Goal: Answer question/provide support

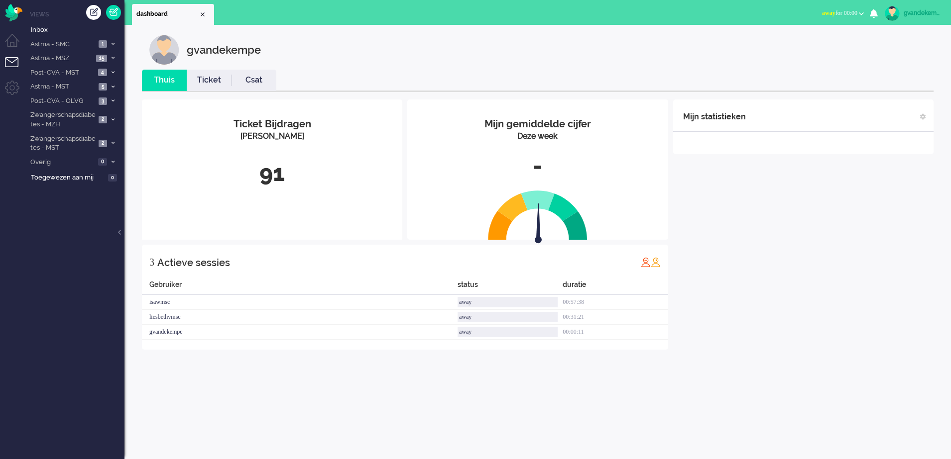
click at [864, 14] on button "away for 00:00" at bounding box center [843, 13] width 54 height 14
click at [796, 44] on label "Online" at bounding box center [822, 44] width 79 height 8
click at [114, 57] on span at bounding box center [112, 58] width 7 height 5
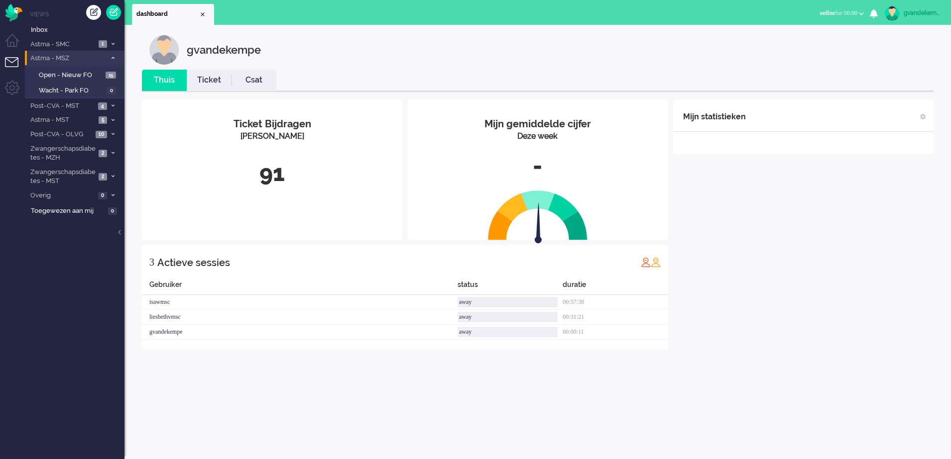
click at [114, 57] on span at bounding box center [112, 58] width 7 height 5
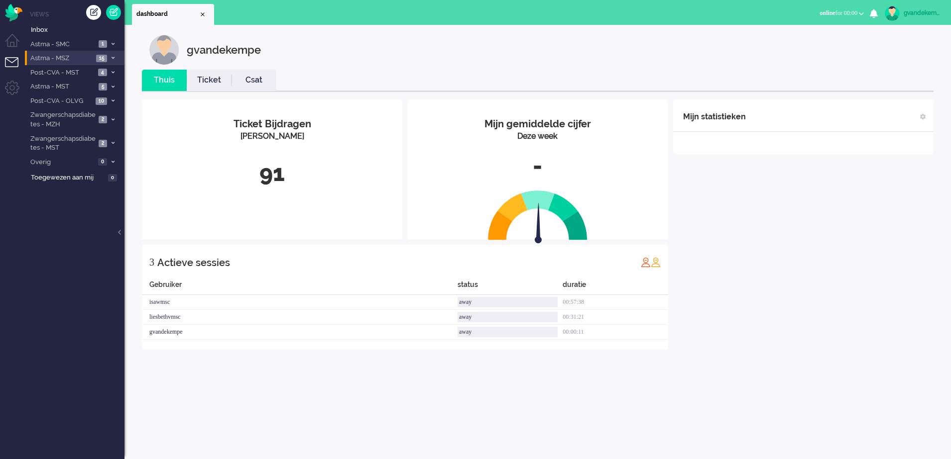
click at [113, 58] on icon at bounding box center [112, 57] width 3 height 3
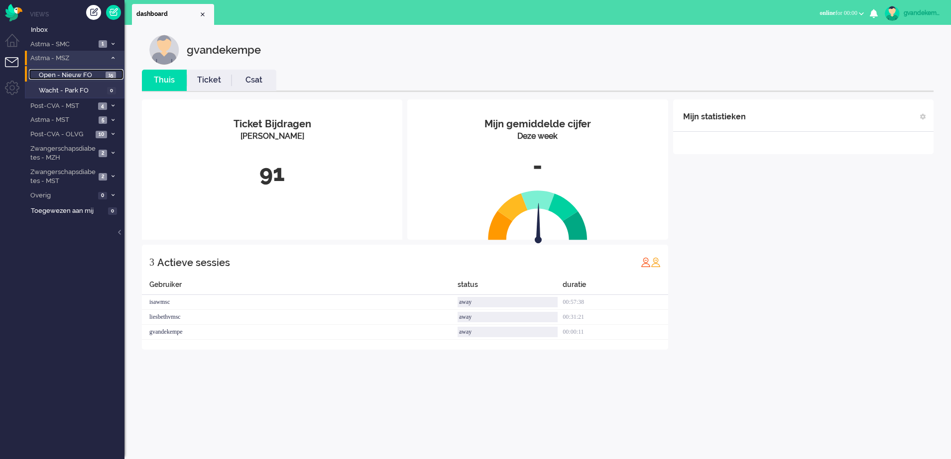
click at [94, 72] on span "Open - Nieuw FO" at bounding box center [71, 75] width 64 height 9
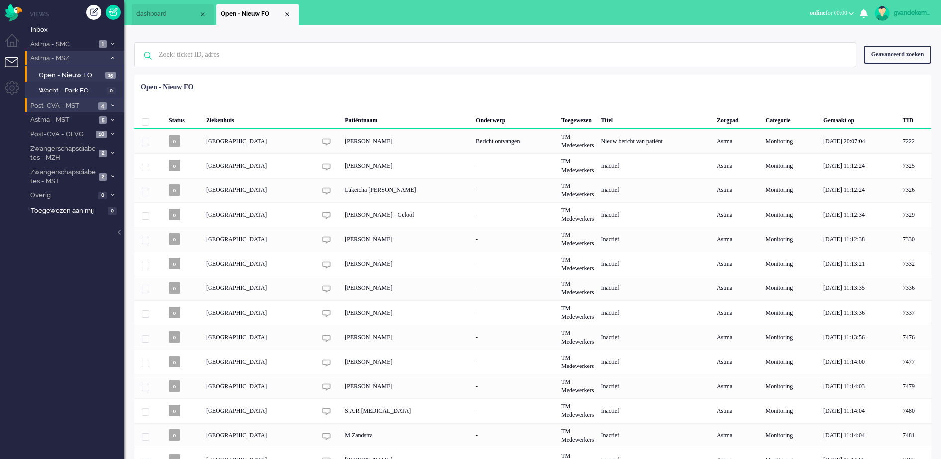
click at [109, 107] on span at bounding box center [112, 106] width 7 height 5
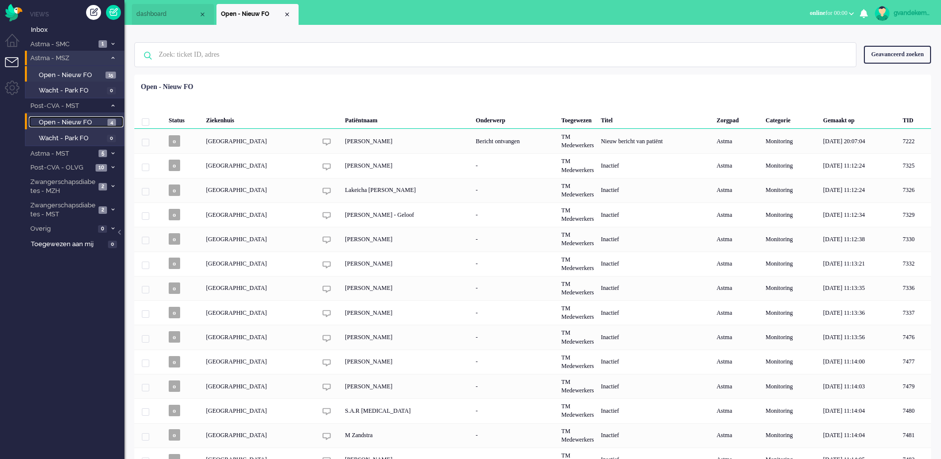
click at [92, 120] on span "Open - Nieuw FO" at bounding box center [72, 122] width 66 height 9
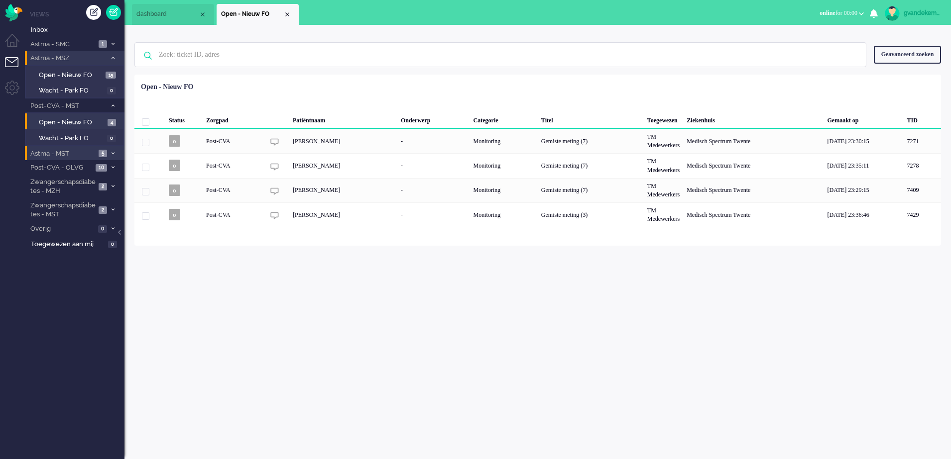
click at [112, 153] on icon at bounding box center [112, 153] width 3 height 3
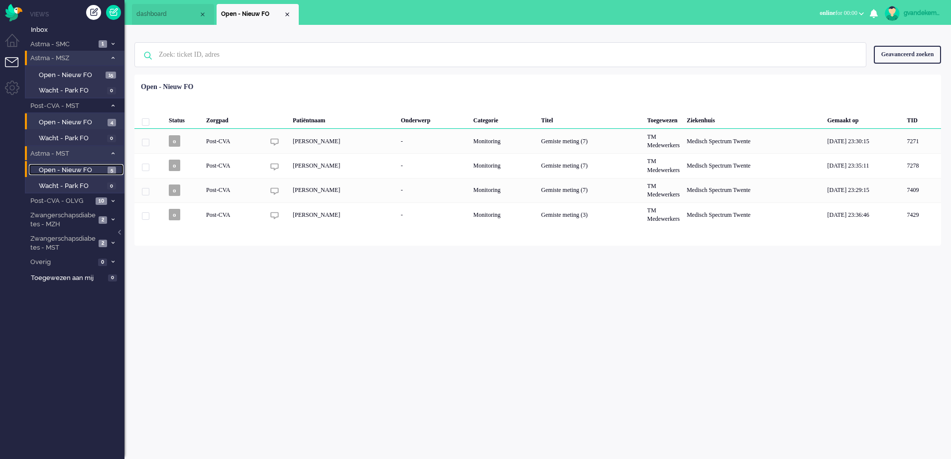
click at [90, 171] on span "Open - Nieuw FO" at bounding box center [72, 170] width 66 height 9
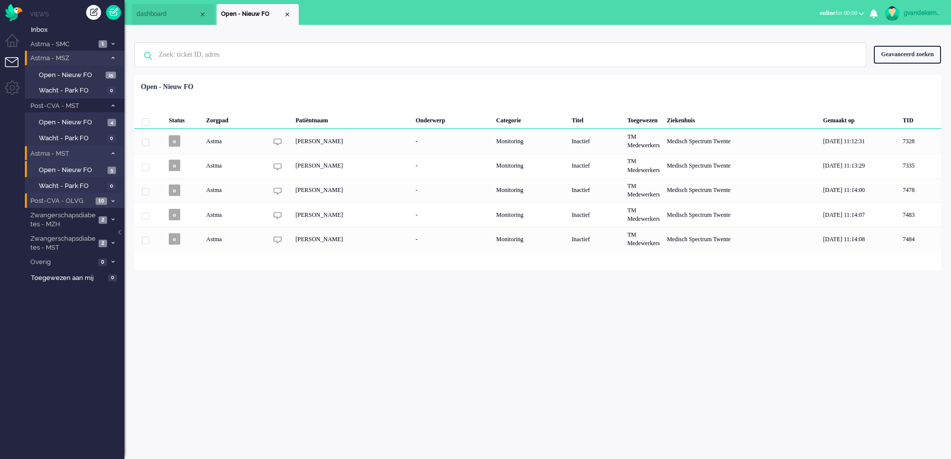
click at [111, 199] on span at bounding box center [112, 201] width 7 height 5
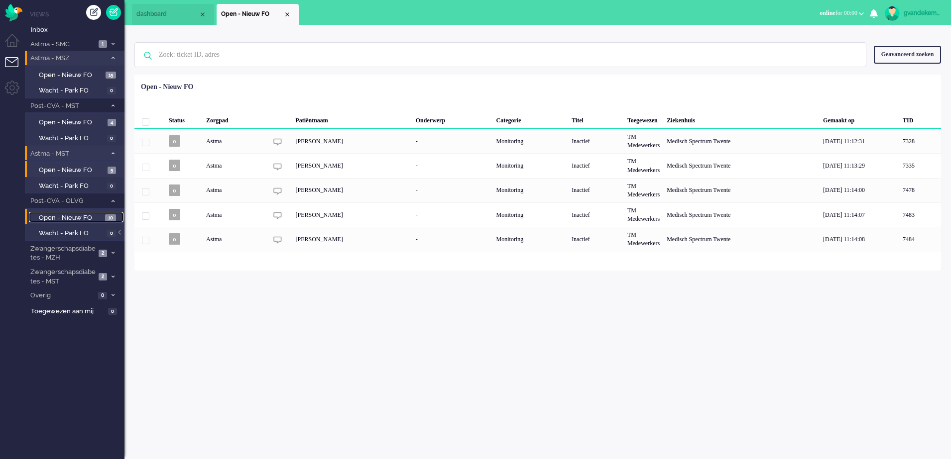
click at [95, 215] on span "Open - Nieuw FO" at bounding box center [71, 218] width 64 height 9
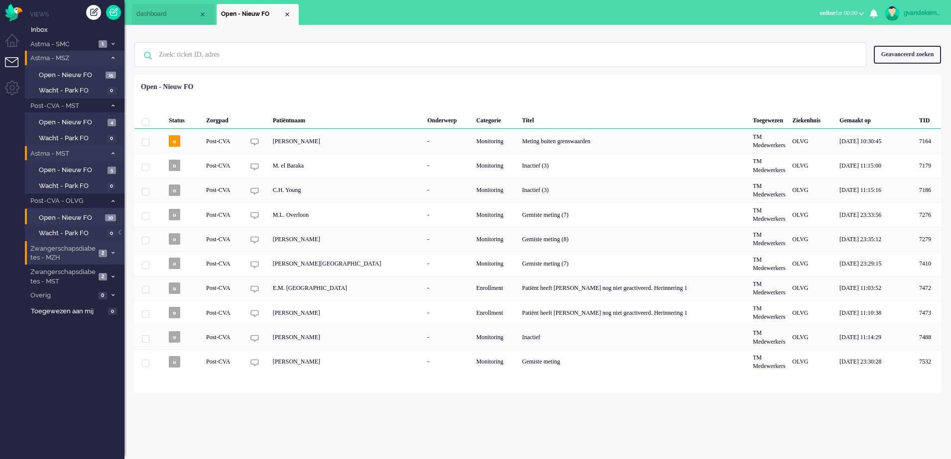
click at [113, 251] on icon at bounding box center [112, 252] width 3 height 3
click at [73, 276] on span "Open - Nieuw FO" at bounding box center [72, 274] width 66 height 9
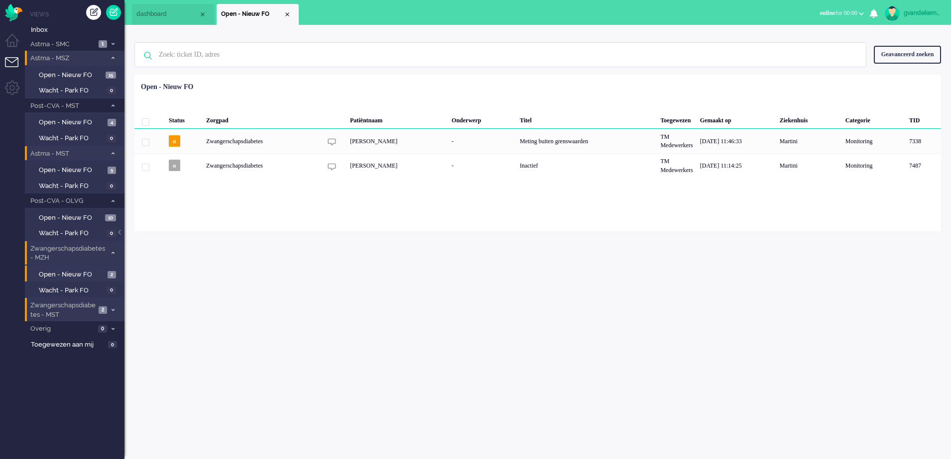
click at [112, 313] on span at bounding box center [112, 310] width 7 height 5
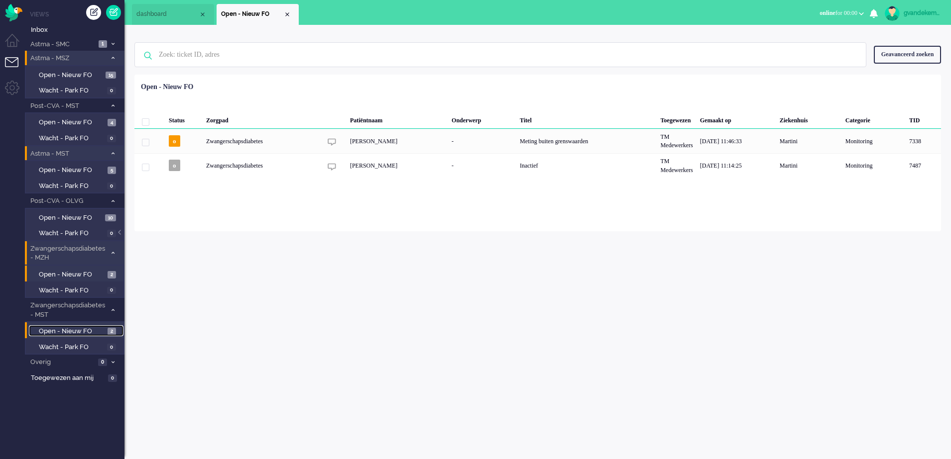
click at [76, 331] on span "Open - Nieuw FO" at bounding box center [72, 331] width 66 height 9
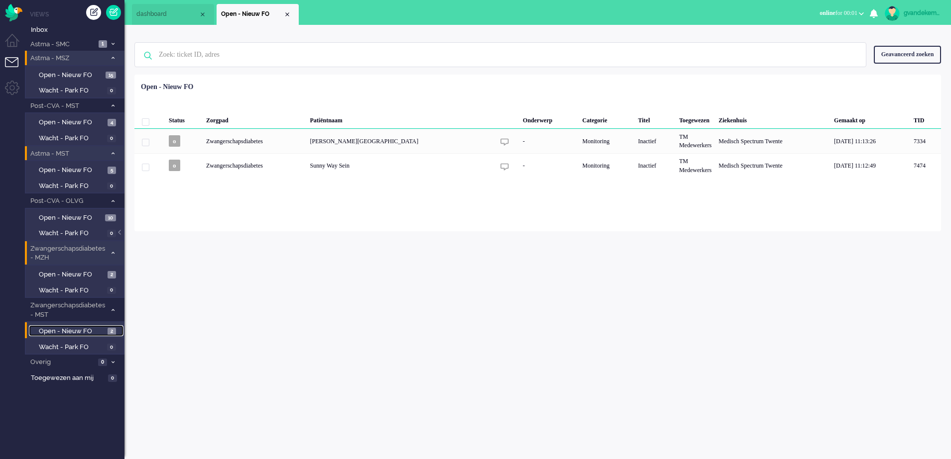
click at [107, 330] on link "Open - Nieuw FO 2" at bounding box center [76, 331] width 95 height 11
click at [90, 329] on span "Open - Nieuw FO" at bounding box center [72, 331] width 66 height 9
click at [87, 273] on span "Open - Nieuw FO" at bounding box center [72, 274] width 66 height 9
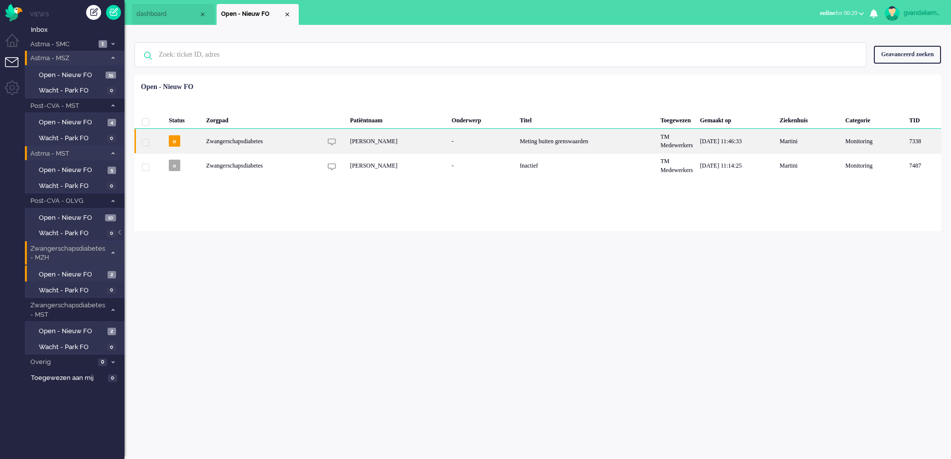
click at [370, 138] on div "Janouk Huizenga" at bounding box center [397, 141] width 102 height 24
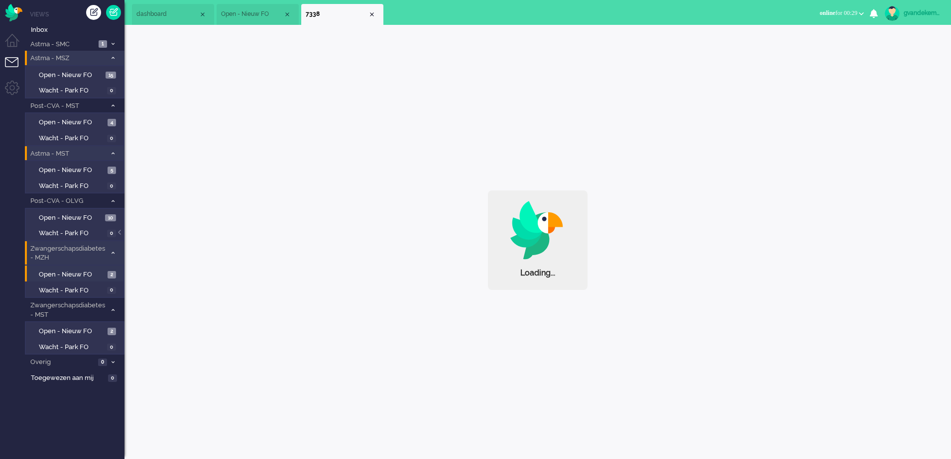
click at [370, 138] on div "Loading..." at bounding box center [537, 157] width 826 height 265
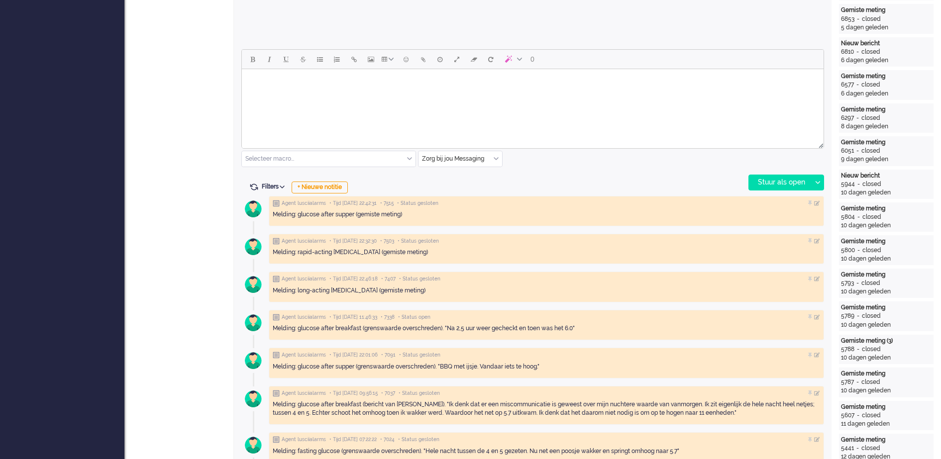
scroll to position [404, 0]
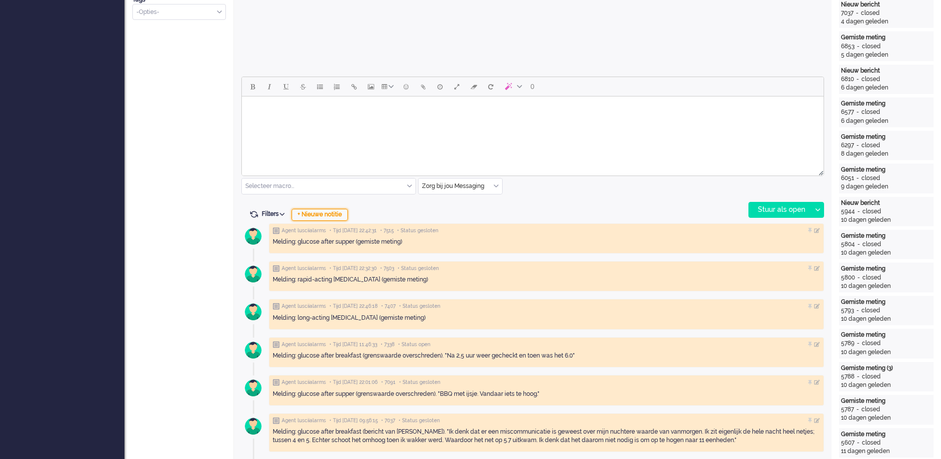
click at [340, 216] on div "+ Nieuwe notitie" at bounding box center [320, 215] width 56 height 12
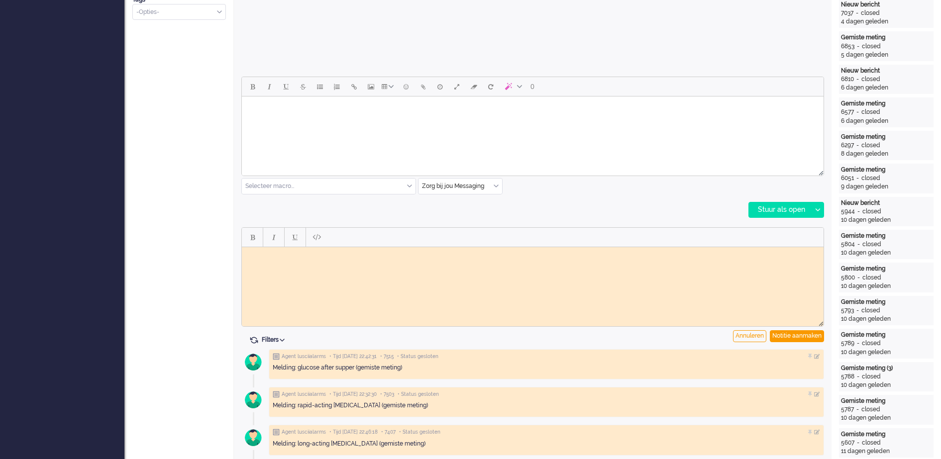
scroll to position [0, 0]
click at [279, 255] on body "Rich Text Area. Press ALT-0 for help." at bounding box center [533, 254] width 574 height 7
click at [799, 336] on div "Notitie aanmaken" at bounding box center [797, 337] width 54 height 12
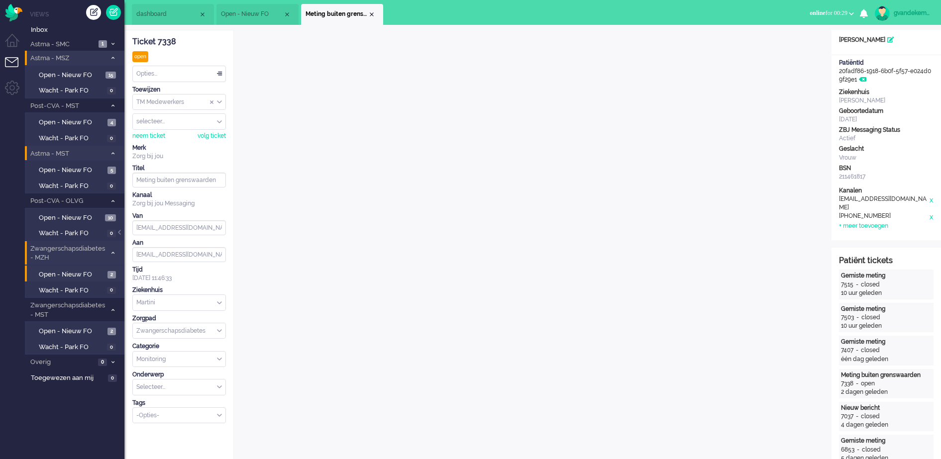
click at [220, 101] on div "TM Medewerkers" at bounding box center [179, 102] width 93 height 15
click at [198, 131] on span "TM Verpleegkundigen" at bounding box center [167, 131] width 60 height 8
click at [374, 15] on div "Close tab" at bounding box center [372, 14] width 8 height 8
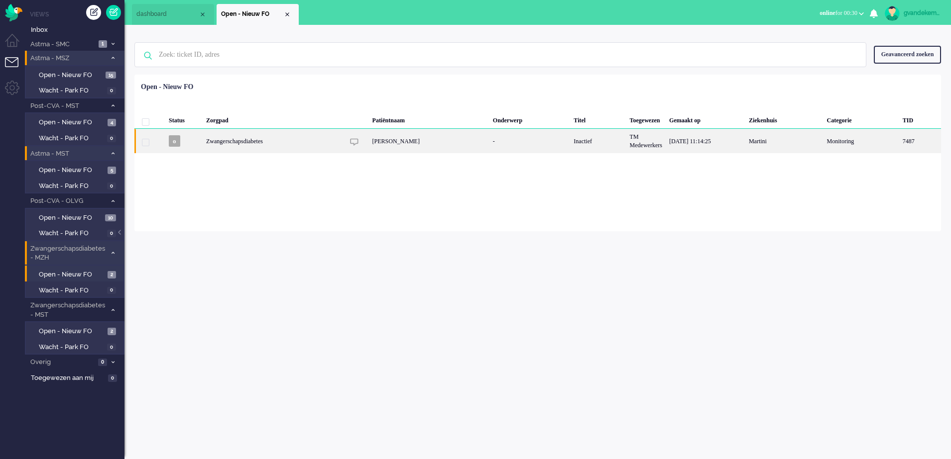
click at [745, 146] on div "7487" at bounding box center [784, 141] width 78 height 24
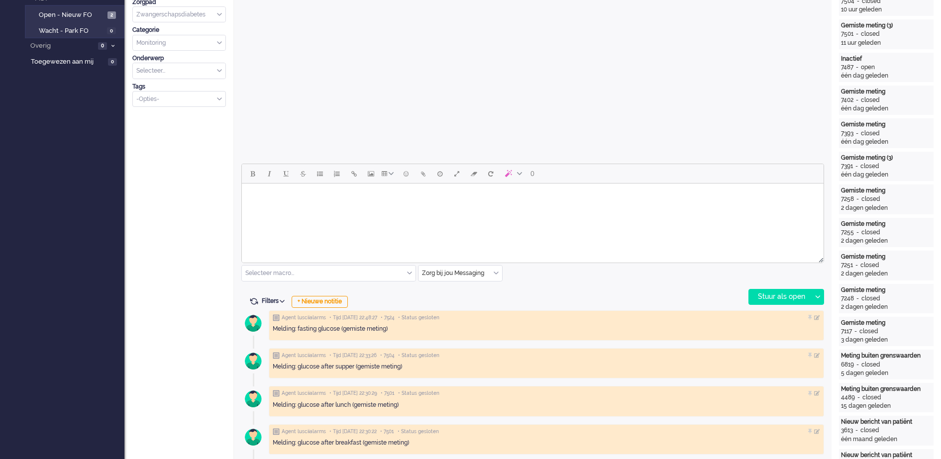
scroll to position [311, 0]
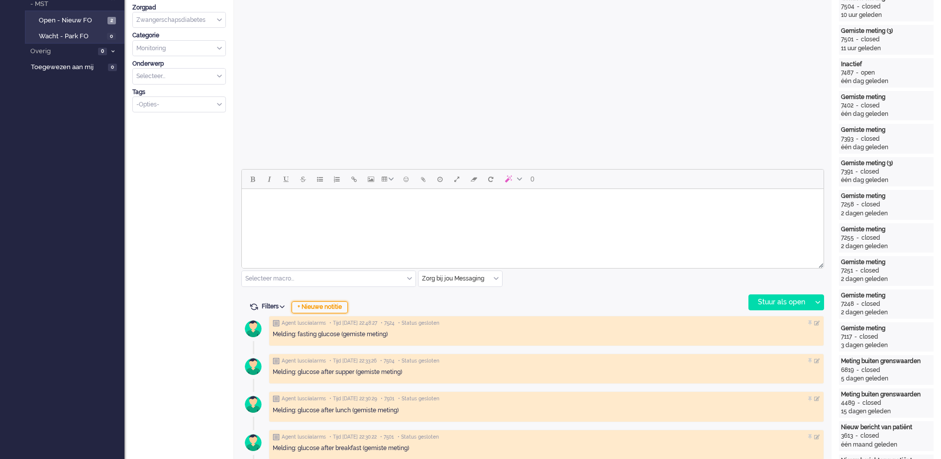
click at [333, 307] on div "+ Nieuwe notitie" at bounding box center [320, 308] width 56 height 12
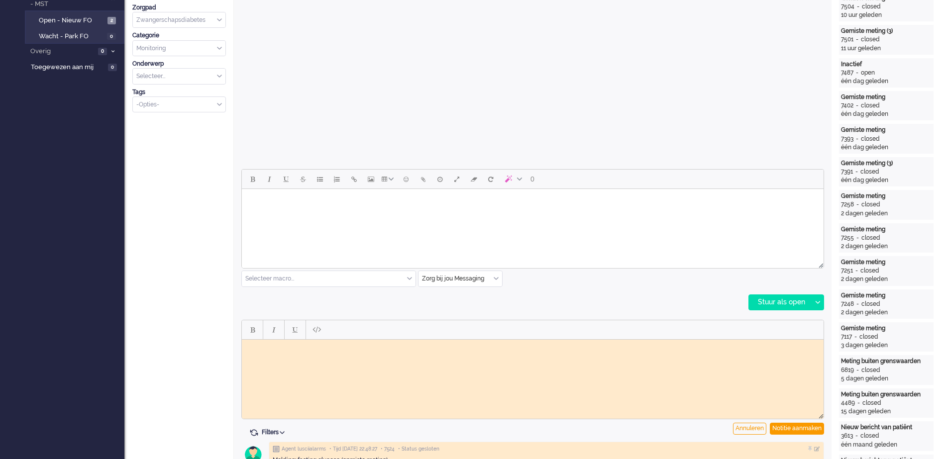
scroll to position [0, 0]
click at [301, 355] on html at bounding box center [533, 346] width 582 height 15
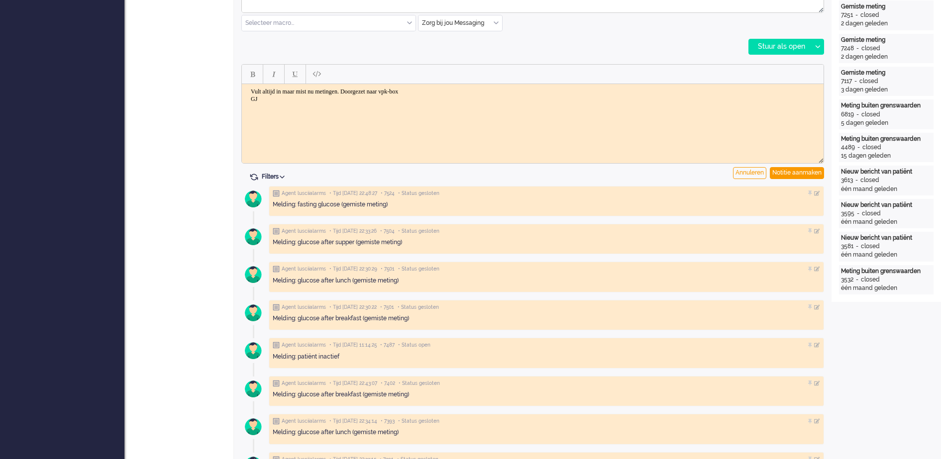
scroll to position [560, 0]
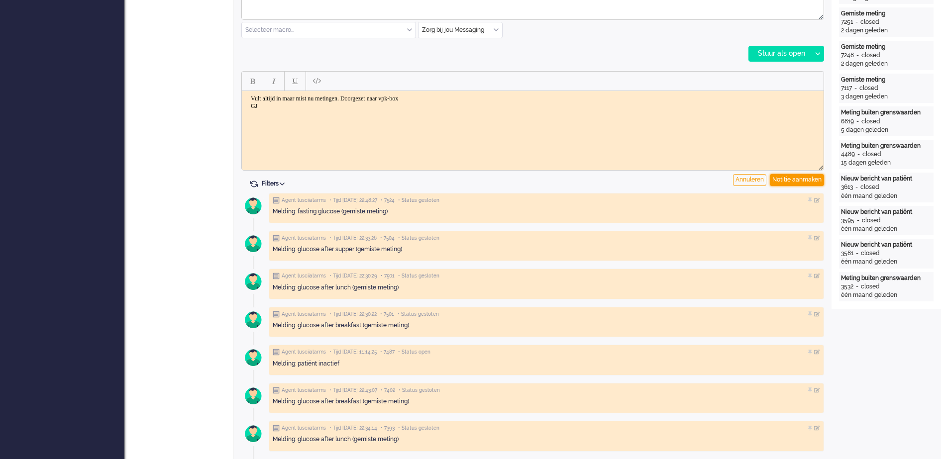
click at [802, 184] on div "Notitie aanmaken" at bounding box center [797, 180] width 54 height 12
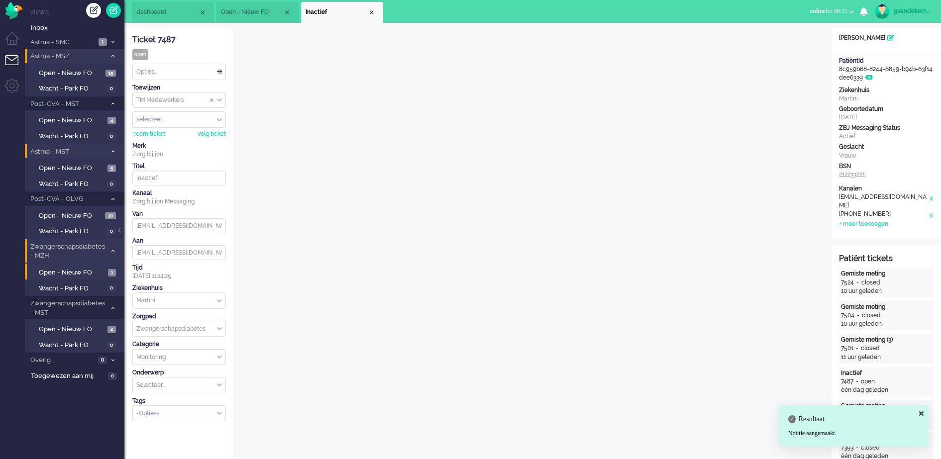
scroll to position [0, 0]
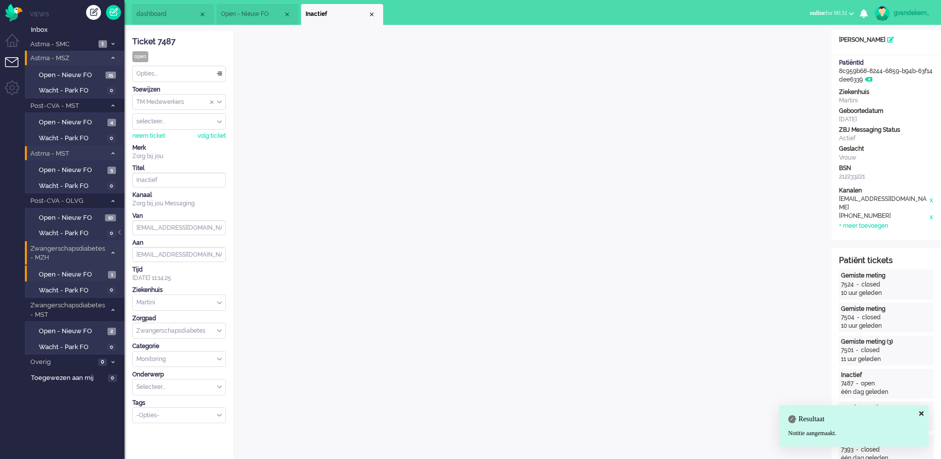
click at [218, 74] on div "Opties..." at bounding box center [179, 73] width 93 height 15
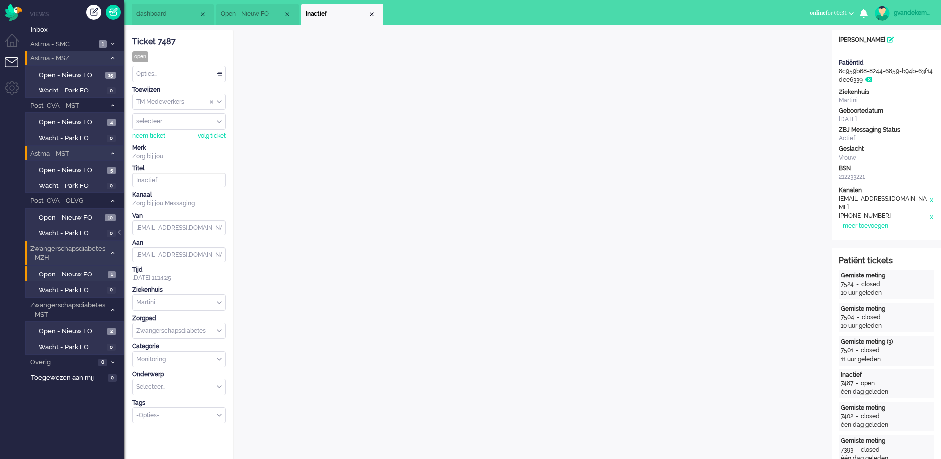
click at [218, 122] on div "selecteer..." at bounding box center [179, 121] width 93 height 15
click at [218, 103] on div "TM Medewerkers" at bounding box center [179, 102] width 93 height 15
click at [196, 130] on span "TM Verpleegkundigen" at bounding box center [167, 131] width 60 height 8
click at [368, 12] on div "Close tab" at bounding box center [372, 14] width 8 height 8
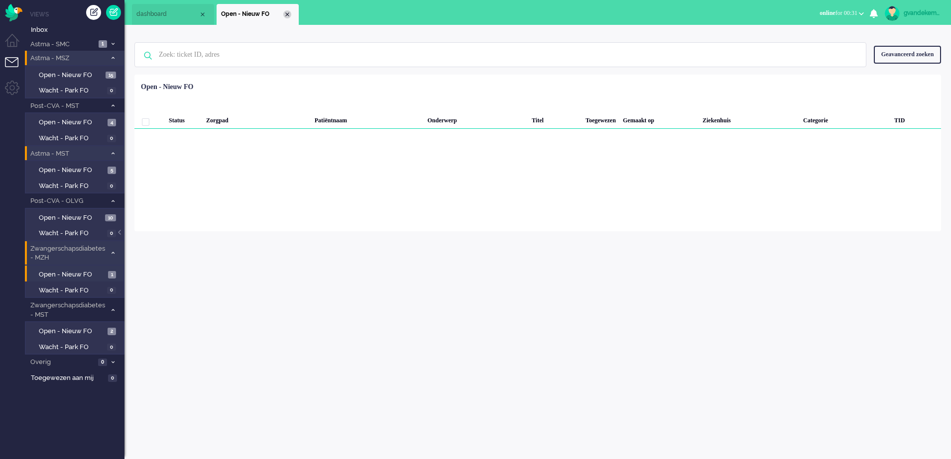
click at [289, 15] on div "Close tab" at bounding box center [287, 14] width 8 height 8
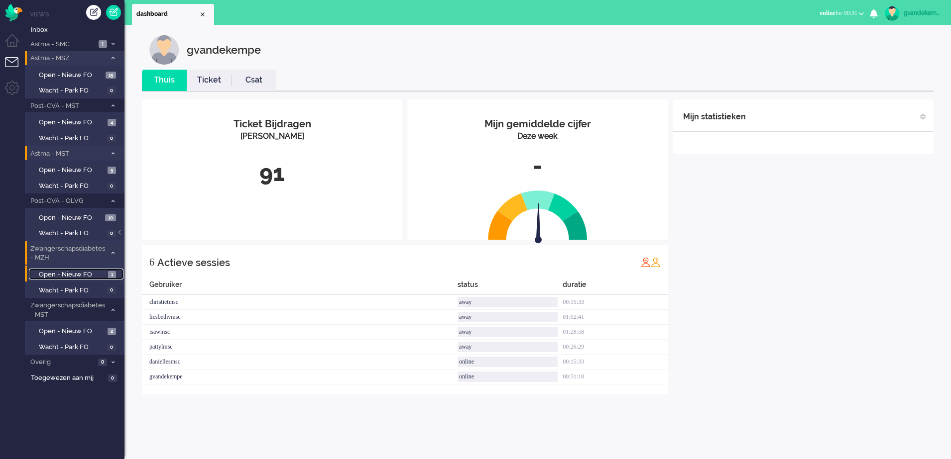
click at [91, 273] on span "Open - Nieuw FO" at bounding box center [72, 274] width 67 height 9
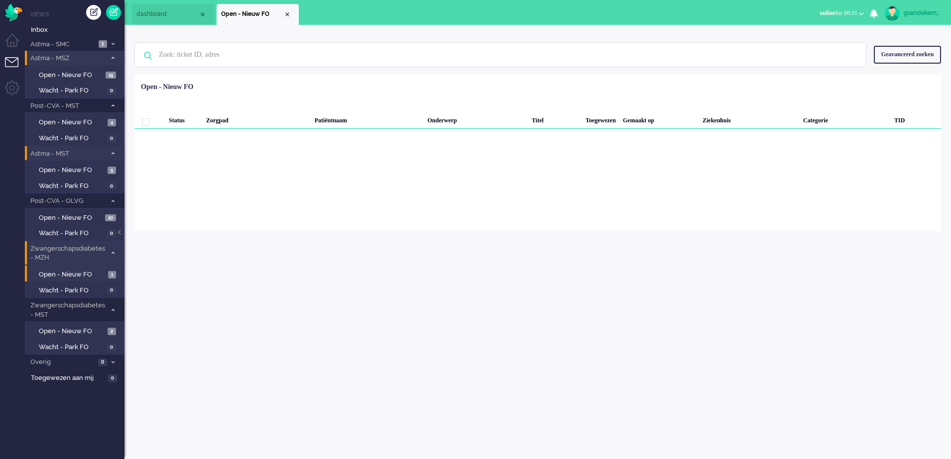
click at [112, 255] on icon at bounding box center [112, 252] width 3 height 3
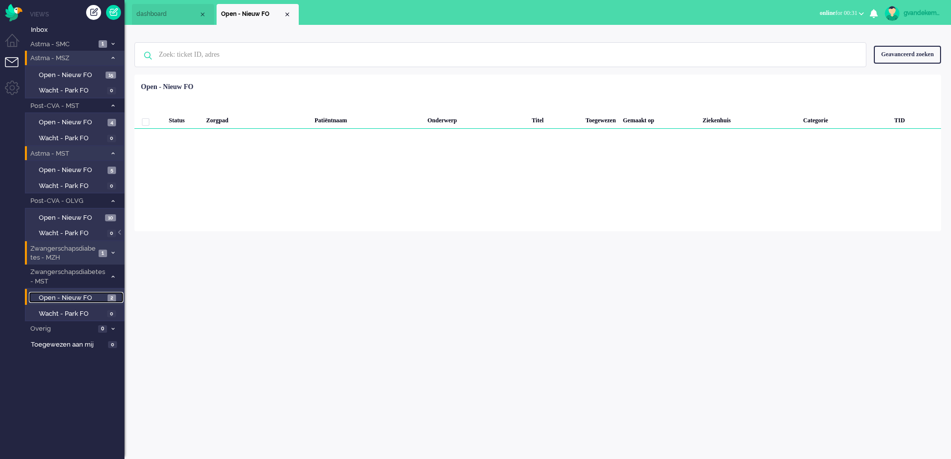
click at [96, 298] on span "Open - Nieuw FO" at bounding box center [72, 298] width 66 height 9
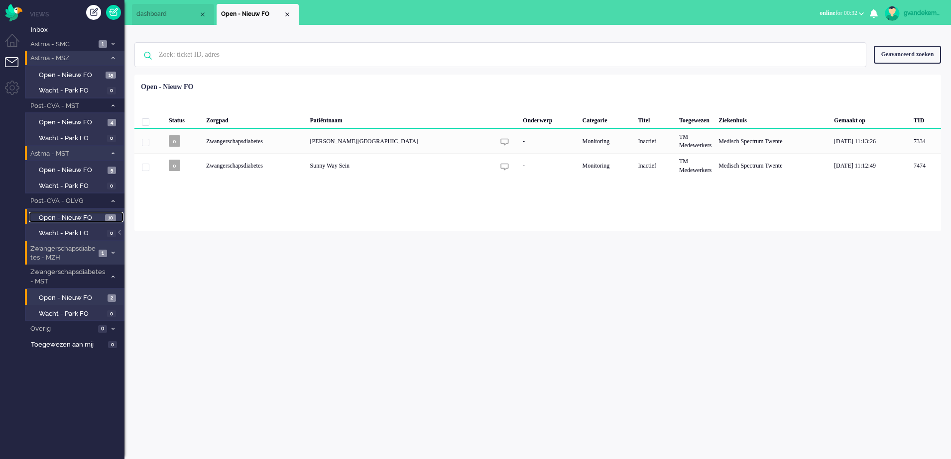
click at [111, 218] on span "10" at bounding box center [110, 218] width 11 height 7
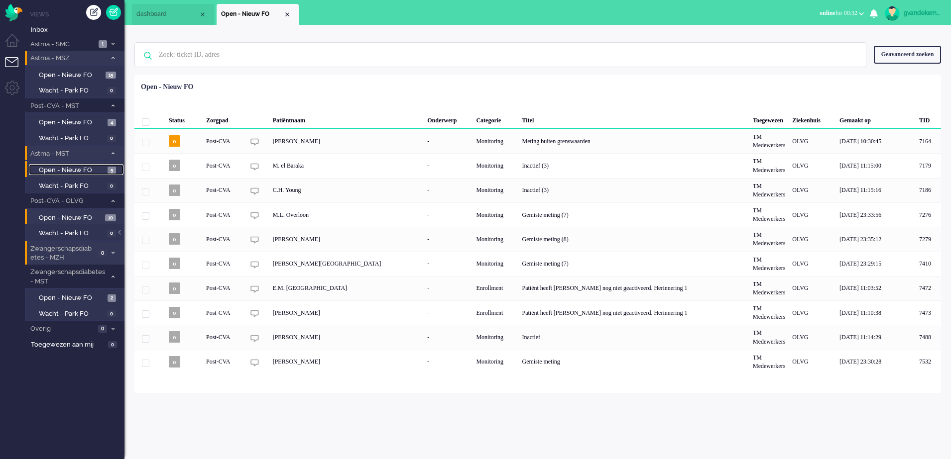
click at [101, 167] on span "Open - Nieuw FO" at bounding box center [72, 170] width 66 height 9
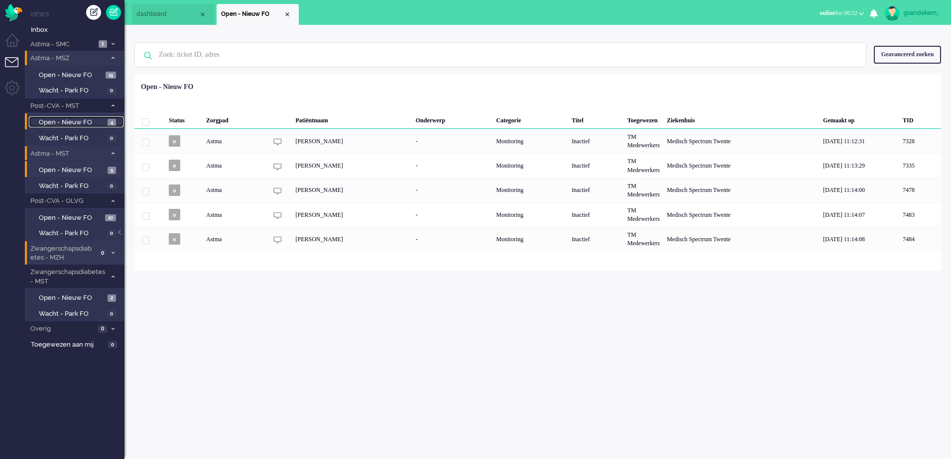
click at [86, 121] on span "Open - Nieuw FO" at bounding box center [72, 122] width 66 height 9
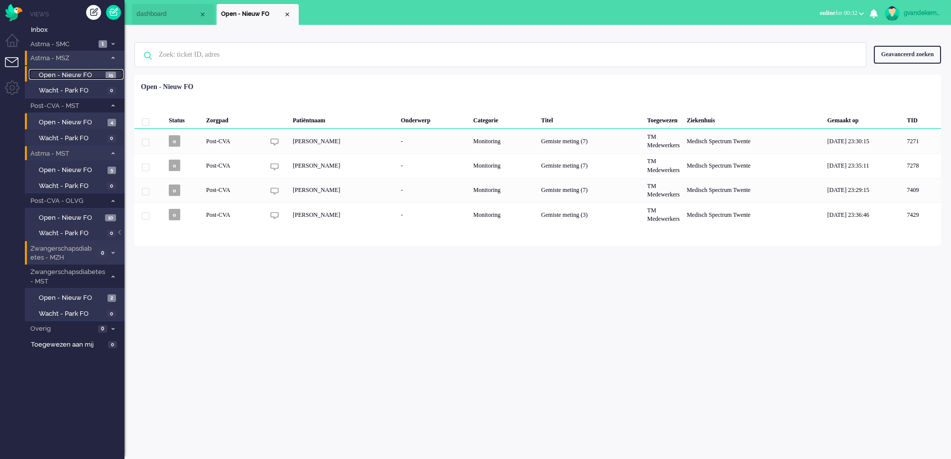
click at [111, 75] on span "15" at bounding box center [111, 75] width 10 height 7
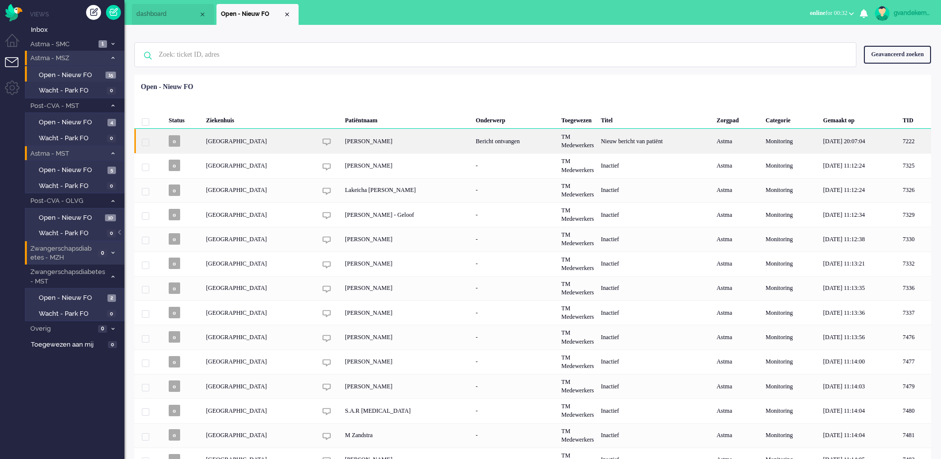
click at [364, 141] on div "S.J Schenk" at bounding box center [406, 141] width 131 height 24
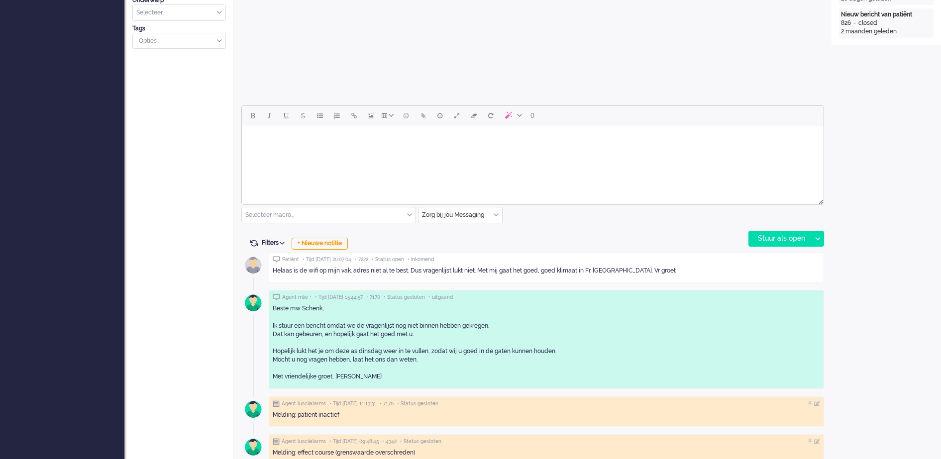
scroll to position [404, 0]
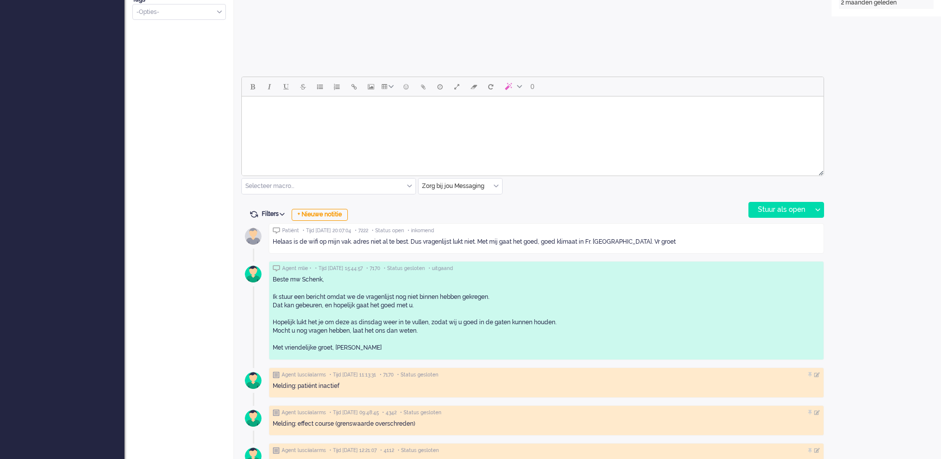
click at [376, 122] on html at bounding box center [533, 109] width 582 height 25
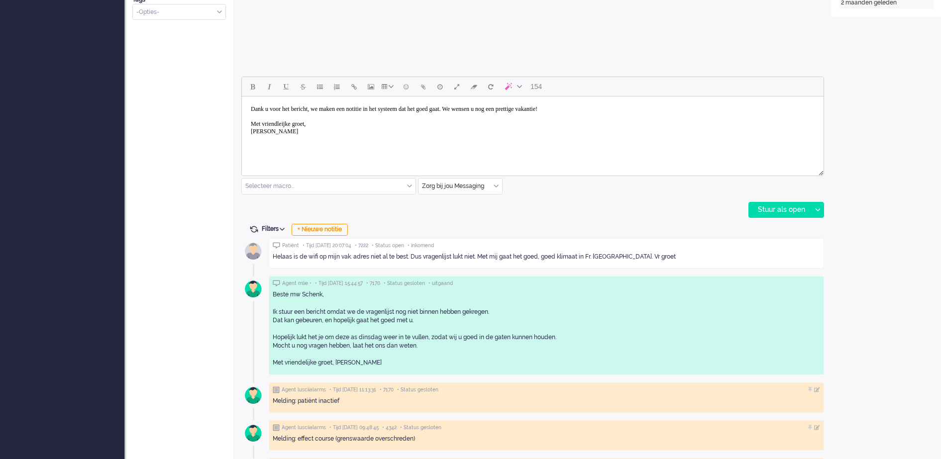
click at [283, 125] on body "Dank u voor het bericht, we maken een notitie in het systeem dat het goed gaat.…" at bounding box center [533, 121] width 574 height 40
click at [776, 208] on div "Stuur als open" at bounding box center [780, 210] width 62 height 15
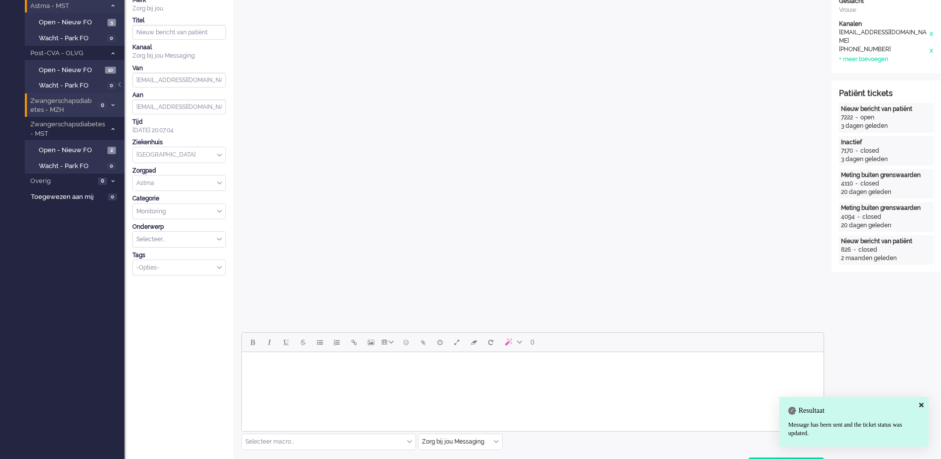
scroll to position [0, 0]
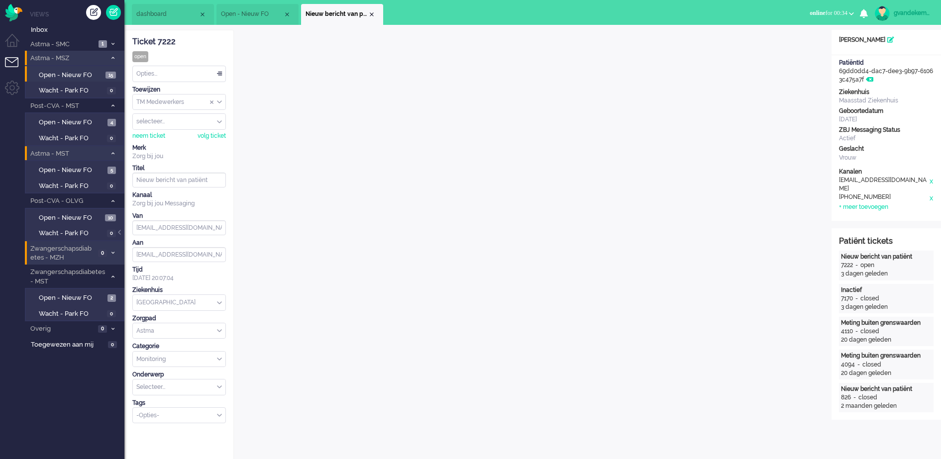
click at [220, 74] on div "Opties..." at bounding box center [179, 73] width 93 height 15
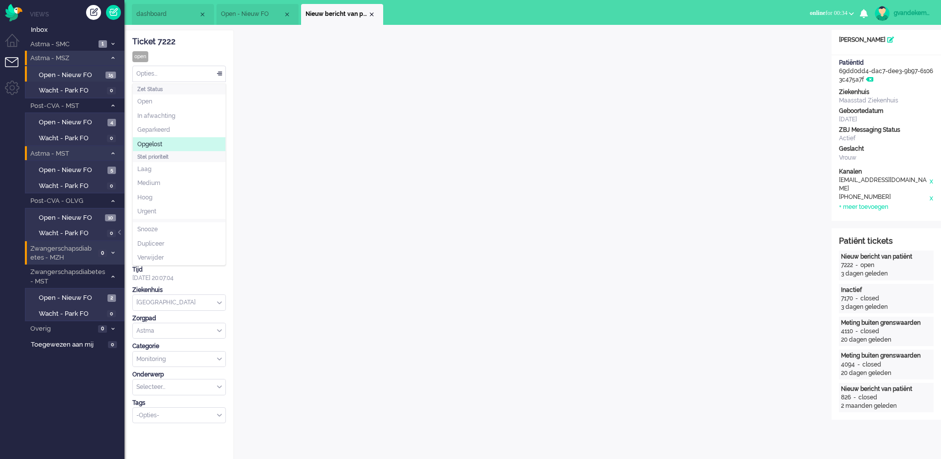
click at [167, 141] on li "Opgelost" at bounding box center [179, 144] width 93 height 14
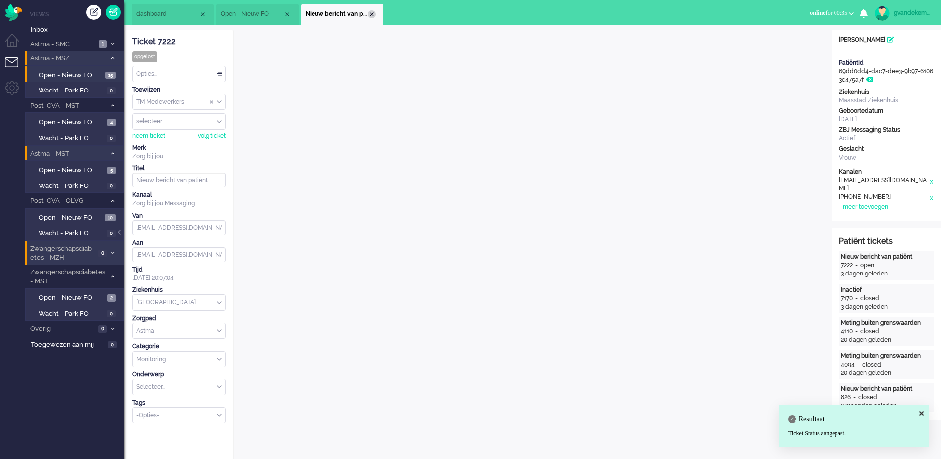
click at [371, 12] on div "Close tab" at bounding box center [372, 14] width 8 height 8
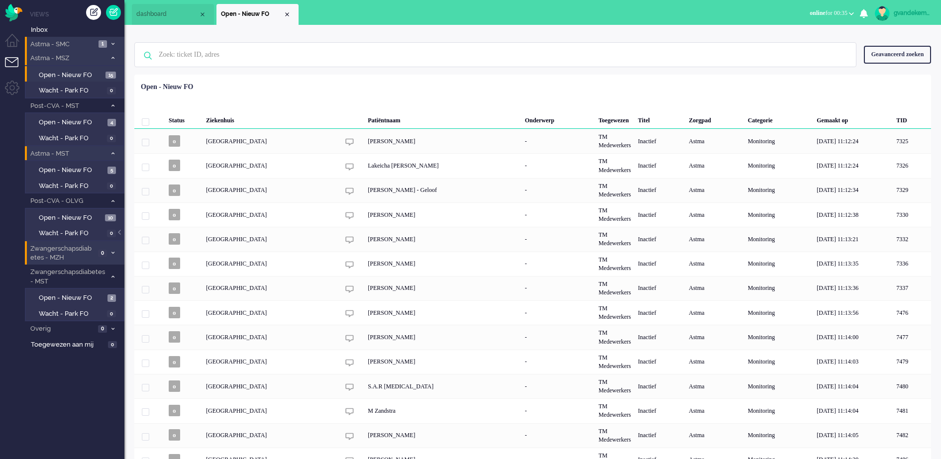
click at [104, 42] on span "1" at bounding box center [103, 43] width 8 height 7
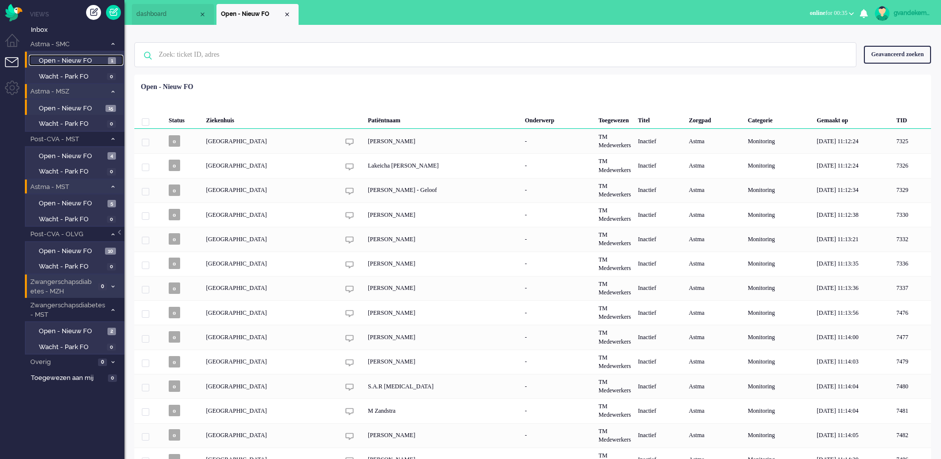
click at [90, 59] on span "Open - Nieuw FO" at bounding box center [72, 60] width 67 height 9
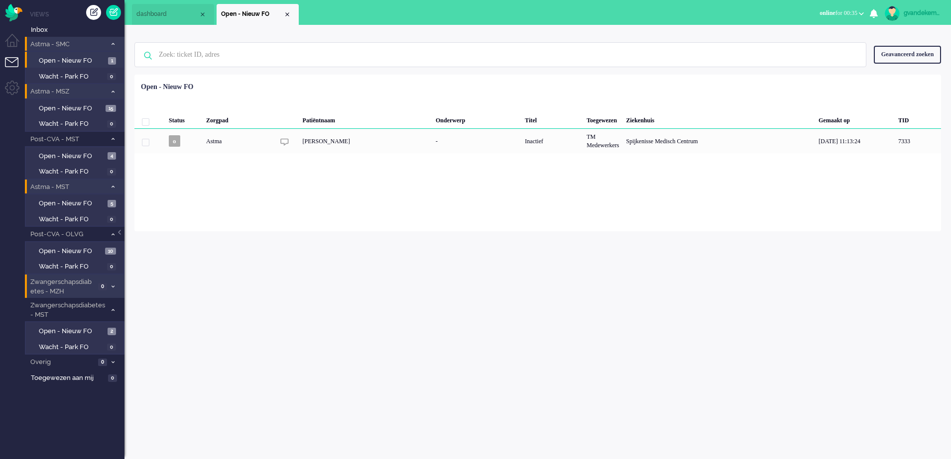
click at [113, 43] on icon at bounding box center [112, 43] width 3 height 3
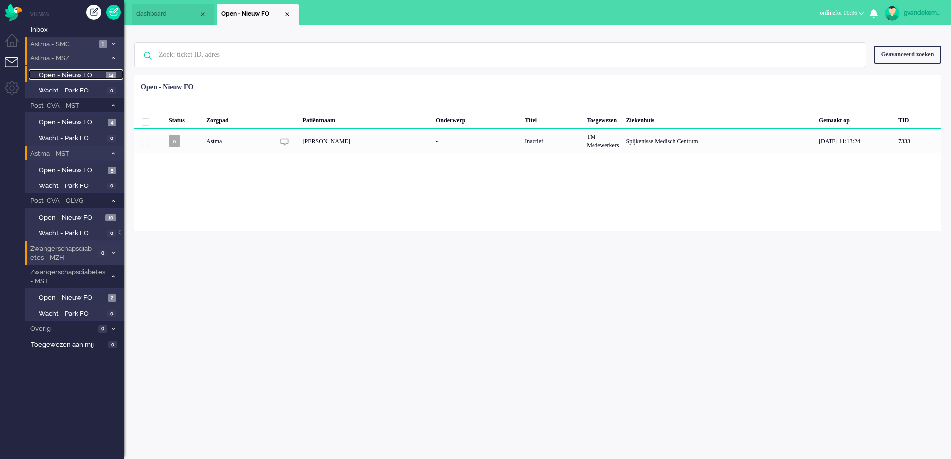
click at [104, 73] on link "Open - Nieuw FO 14" at bounding box center [76, 74] width 95 height 11
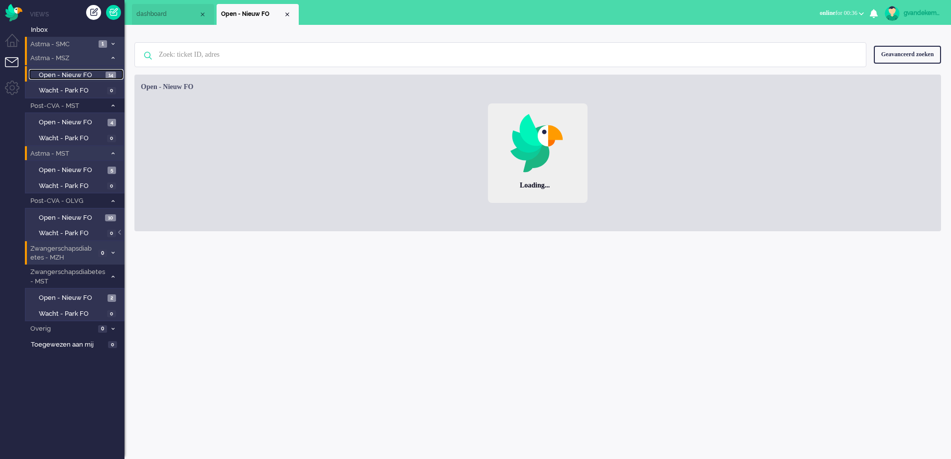
click at [72, 71] on span "Open - Nieuw FO" at bounding box center [71, 75] width 64 height 9
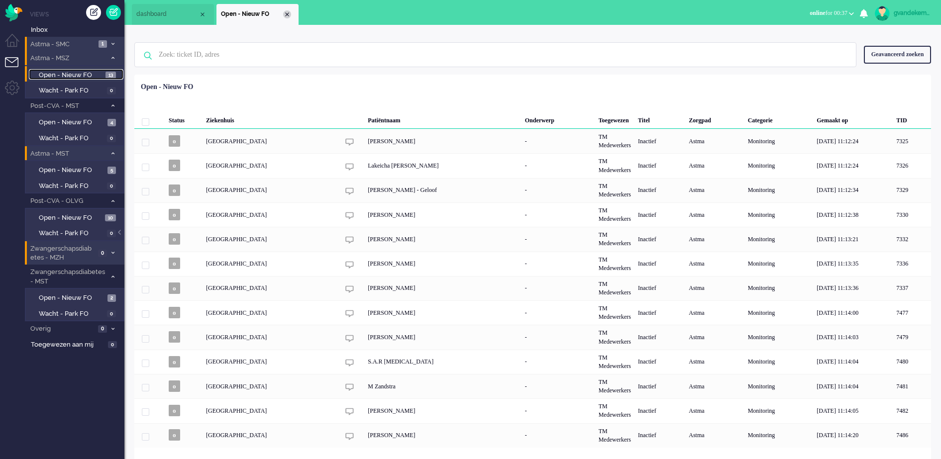
click at [287, 13] on div "Close tab" at bounding box center [287, 14] width 8 height 8
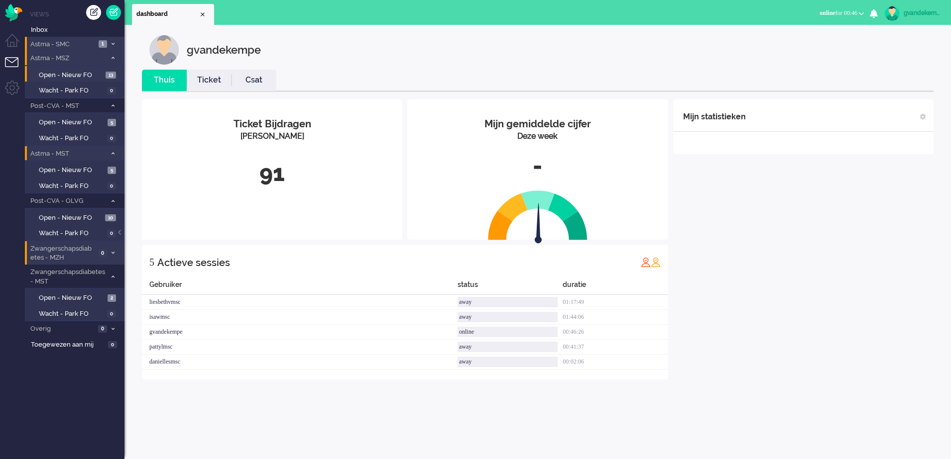
click at [796, 273] on div "Mijn statistieken + Statistieken toevoegen Bel tijd (gemiddelde dag) Wrapup tij…" at bounding box center [803, 240] width 260 height 280
click at [107, 327] on span "1" at bounding box center [103, 329] width 8 height 7
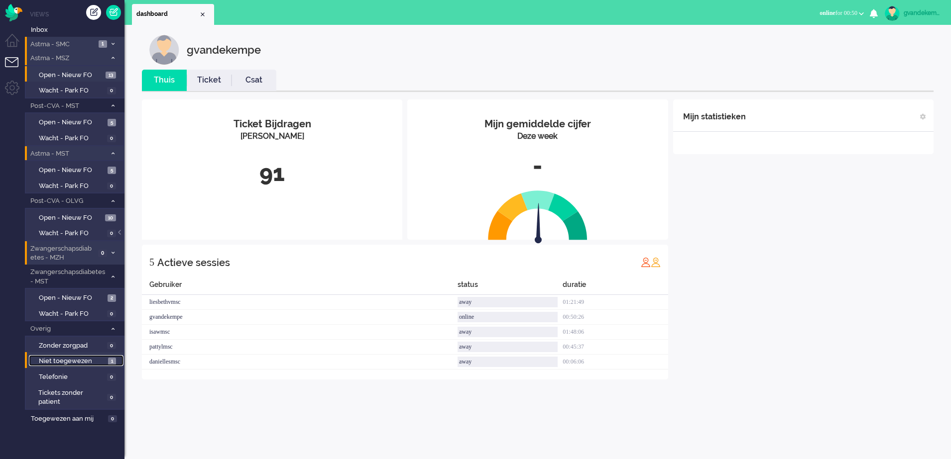
click at [95, 361] on span "Niet toegewezen" at bounding box center [72, 361] width 67 height 9
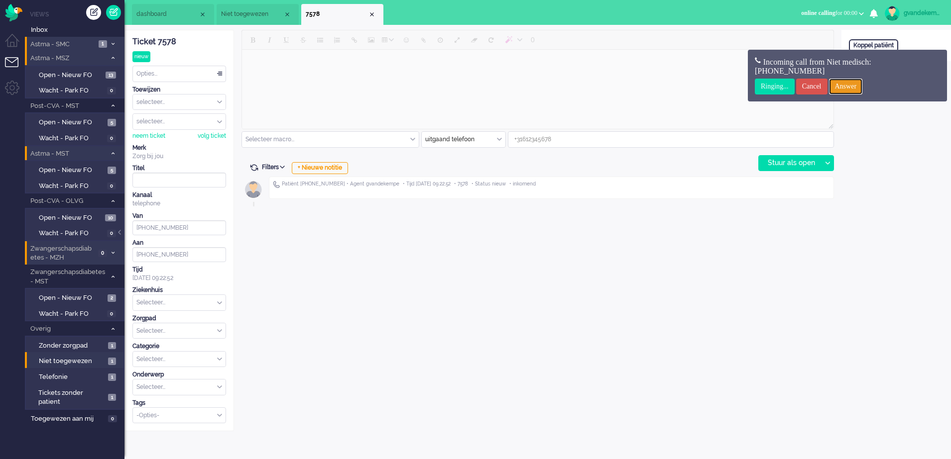
click at [863, 88] on input "Answer" at bounding box center [846, 87] width 34 height 16
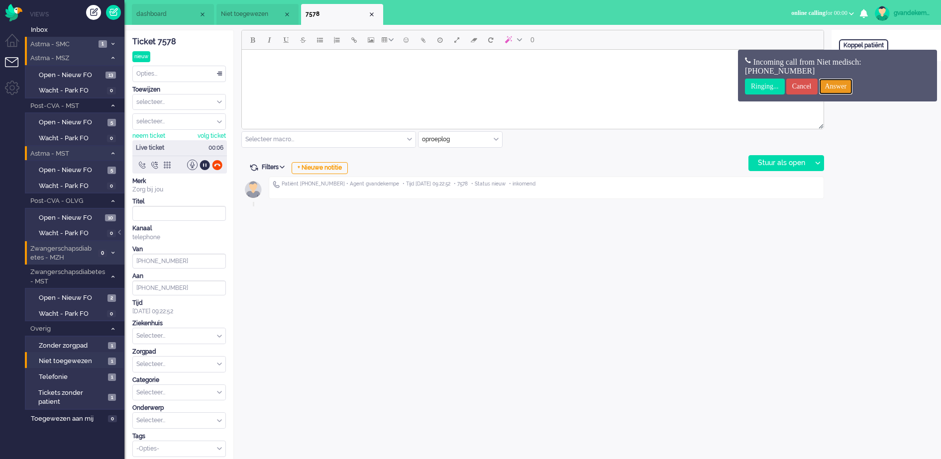
click at [850, 86] on input "Answer" at bounding box center [836, 87] width 34 height 16
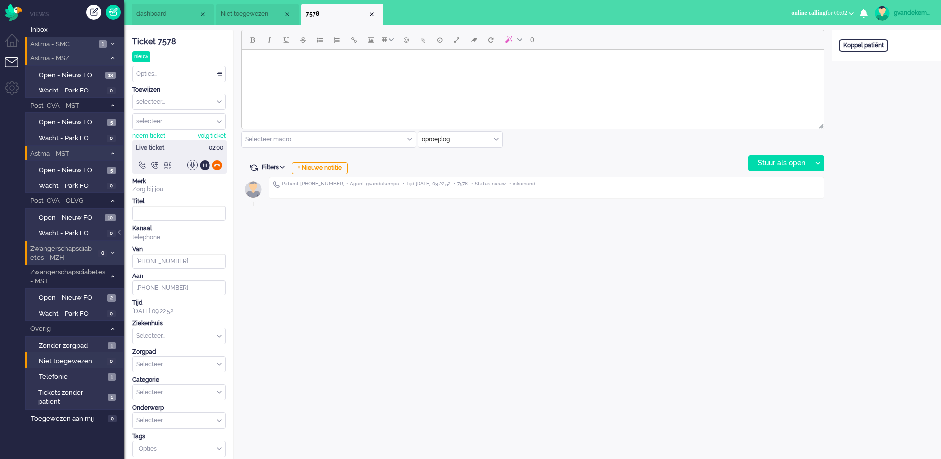
click at [218, 165] on div at bounding box center [217, 165] width 10 height 10
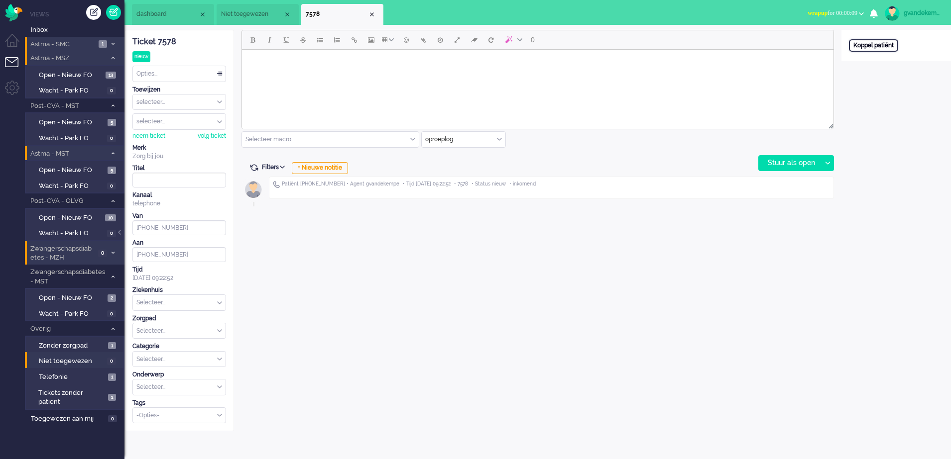
click at [882, 44] on div "Koppel patiënt" at bounding box center [873, 45] width 49 height 12
click at [861, 12] on b "button" at bounding box center [861, 13] width 5 height 3
click at [792, 45] on label "Online" at bounding box center [822, 44] width 79 height 8
click at [337, 171] on div "+ Nieuwe notitie" at bounding box center [320, 168] width 56 height 12
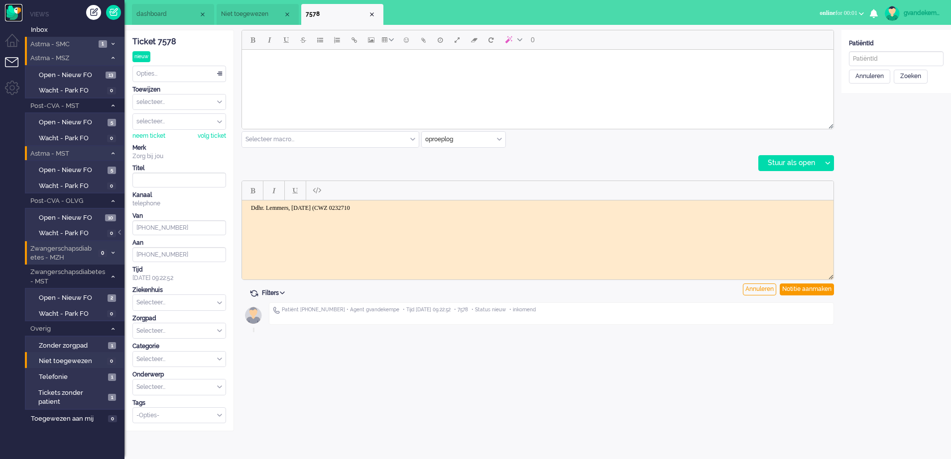
click at [17, 14] on img "Omnidesk" at bounding box center [13, 12] width 17 height 17
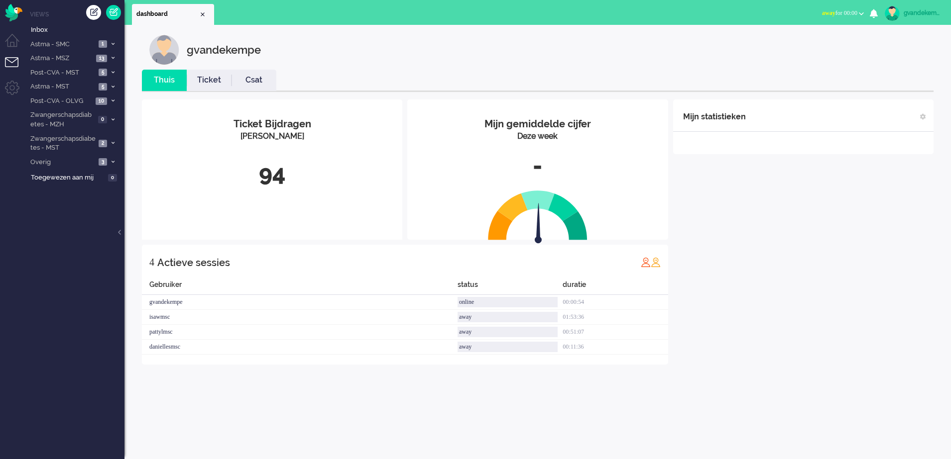
click at [861, 11] on button "away for 00:00" at bounding box center [843, 13] width 54 height 14
click at [788, 43] on label "Online" at bounding box center [822, 44] width 79 height 8
click at [111, 158] on li "Overig 3" at bounding box center [75, 162] width 100 height 14
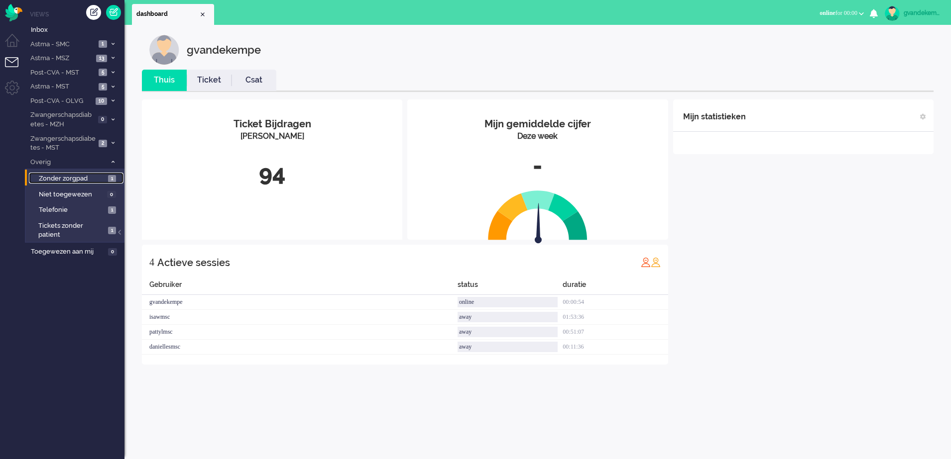
click at [109, 179] on span "1" at bounding box center [112, 178] width 8 height 7
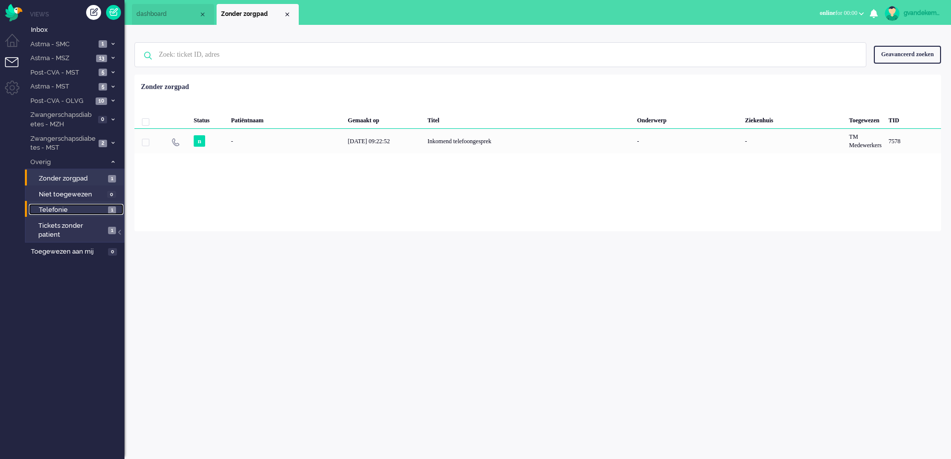
click at [109, 208] on span "1" at bounding box center [112, 210] width 8 height 7
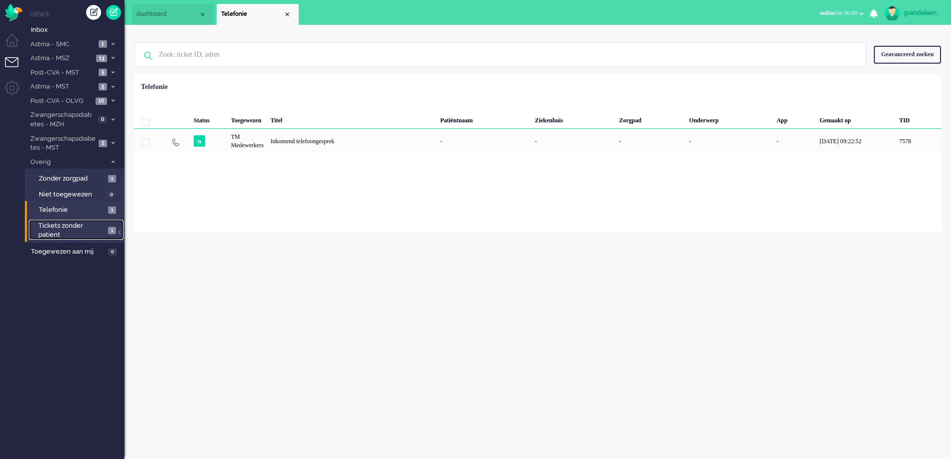
click at [111, 230] on span "1" at bounding box center [112, 230] width 8 height 7
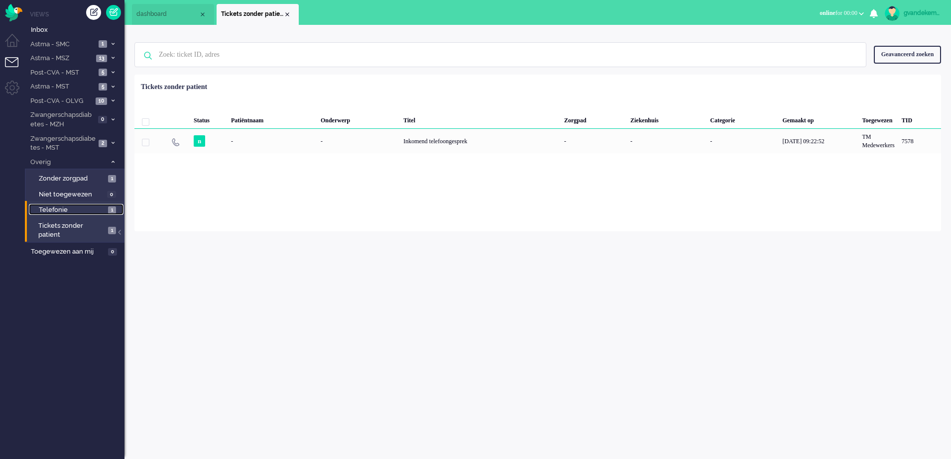
click at [112, 211] on span "1" at bounding box center [112, 210] width 8 height 7
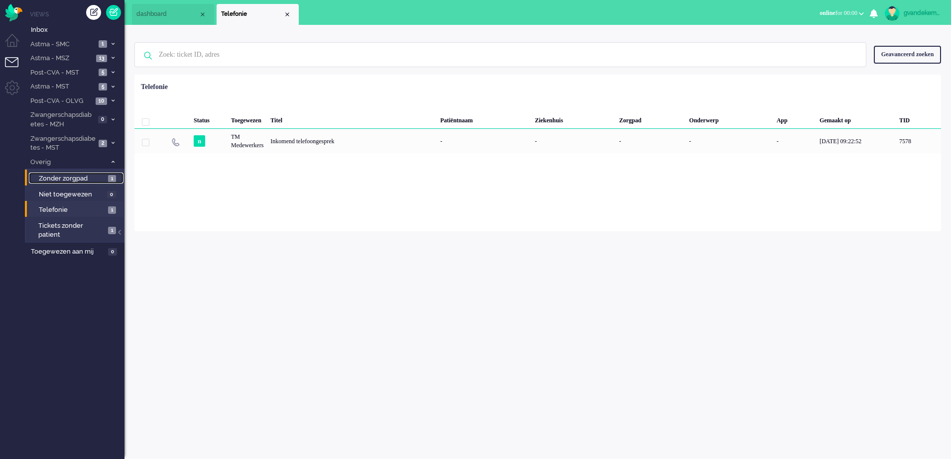
click at [109, 177] on span "1" at bounding box center [112, 178] width 8 height 7
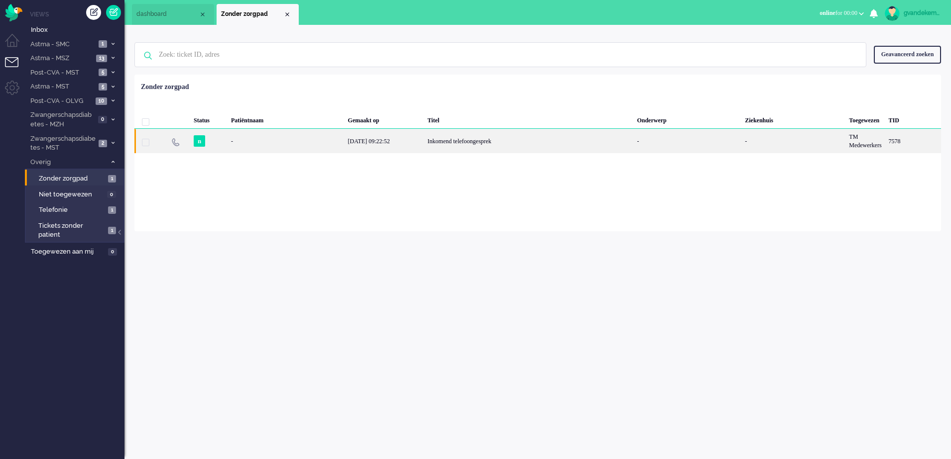
click at [384, 135] on div "[DATE] 09:22:52" at bounding box center [384, 141] width 80 height 24
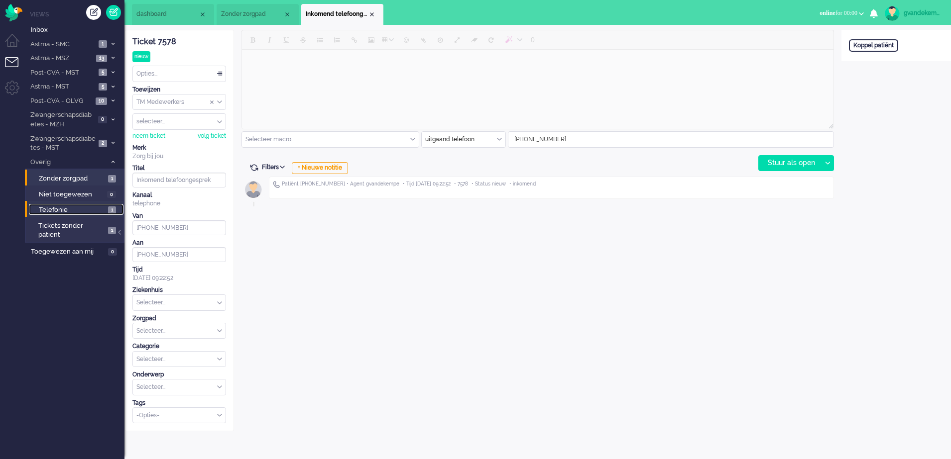
click at [111, 211] on span "1" at bounding box center [112, 210] width 8 height 7
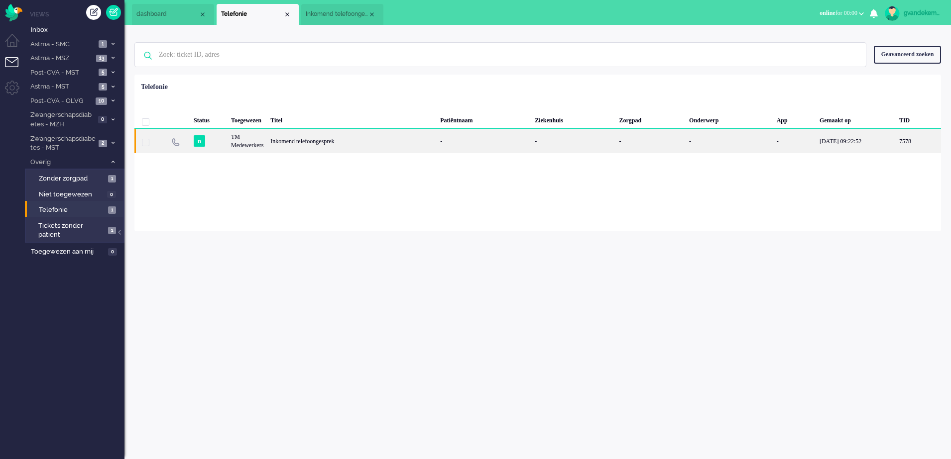
click at [343, 141] on div "Inkomend telefoongesprek" at bounding box center [352, 141] width 170 height 24
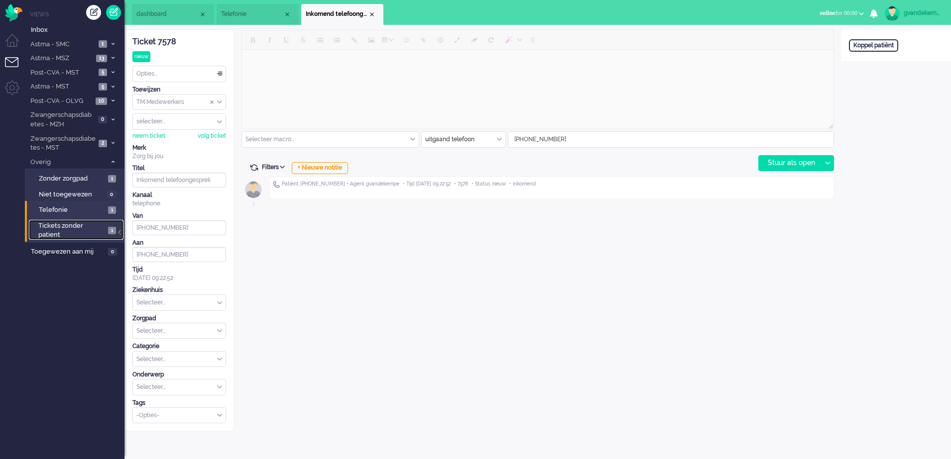
click at [103, 231] on span "Tickets zonder patient" at bounding box center [71, 231] width 67 height 18
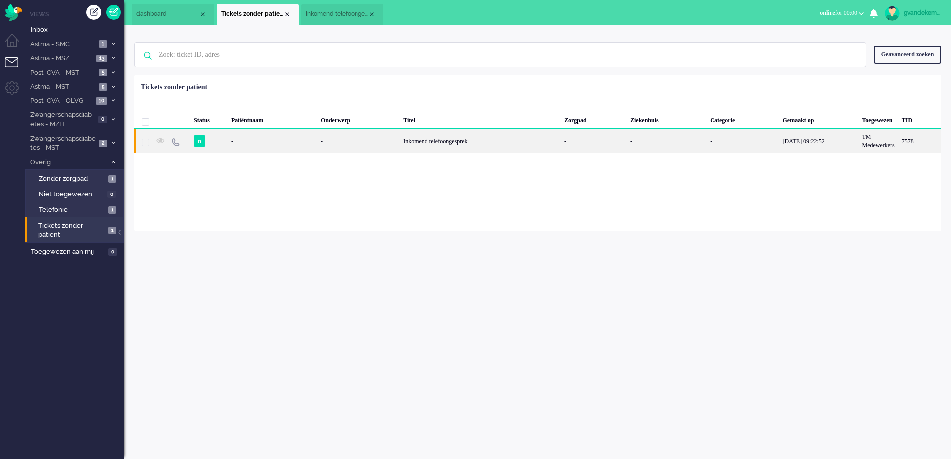
click at [483, 141] on div "Inkomend telefoongesprek" at bounding box center [480, 141] width 161 height 24
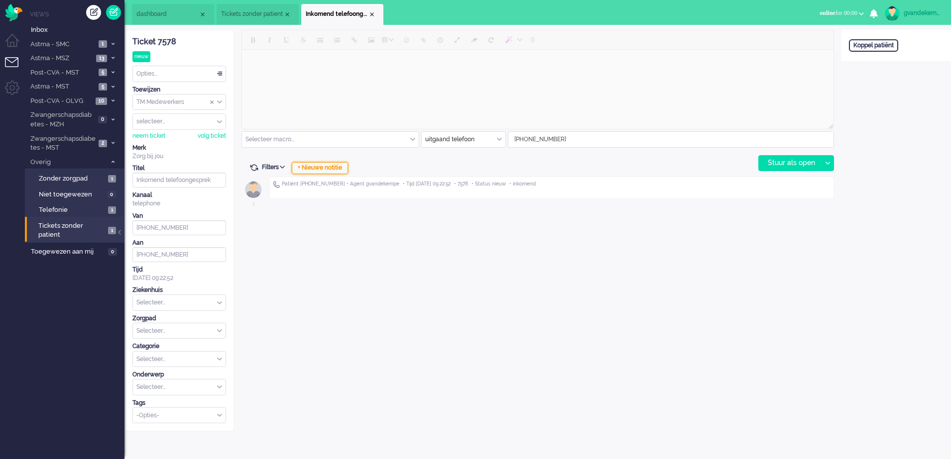
click at [325, 166] on div "+ Nieuwe notitie" at bounding box center [320, 168] width 56 height 12
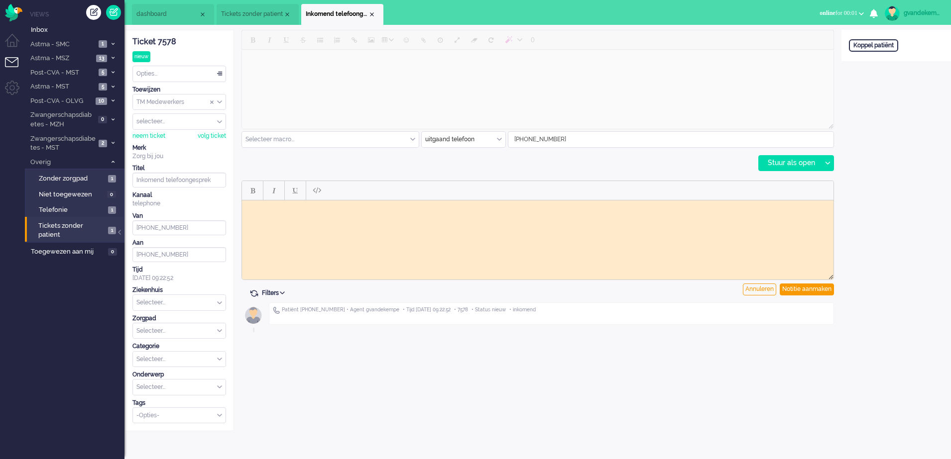
click at [327, 213] on html at bounding box center [537, 207] width 591 height 15
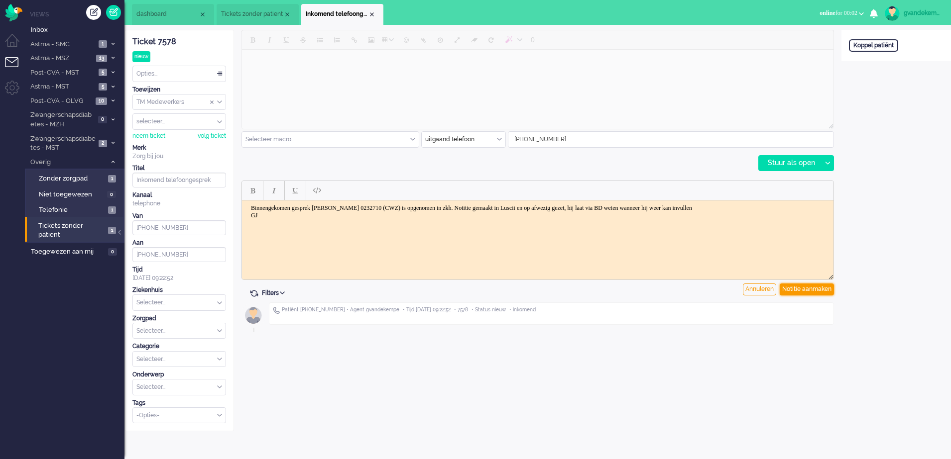
click at [808, 289] on div "Notitie aanmaken" at bounding box center [806, 290] width 54 height 12
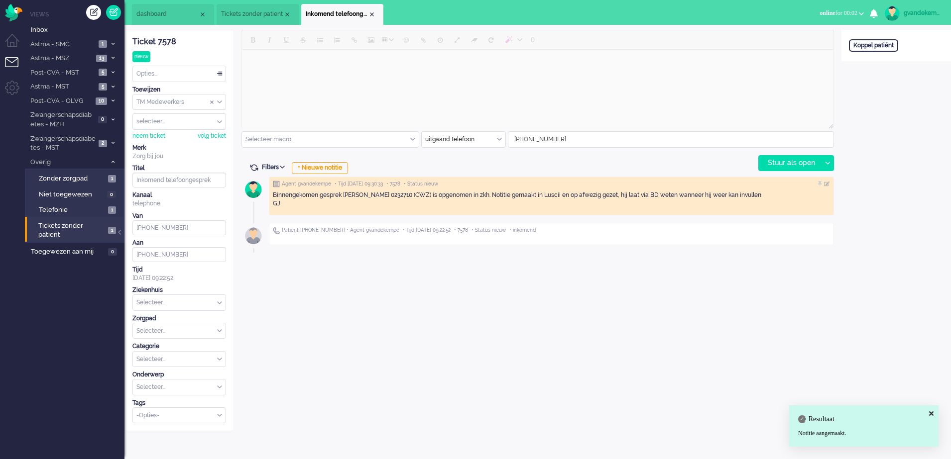
click at [220, 72] on div "Opties..." at bounding box center [179, 73] width 93 height 15
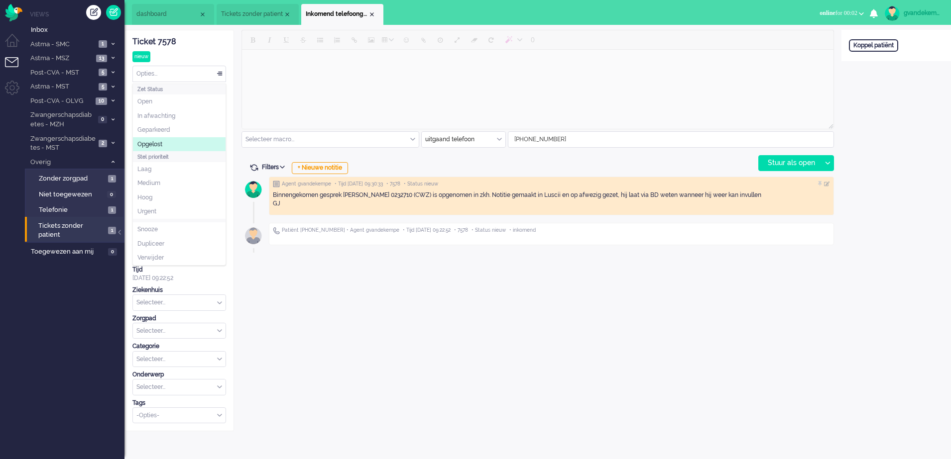
click at [164, 142] on li "Opgelost" at bounding box center [179, 144] width 93 height 14
click at [373, 13] on div "Close tab" at bounding box center [372, 14] width 8 height 8
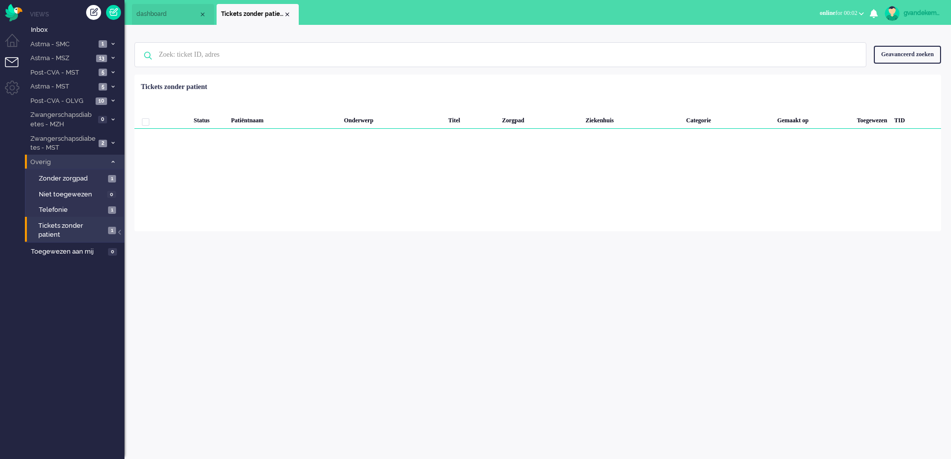
click at [112, 160] on icon at bounding box center [112, 161] width 3 height 3
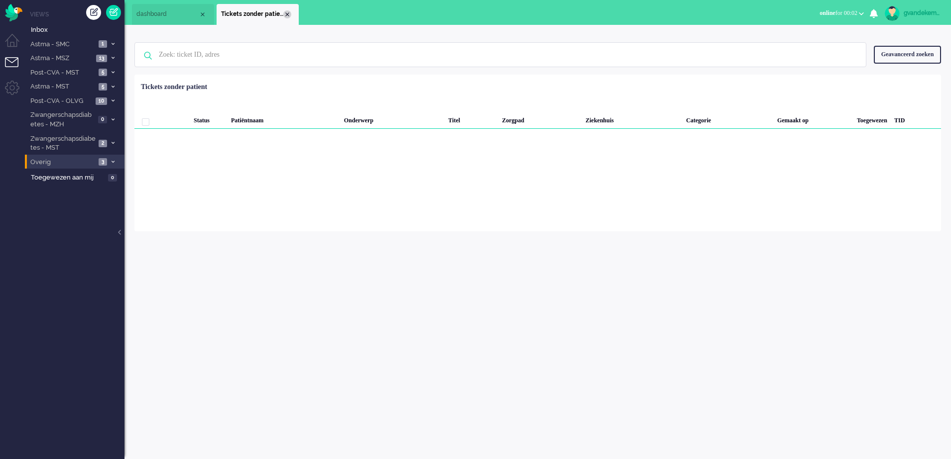
click at [285, 13] on div "Close tab" at bounding box center [287, 14] width 8 height 8
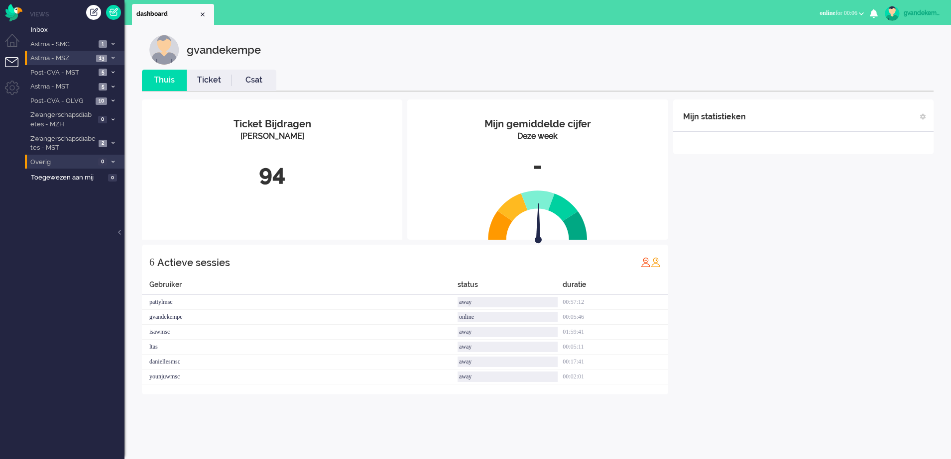
click at [111, 56] on icon at bounding box center [112, 57] width 3 height 3
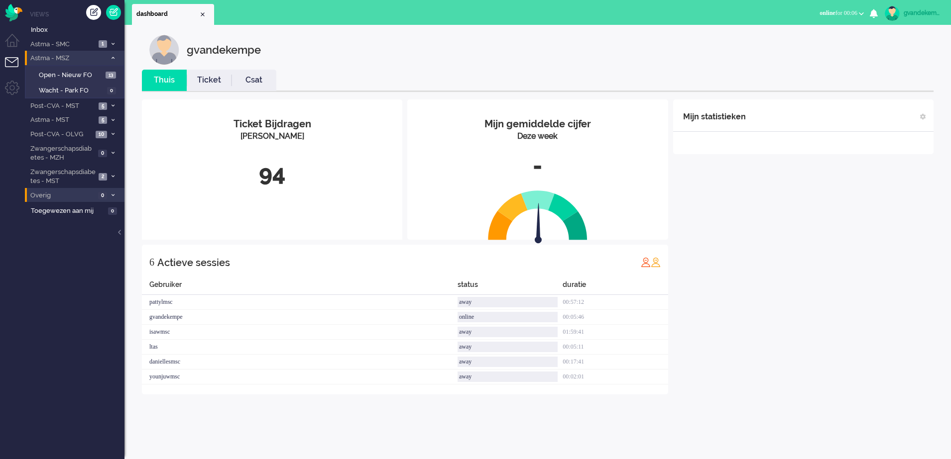
click at [809, 321] on div "Mijn statistieken + Statistieken toevoegen Bel tijd (gemiddelde dag) Wrapup tij…" at bounding box center [803, 247] width 260 height 295
click at [812, 248] on div "Mijn statistieken + Statistieken toevoegen Bel tijd (gemiddelde dag) Wrapup tij…" at bounding box center [803, 247] width 260 height 295
click at [788, 266] on div "Mijn statistieken + Statistieken toevoegen Bel tijd (gemiddelde dag) Wrapup tij…" at bounding box center [803, 247] width 260 height 295
click at [113, 152] on icon at bounding box center [112, 152] width 3 height 3
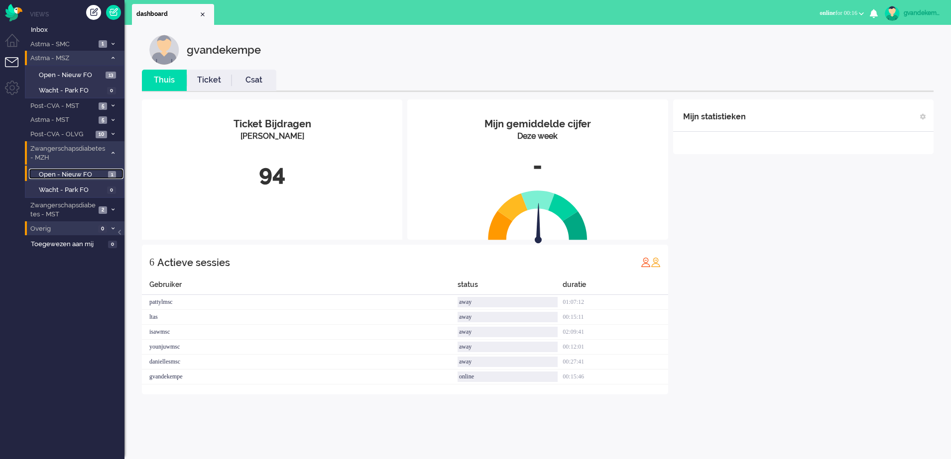
click at [82, 175] on span "Open - Nieuw FO" at bounding box center [72, 174] width 67 height 9
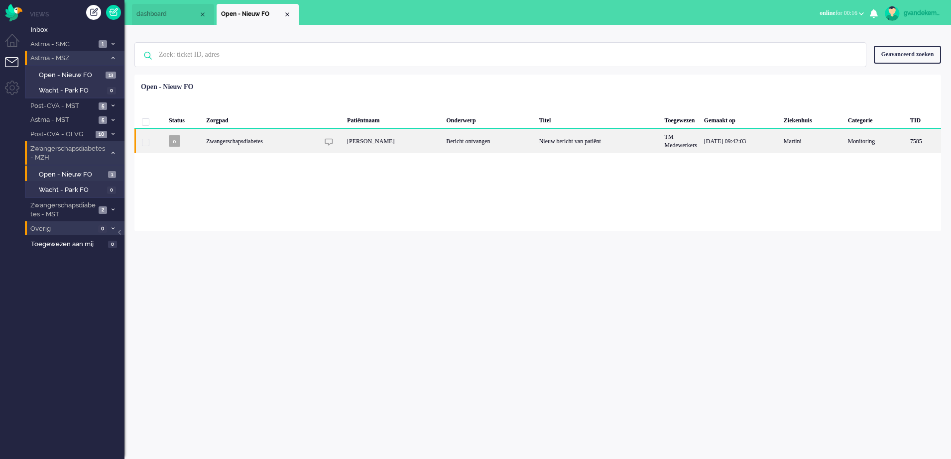
click at [517, 141] on div "Bericht ontvangen" at bounding box center [489, 141] width 93 height 24
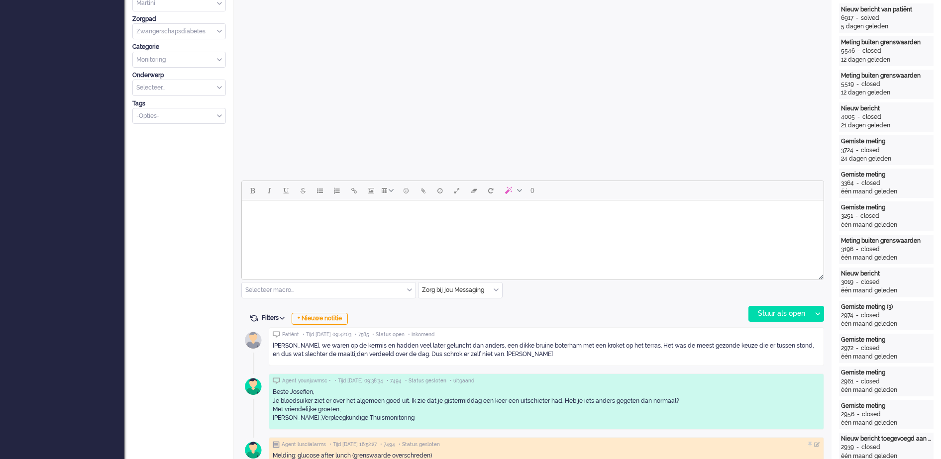
scroll to position [341, 0]
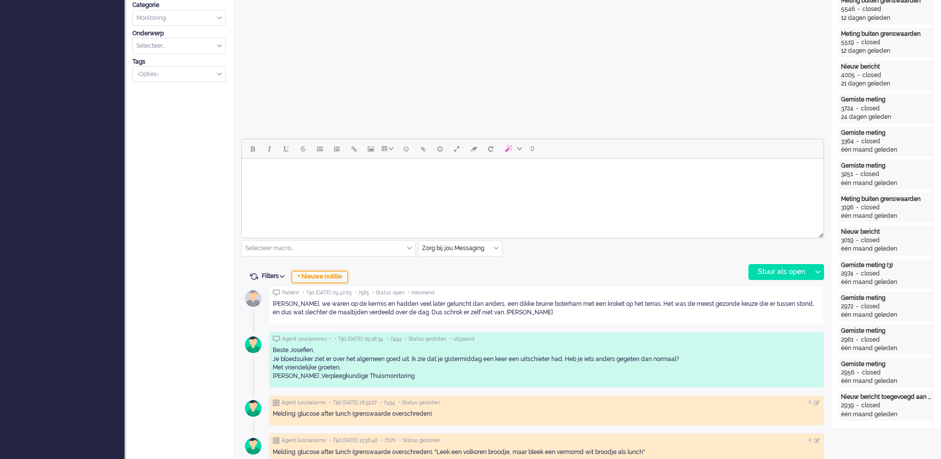
click at [333, 276] on div "+ Nieuwe notitie" at bounding box center [320, 277] width 56 height 12
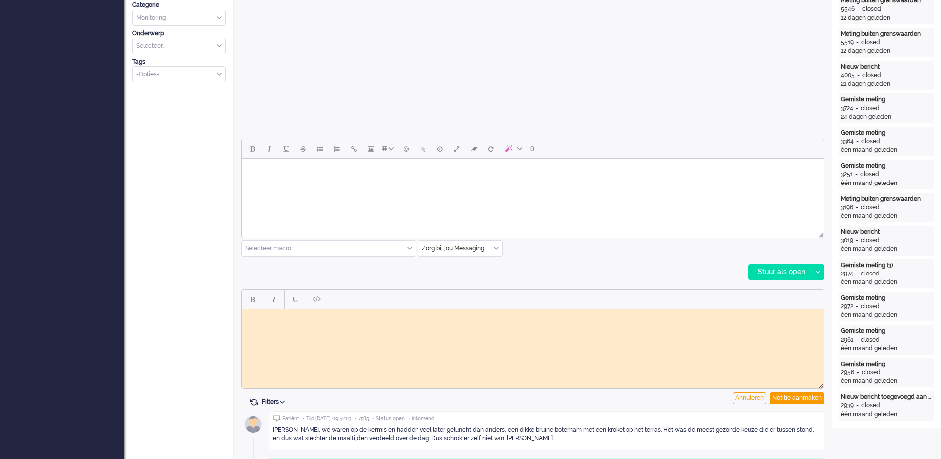
scroll to position [0, 0]
click at [802, 398] on div "Notitie aanmaken" at bounding box center [797, 399] width 54 height 12
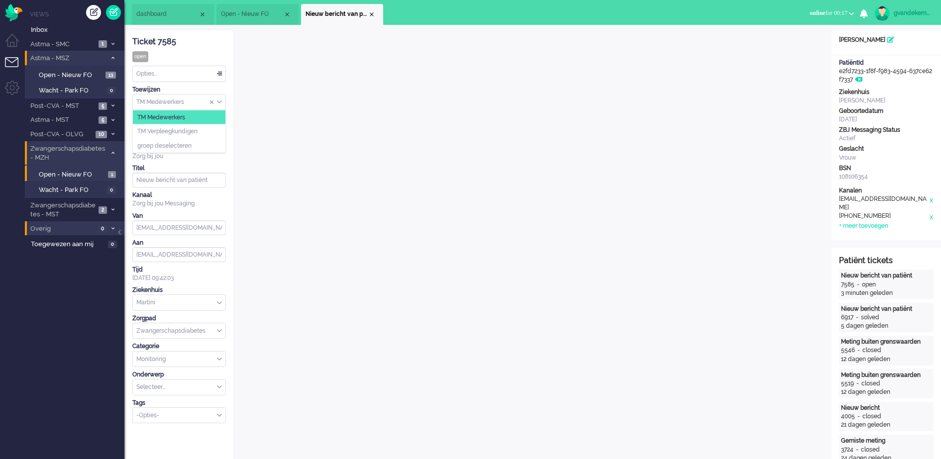
click at [219, 104] on div "TM Medewerkers" at bounding box center [179, 102] width 93 height 15
click at [193, 130] on span "TM Verpleegkundigen" at bounding box center [167, 131] width 60 height 8
click at [372, 13] on div "Close tab" at bounding box center [372, 14] width 8 height 8
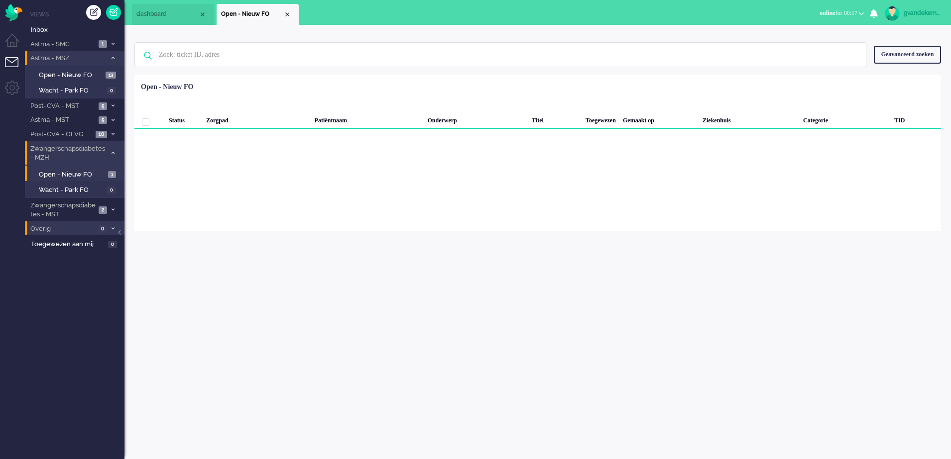
click at [112, 153] on icon at bounding box center [112, 152] width 3 height 3
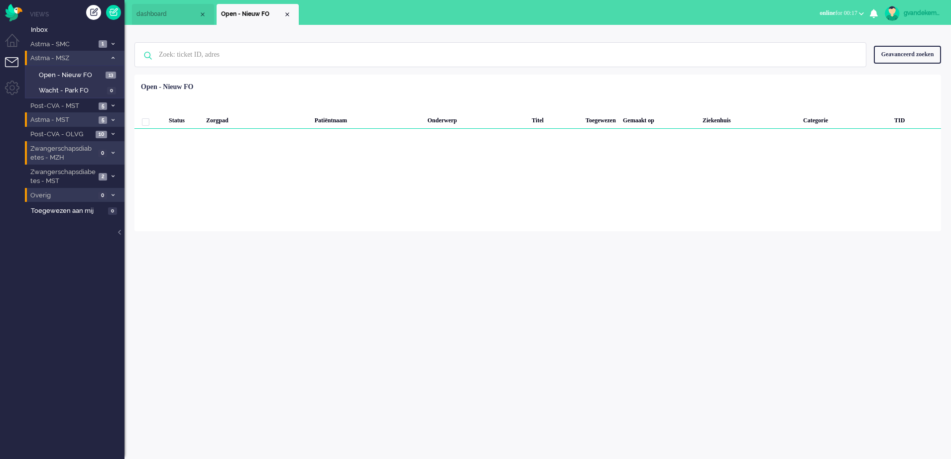
click at [111, 118] on icon at bounding box center [112, 119] width 3 height 3
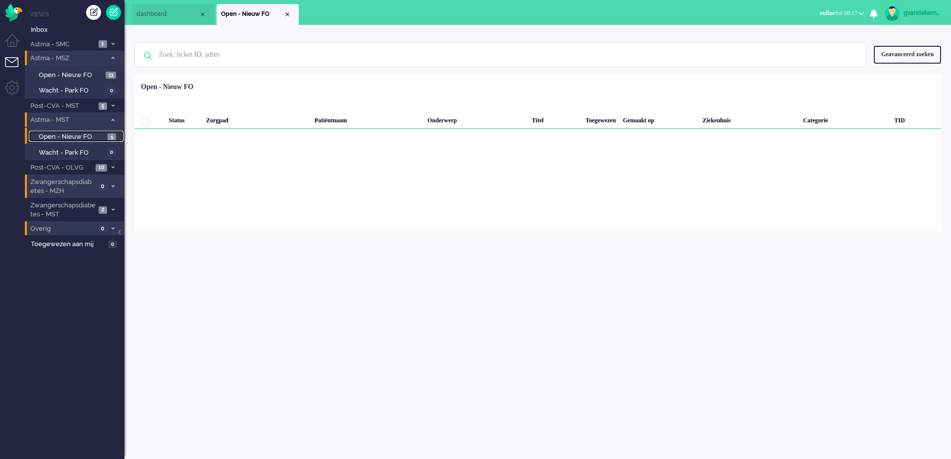
click at [68, 132] on span "Open - Nieuw FO" at bounding box center [72, 136] width 66 height 9
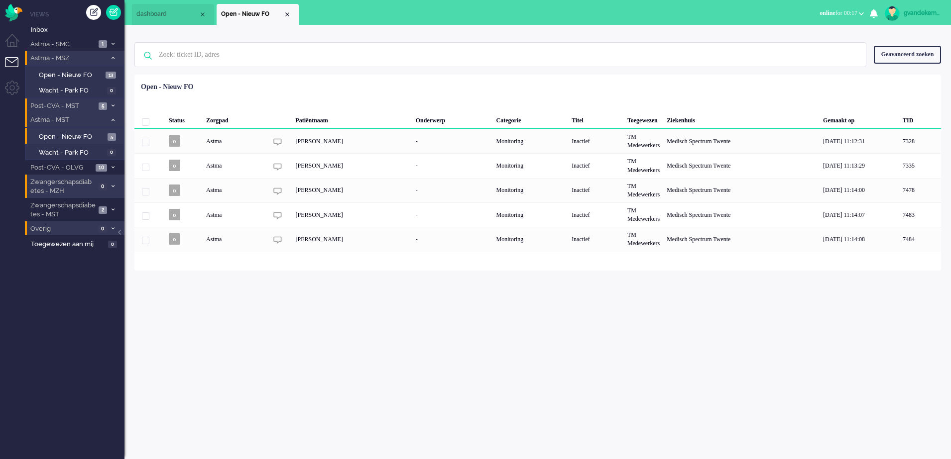
click at [112, 104] on span at bounding box center [112, 106] width 7 height 5
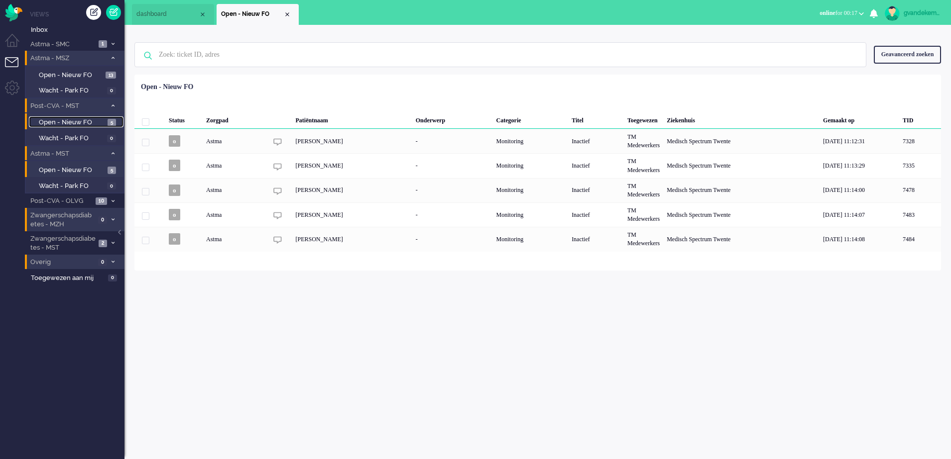
click at [83, 120] on span "Open - Nieuw FO" at bounding box center [72, 122] width 66 height 9
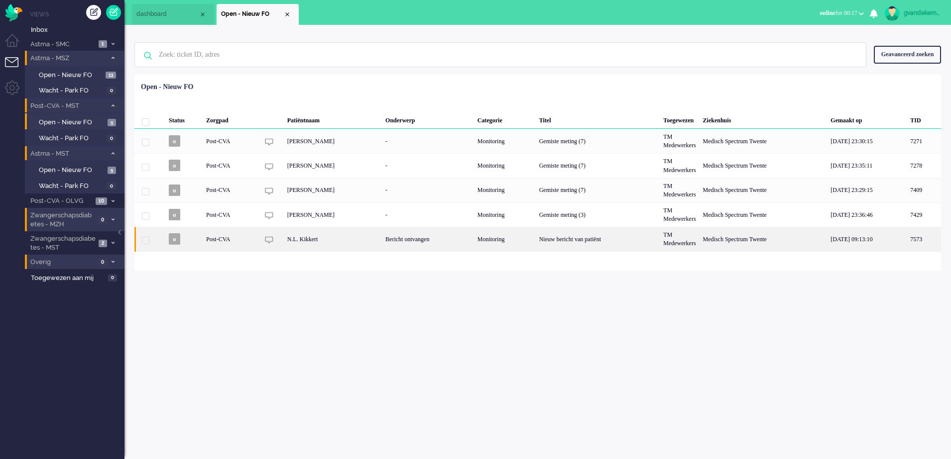
click at [465, 244] on div "Bericht ontvangen" at bounding box center [428, 239] width 92 height 24
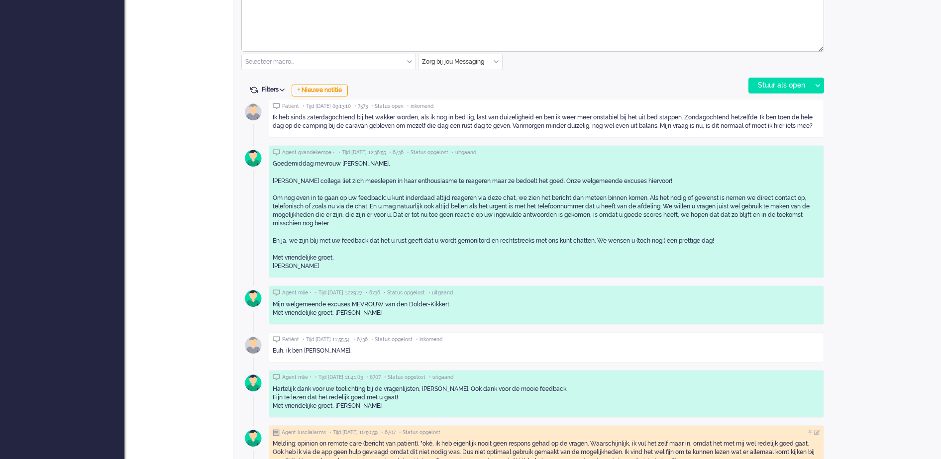
scroll to position [466, 0]
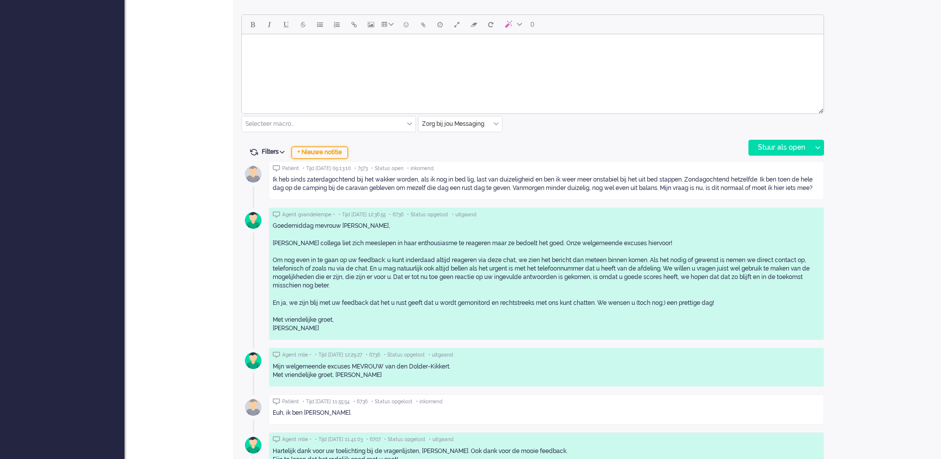
click at [330, 151] on div "+ Nieuwe notitie" at bounding box center [320, 153] width 56 height 12
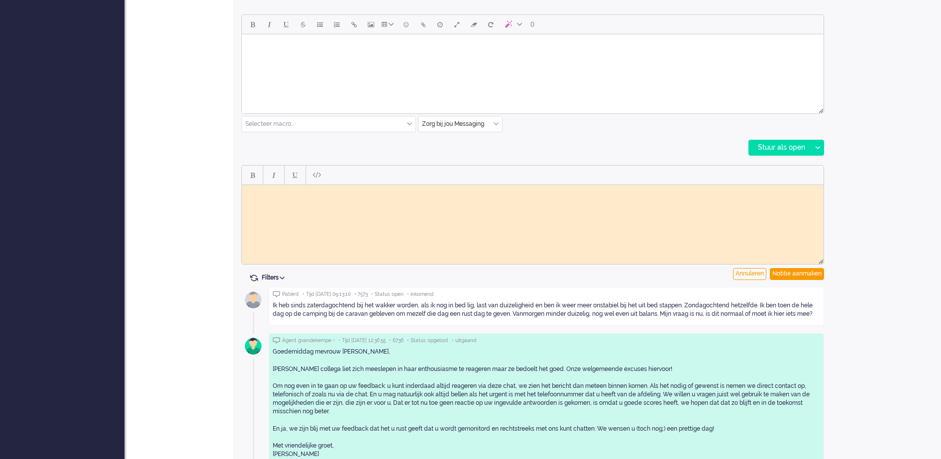
scroll to position [0, 0]
click at [383, 197] on html at bounding box center [533, 192] width 582 height 15
click at [796, 277] on div "Notitie aanmaken" at bounding box center [797, 274] width 54 height 12
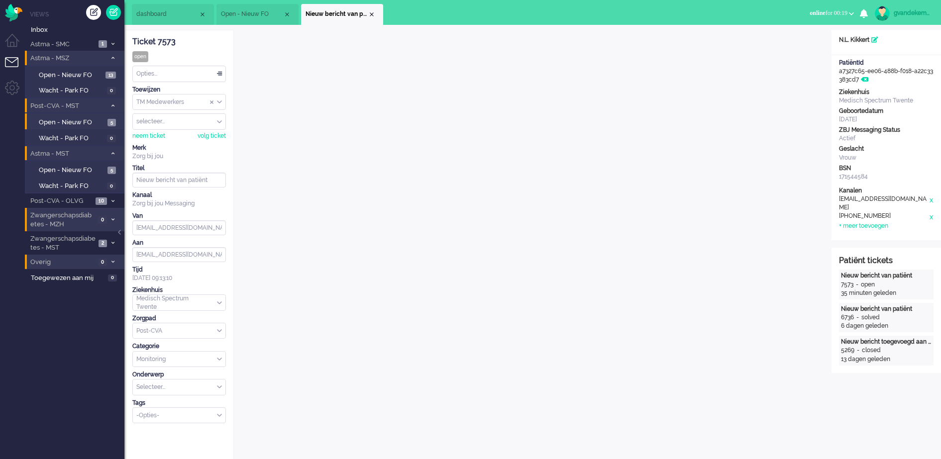
click at [218, 101] on div "TM Medewerkers" at bounding box center [179, 102] width 93 height 15
click at [203, 131] on li "TM Verpleegkundigen" at bounding box center [179, 131] width 93 height 14
click at [373, 13] on div "Close tab" at bounding box center [372, 14] width 8 height 8
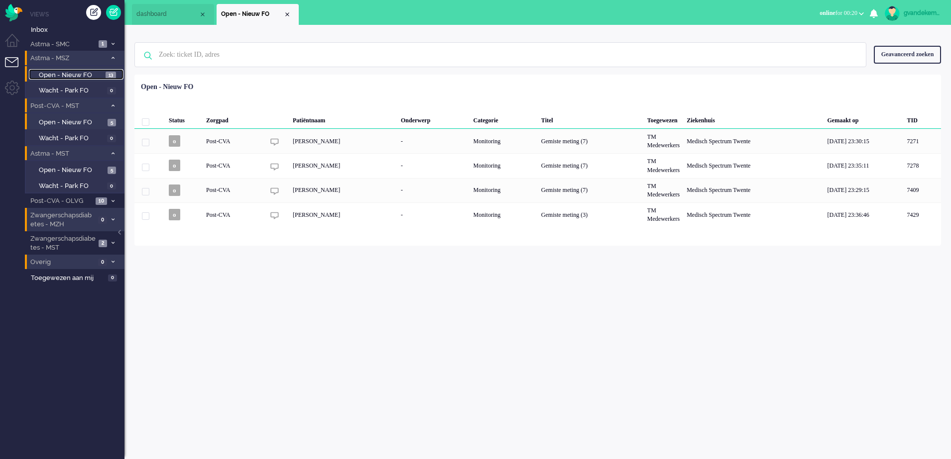
click at [101, 73] on span "Open - Nieuw FO" at bounding box center [71, 75] width 64 height 9
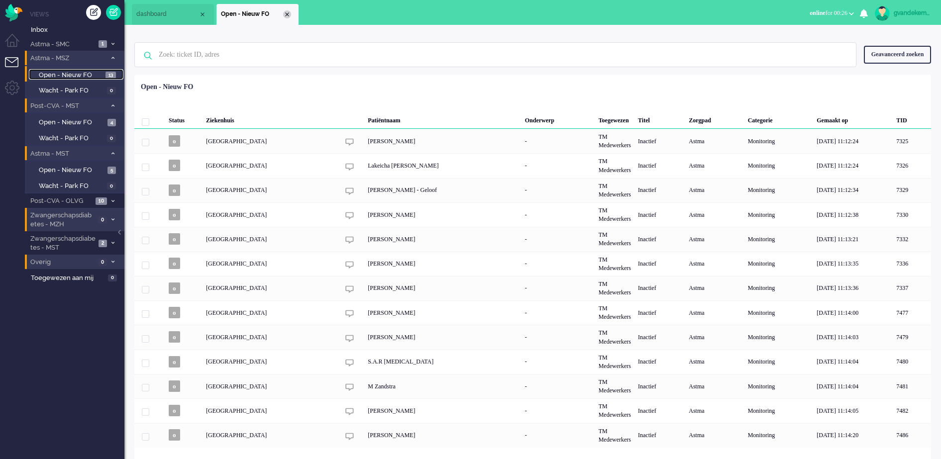
click at [291, 13] on div "Close tab" at bounding box center [287, 14] width 8 height 8
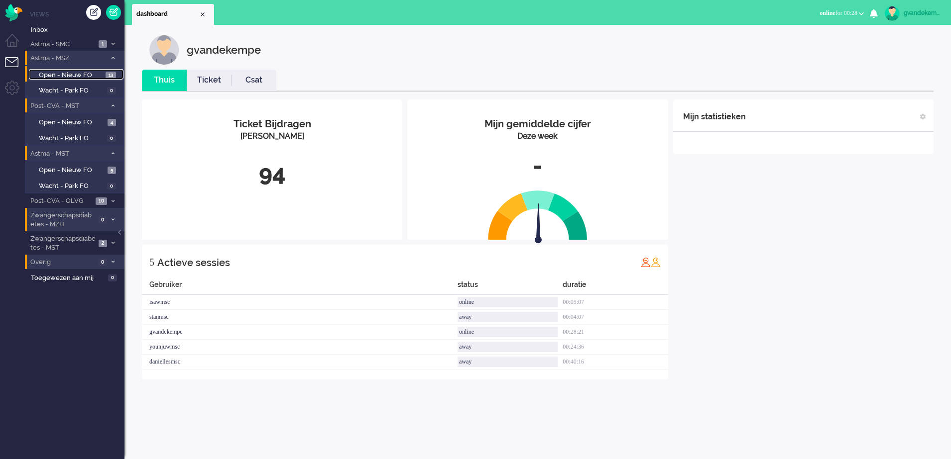
click at [29, 69] on link "Open - Nieuw FO 13" at bounding box center [76, 74] width 95 height 11
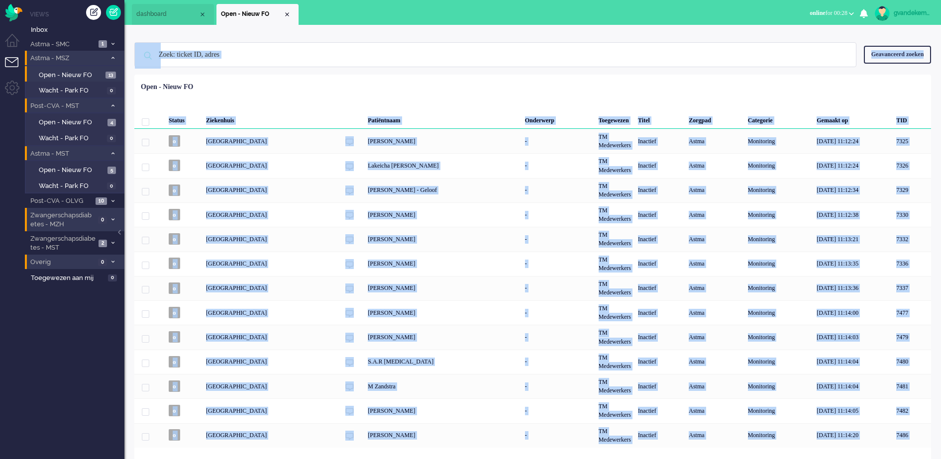
drag, startPoint x: 626, startPoint y: 93, endPoint x: 512, endPoint y: 29, distance: 130.6
click at [512, 29] on div "Geen zoekresultaten Probeer nog eens Geavanceerd zoeken Geavanceerd zoeken Tick…" at bounding box center [532, 246] width 817 height 442
click at [305, 53] on input "text" at bounding box center [496, 55] width 691 height 24
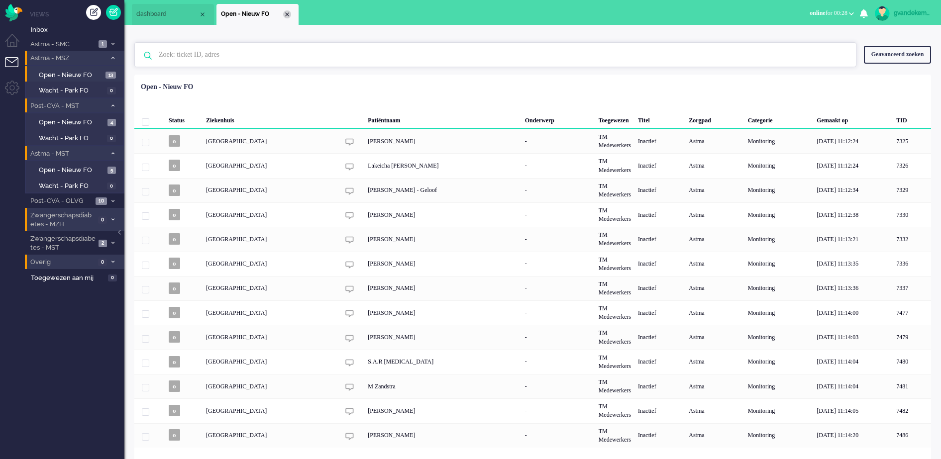
click at [285, 15] on div "Close tab" at bounding box center [287, 14] width 8 height 8
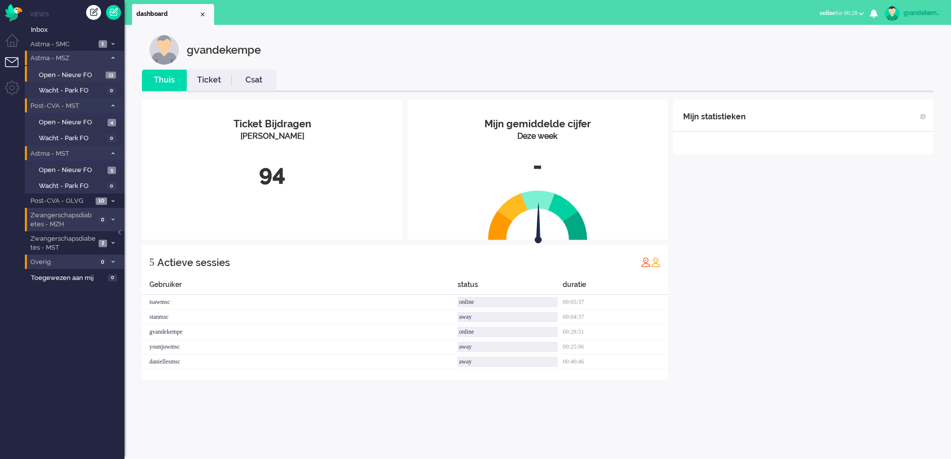
click at [111, 262] on span at bounding box center [112, 262] width 7 height 5
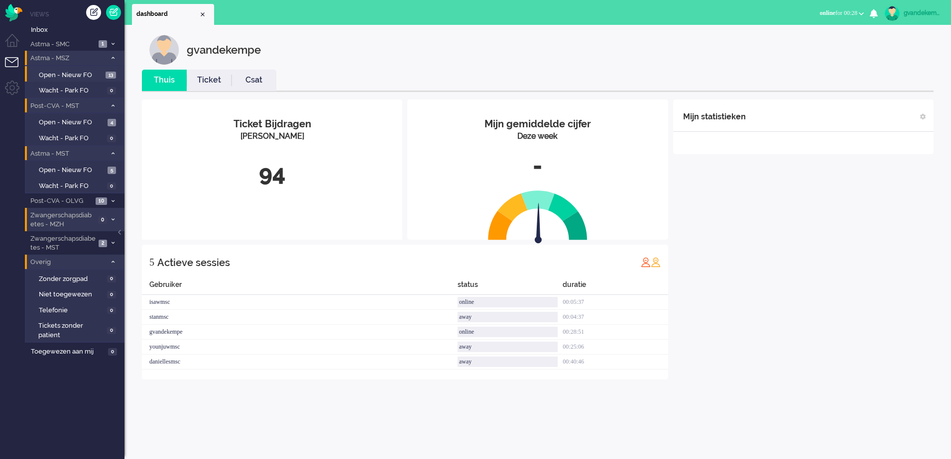
click at [111, 262] on span at bounding box center [112, 262] width 7 height 5
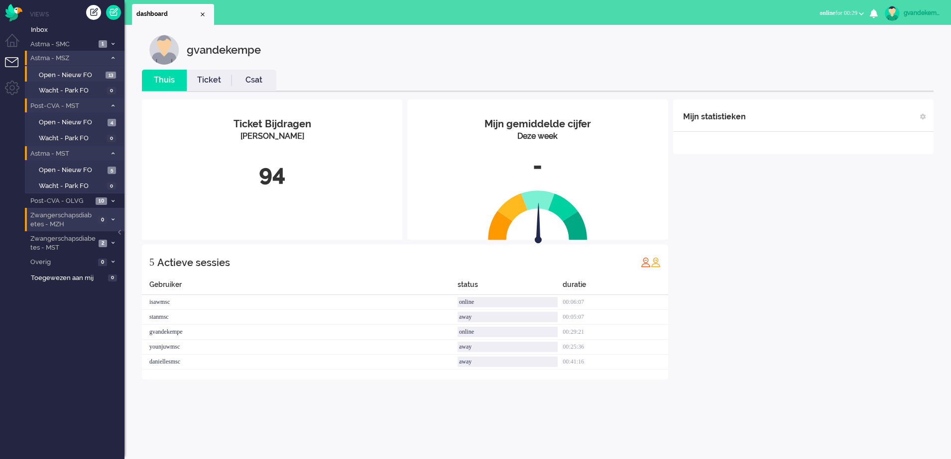
drag, startPoint x: 922, startPoint y: 178, endPoint x: 451, endPoint y: 54, distance: 486.8
click at [451, 54] on div "gvandekempe" at bounding box center [544, 50] width 791 height 30
click at [113, 242] on icon at bounding box center [112, 242] width 3 height 3
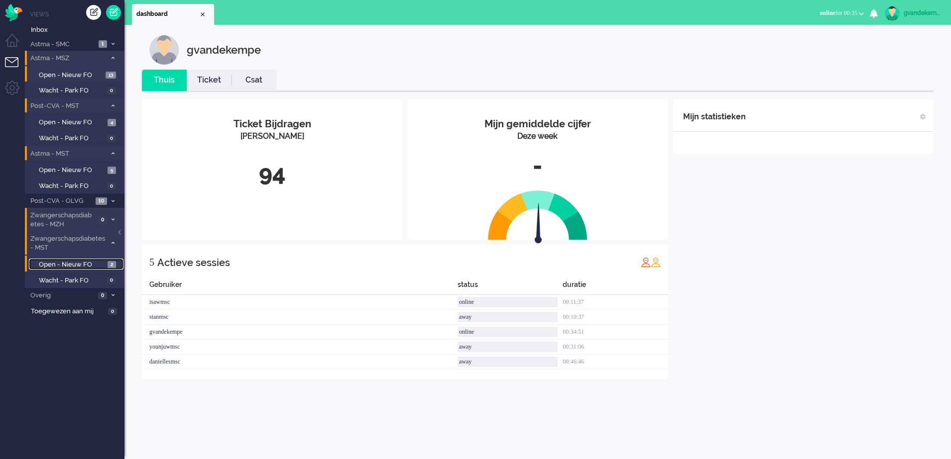
click at [111, 265] on span "2" at bounding box center [112, 264] width 8 height 7
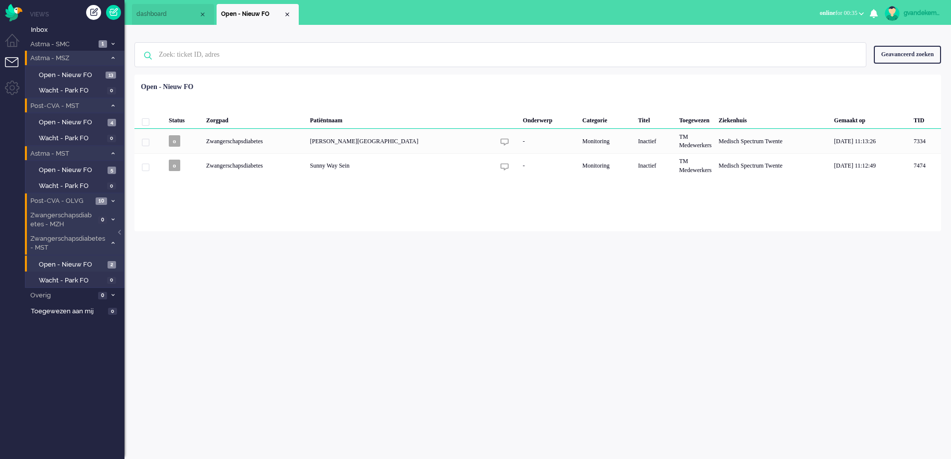
click at [110, 202] on span at bounding box center [112, 201] width 7 height 5
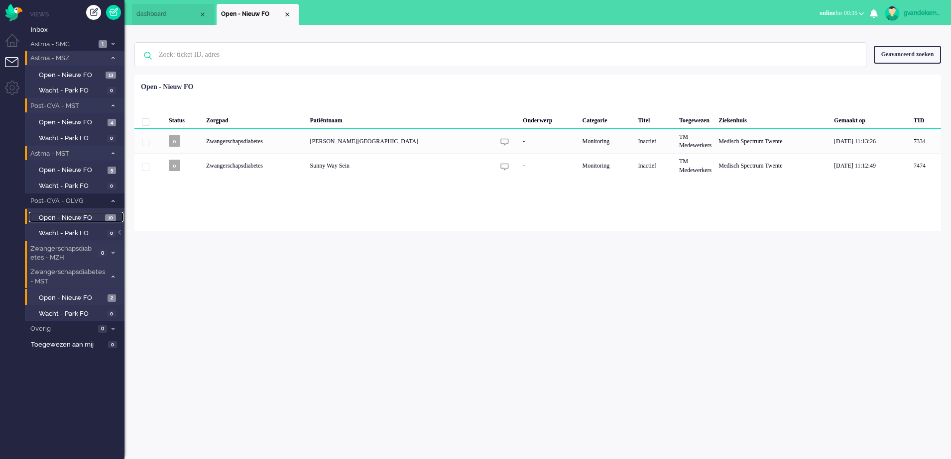
click at [92, 221] on span "Open - Nieuw FO" at bounding box center [71, 218] width 64 height 9
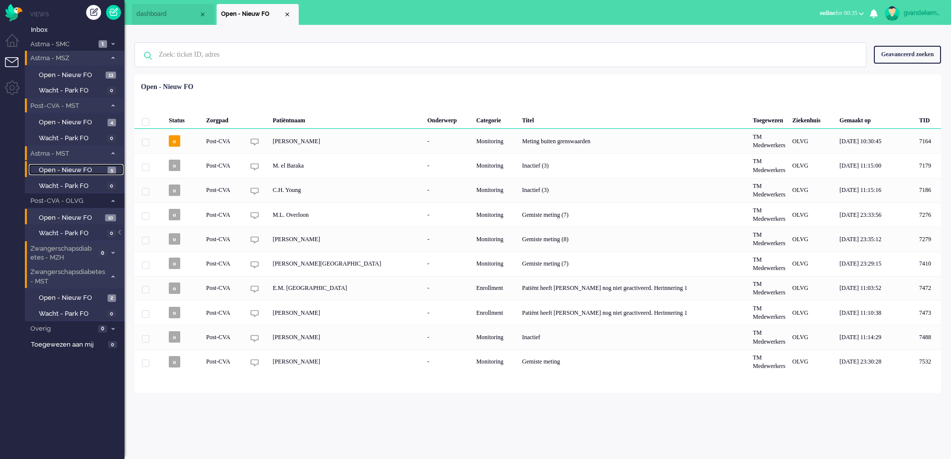
click at [111, 171] on span "5" at bounding box center [112, 170] width 8 height 7
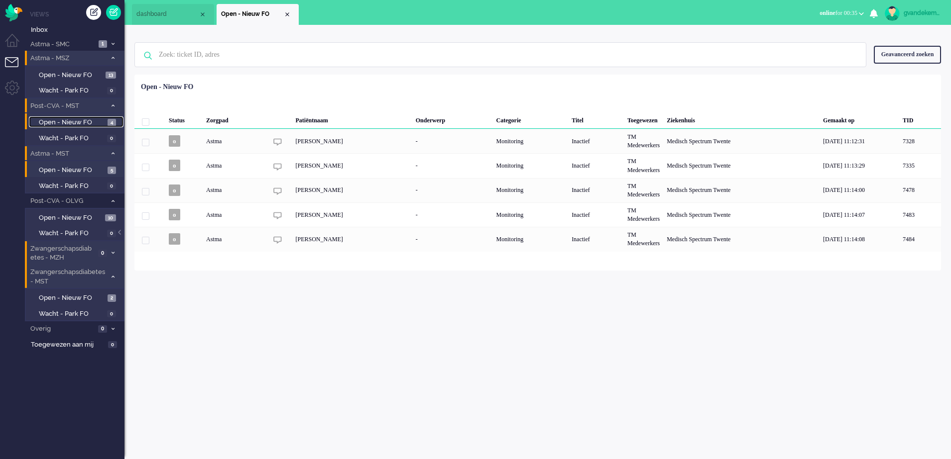
click at [105, 122] on link "Open - Nieuw FO 4" at bounding box center [76, 121] width 95 height 11
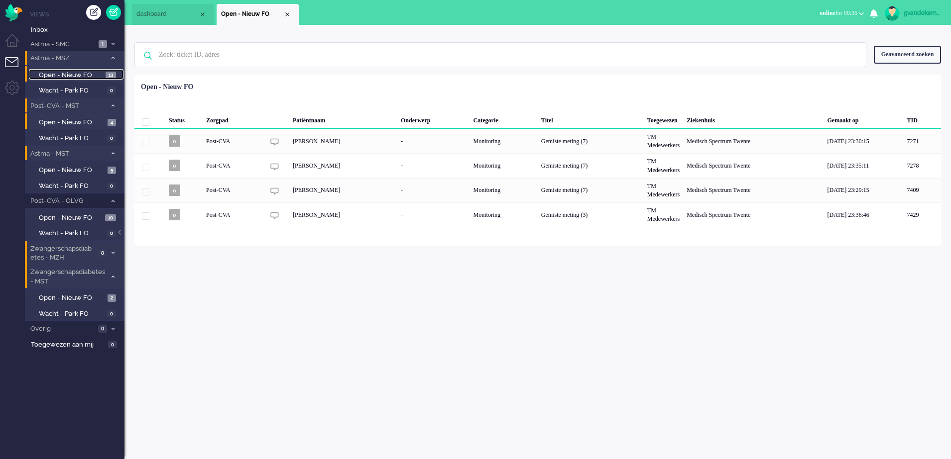
click at [106, 75] on span "13" at bounding box center [111, 75] width 10 height 7
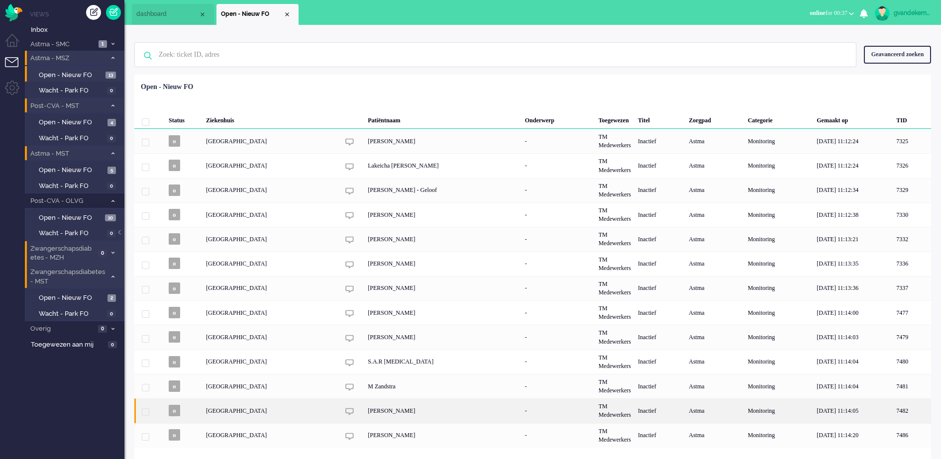
click at [444, 408] on div "Jacqueline Straver" at bounding box center [442, 411] width 157 height 24
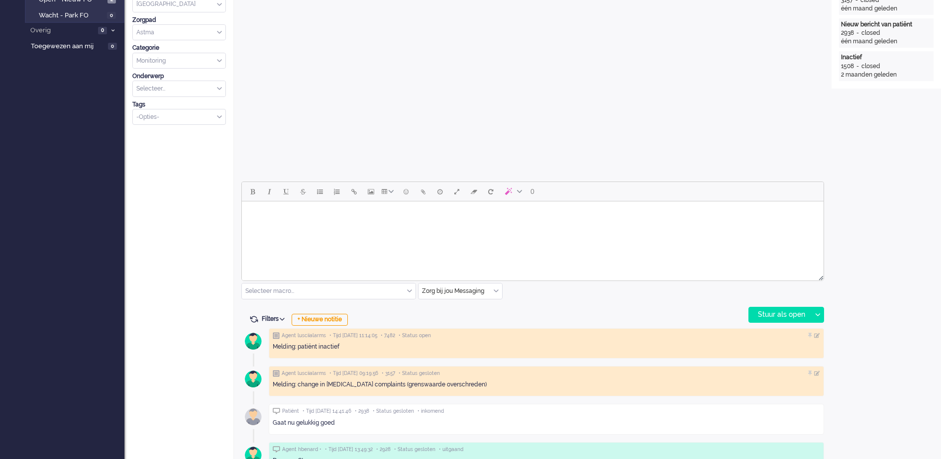
scroll to position [296, 0]
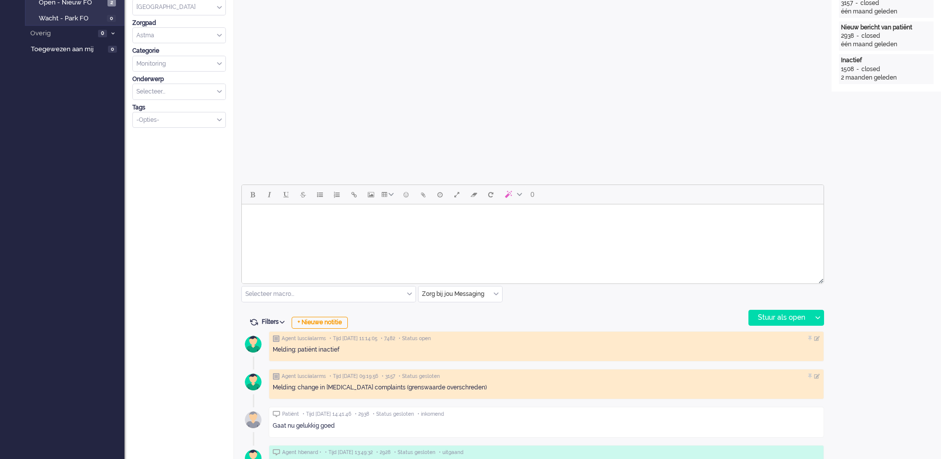
click at [362, 217] on body "Rich Text Area. Press ALT-0 for help." at bounding box center [533, 217] width 574 height 17
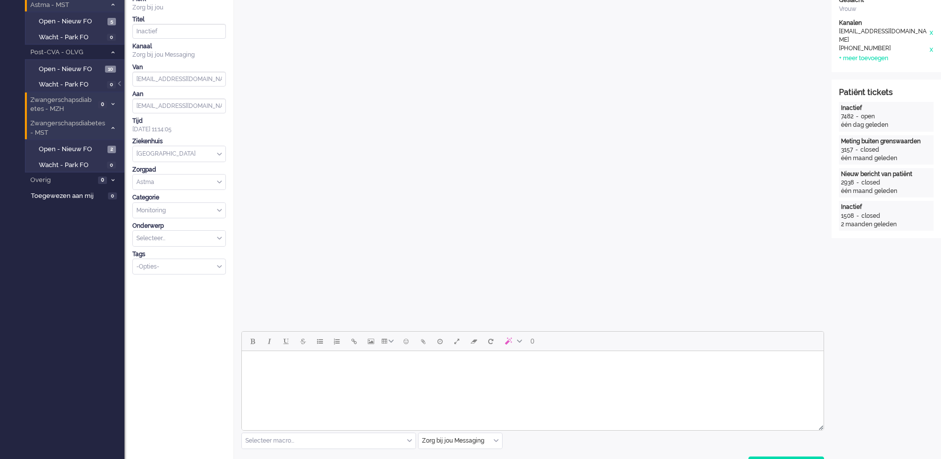
scroll to position [249, 0]
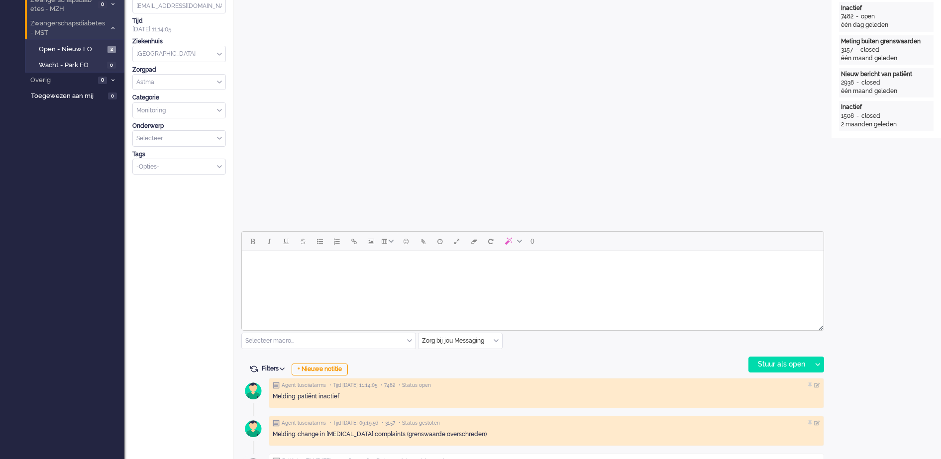
paste body "Rich Text Area. Press ALT-0 for help."
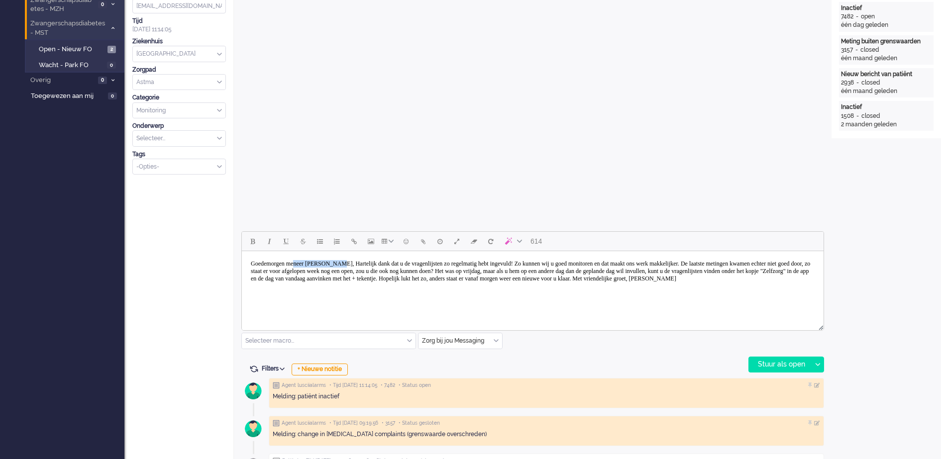
drag, startPoint x: 304, startPoint y: 264, endPoint x: 354, endPoint y: 263, distance: 50.3
click at [354, 263] on body "Goedemorgen meneer Van Dinther, Hartelijk dank dat u de vragenlijsten zo regelm…" at bounding box center [533, 271] width 574 height 32
click at [352, 266] on body "Goedemorgen mevrouw Straver, Hartelijk dank dat u de vragenlijsten zo regelmati…" at bounding box center [533, 271] width 574 height 32
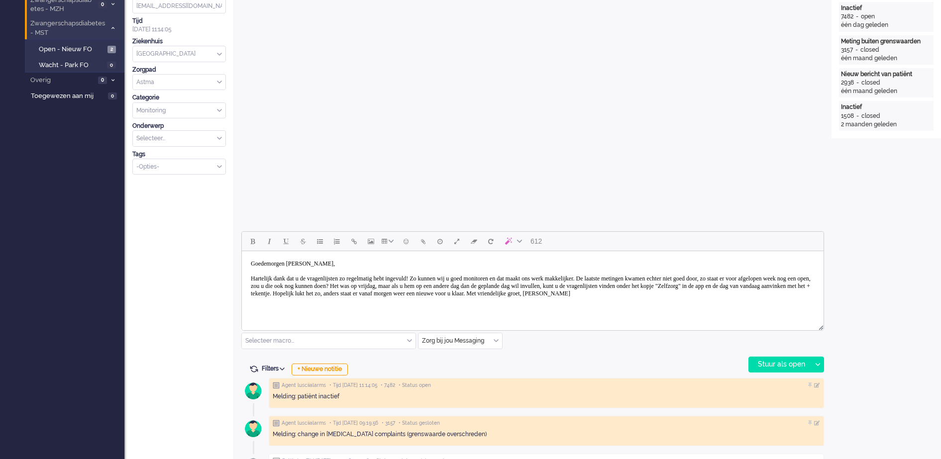
click at [748, 276] on body "Goedemorgen mevrouw Straver, Hartelijk dank dat u de vragenlijsten zo regelmati…" at bounding box center [533, 278] width 574 height 47
click at [721, 276] on body "Goedemorgen mevrouw Straver, Hartelijk dank dat u de vragenlijsten zo regelmati…" at bounding box center [533, 278] width 574 height 47
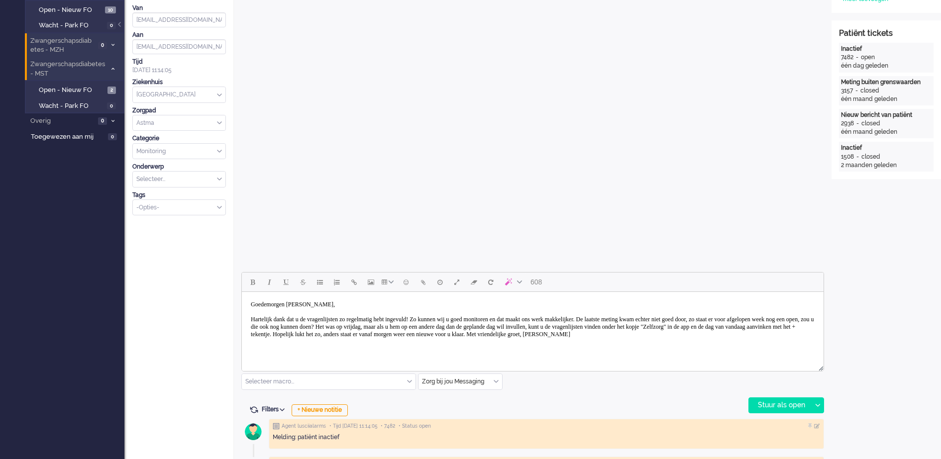
scroll to position [187, 0]
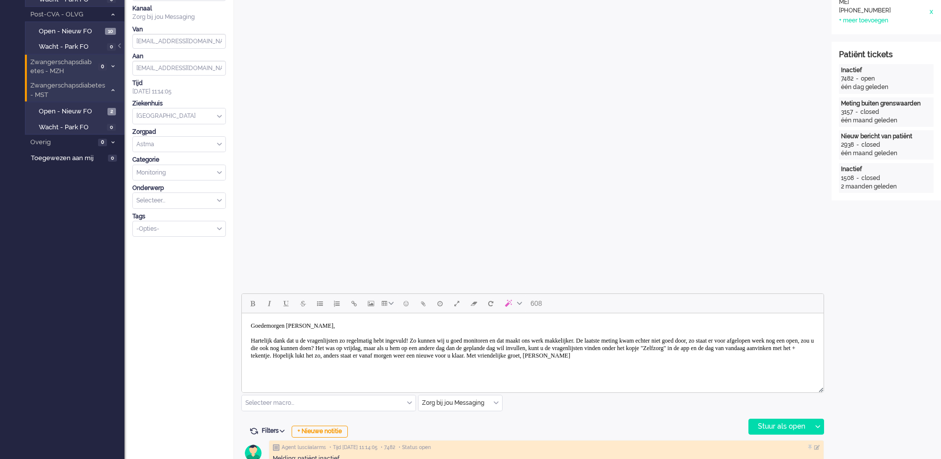
click at [682, 342] on body "Goedemorgen mevrouw Straver, Hartelijk dank dat u de vragenlijsten zo regelmati…" at bounding box center [533, 341] width 574 height 47
drag, startPoint x: 694, startPoint y: 341, endPoint x: 823, endPoint y: 338, distance: 129.0
click at [823, 338] on html "Goedemorgen mevrouw Straver, Hartelijk dank dat u de vragenlijsten zo regelmati…" at bounding box center [533, 341] width 582 height 55
click at [273, 347] on body "Goedemorgen mevrouw Straver, Hartelijk dank dat u de vragenlijsten zo regelmati…" at bounding box center [533, 341] width 574 height 47
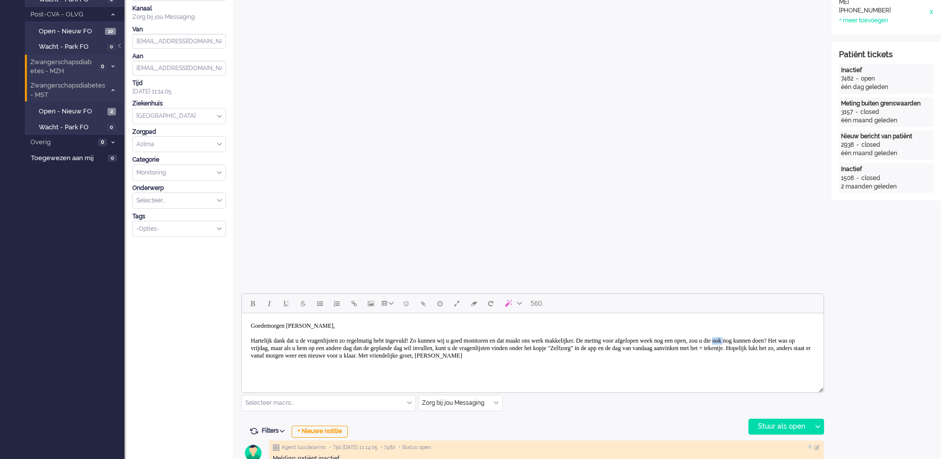
click at [273, 347] on body "Goedemorgen mevrouw Straver, Hartelijk dank dat u de vragenlijsten zo regelmati…" at bounding box center [533, 341] width 574 height 47
click at [760, 338] on body "Goedemorgen mevrouw Straver, Hartelijk dank dat u de vragenlijsten zo regelmati…" at bounding box center [533, 341] width 574 height 47
click at [790, 337] on body "Goedemorgen mevrouw Straver, Hartelijk dank dat u de vragenlijsten zo regelmati…" at bounding box center [533, 341] width 574 height 47
drag, startPoint x: 250, startPoint y: 348, endPoint x: 604, endPoint y: 347, distance: 354.4
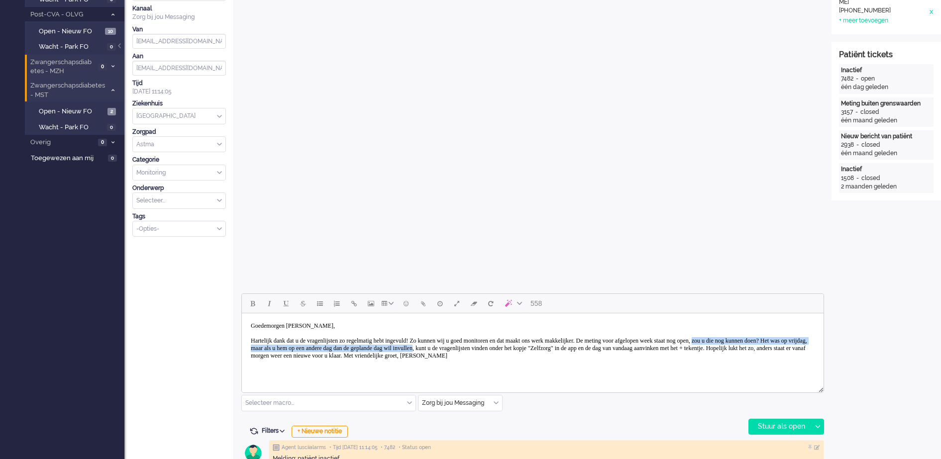
click at [604, 347] on body "Goedemorgen mevrouw Straver, Hartelijk dank dat u de vragenlijsten zo regelmati…" at bounding box center [533, 341] width 574 height 47
click at [396, 357] on body "Goedemorgen mevrouw Straver, Hartelijk dank dat u de vragenlijsten zo regelmati…" at bounding box center [533, 341] width 574 height 47
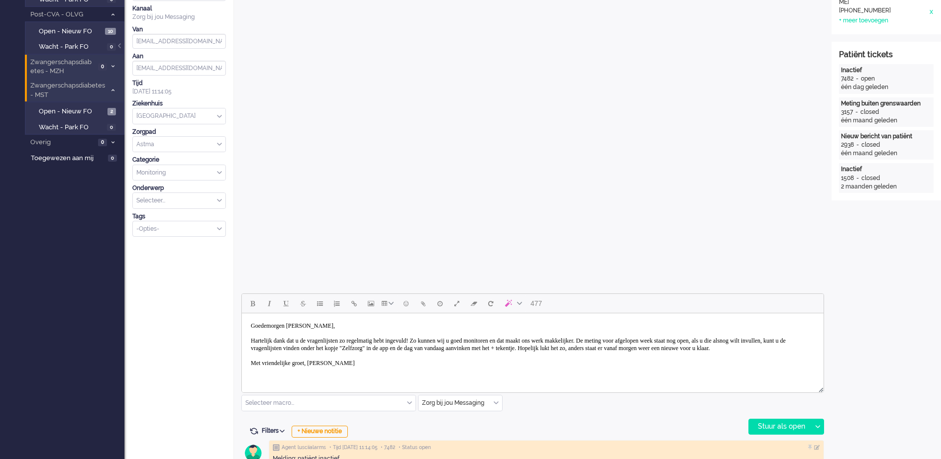
click at [323, 367] on body "Goedemorgen mevrouw Straver, Hartelijk dank dat u de vragenlijsten zo regelmati…" at bounding box center [533, 345] width 574 height 55
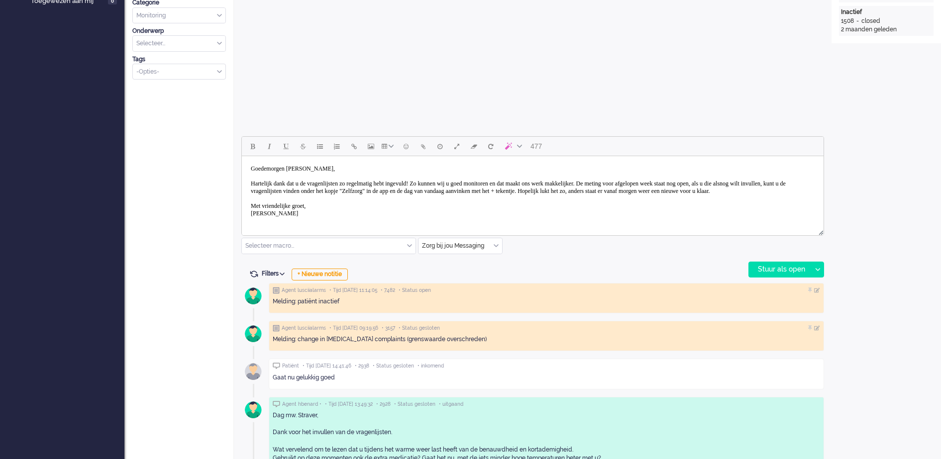
scroll to position [373, 0]
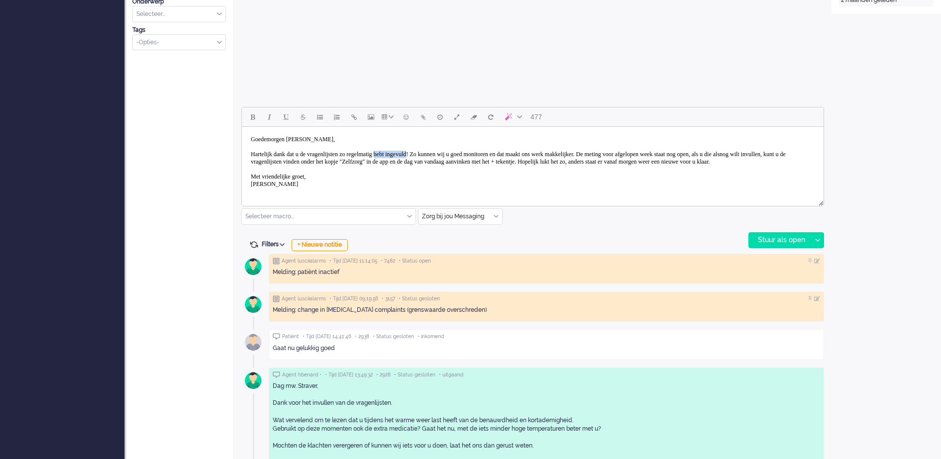
drag, startPoint x: 405, startPoint y: 152, endPoint x: 447, endPoint y: 152, distance: 41.8
click at [447, 152] on body "Goedemorgen mevrouw Straver, Hartelijk dank dat u de vragenlijsten zo regelmati…" at bounding box center [533, 162] width 574 height 62
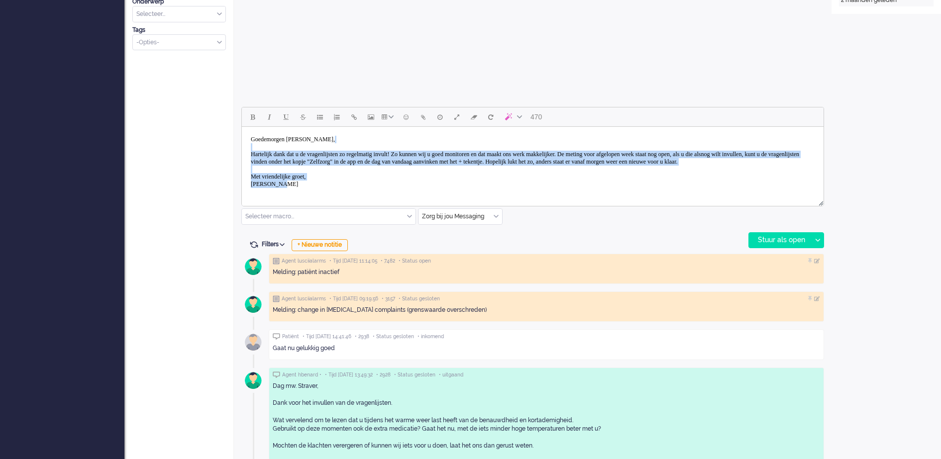
scroll to position [0, 0]
drag, startPoint x: 280, startPoint y: 190, endPoint x: 244, endPoint y: 131, distance: 68.8
click at [244, 131] on html "Goedemorgen mevrouw Straver, Hartelijk dank dat u de vragenlijsten zo regelmati…" at bounding box center [533, 162] width 582 height 70
copy body "Goedemorgen mevrouw Straver, Hartelijk dank dat u de vragenlijsten zo regelmati…"
click at [445, 179] on body "Goedemorgen mevrouw Straver, Hartelijk dank dat u de vragenlijsten zo regelmati…" at bounding box center [533, 162] width 574 height 62
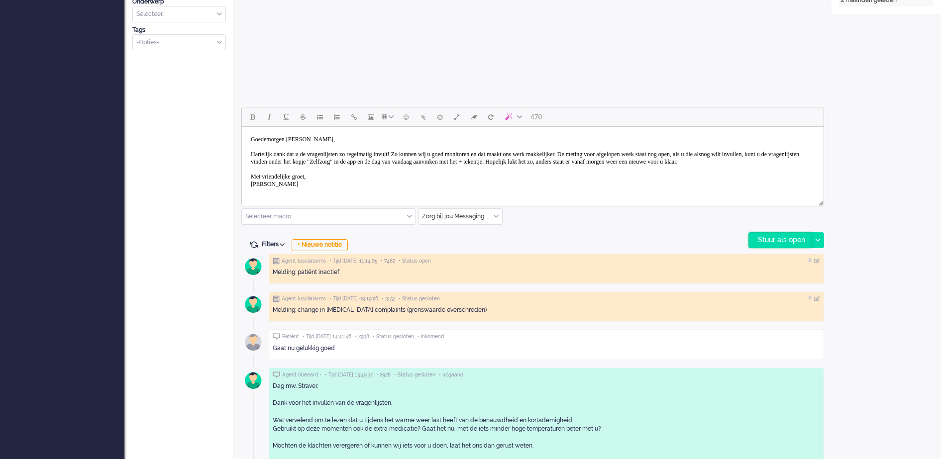
click at [774, 237] on div "Stuur als open" at bounding box center [780, 240] width 62 height 15
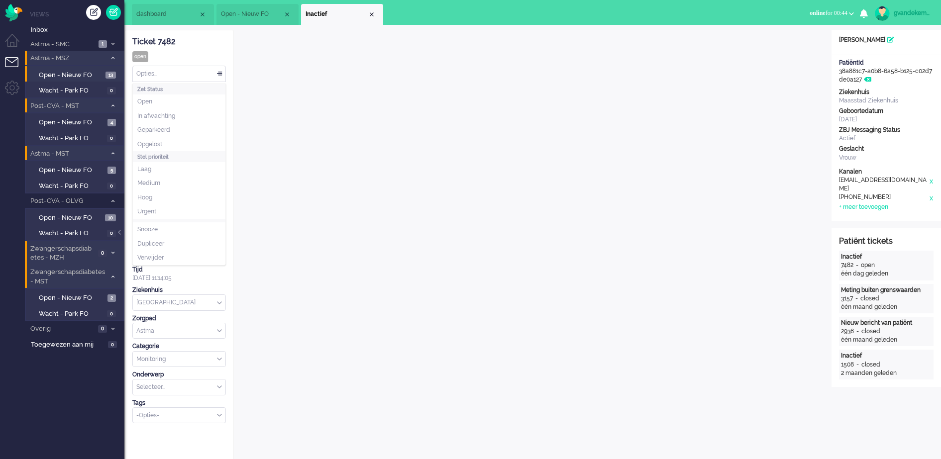
click at [217, 73] on div "Opties..." at bounding box center [179, 73] width 93 height 15
click at [170, 140] on li "Opgelost" at bounding box center [179, 144] width 93 height 14
click at [370, 15] on div "Close tab" at bounding box center [372, 14] width 8 height 8
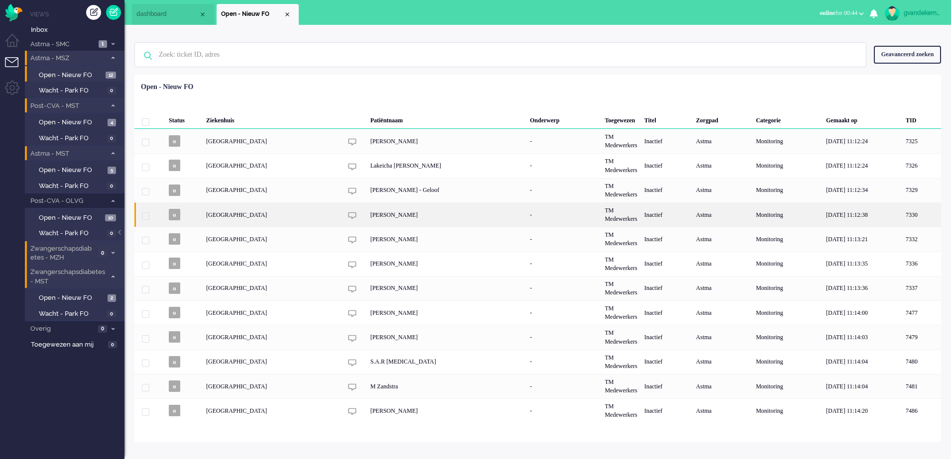
click at [399, 213] on div "Rodney Quincy Christiaan" at bounding box center [447, 215] width 160 height 24
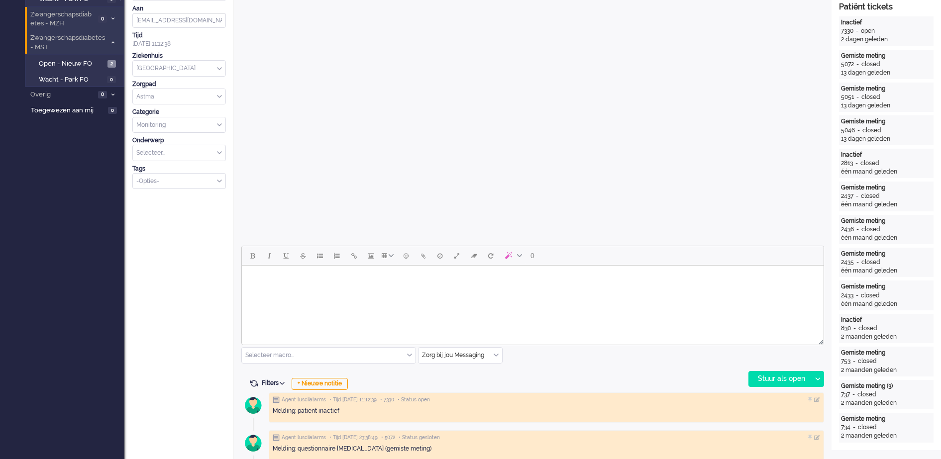
scroll to position [341, 0]
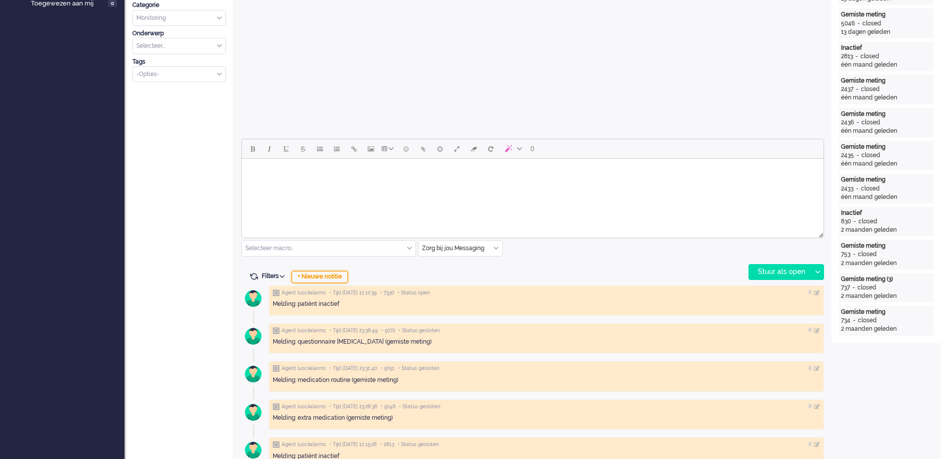
click at [344, 278] on div "+ Nieuwe notitie" at bounding box center [320, 277] width 56 height 12
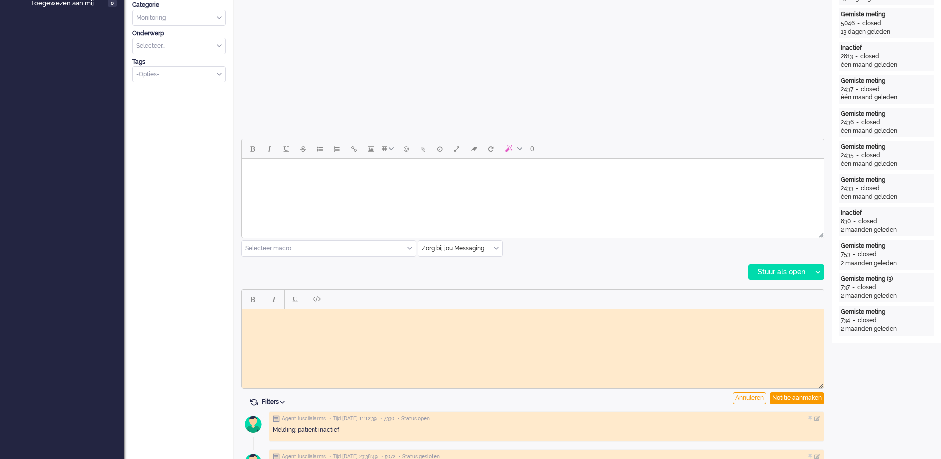
scroll to position [0, 0]
click at [337, 315] on body "Rich Text Area. Press ALT-0 for help." at bounding box center [533, 316] width 574 height 7
click at [794, 396] on div "Notitie aanmaken" at bounding box center [797, 399] width 54 height 12
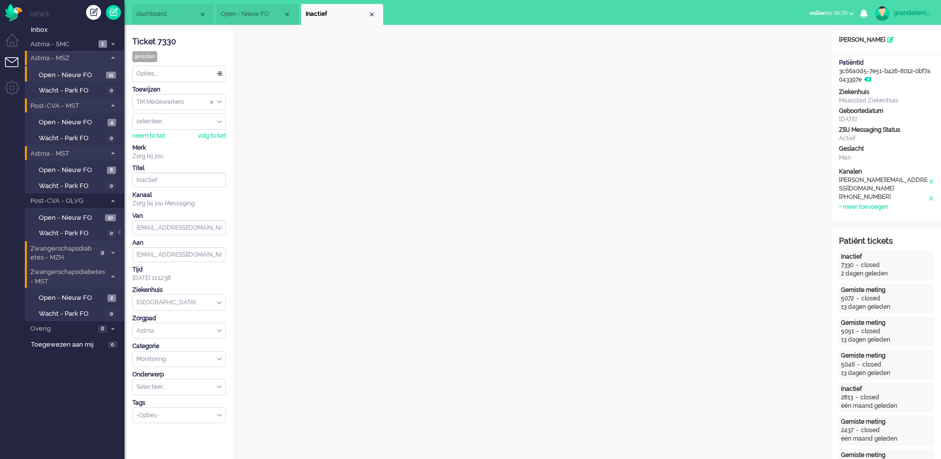
click at [219, 102] on div "TM Medewerkers" at bounding box center [179, 102] width 93 height 15
click at [202, 132] on li "TM Verpleegkundigen" at bounding box center [179, 131] width 93 height 14
click at [373, 15] on div "Close tab" at bounding box center [372, 14] width 8 height 8
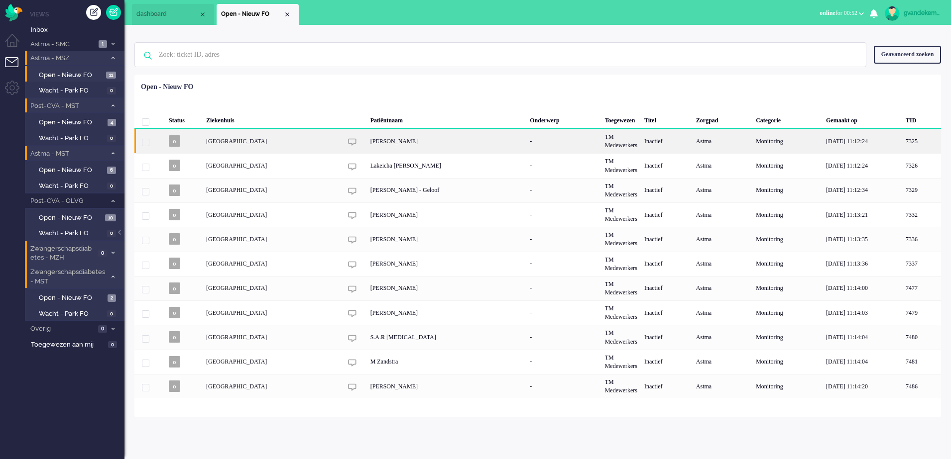
click at [417, 138] on div "Brent van Daele" at bounding box center [447, 141] width 160 height 24
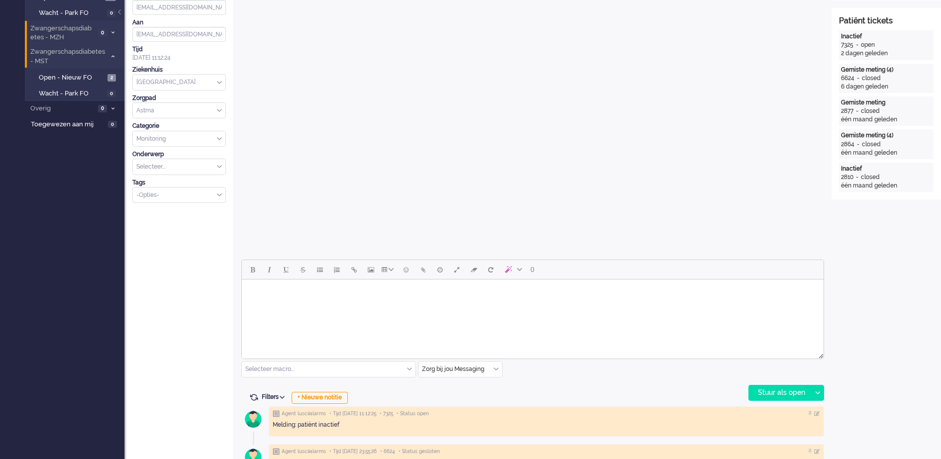
scroll to position [311, 0]
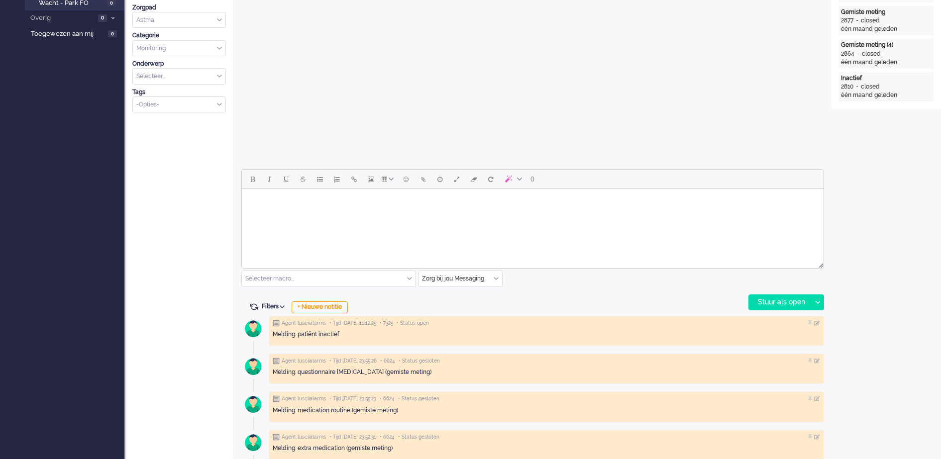
click at [904, 276] on div "Open custom software Patiëntnaam Brent van Daele PatiëntId ed5db876-1e1e-a6cc-f…" at bounding box center [887, 237] width 110 height 1037
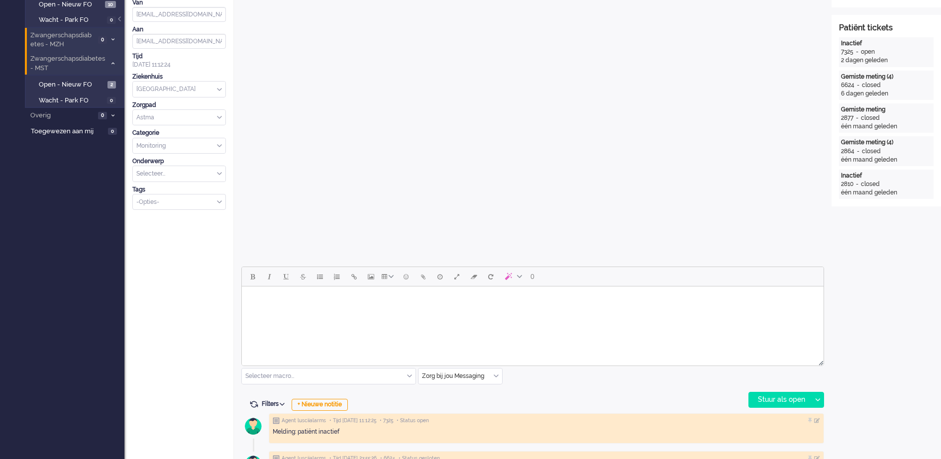
scroll to position [373, 0]
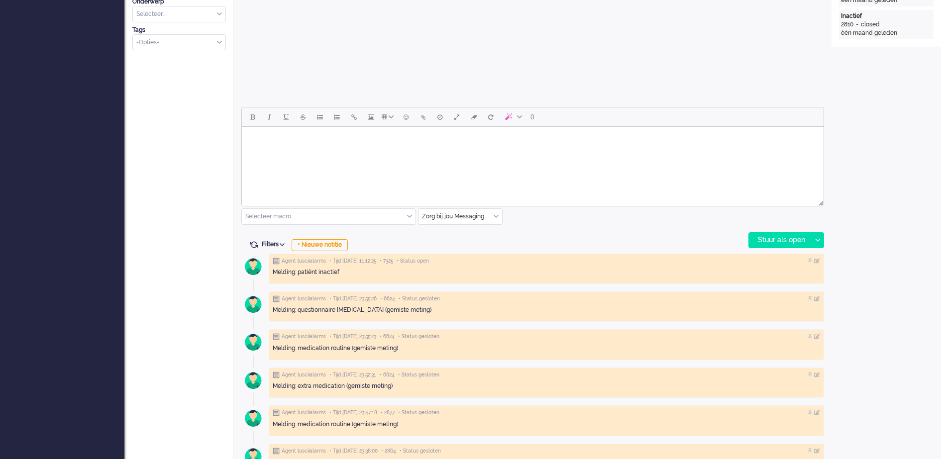
click at [369, 139] on body "Rich Text Area. Press ALT-0 for help." at bounding box center [533, 139] width 574 height 17
paste body "Rich Text Area. Press ALT-0 for help."
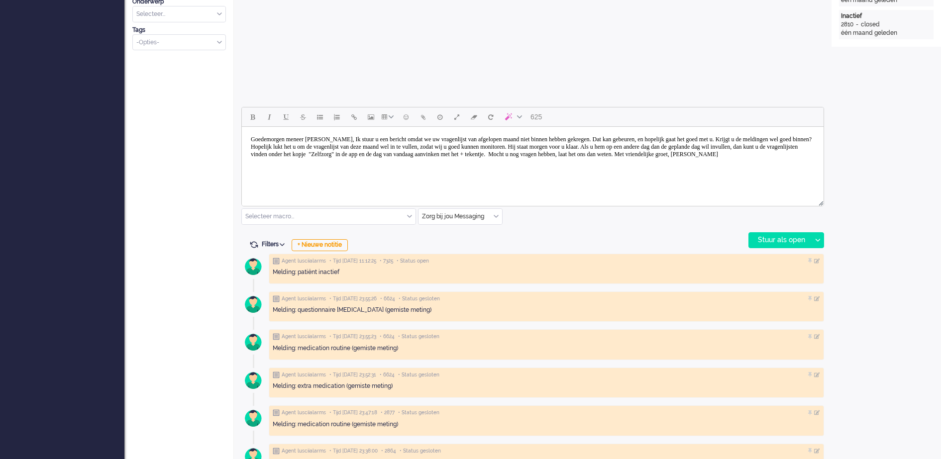
click at [337, 137] on body "Goedemorgen meneer Van Beek, Ik stuur u een bericht omdat we uw vragenlijst van…" at bounding box center [533, 147] width 574 height 32
click at [354, 134] on body "Goedemorgen meneer Van Daele, Ik stuur u een bericht omdat we uw vragenlijst va…" at bounding box center [533, 147] width 574 height 32
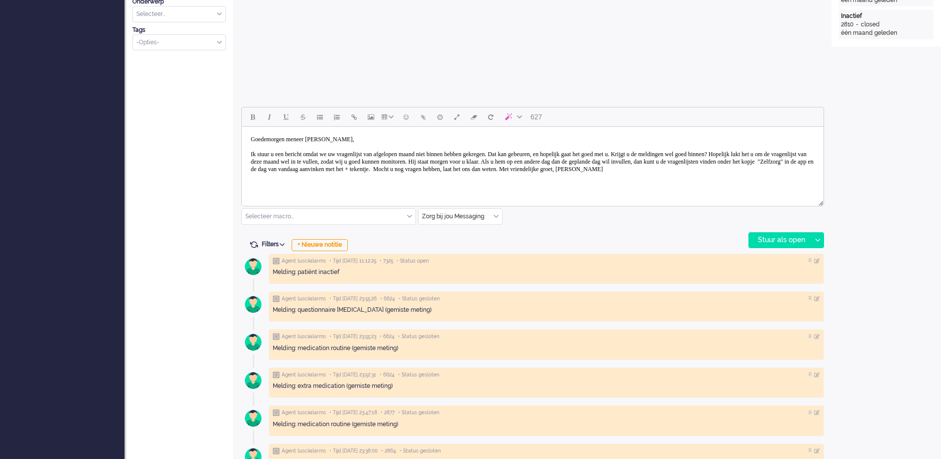
click at [438, 155] on body "Goedemorgen meneer Van Daele, Ik stuur u een bericht omdat we uw vragenlijst va…" at bounding box center [533, 154] width 574 height 47
click at [406, 152] on body "Goedemorgen meneer Van Daele, Ik stuur u een bericht omdat we uw vragenlijst va…" at bounding box center [533, 154] width 574 height 47
click at [485, 151] on body "Goedemorgen meneer Van Daele, Ik stuur u een bericht omdat we uw vragenlijst va…" at bounding box center [533, 154] width 574 height 47
click at [295, 160] on body "Goedemorgen meneer Van Daele, Ik stuur u een bericht omdat we uw vragenlijst va…" at bounding box center [533, 154] width 574 height 47
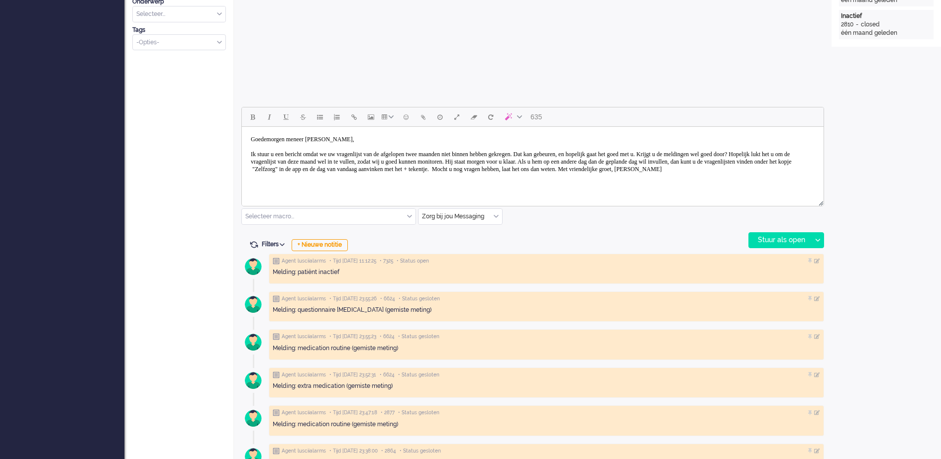
click at [552, 163] on body "Goedemorgen meneer Van Daele, Ik stuur u een bericht omdat we uw vragenlijst va…" at bounding box center [533, 154] width 574 height 47
drag, startPoint x: 631, startPoint y: 163, endPoint x: 459, endPoint y: 170, distance: 171.8
click at [459, 170] on body "Goedemorgen meneer Van Daele, Ik stuur u een bericht omdat we uw vragenlijst va…" at bounding box center [533, 154] width 574 height 47
click at [762, 164] on body "Goedemorgen meneer Van Daele, Ik stuur u een bericht omdat we uw vragenlijst va…" at bounding box center [533, 154] width 574 height 47
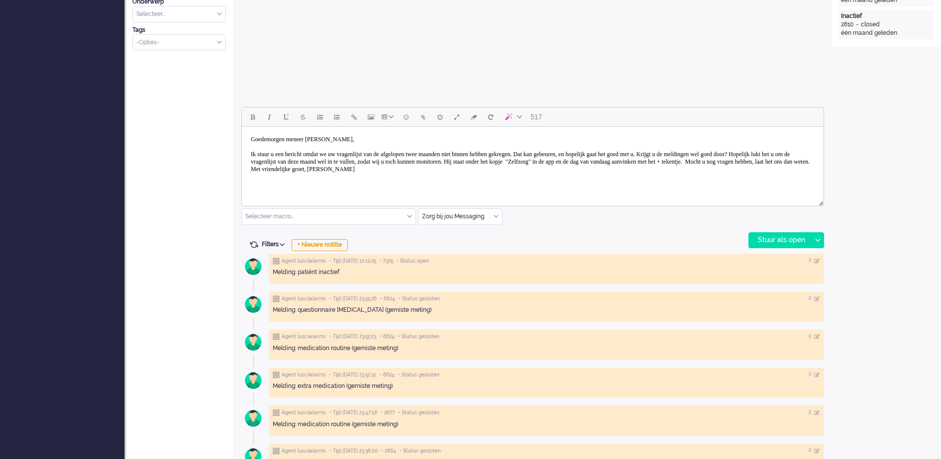
click at [760, 164] on body "Goedemorgen meneer Van Daele, Ik stuur u een bericht omdat we uw vragenlijst va…" at bounding box center [533, 154] width 574 height 47
click at [767, 160] on body "Goedemorgen meneer Van Daele, Ik stuur u een bericht omdat we uw vragenlijst va…" at bounding box center [533, 154] width 574 height 47
click at [772, 161] on body "Goedemorgen meneer Van Daele, Ik stuur u een bericht omdat we uw vragenlijst va…" at bounding box center [533, 154] width 574 height 47
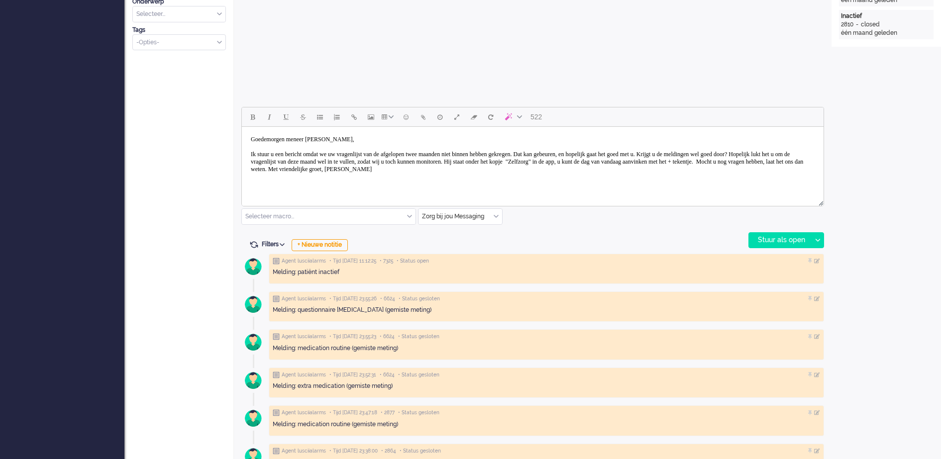
click at [380, 171] on body "Goedemorgen meneer Van Daele, Ik stuur u een bericht omdat we uw vragenlijst va…" at bounding box center [533, 154] width 574 height 47
click at [470, 169] on body "Goedemorgen meneer Van Daele, Ik stuur u een bericht omdat we uw vragenlijst va…" at bounding box center [533, 154] width 574 height 47
click at [628, 169] on body "Goedemorgen meneer Van Daele, Ik stuur u een bericht omdat we uw vragenlijst va…" at bounding box center [533, 154] width 574 height 47
click at [321, 186] on body "Goedemorgen meneer Van Daele, Ik stuur u een bericht omdat we uw vragenlijst va…" at bounding box center [533, 162] width 574 height 62
click at [333, 162] on body "Goedemorgen meneer Van Daele, Ik stuur u een bericht omdat we uw vragenlijst va…" at bounding box center [533, 166] width 574 height 70
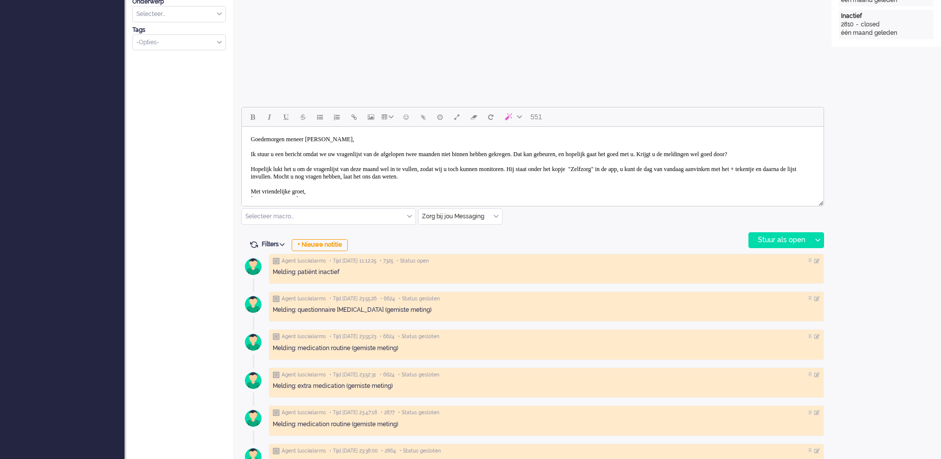
click at [335, 161] on body "Goedemorgen meneer Van Daele, Ik stuur u een bericht omdat we uw vragenlijst va…" at bounding box center [533, 169] width 574 height 77
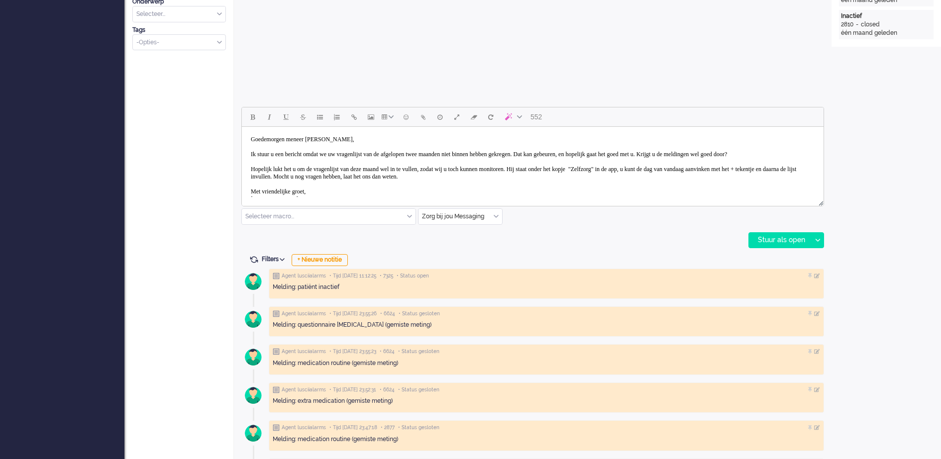
click at [572, 176] on body "Goedemorgen meneer Van Daele, Ik stuur u een bericht omdat we uw vragenlijst va…" at bounding box center [533, 169] width 574 height 77
click at [784, 175] on body "Goedemorgen meneer Van Daele, Ik stuur u een bericht omdat we uw vragenlijst va…" at bounding box center [533, 169] width 574 height 77
click at [676, 186] on body "Goedemorgen meneer Van Daele, Ik stuur u een bericht omdat we uw vragenlijst va…" at bounding box center [533, 169] width 574 height 77
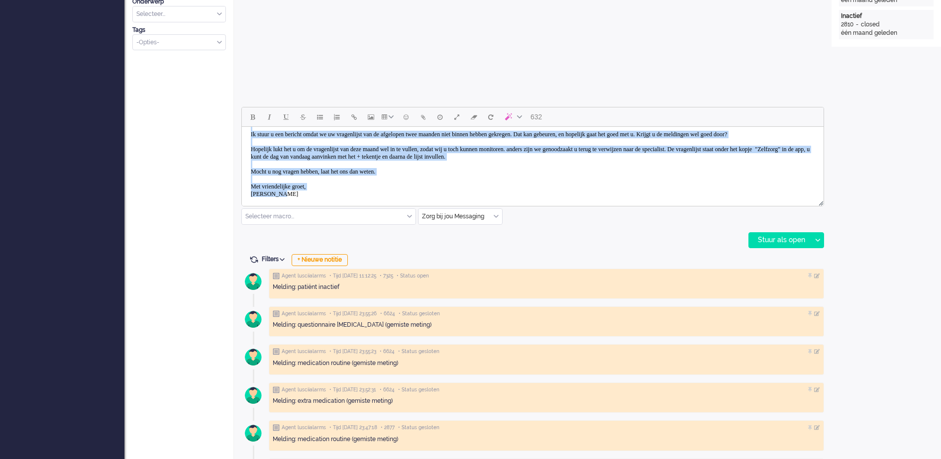
scroll to position [0, 0]
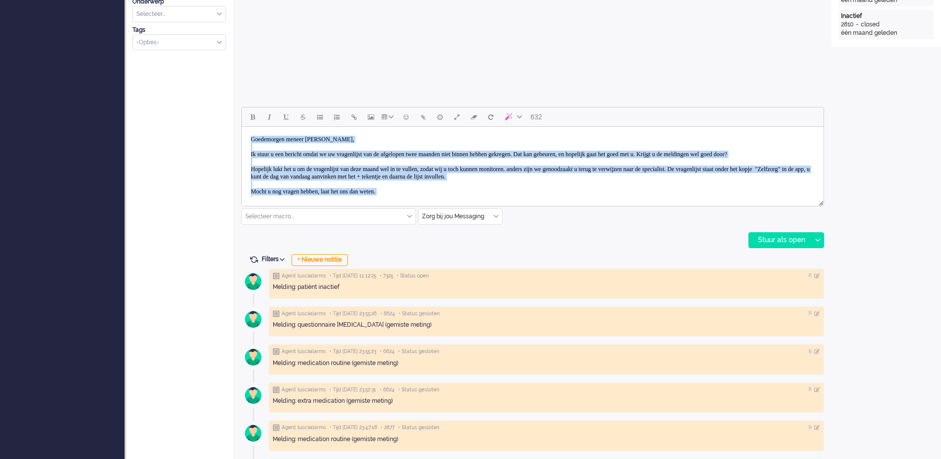
drag, startPoint x: 288, startPoint y: 184, endPoint x: 249, endPoint y: 128, distance: 68.3
click at [249, 128] on html "Goedemorgen meneer Van Daele, Ik stuur u een bericht omdat we uw vragenlijst va…" at bounding box center [533, 177] width 582 height 100
copy body "Goedemorgen meneer Van Daele, Ik stuur u een bericht omdat we uw vragenlijst va…"
click at [727, 187] on body "Goedemorgen meneer Van Daele, Ik stuur u een bericht omdat we uw vragenlijst va…" at bounding box center [533, 177] width 574 height 92
click at [794, 145] on body "Goedemorgen meneer Van Daele, Ik stuur u een bericht omdat we uw vragenlijst va…" at bounding box center [533, 177] width 574 height 92
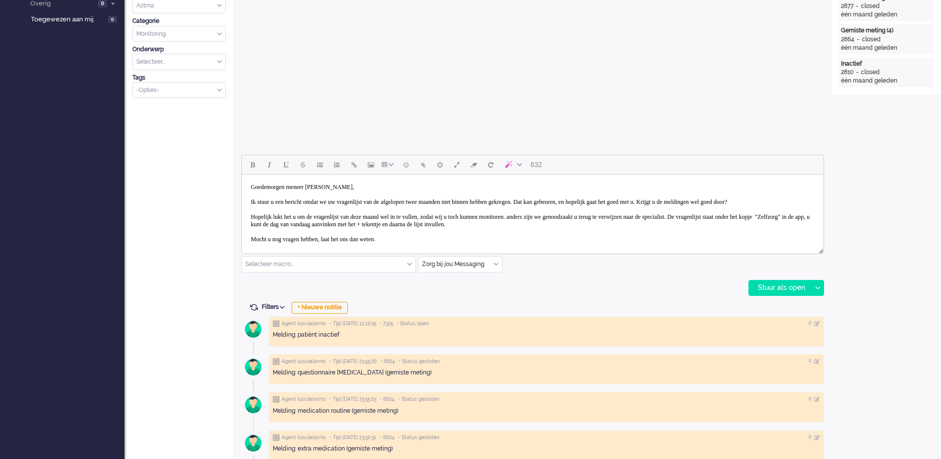
scroll to position [249, 0]
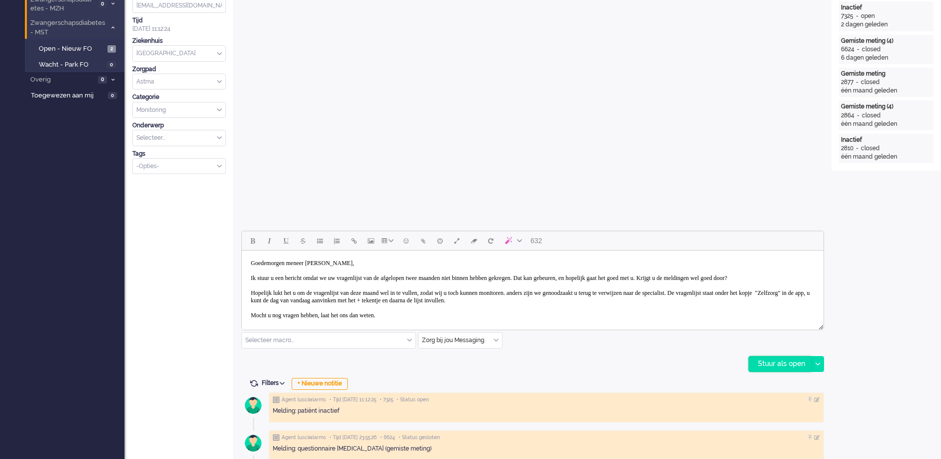
click at [779, 364] on div "Stuur als open" at bounding box center [780, 364] width 62 height 15
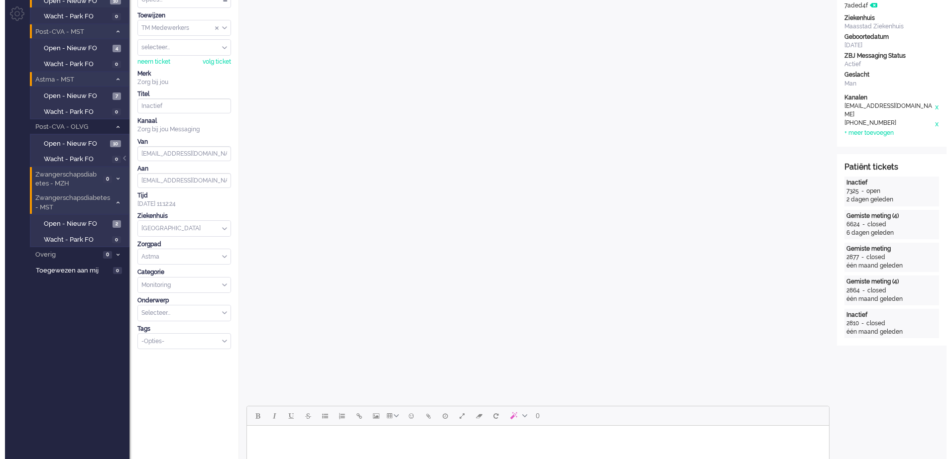
scroll to position [0, 0]
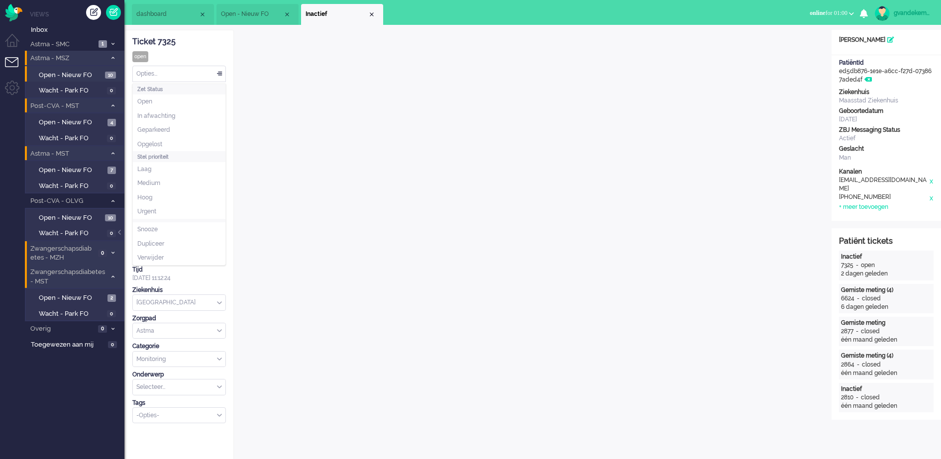
click at [220, 74] on div "Opties..." at bounding box center [179, 73] width 93 height 15
click at [180, 144] on li "Opgelost" at bounding box center [179, 144] width 93 height 14
click at [371, 13] on div "Close tab" at bounding box center [372, 14] width 8 height 8
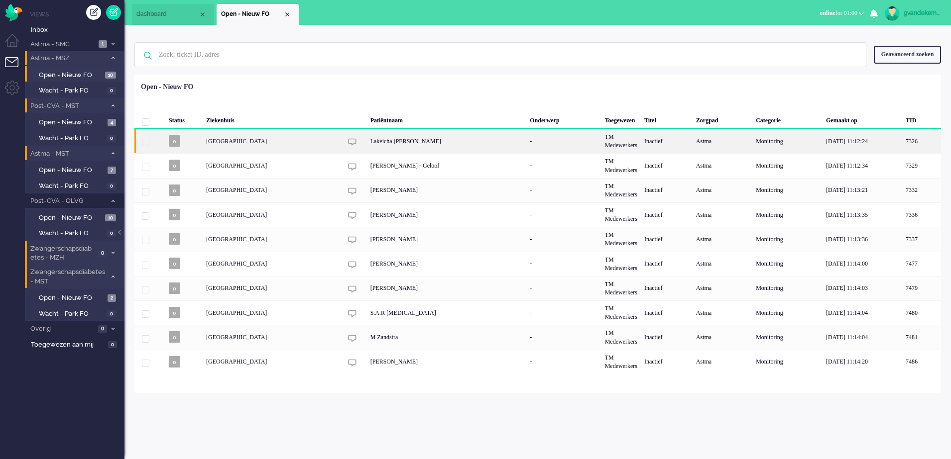
click at [437, 140] on div "Lakeicha Monteiro Boaventura" at bounding box center [447, 141] width 160 height 24
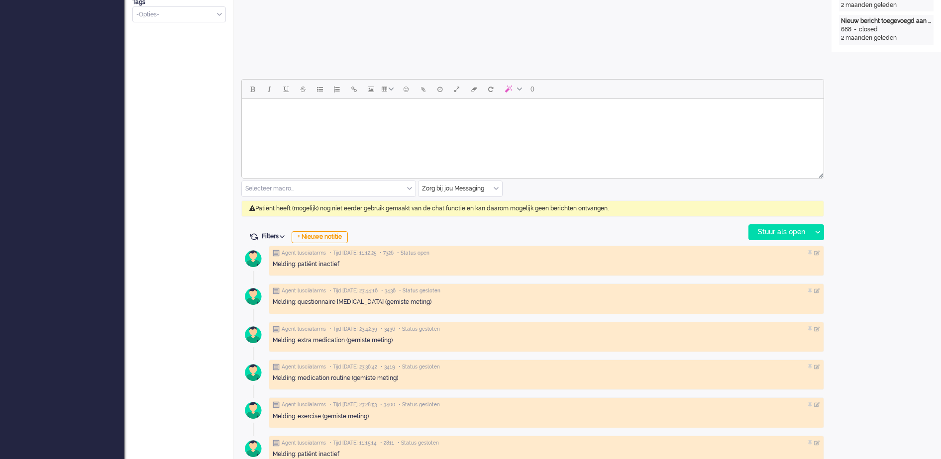
scroll to position [404, 0]
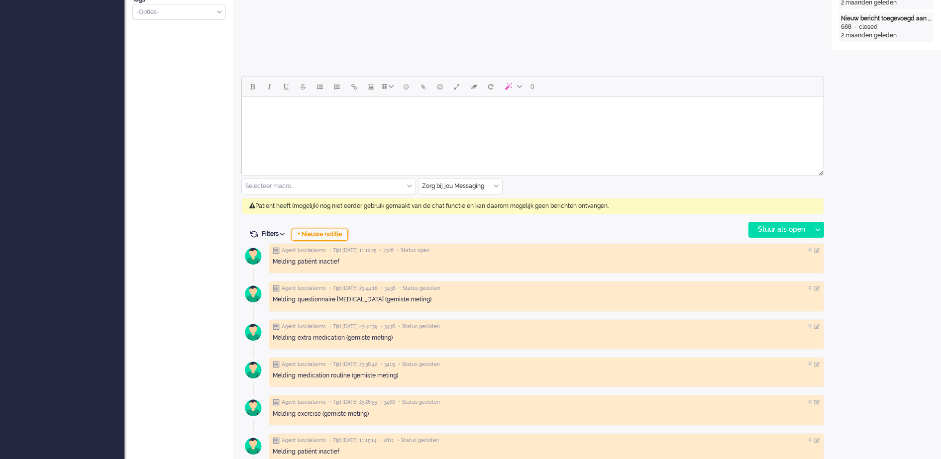
click at [328, 233] on div "+ Nieuwe notitie" at bounding box center [320, 235] width 56 height 12
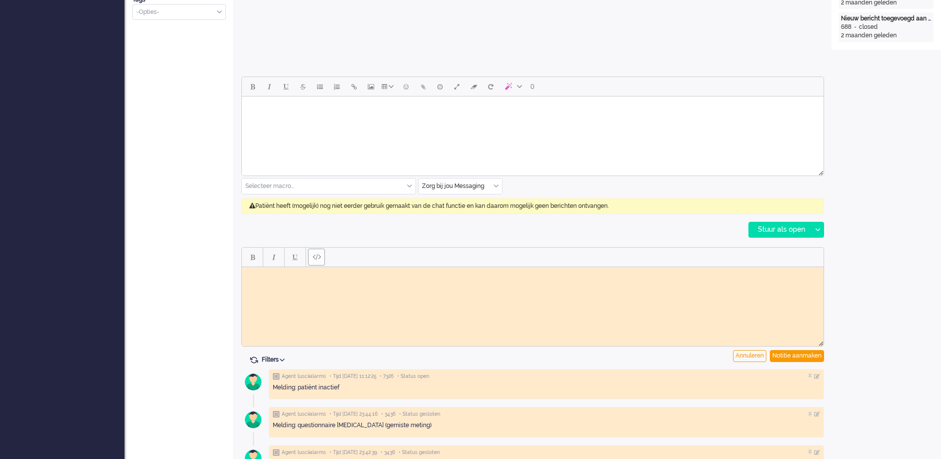
scroll to position [0, 0]
click at [298, 272] on body "Rich Text Area. Press ALT-0 for help." at bounding box center [533, 274] width 574 height 7
click at [802, 358] on div "Notitie aanmaken" at bounding box center [797, 356] width 54 height 12
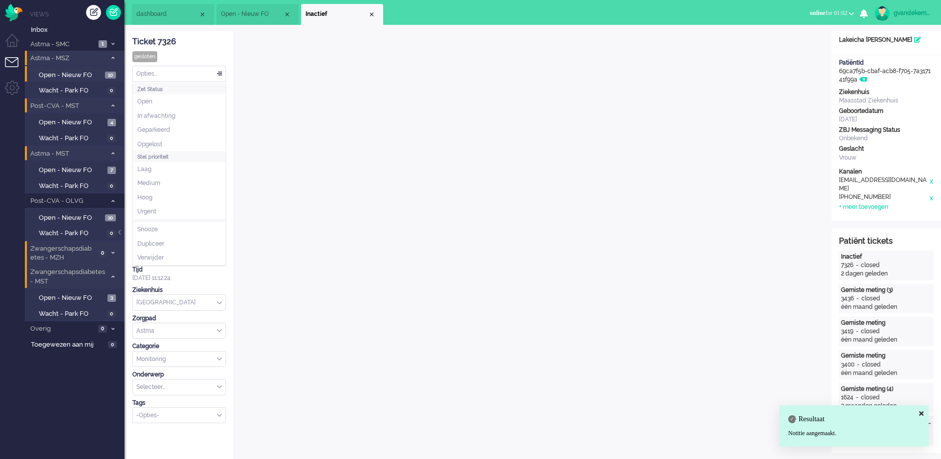
click at [217, 72] on div "Opties..." at bounding box center [179, 73] width 93 height 15
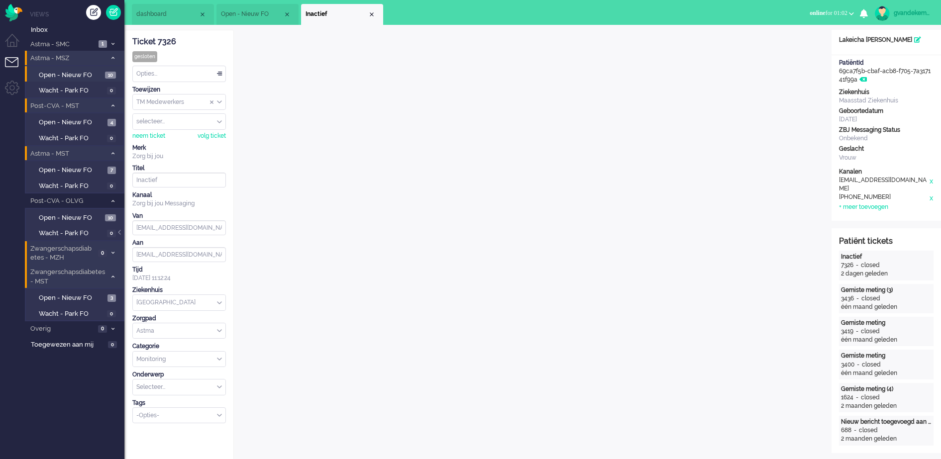
click at [216, 70] on div "Opties..." at bounding box center [179, 73] width 93 height 15
click at [218, 100] on div "TM Medewerkers" at bounding box center [179, 102] width 93 height 15
click at [193, 130] on span "TM Verpleegkundigen" at bounding box center [167, 131] width 60 height 8
click at [370, 13] on div "Close tab" at bounding box center [372, 14] width 8 height 8
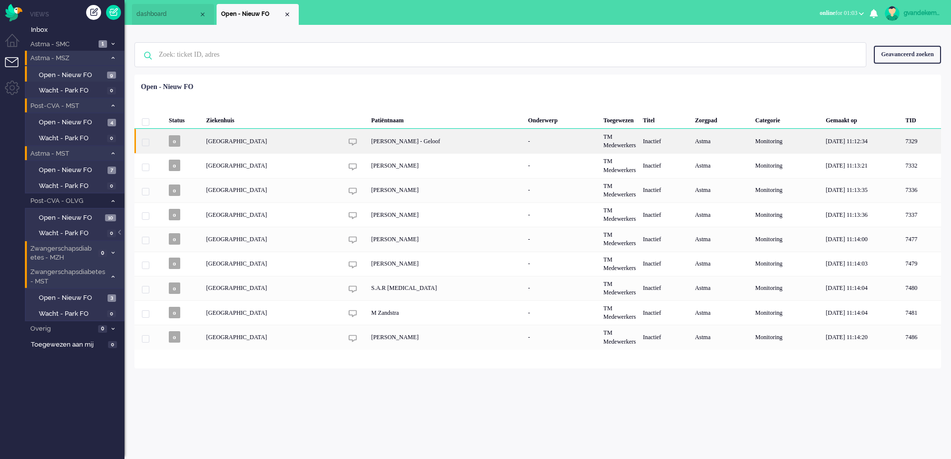
click at [401, 147] on div "Dinie Soffree - Geloof" at bounding box center [445, 141] width 157 height 24
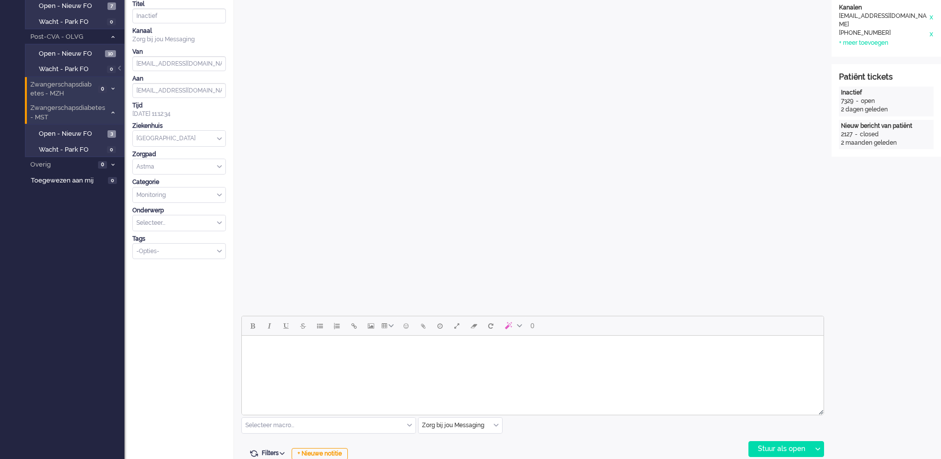
scroll to position [279, 0]
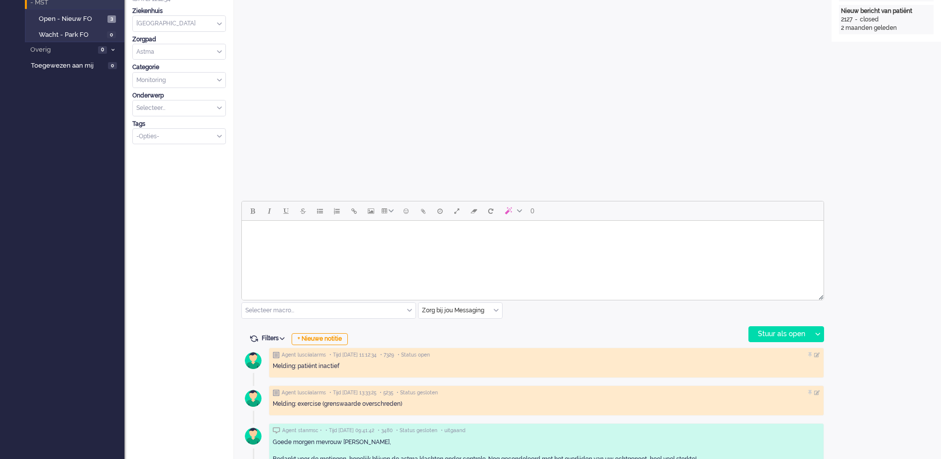
click at [453, 235] on body "Rich Text Area. Press ALT-0 for help." at bounding box center [533, 233] width 574 height 17
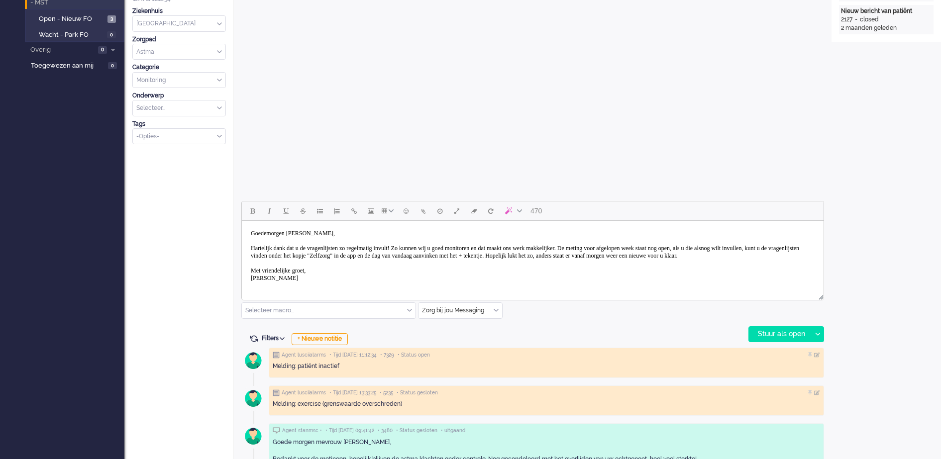
click at [331, 231] on body "Goedemorgen mevrouw Straver, Hartelijk dank dat u de vragenlijsten zo regelmati…" at bounding box center [533, 256] width 574 height 62
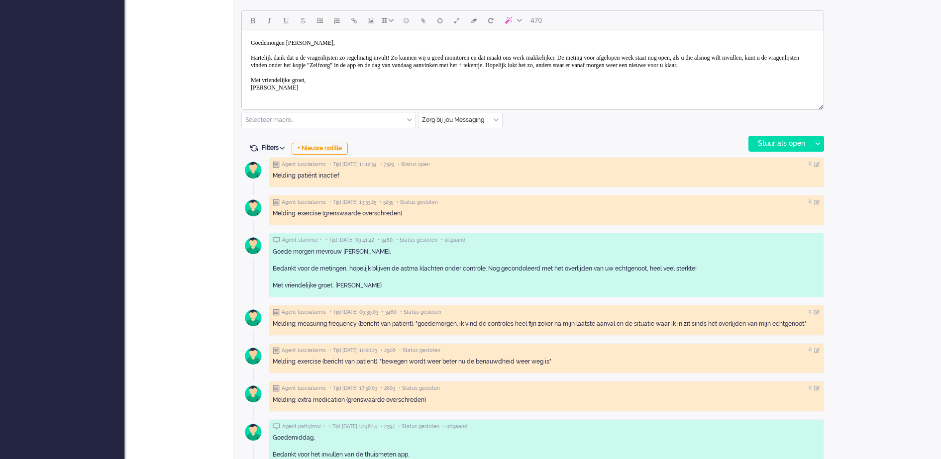
scroll to position [373, 0]
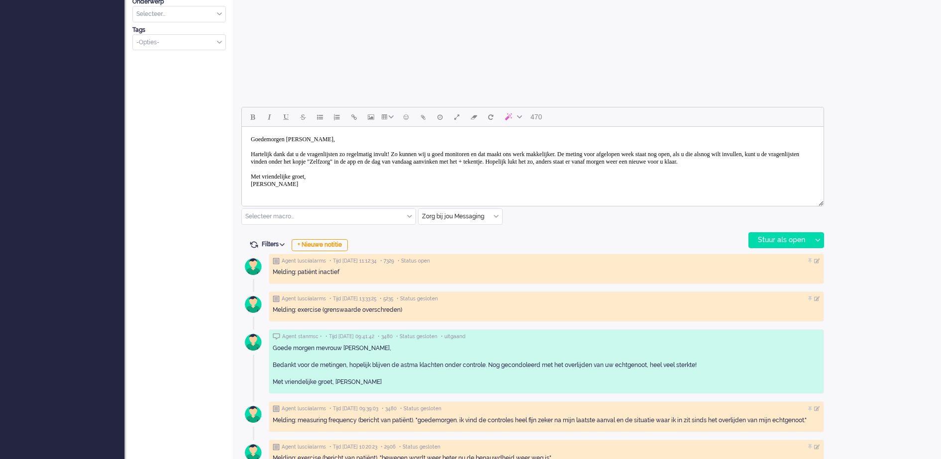
click at [332, 140] on body "Goedemorgen mevrouw Straver, Hartelijk dank dat u de vragenlijsten zo regelmati…" at bounding box center [533, 162] width 574 height 62
paste body "Rich Text Area. Press ALT-0 for help."
click at [788, 239] on div "Stuur als open" at bounding box center [780, 240] width 62 height 15
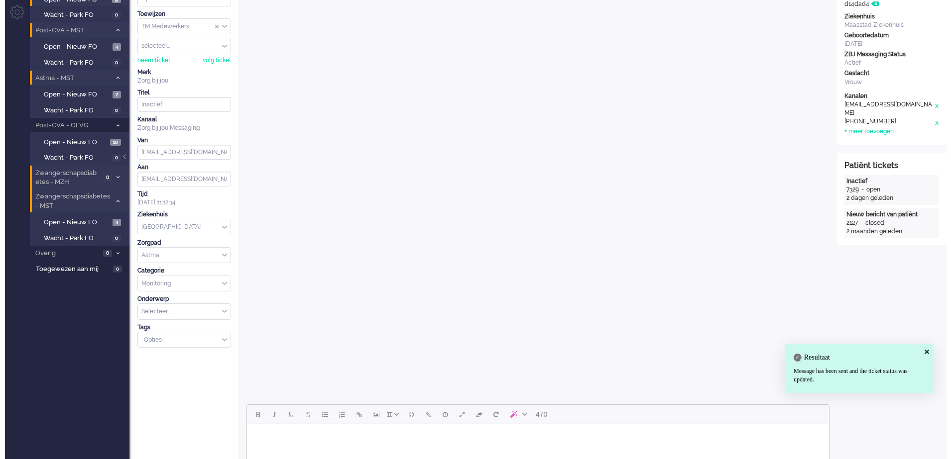
scroll to position [0, 0]
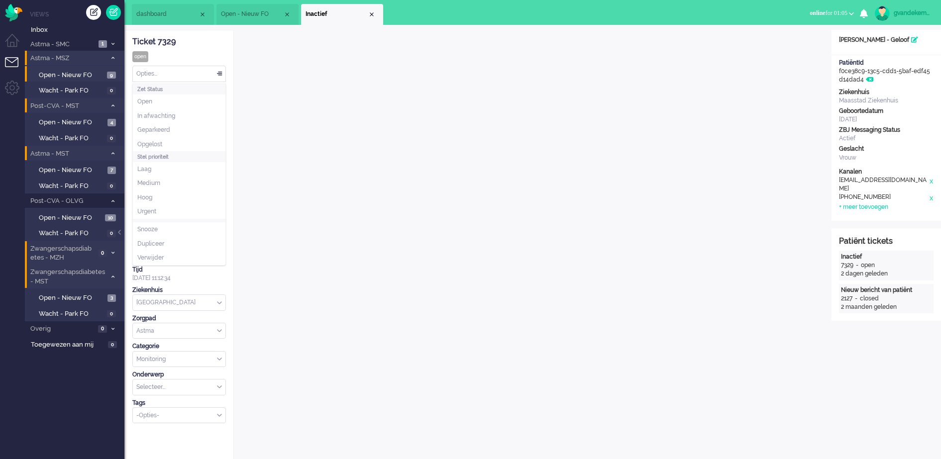
click at [221, 75] on div "Opties..." at bounding box center [179, 73] width 93 height 15
click at [167, 142] on li "Opgelost" at bounding box center [179, 144] width 93 height 14
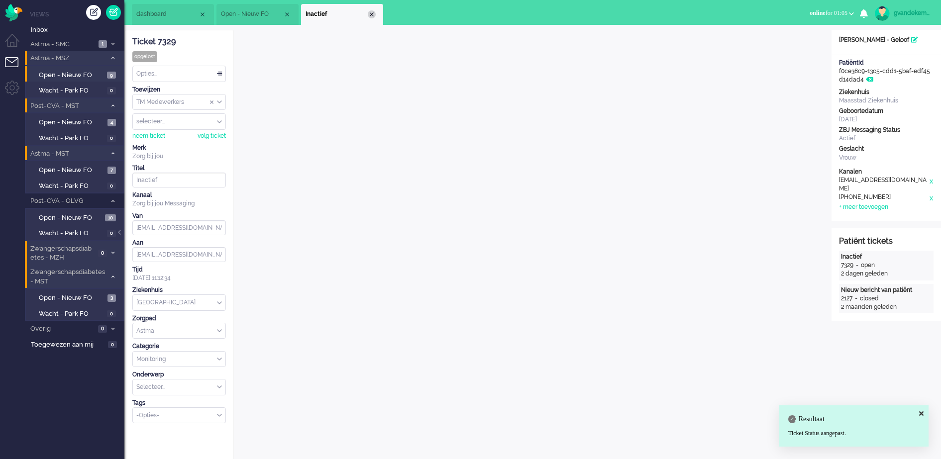
click at [372, 15] on div "Close tab" at bounding box center [372, 14] width 8 height 8
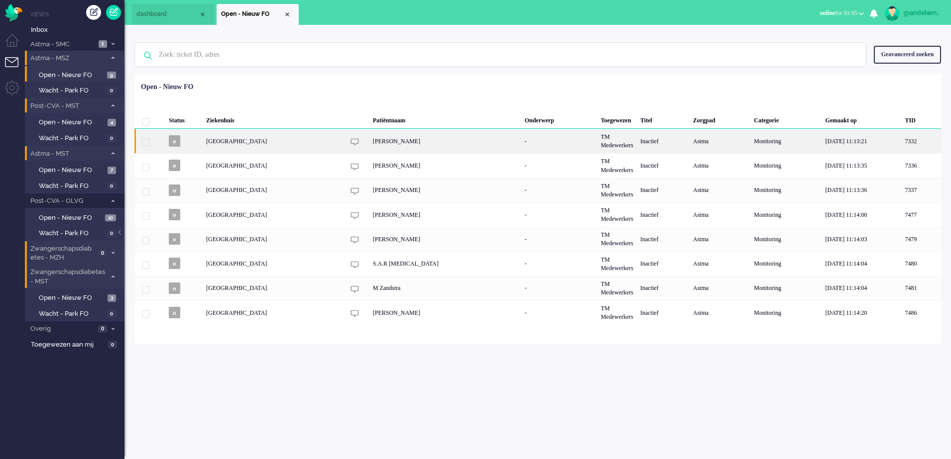
click at [501, 129] on div "Eunhae Moon" at bounding box center [445, 141] width 152 height 24
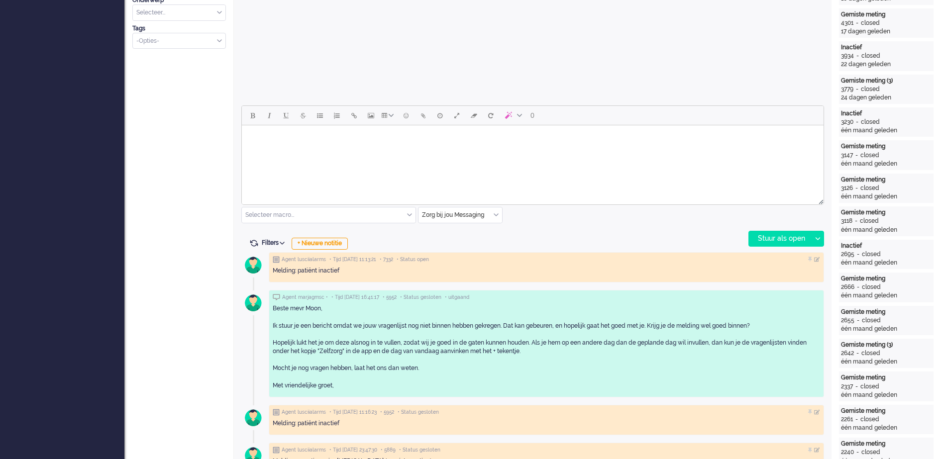
scroll to position [404, 0]
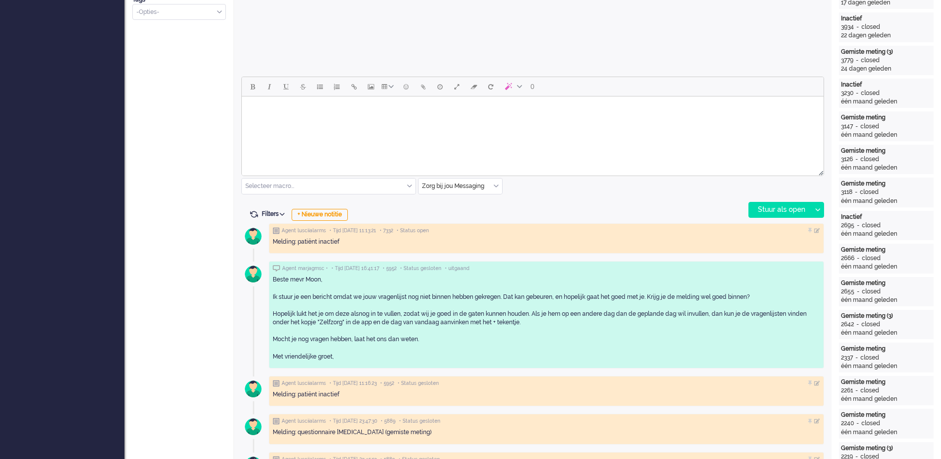
click at [373, 109] on body "Rich Text Area. Press ALT-0 for help." at bounding box center [533, 109] width 574 height 17
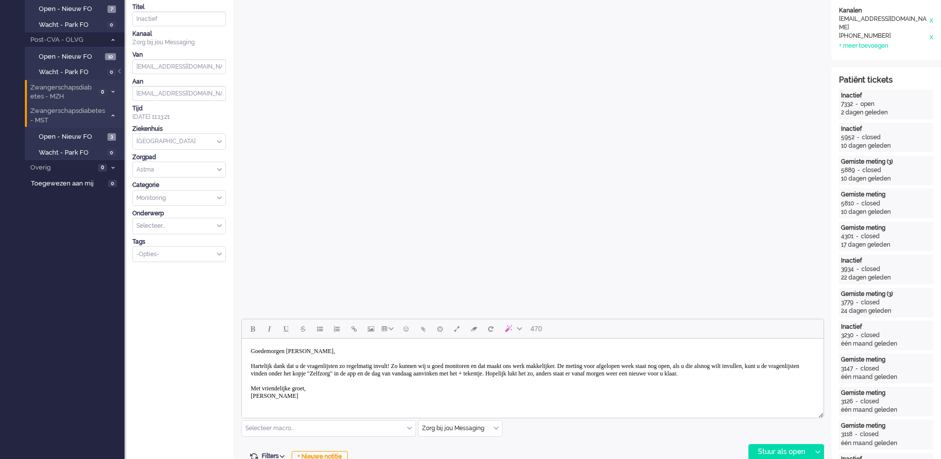
scroll to position [155, 0]
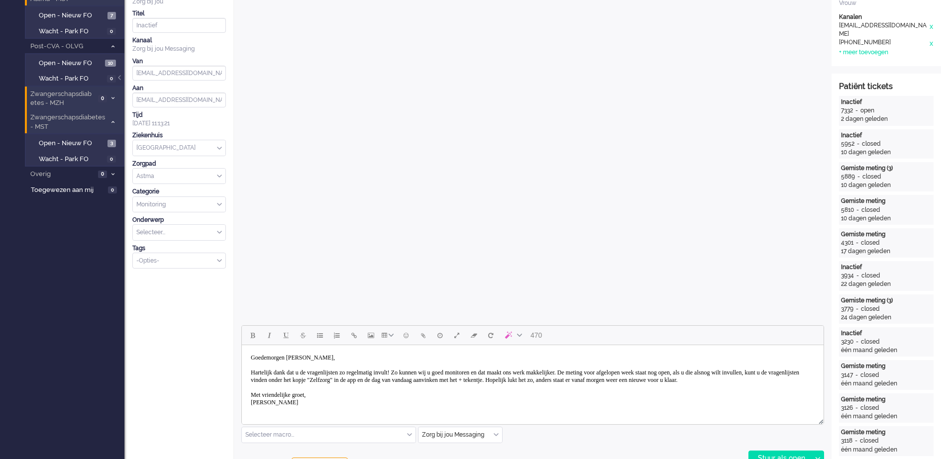
click at [336, 355] on body "Goedemorgen mevrouw Straver, Hartelijk dank dat u de vragenlijsten zo regelmati…" at bounding box center [533, 380] width 574 height 62
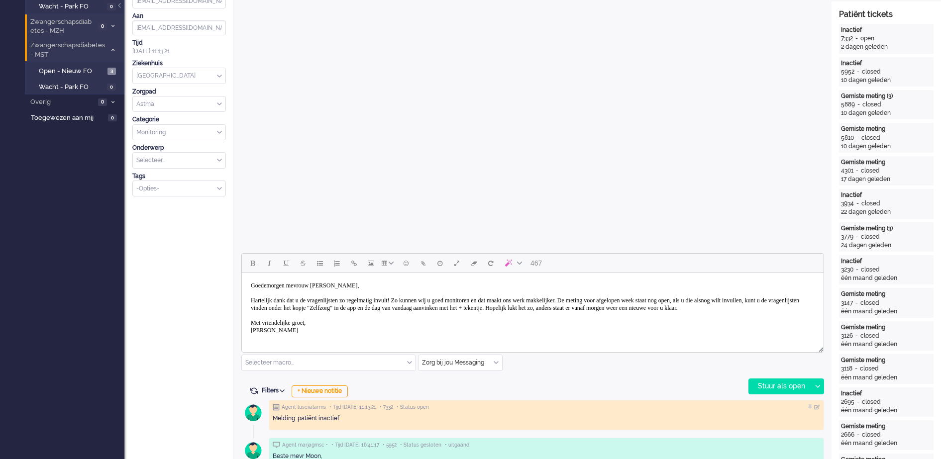
scroll to position [311, 0]
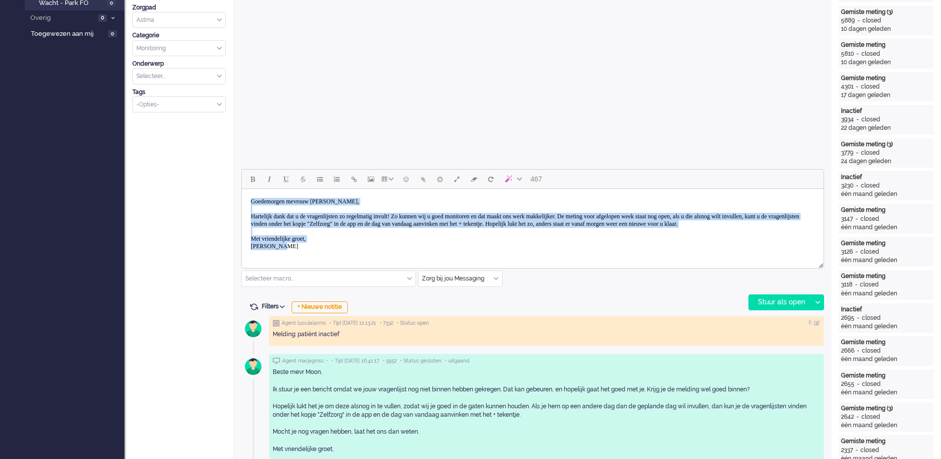
drag, startPoint x: 290, startPoint y: 254, endPoint x: 243, endPoint y: 198, distance: 72.8
click at [243, 197] on html "Goedemorgen mevrouw Moon, Hartelijk dank dat u de vragenlijsten zo regelmatig i…" at bounding box center [533, 224] width 582 height 70
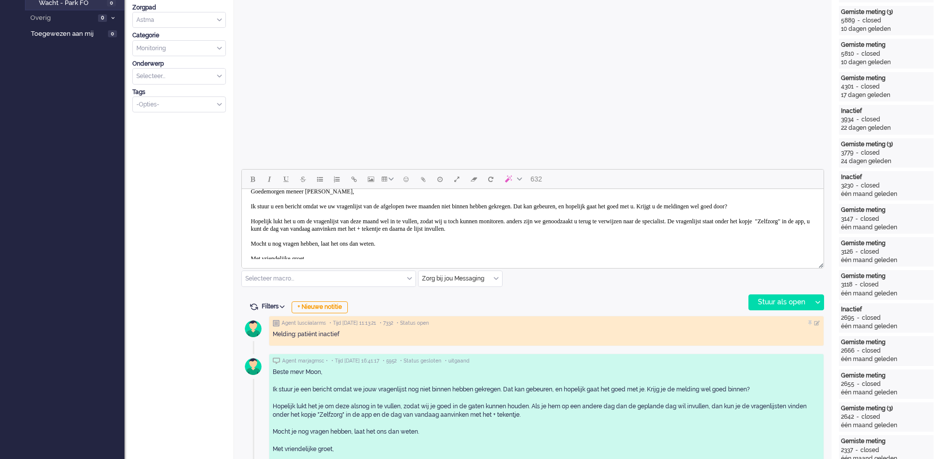
scroll to position [0, 0]
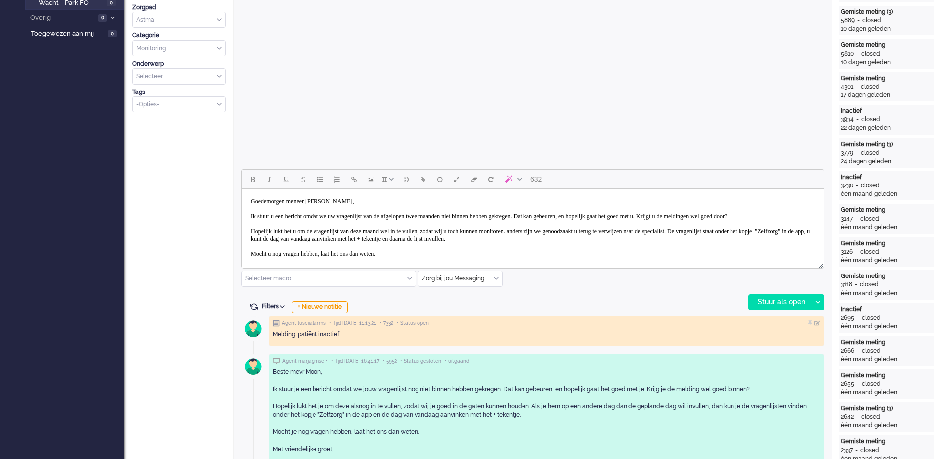
click at [477, 215] on body "Goedemorgen meneer Van Daele, Ik stuur u een bericht omdat we uw vragenlijst va…" at bounding box center [533, 239] width 574 height 92
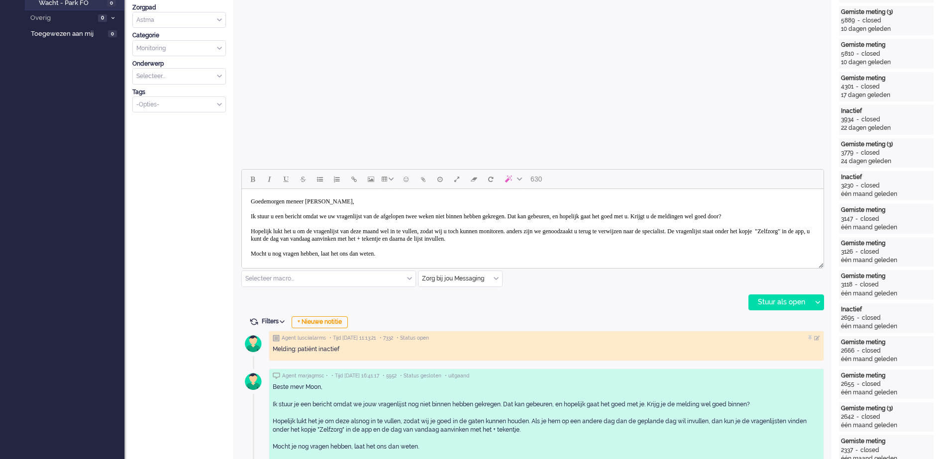
click at [399, 236] on body "Goedemorgen meneer Van Daele, Ik stuur u een bericht omdat we uw vragenlijst va…" at bounding box center [533, 239] width 574 height 92
click at [399, 237] on body "Goedemorgen meneer Van Daele, Ik stuur u een bericht omdat we uw vragenlijst va…" at bounding box center [533, 239] width 574 height 92
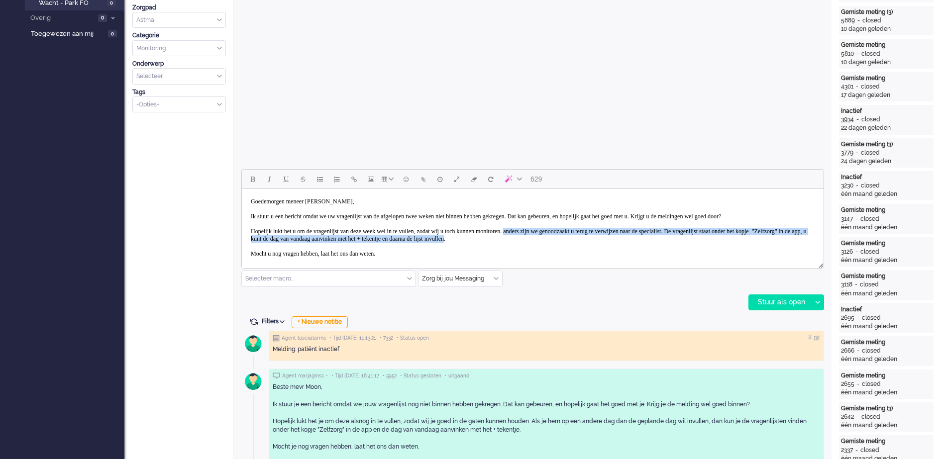
drag, startPoint x: 669, startPoint y: 245, endPoint x: 570, endPoint y: 237, distance: 99.9
click at [570, 237] on body "Goedemorgen meneer Van Daele, Ik stuur u een bericht omdat we uw vragenlijst va…" at bounding box center [533, 239] width 574 height 92
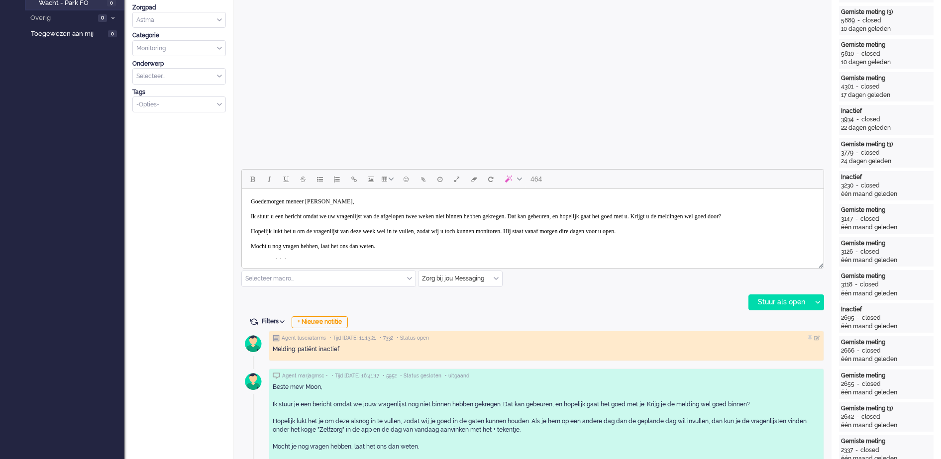
scroll to position [30, 0]
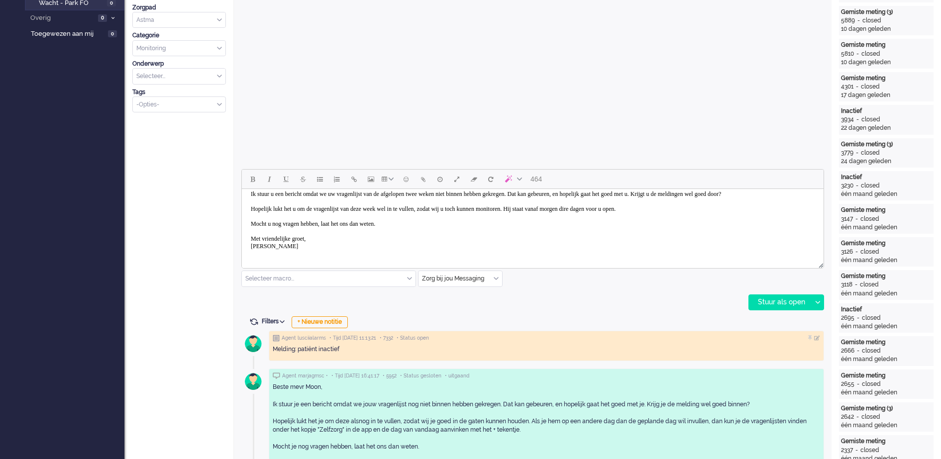
click at [645, 211] on body "Goedemorgen meneer Van Daele, Ik stuur u een bericht omdat we uw vragenlijst va…" at bounding box center [533, 213] width 574 height 85
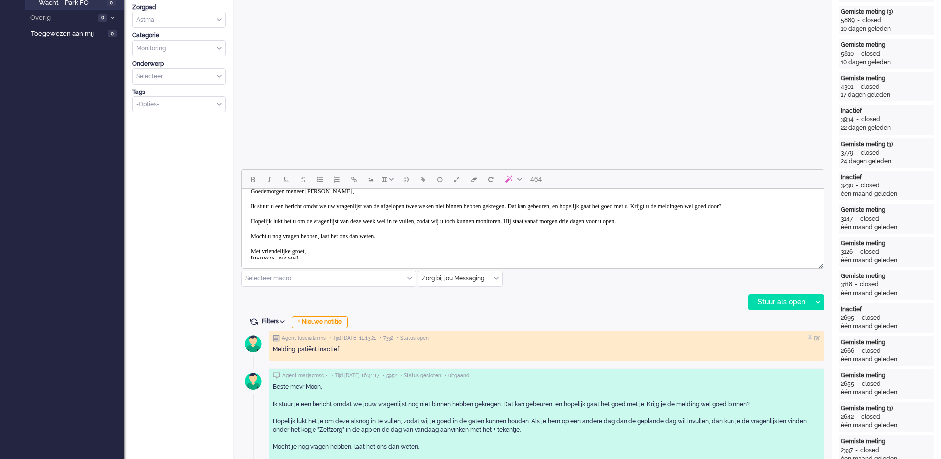
scroll to position [0, 0]
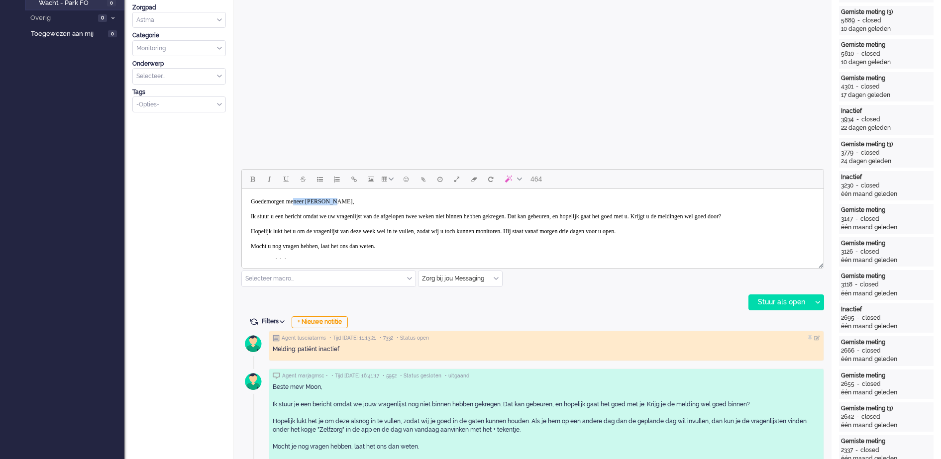
drag, startPoint x: 305, startPoint y: 201, endPoint x: 350, endPoint y: 194, distance: 45.8
click at [350, 194] on body "Goedemorgen meneer Van Daele, Ik stuur u een bericht omdat we uw vragenlijst va…" at bounding box center [533, 235] width 574 height 85
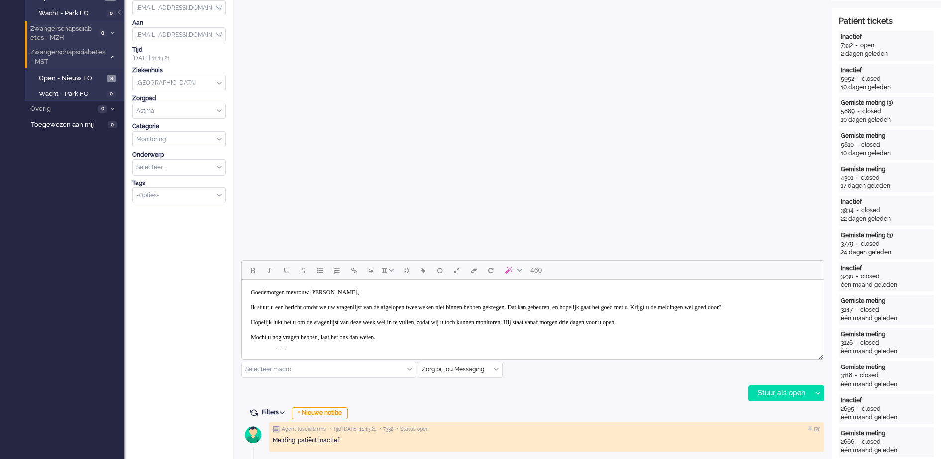
scroll to position [249, 0]
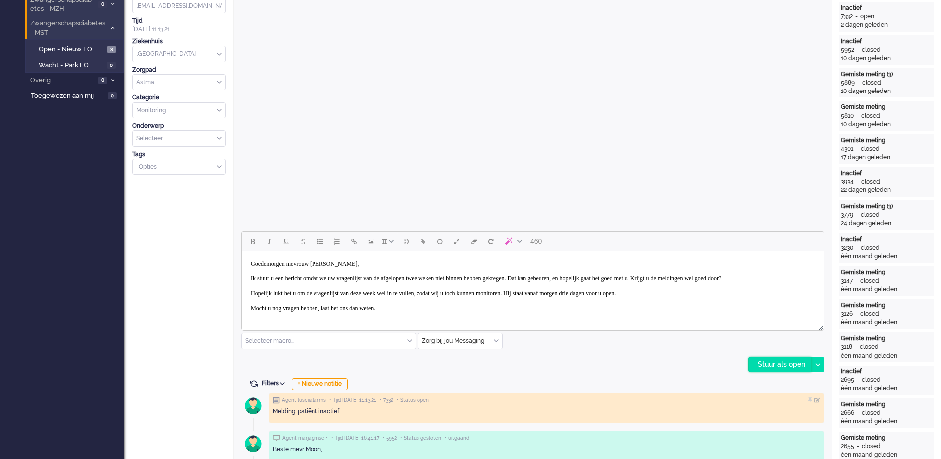
click at [799, 363] on div "Stuur als open" at bounding box center [780, 364] width 62 height 15
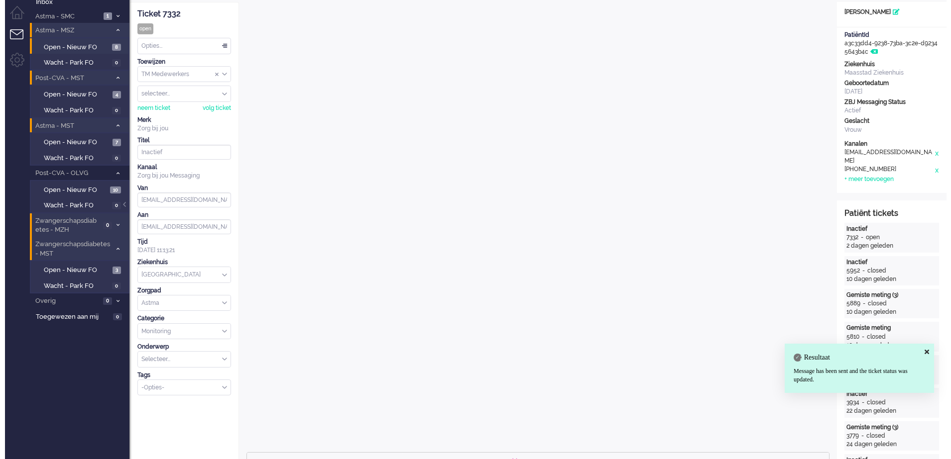
scroll to position [0, 0]
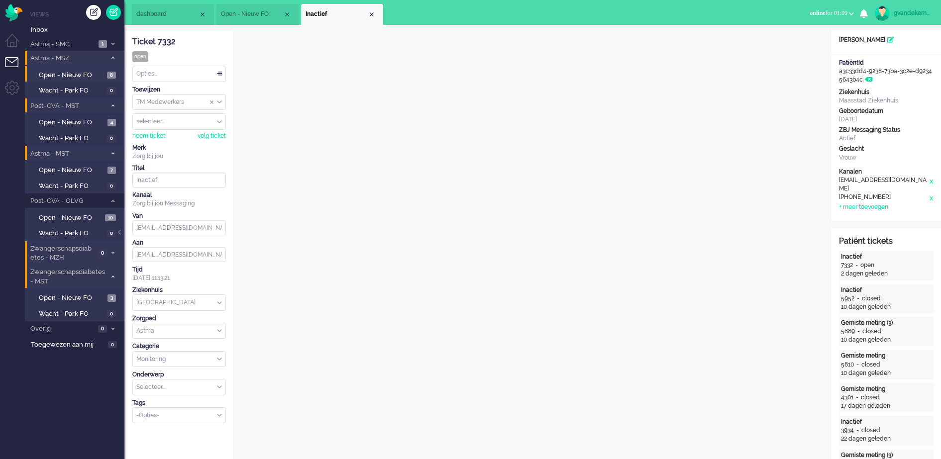
click at [218, 72] on div "Opties..." at bounding box center [179, 73] width 93 height 15
click at [169, 141] on li "Opgelost" at bounding box center [179, 144] width 93 height 14
click at [371, 11] on div "Close tab" at bounding box center [372, 14] width 8 height 8
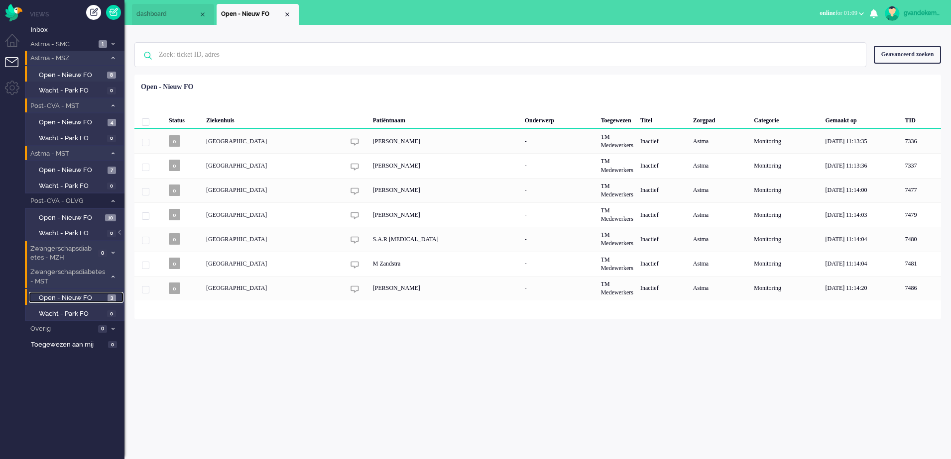
click at [101, 299] on span "Open - Nieuw FO" at bounding box center [72, 298] width 66 height 9
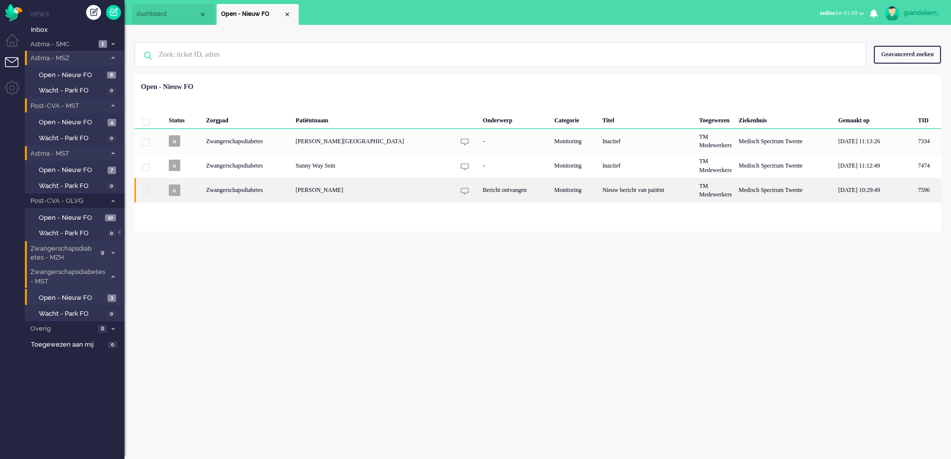
click at [479, 187] on div "Bericht ontvangen" at bounding box center [515, 190] width 72 height 24
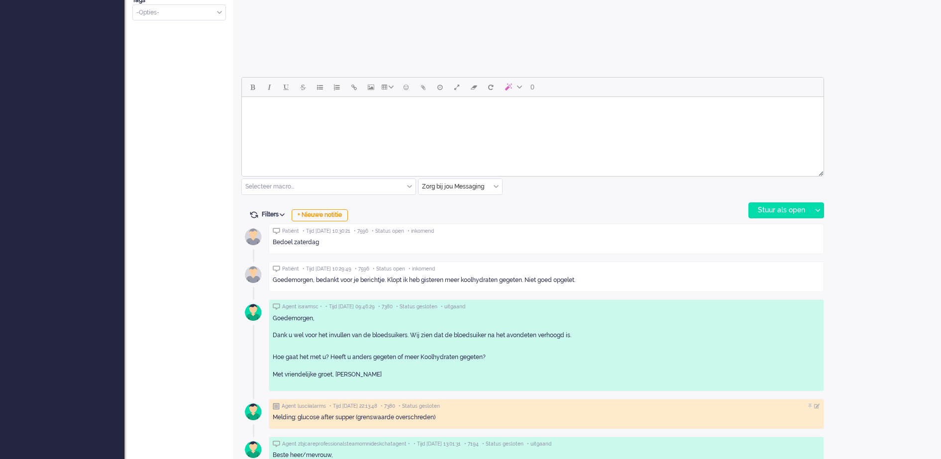
scroll to position [404, 0]
click at [341, 216] on div "+ Nieuwe notitie" at bounding box center [320, 215] width 56 height 12
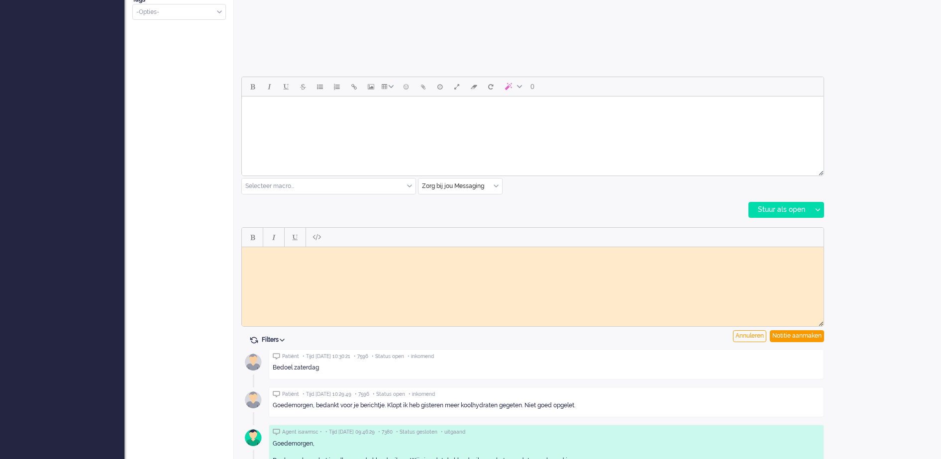
scroll to position [0, 0]
click at [248, 253] on body "reactie van patient doorverwezen naar vpk-box GJ" at bounding box center [533, 258] width 574 height 15
drag, startPoint x: 265, startPoint y: 265, endPoint x: 245, endPoint y: 255, distance: 22.0
click at [245, 255] on html "Reactie van patient doorverwezen naar vpk-box GJ" at bounding box center [533, 258] width 582 height 23
click at [762, 334] on div "Annuleren" at bounding box center [749, 337] width 33 height 12
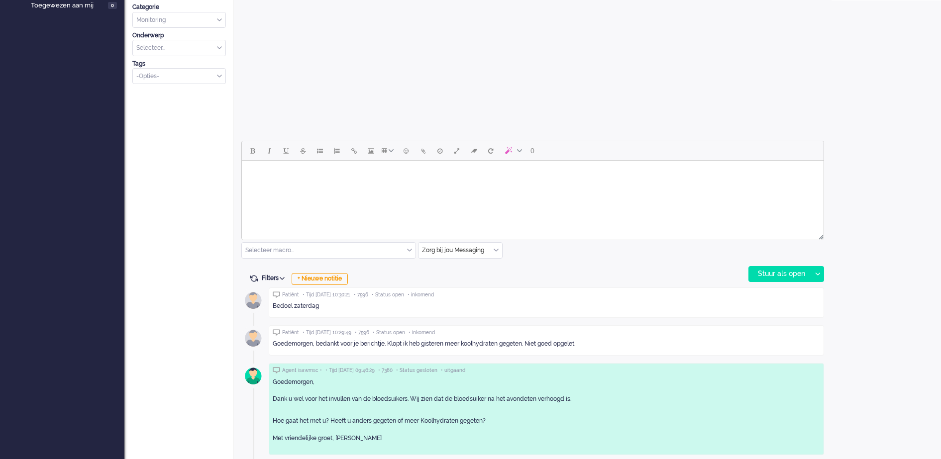
scroll to position [341, 0]
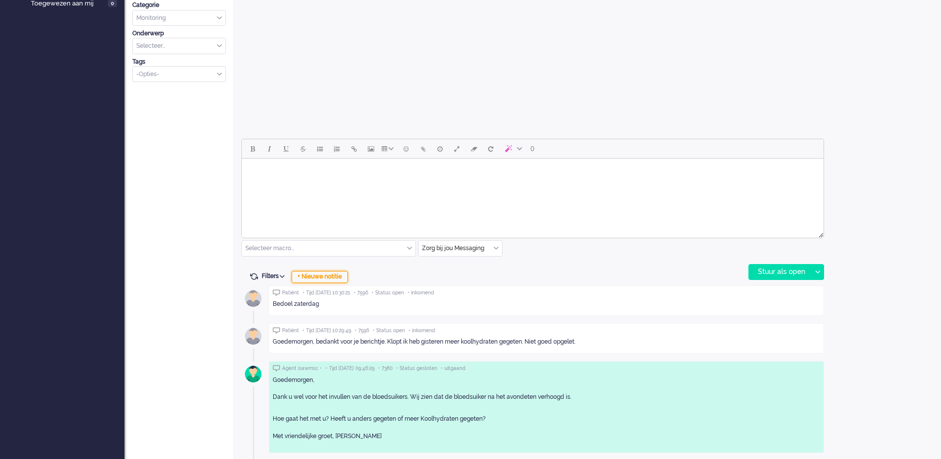
click at [335, 278] on div "+ Nieuwe notitie" at bounding box center [320, 277] width 56 height 12
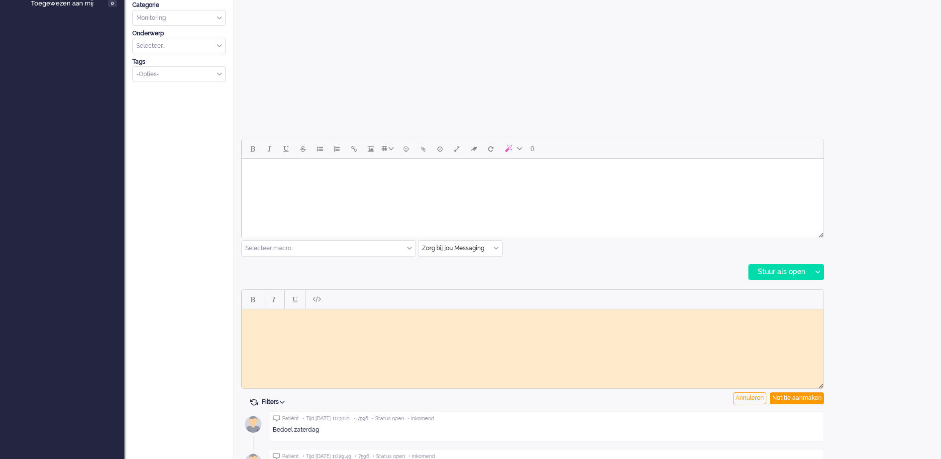
scroll to position [0, 0]
click at [295, 324] on html at bounding box center [533, 316] width 582 height 15
click at [807, 396] on div "Notitie aanmaken" at bounding box center [797, 399] width 54 height 12
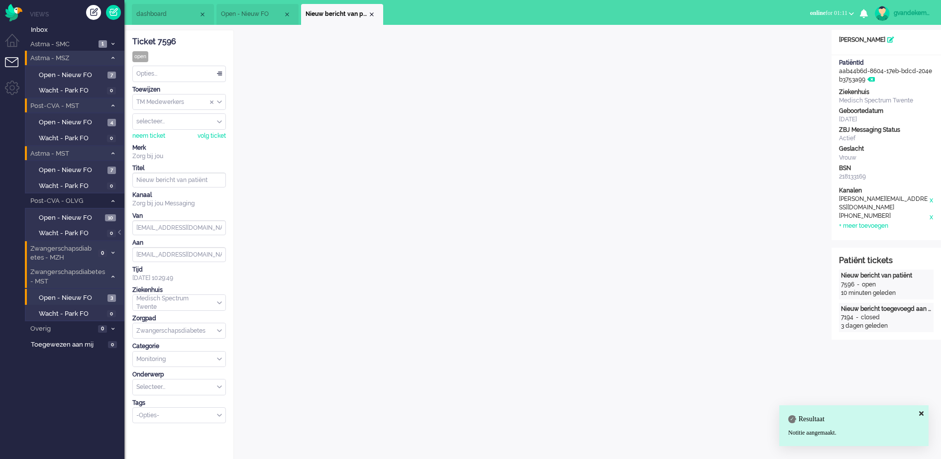
click at [219, 101] on div "TM Medewerkers" at bounding box center [179, 102] width 93 height 15
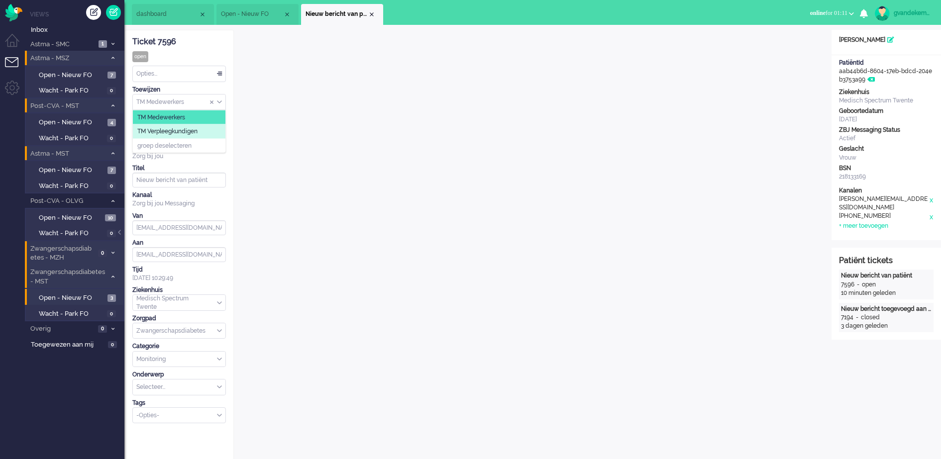
click at [197, 131] on span "TM Verpleegkundigen" at bounding box center [167, 131] width 60 height 8
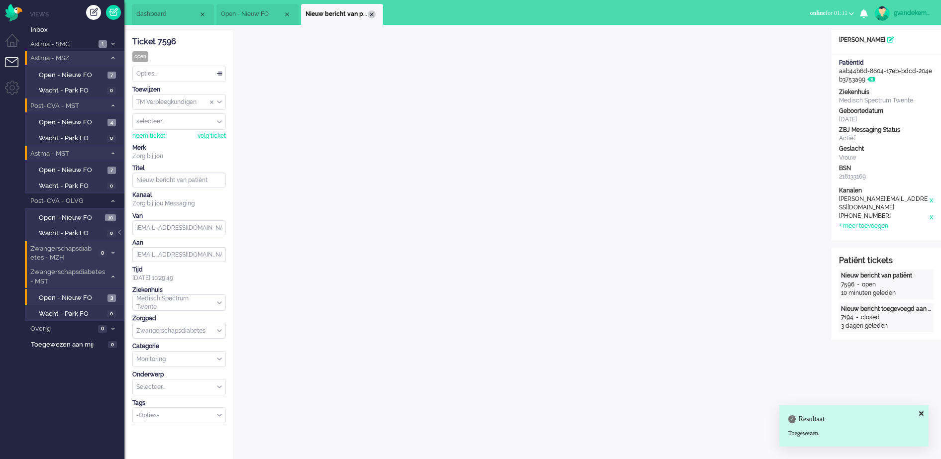
click at [369, 13] on div "Close tab" at bounding box center [372, 14] width 8 height 8
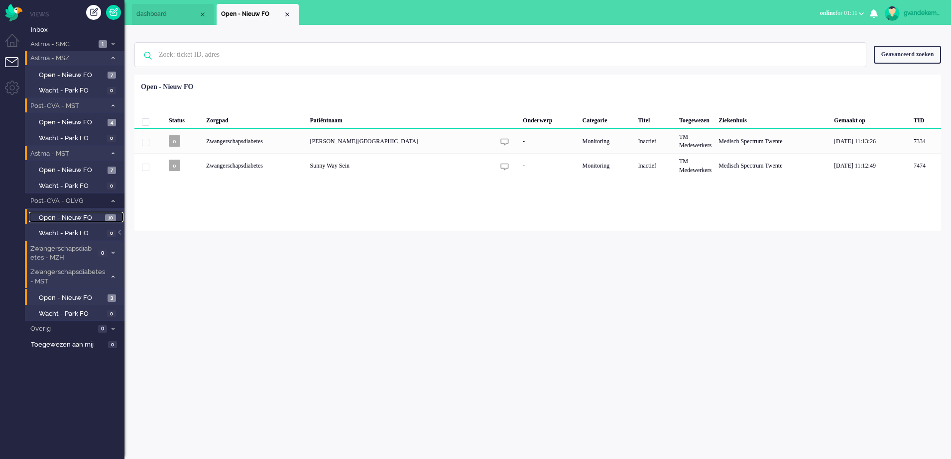
click at [87, 216] on span "Open - Nieuw FO" at bounding box center [71, 218] width 64 height 9
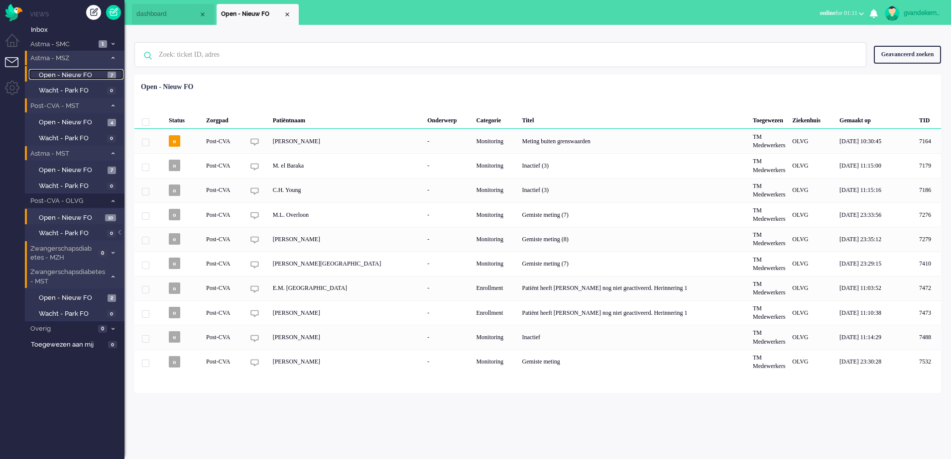
click at [90, 72] on span "Open - Nieuw FO" at bounding box center [72, 75] width 66 height 9
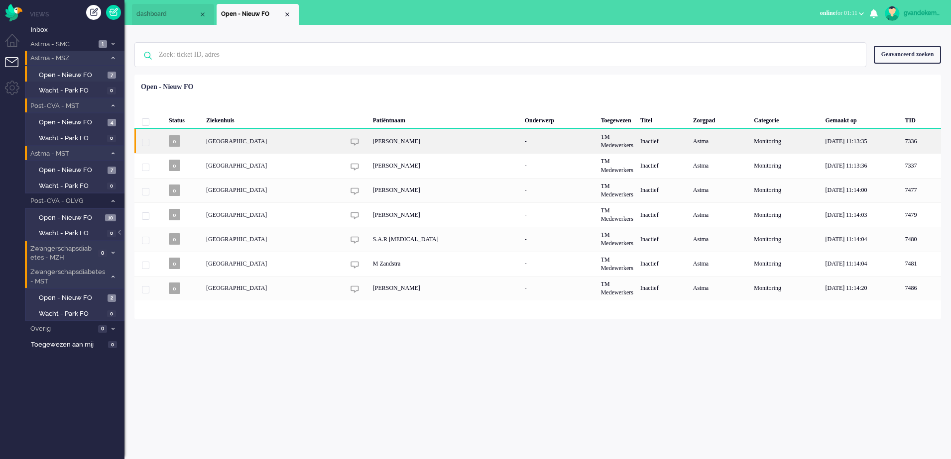
click at [452, 139] on div "Carla de Wit - Groen" at bounding box center [445, 141] width 152 height 24
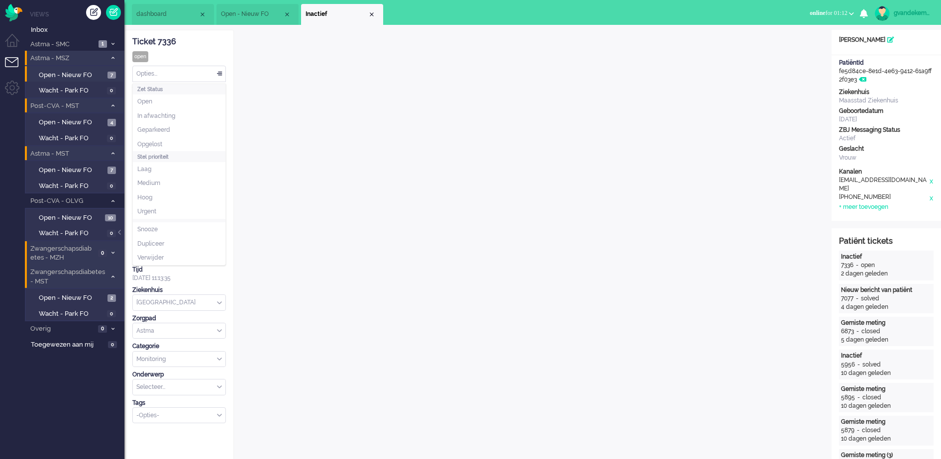
click at [220, 74] on div "Opties..." at bounding box center [179, 73] width 93 height 15
click at [179, 144] on li "Opgelost" at bounding box center [179, 144] width 93 height 14
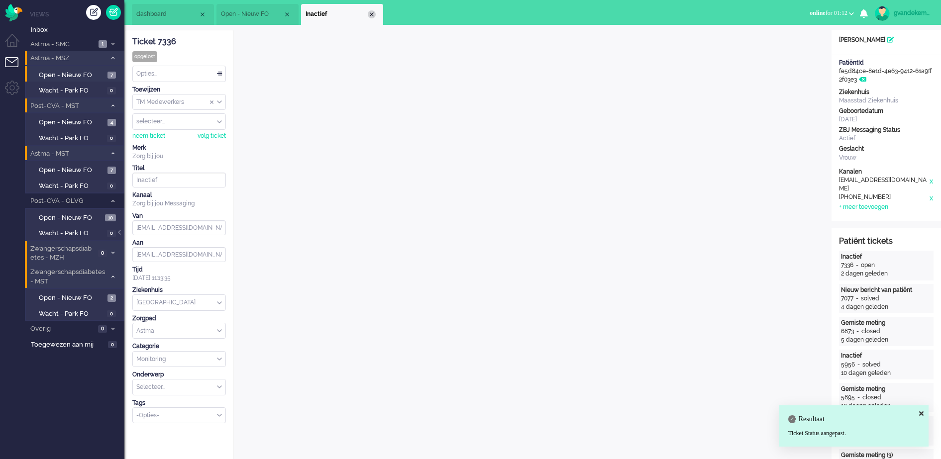
click at [370, 13] on div "Close tab" at bounding box center [372, 14] width 8 height 8
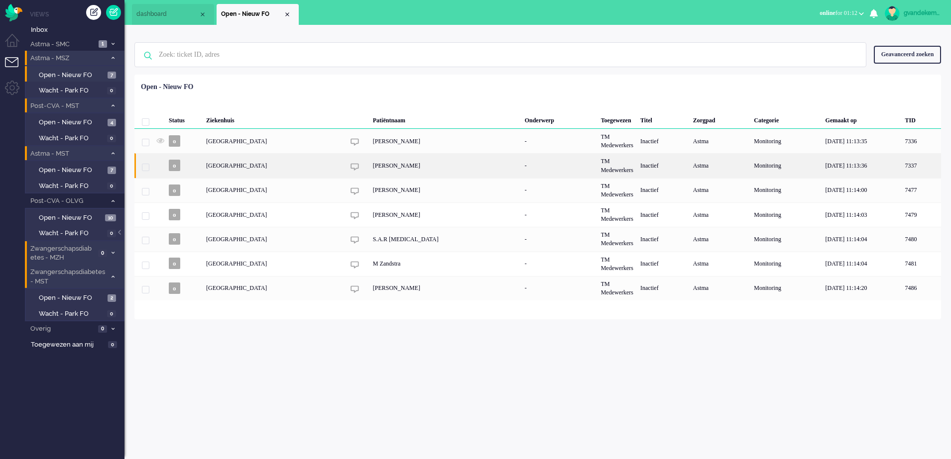
click at [446, 161] on div "Elsje Enting" at bounding box center [445, 165] width 152 height 24
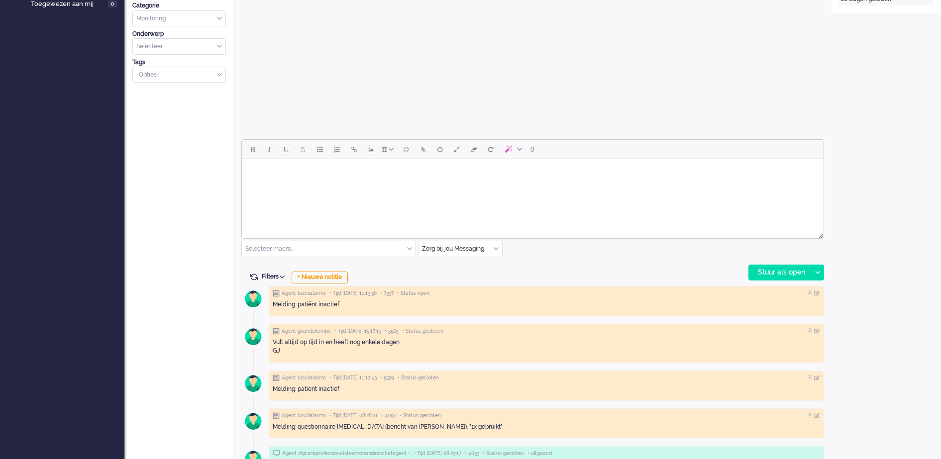
scroll to position [341, 0]
click at [415, 184] on html at bounding box center [533, 171] width 582 height 25
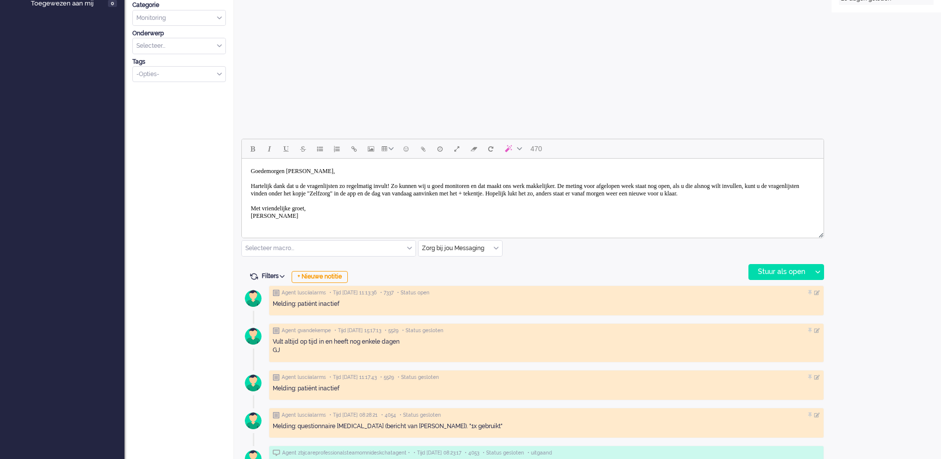
click at [338, 171] on body "Goedemorgen mevrouw Straver, Hartelijk dank dat u de vragenlijsten zo regelmati…" at bounding box center [533, 194] width 574 height 62
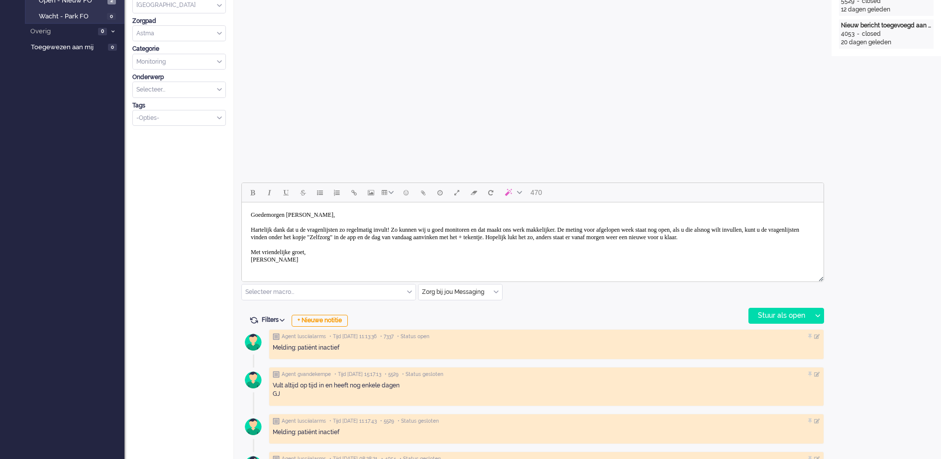
scroll to position [311, 0]
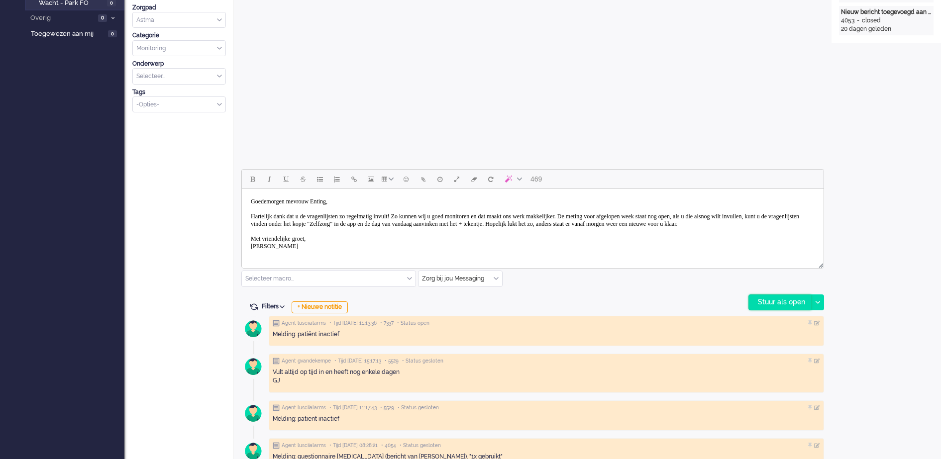
click at [789, 298] on div "Stuur als open" at bounding box center [780, 302] width 62 height 15
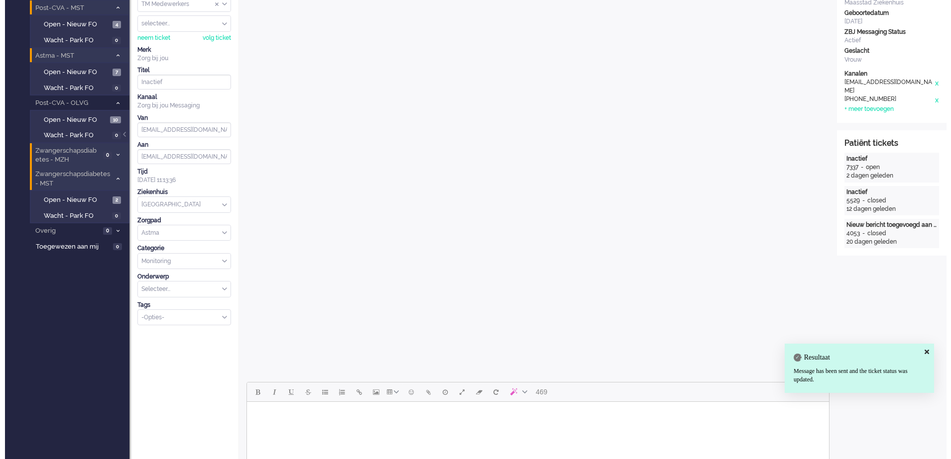
scroll to position [0, 0]
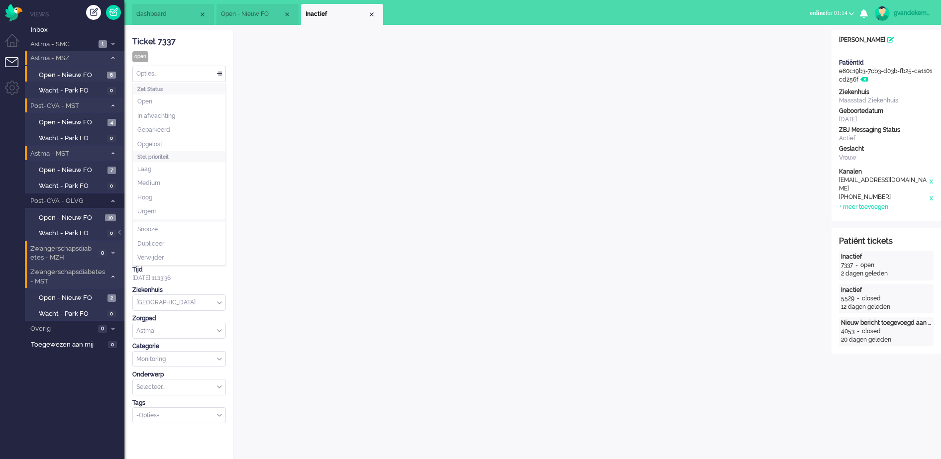
click at [218, 73] on div "Opties..." at bounding box center [179, 73] width 93 height 15
click at [196, 138] on li "Opgelost" at bounding box center [179, 144] width 93 height 14
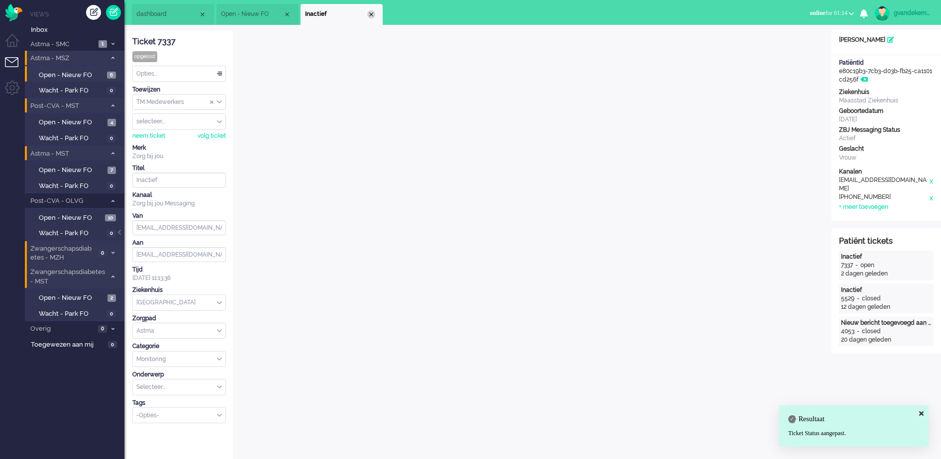
click at [370, 13] on div "Close tab" at bounding box center [371, 14] width 8 height 8
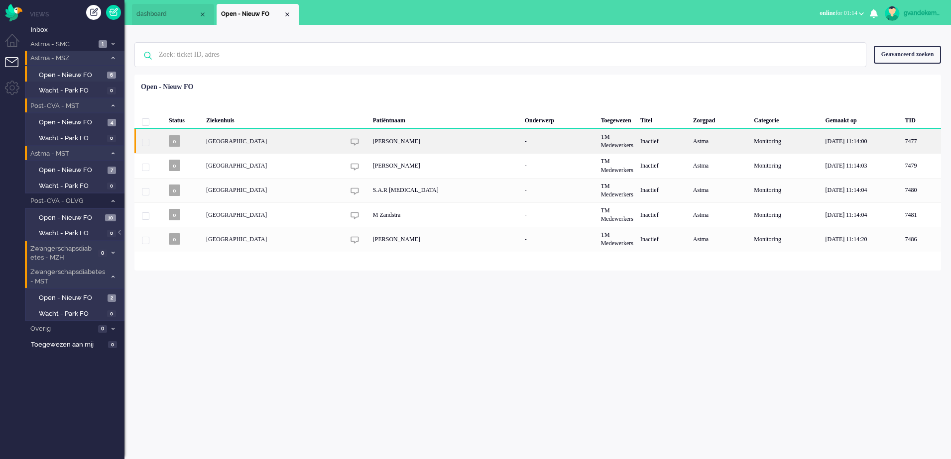
click at [439, 145] on div "L.T Kros" at bounding box center [445, 141] width 152 height 24
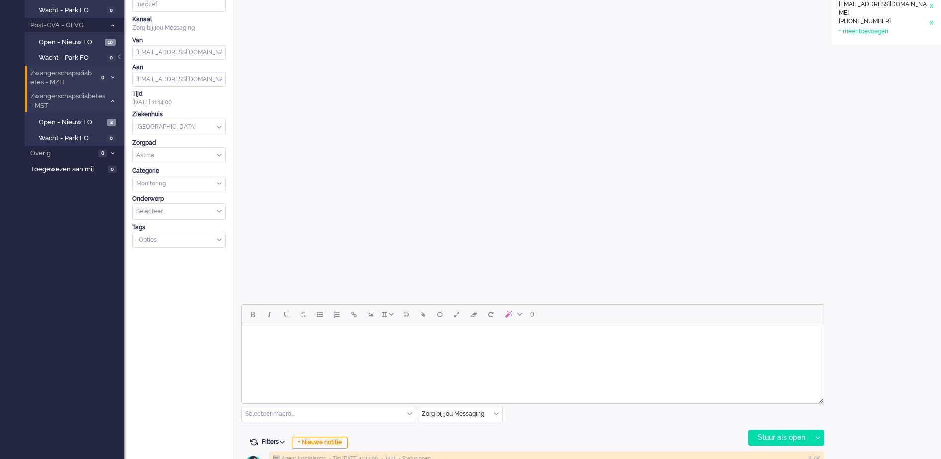
scroll to position [206, 0]
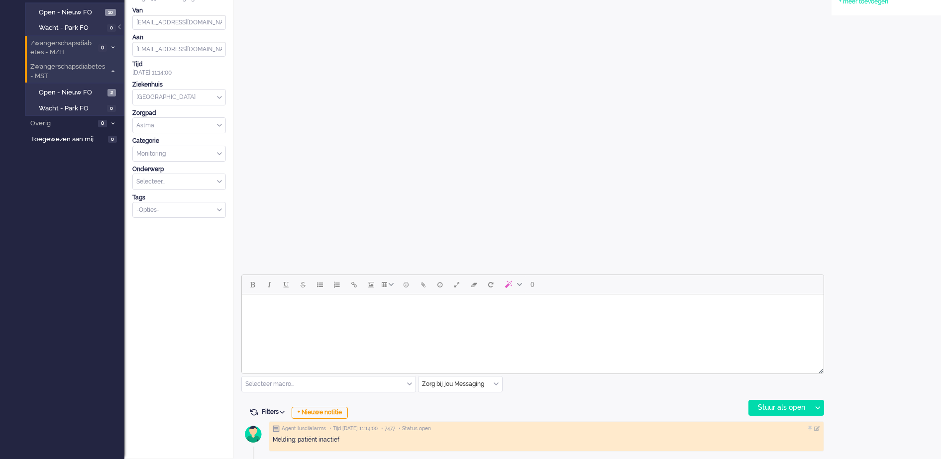
click at [524, 311] on body "Rich Text Area. Press ALT-0 for help." at bounding box center [533, 307] width 574 height 17
paste body "Rich Text Area. Press ALT-0 for help."
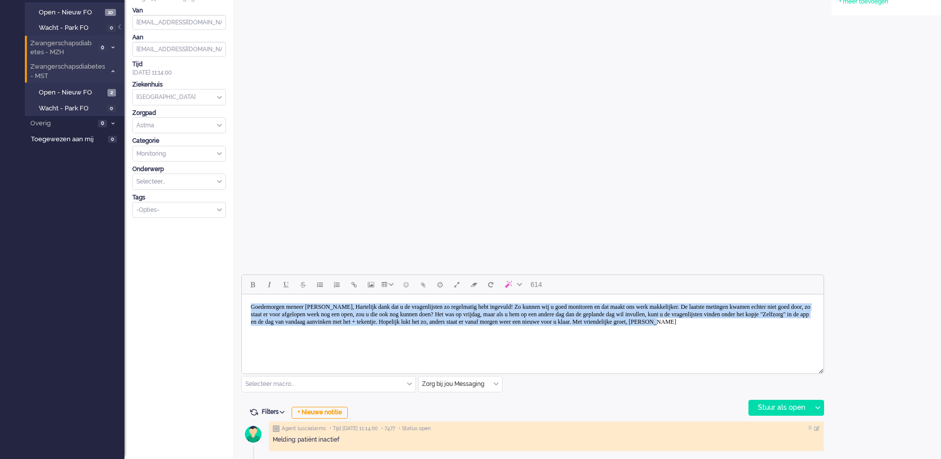
drag, startPoint x: 506, startPoint y: 333, endPoint x: 467, endPoint y: 599, distance: 269.2
click at [242, 304] on html "Goedemorgen meneer Van Dinther, Hartelijk dank dat u de vragenlijsten zo regelm…" at bounding box center [533, 315] width 582 height 40
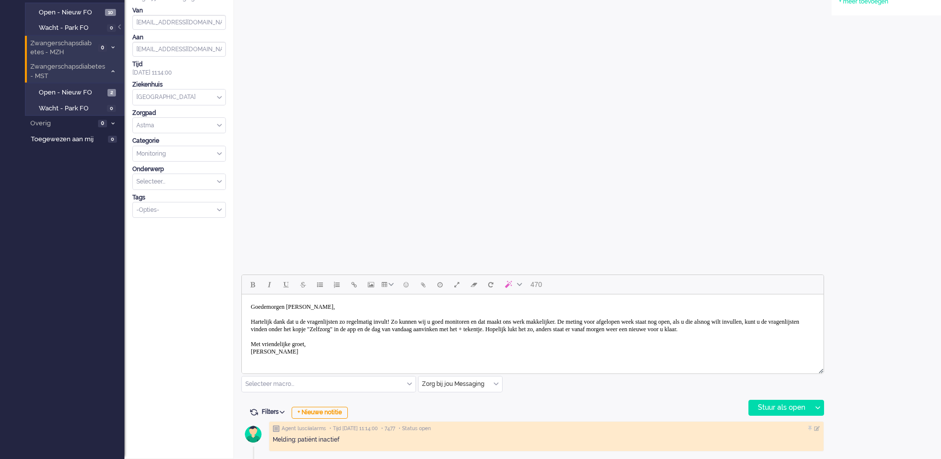
drag, startPoint x: 305, startPoint y: 309, endPoint x: 347, endPoint y: 306, distance: 42.5
click at [347, 306] on body "Goedemorgen mevrouw Straver, Hartelijk dank dat u de vragenlijsten zo regelmati…" at bounding box center [533, 330] width 574 height 62
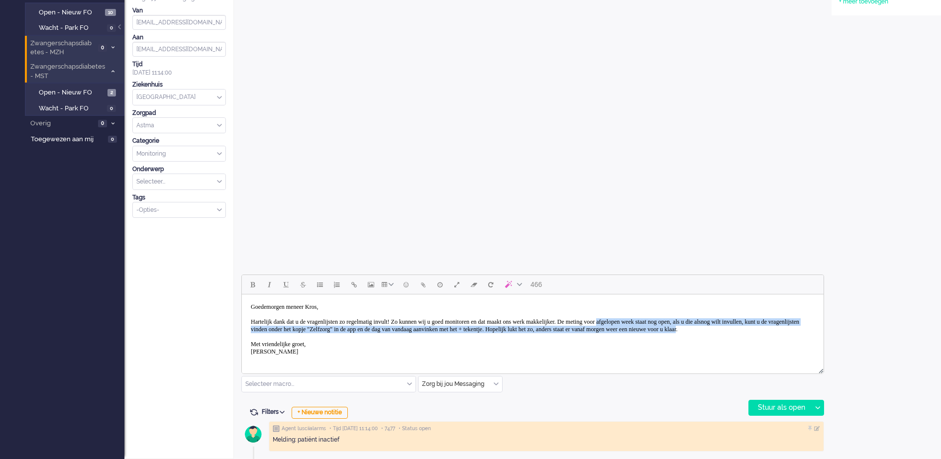
drag, startPoint x: 384, startPoint y: 334, endPoint x: 687, endPoint y: 322, distance: 303.4
click at [687, 322] on body "Goedemorgen meneer Kros, Hartelijk dank dat u de vragenlijsten zo regelmatig in…" at bounding box center [533, 330] width 574 height 62
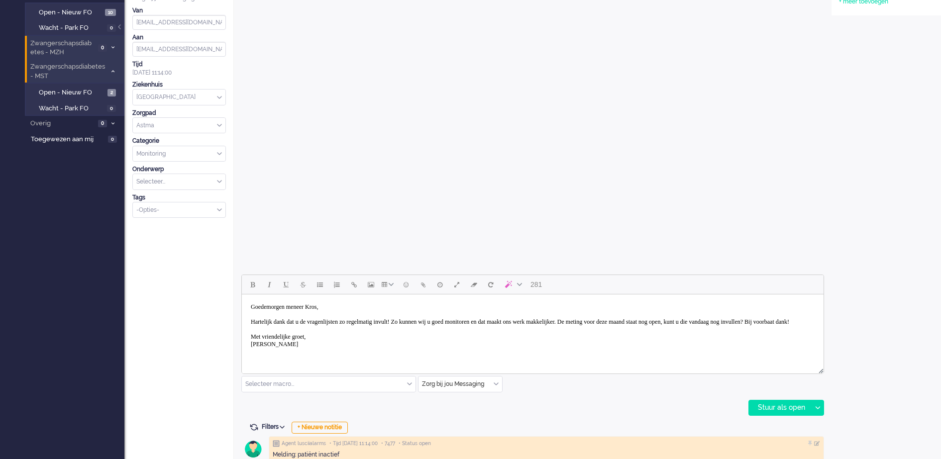
click at [424, 322] on body "Goedemorgen meneer Kros, Hartelijk dank dat u de vragenlijsten zo regelmatig in…" at bounding box center [533, 326] width 574 height 55
click at [637, 326] on body "Goedemorgen meneer Kros, Hartelijk dank dat u de vragenlijsten zo regelmatig in…" at bounding box center [533, 326] width 574 height 55
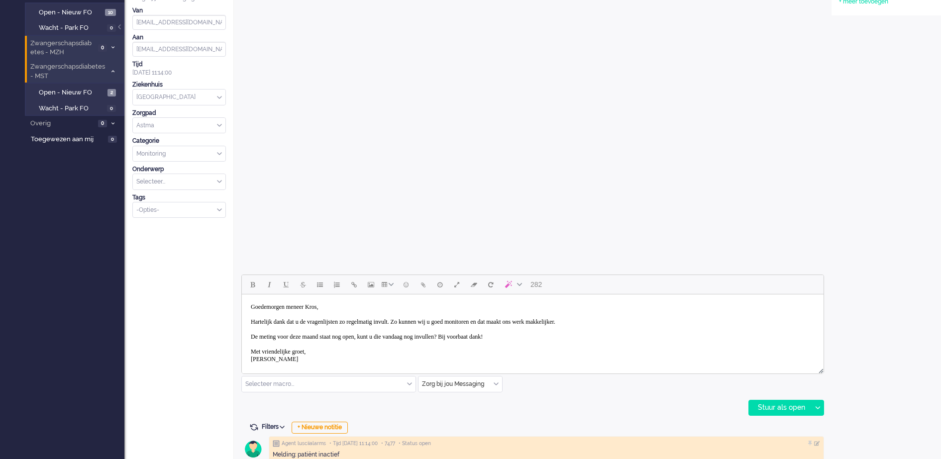
click at [490, 337] on body "Goedemorgen meneer Kros, Hartelijk dank dat u de vragenlijsten zo regelmatig in…" at bounding box center [533, 334] width 574 height 70
click at [791, 408] on div "Stuur als open" at bounding box center [780, 408] width 62 height 15
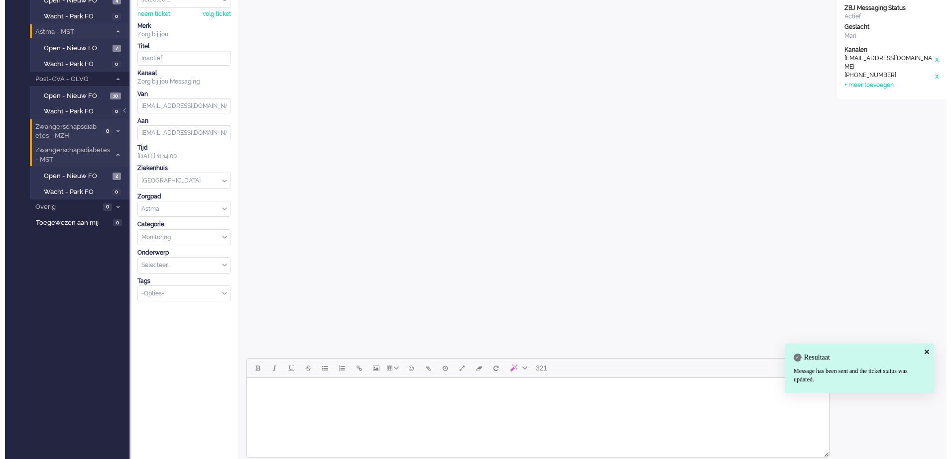
scroll to position [0, 0]
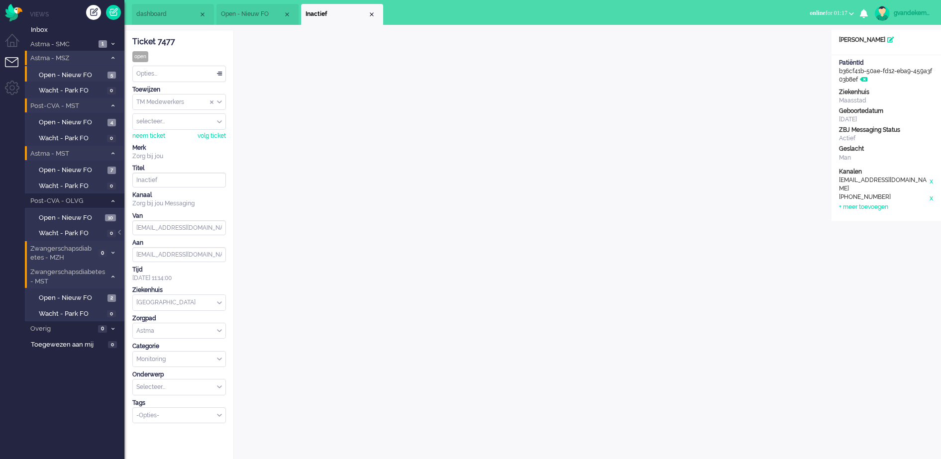
click at [221, 71] on div "Opties..." at bounding box center [179, 73] width 93 height 15
click at [190, 139] on li "Opgelost" at bounding box center [179, 144] width 93 height 14
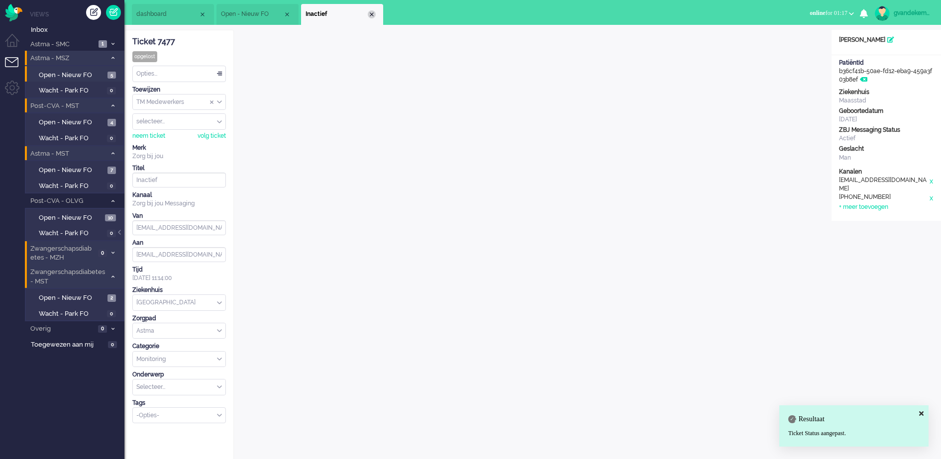
click at [370, 15] on div "Close tab" at bounding box center [372, 14] width 8 height 8
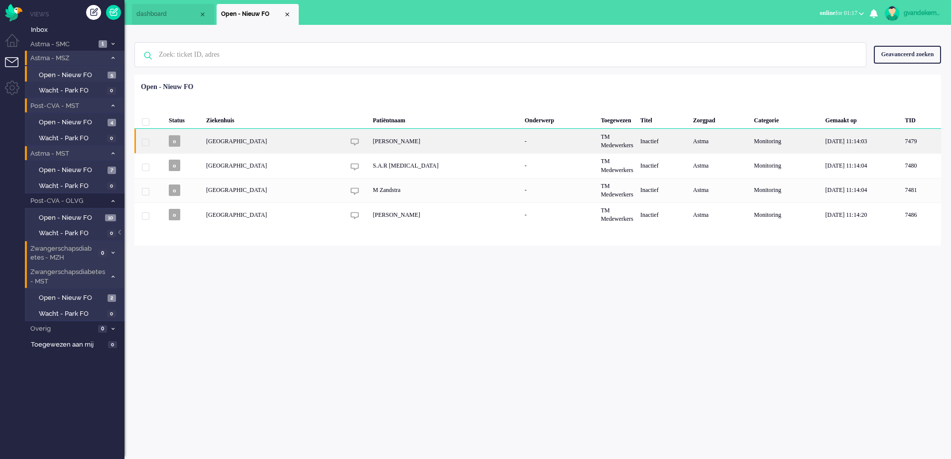
click at [441, 150] on div "Teunis Visser" at bounding box center [445, 141] width 152 height 24
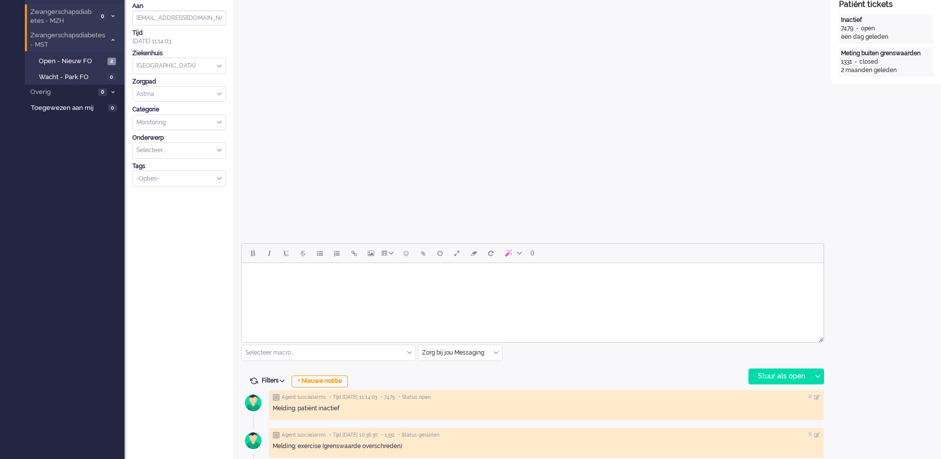
scroll to position [243, 0]
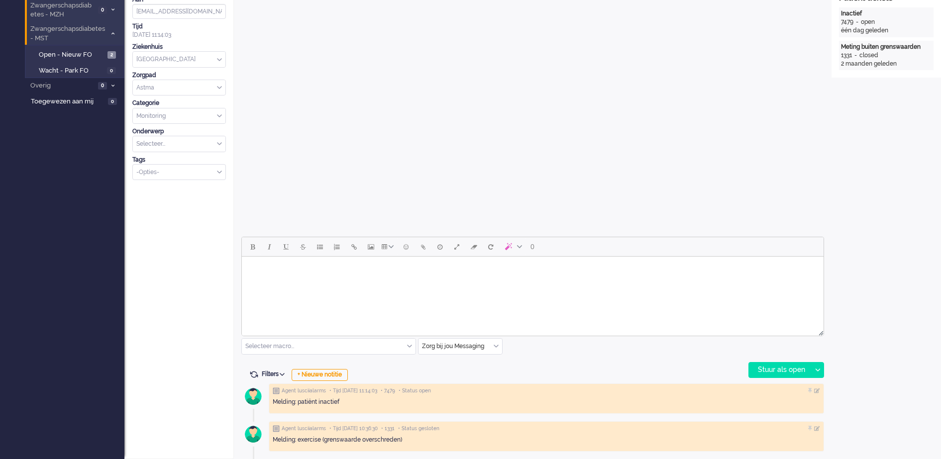
click at [451, 266] on body "Rich Text Area. Press ALT-0 for help." at bounding box center [533, 269] width 574 height 17
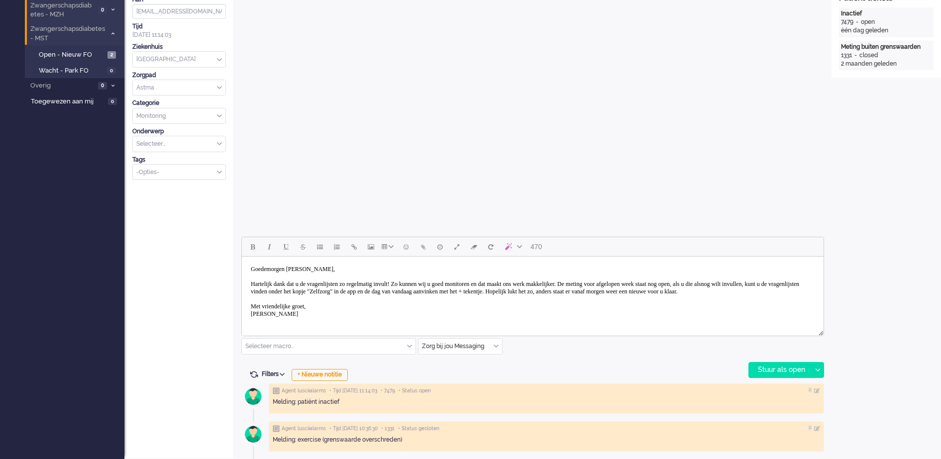
drag, startPoint x: 304, startPoint y: 270, endPoint x: 338, endPoint y: 267, distance: 34.5
click at [340, 266] on body "Goedemorgen mevrouw Straver, Hartelijk dank dat u de vragenlijsten zo regelmati…" at bounding box center [533, 292] width 574 height 62
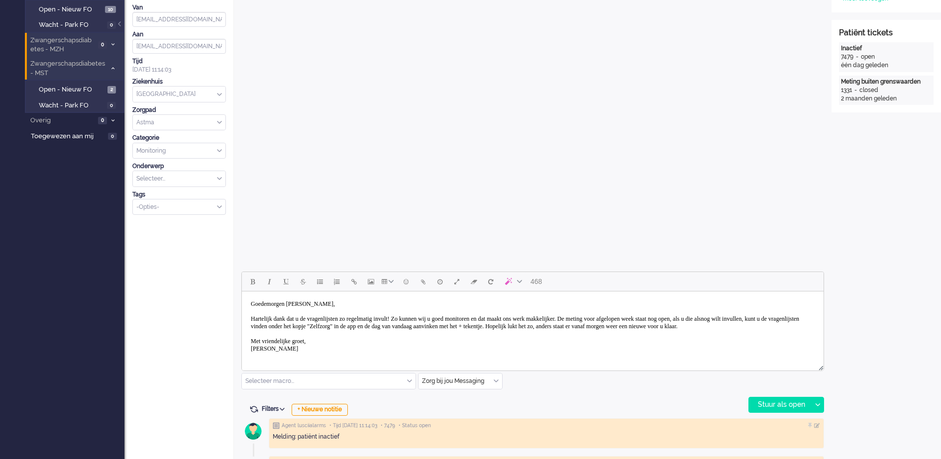
scroll to position [181, 0]
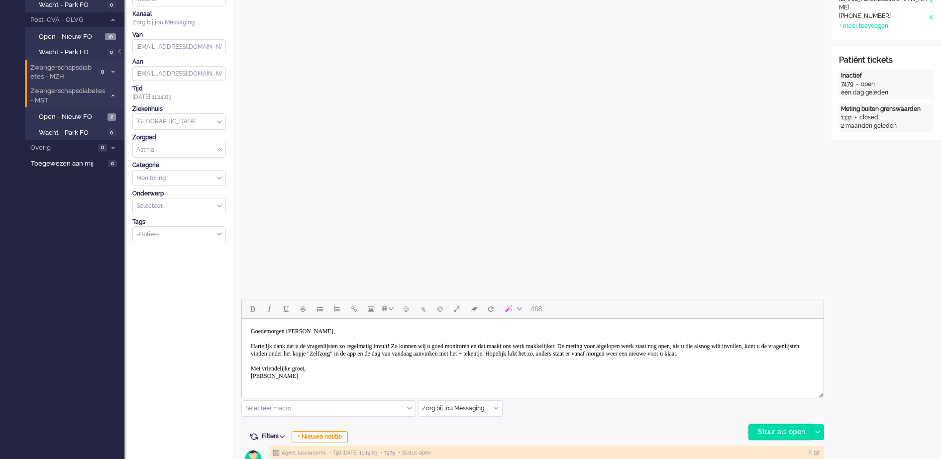
click at [787, 431] on div "Stuur als open" at bounding box center [780, 432] width 62 height 15
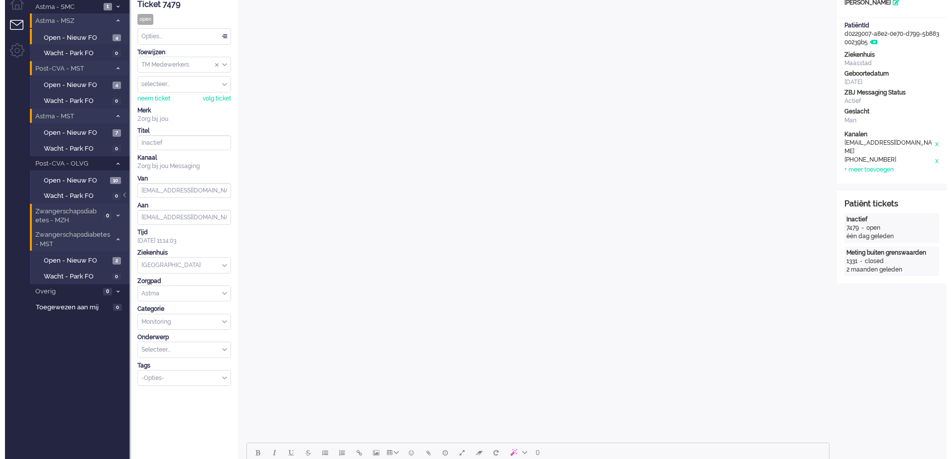
scroll to position [0, 0]
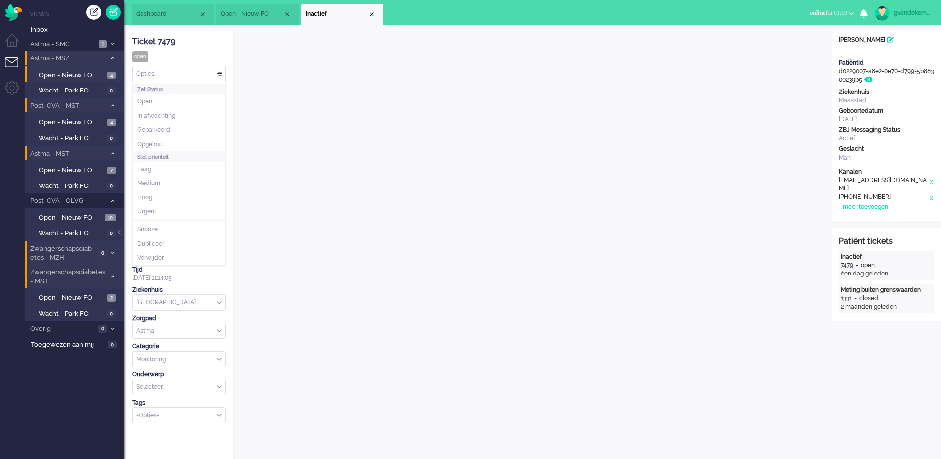
click at [219, 74] on div "Opties..." at bounding box center [179, 73] width 93 height 15
click at [183, 141] on li "Opgelost" at bounding box center [179, 144] width 93 height 14
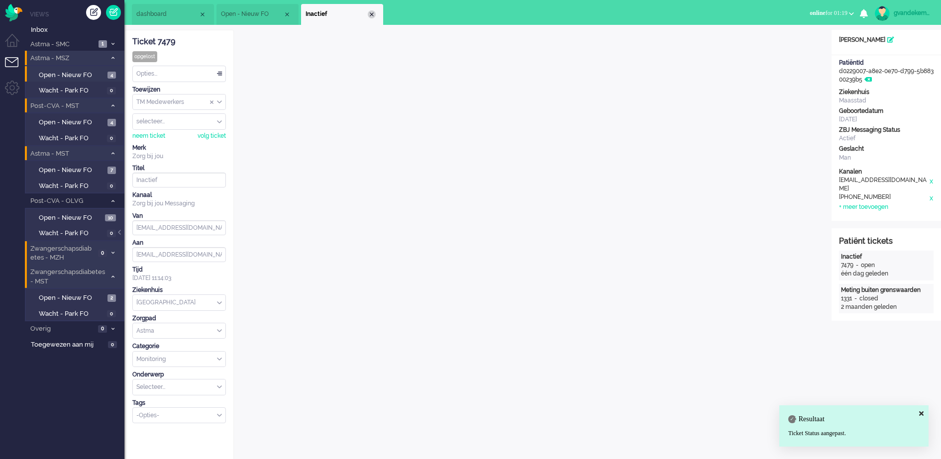
click at [374, 12] on div "Close tab" at bounding box center [372, 14] width 8 height 8
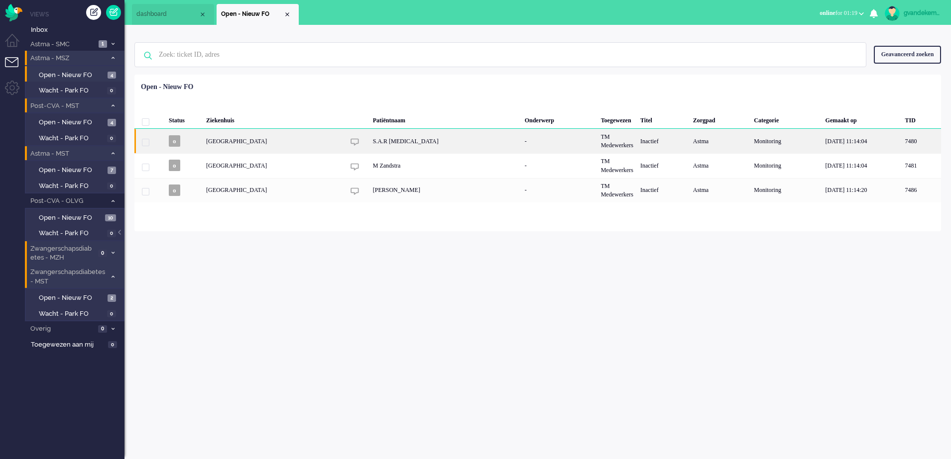
click at [379, 145] on div "S.A.R Malacia" at bounding box center [445, 141] width 152 height 24
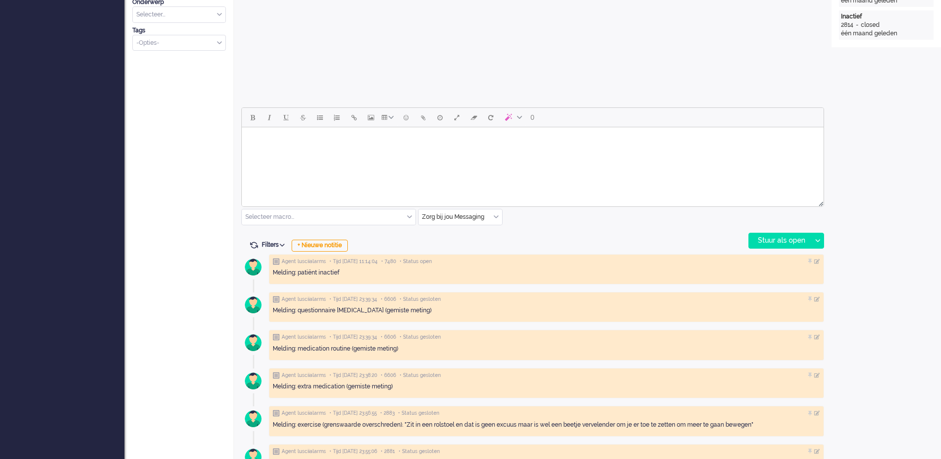
scroll to position [373, 0]
click at [330, 136] on body "Rich Text Area. Press ALT-0 for help." at bounding box center [533, 139] width 574 height 17
paste body "Rich Text Area. Press ALT-0 for help."
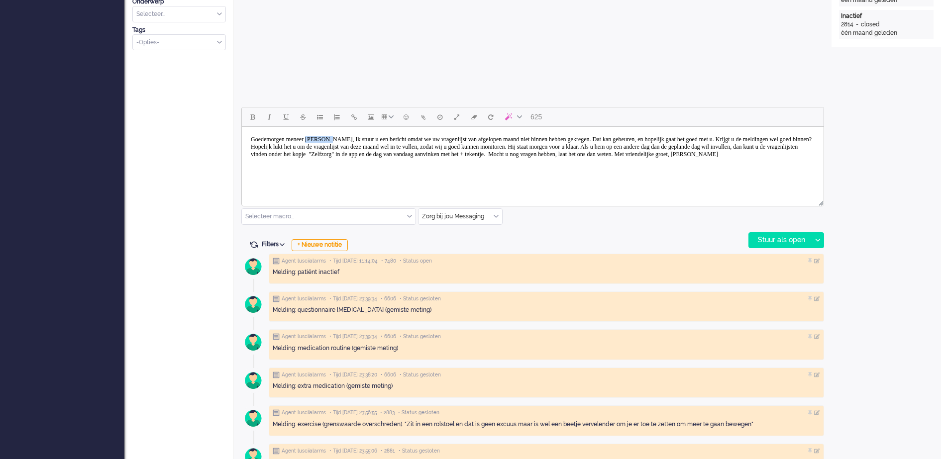
drag, startPoint x: 320, startPoint y: 136, endPoint x: 347, endPoint y: 136, distance: 27.9
click at [347, 136] on body "Goedemorgen meneer Van Beek, Ik stuur u een bericht omdat we uw vragenlijst van…" at bounding box center [533, 147] width 574 height 32
click at [347, 137] on body "Goedemorgen meneer Malacia, Ik stuur u een bericht omdat we uw vragenlijst van …" at bounding box center [533, 147] width 574 height 32
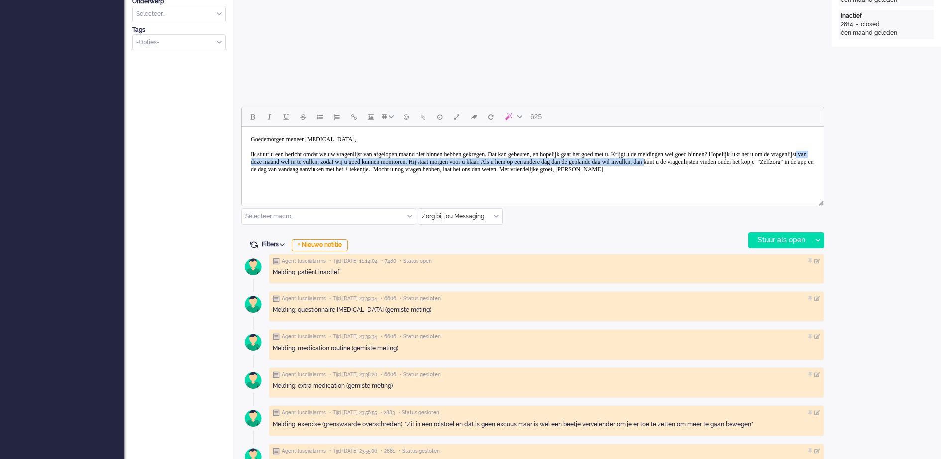
drag, startPoint x: 387, startPoint y: 159, endPoint x: 345, endPoint y: 168, distance: 43.2
click at [345, 168] on body "Goedemorgen meneer Malacia, Ik stuur u een bericht omdat we uw vragenlijst van …" at bounding box center [533, 154] width 574 height 47
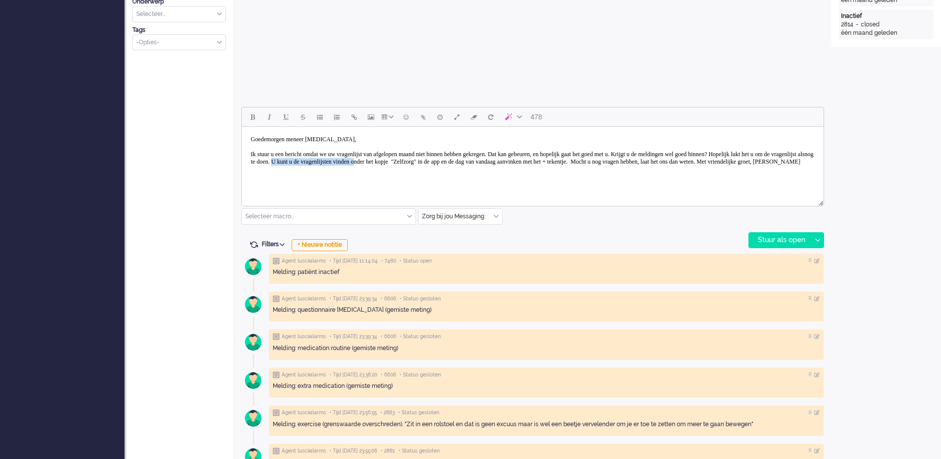
drag, startPoint x: 438, startPoint y: 162, endPoint x: 540, endPoint y: 164, distance: 101.6
click at [540, 164] on body "Goedemorgen meneer Malacia, Ik stuur u een bericht omdat we uw vragenlijst van …" at bounding box center [533, 151] width 574 height 40
click at [480, 163] on body "Goedemorgen meneer Malacia, Ik stuur u een bericht omdat we uw vragenlijst van …" at bounding box center [533, 151] width 574 height 40
click at [279, 162] on body "Goedemorgen meneer Malacia, Ik stuur u een bericht omdat we uw vragenlijst van …" at bounding box center [533, 151] width 574 height 40
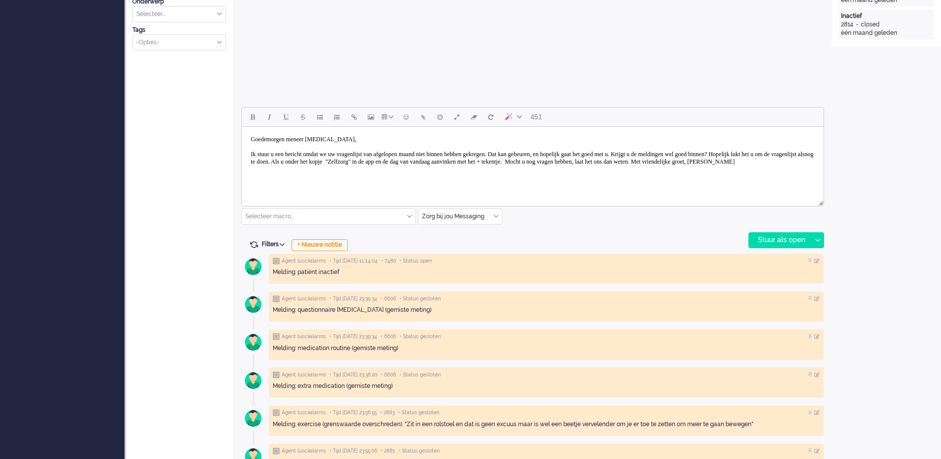
click at [277, 161] on body "Goedemorgen meneer Malacia, Ik stuur u een bericht omdat we uw vragenlijst van …" at bounding box center [533, 151] width 574 height 40
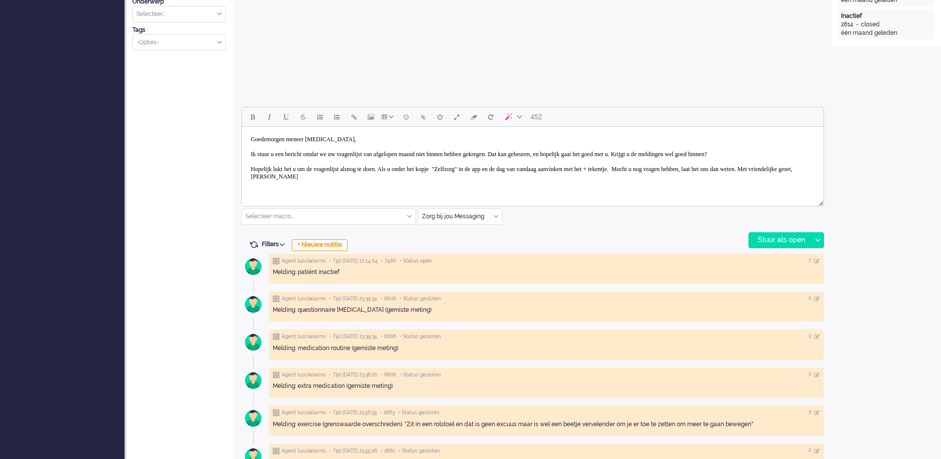
click at [545, 177] on body "Goedemorgen meneer Malacia, Ik stuur u een bericht omdat we uw vragenlijst van …" at bounding box center [533, 158] width 574 height 55
click at [428, 177] on body "Goedemorgen meneer Malacia, Ik stuur u een bericht omdat we uw vragenlijst van …" at bounding box center [533, 158] width 574 height 55
drag, startPoint x: 541, startPoint y: 178, endPoint x: 581, endPoint y: 174, distance: 41.0
click at [581, 174] on body "Goedemorgen meneer Malacia, Ik stuur u een bericht omdat we uw vragenlijst van …" at bounding box center [533, 158] width 574 height 55
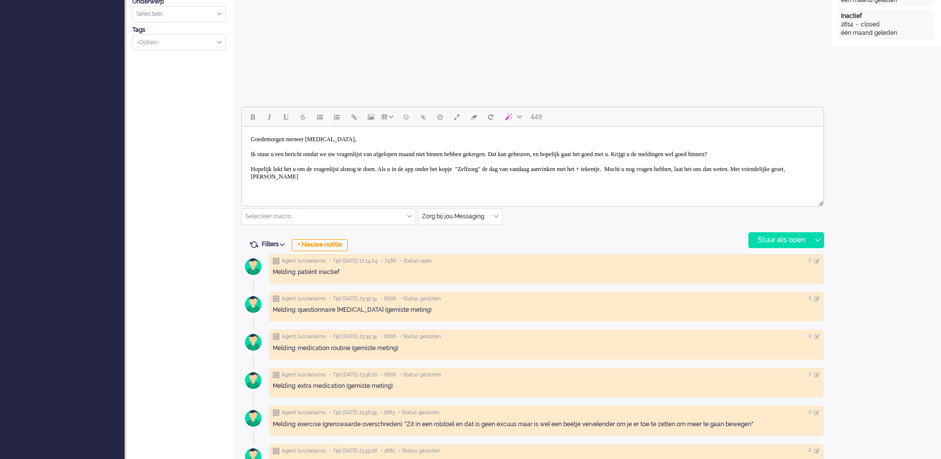
click at [634, 175] on body "Goedemorgen meneer Malacia, Ik stuur u een bericht omdat we uw vragenlijst van …" at bounding box center [533, 158] width 574 height 55
click at [689, 177] on body "Goedemorgen meneer Malacia, Ik stuur u een bericht omdat we uw vragenlijst van …" at bounding box center [533, 158] width 574 height 55
drag, startPoint x: 387, startPoint y: 182, endPoint x: 672, endPoint y: 351, distance: 331.6
click at [387, 182] on body "Goedemorgen meneer Malacia, Ik stuur u een bericht omdat we uw vragenlijst van …" at bounding box center [533, 158] width 574 height 55
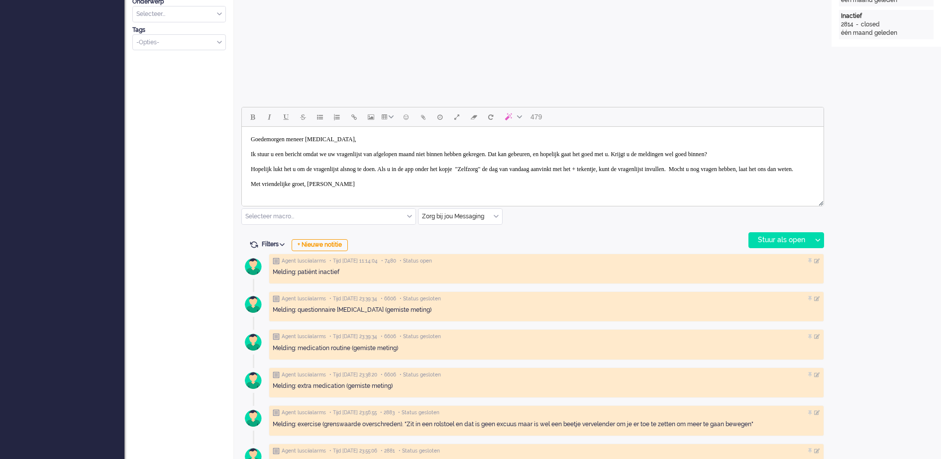
click at [320, 192] on body "Goedemorgen meneer Malacia, Ik stuur u een bericht omdat we uw vragenlijst van …" at bounding box center [533, 162] width 574 height 62
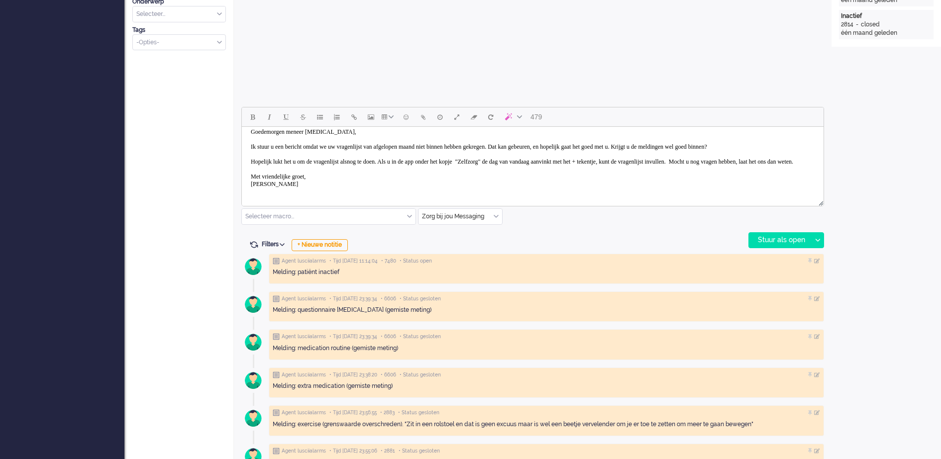
scroll to position [22, 0]
click at [777, 239] on div "Stuur als open" at bounding box center [780, 240] width 62 height 15
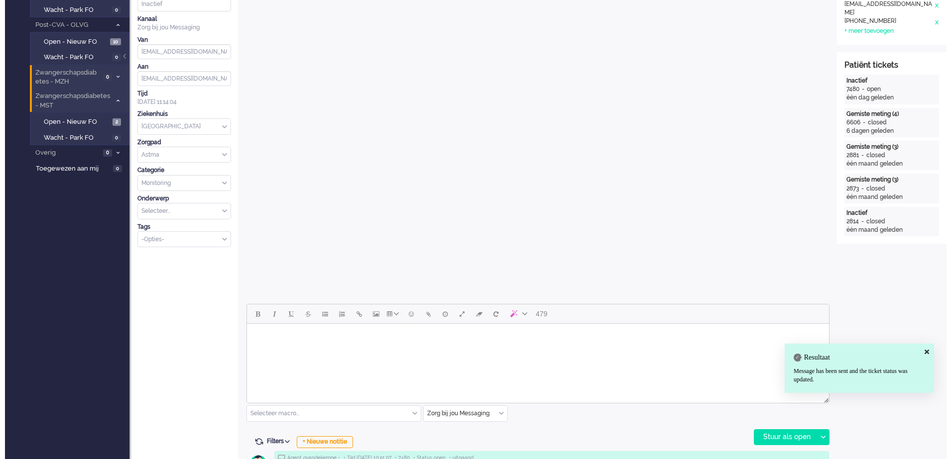
scroll to position [0, 0]
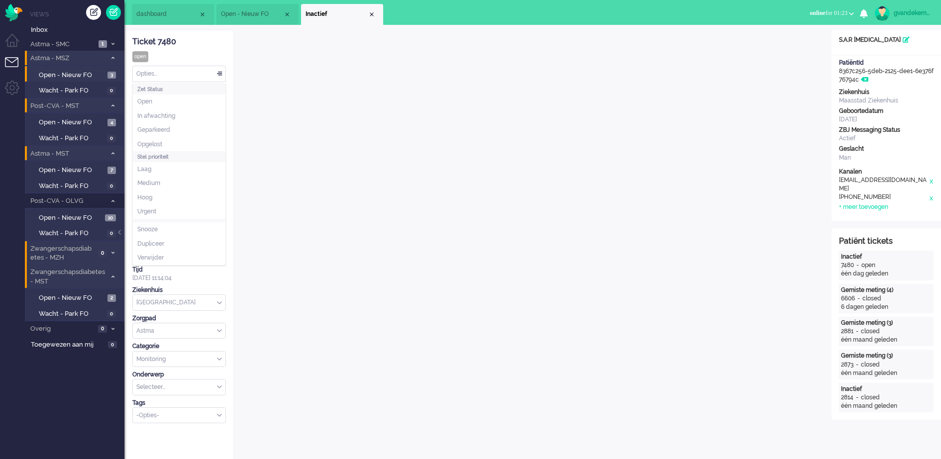
click at [219, 72] on div "Opties..." at bounding box center [179, 73] width 93 height 15
click at [184, 142] on li "Opgelost" at bounding box center [179, 144] width 93 height 14
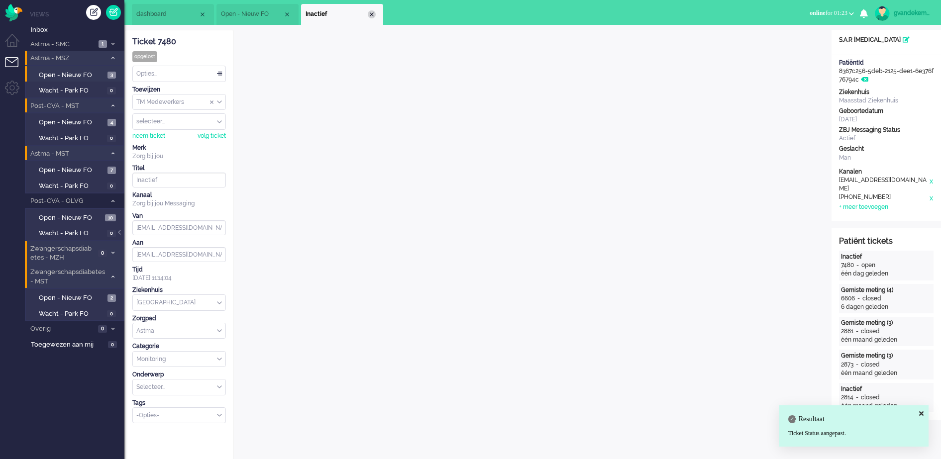
click at [372, 14] on div "Close tab" at bounding box center [372, 14] width 8 height 8
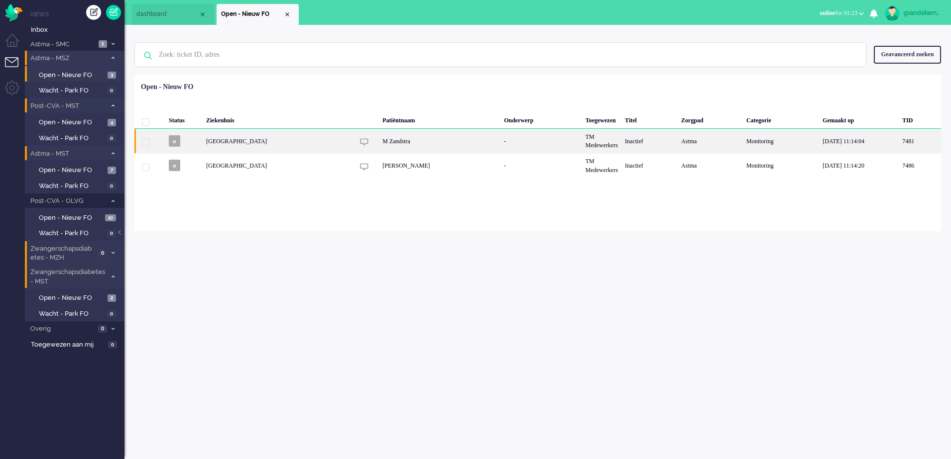
click at [446, 139] on div "M Zandstra" at bounding box center [439, 141] width 121 height 24
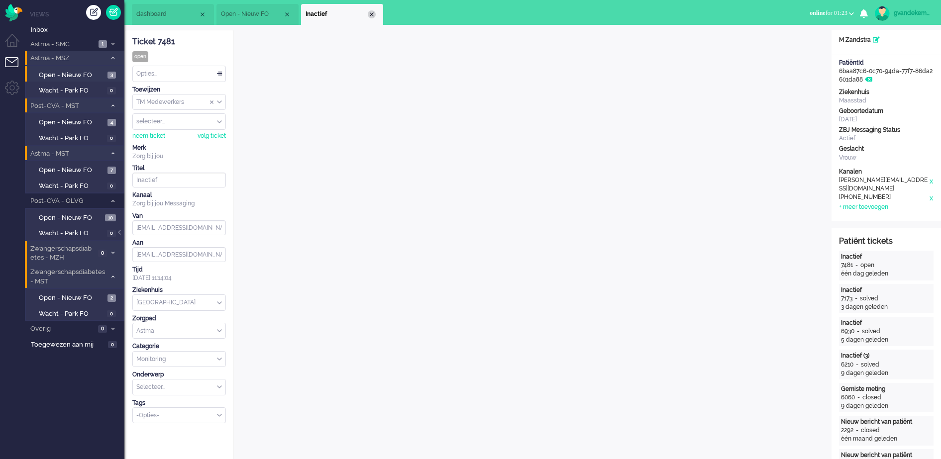
click at [371, 14] on div "Close tab" at bounding box center [372, 14] width 8 height 8
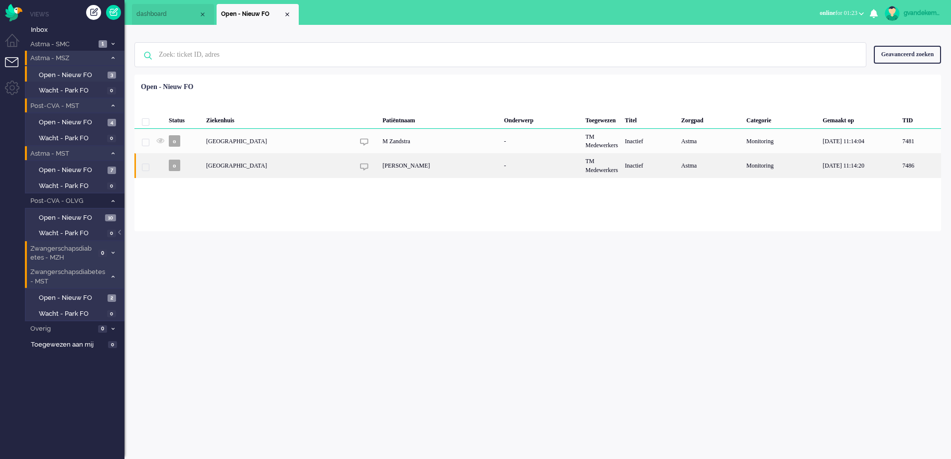
click at [435, 163] on div "Sonja Haidy Algoe Baladien" at bounding box center [439, 165] width 121 height 24
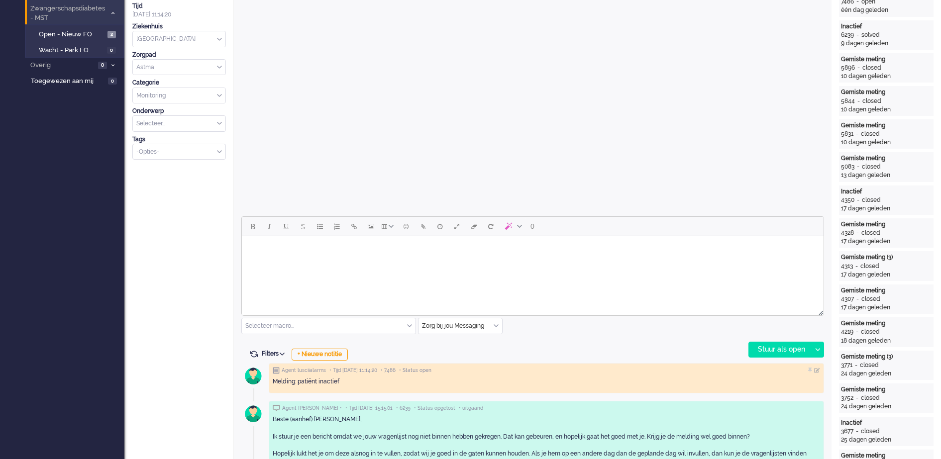
scroll to position [30, 0]
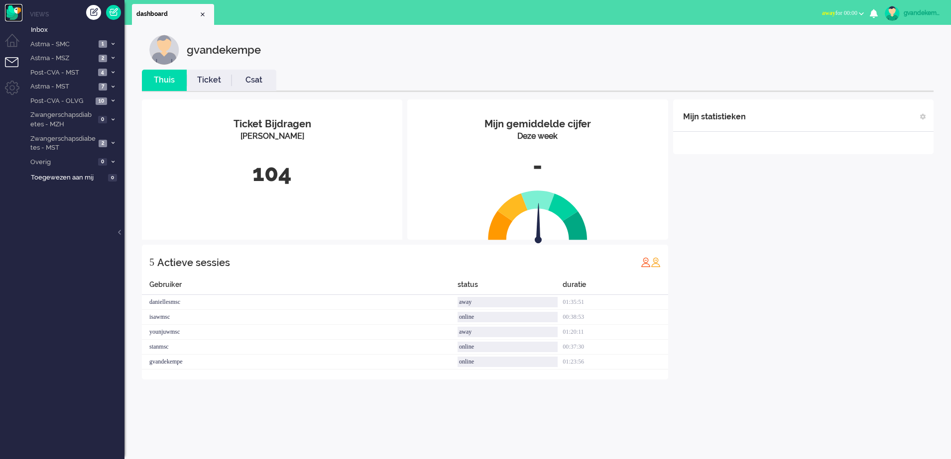
click at [9, 12] on img "Omnidesk" at bounding box center [13, 12] width 17 height 17
click at [858, 10] on button "Select status" at bounding box center [845, 13] width 48 height 14
click at [791, 43] on label "Online" at bounding box center [822, 44] width 79 height 8
click at [78, 147] on span "Zwangerschapsdiabetes - MST" at bounding box center [62, 143] width 67 height 18
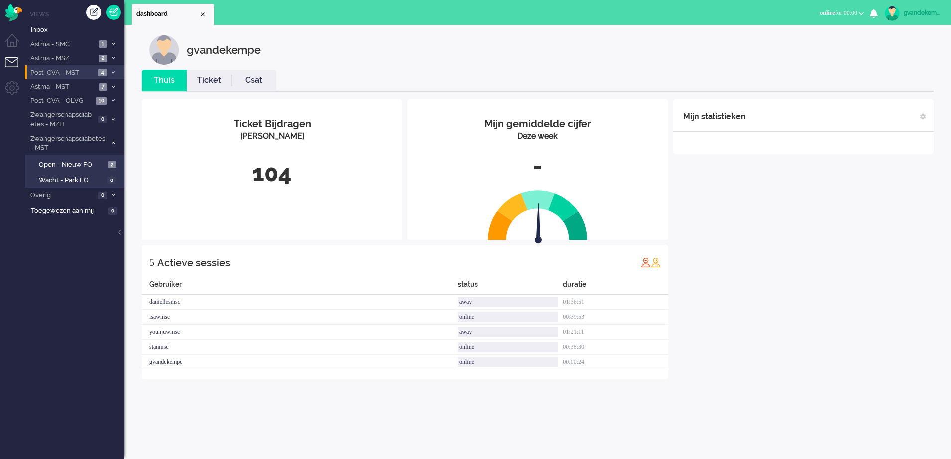
click at [111, 72] on icon at bounding box center [112, 72] width 3 height 3
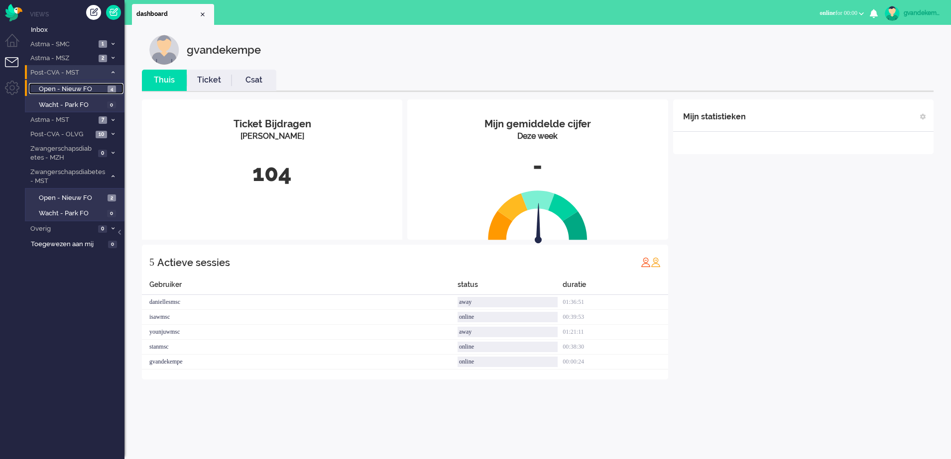
click at [86, 90] on span "Open - Nieuw FO" at bounding box center [72, 89] width 66 height 9
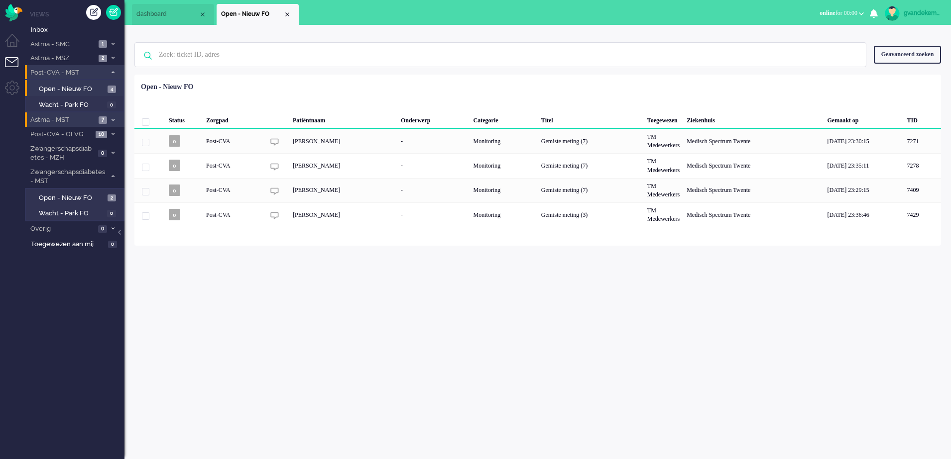
click at [110, 119] on span at bounding box center [112, 119] width 7 height 5
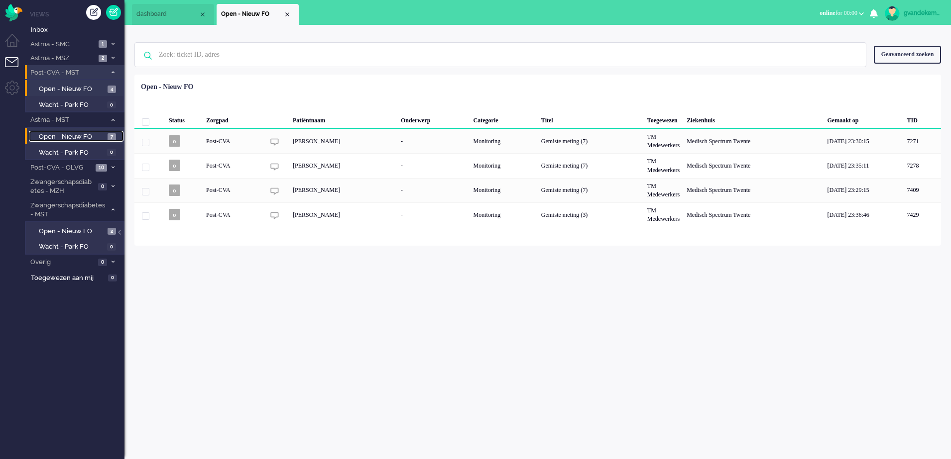
click at [85, 137] on span "Open - Nieuw FO" at bounding box center [72, 136] width 66 height 9
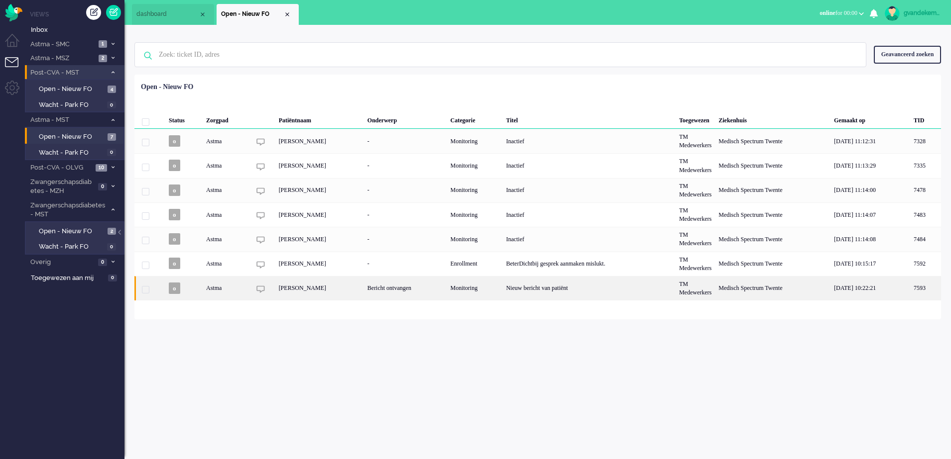
click at [441, 287] on div "Bericht ontvangen" at bounding box center [405, 288] width 83 height 24
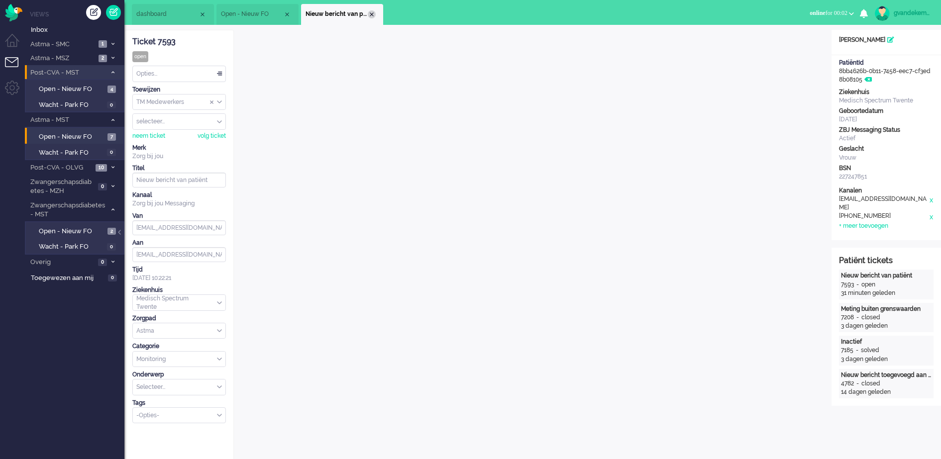
click at [369, 15] on div "Close tab" at bounding box center [372, 14] width 8 height 8
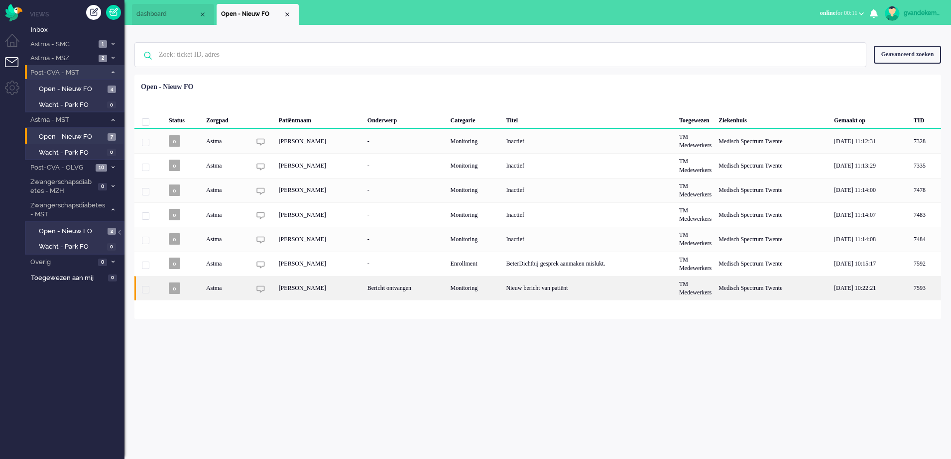
click at [445, 292] on div "Bericht ontvangen" at bounding box center [405, 288] width 83 height 24
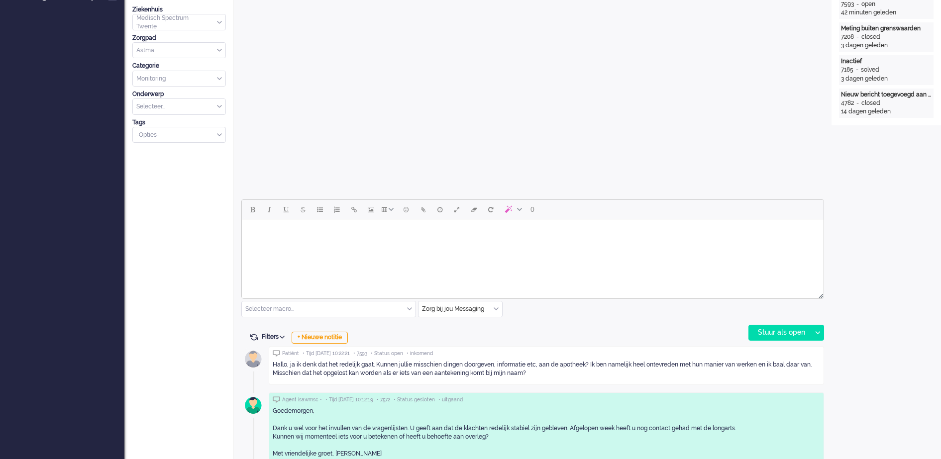
scroll to position [279, 0]
click at [330, 337] on div "+ Nieuwe notitie" at bounding box center [320, 339] width 56 height 12
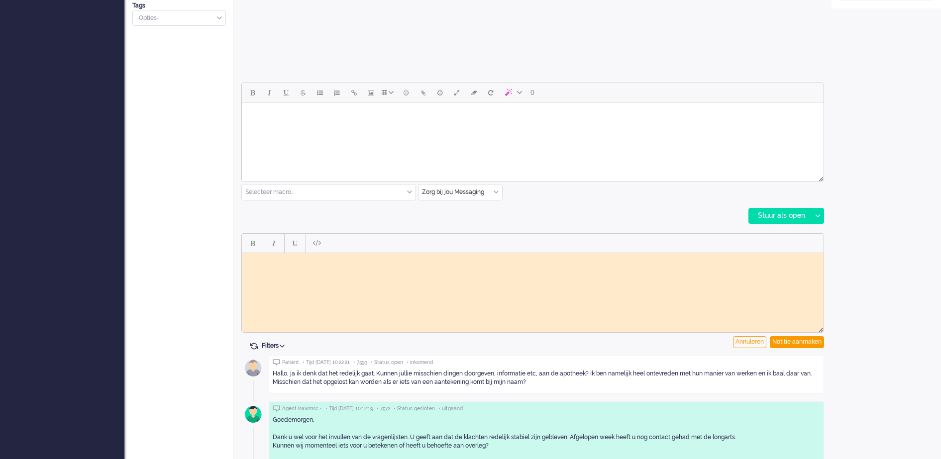
scroll to position [404, 0]
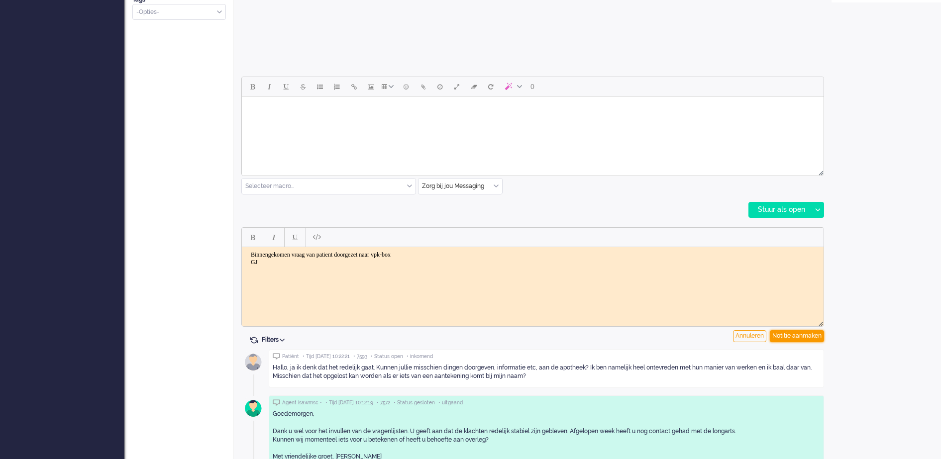
click at [798, 334] on div "Notitie aanmaken" at bounding box center [797, 337] width 54 height 12
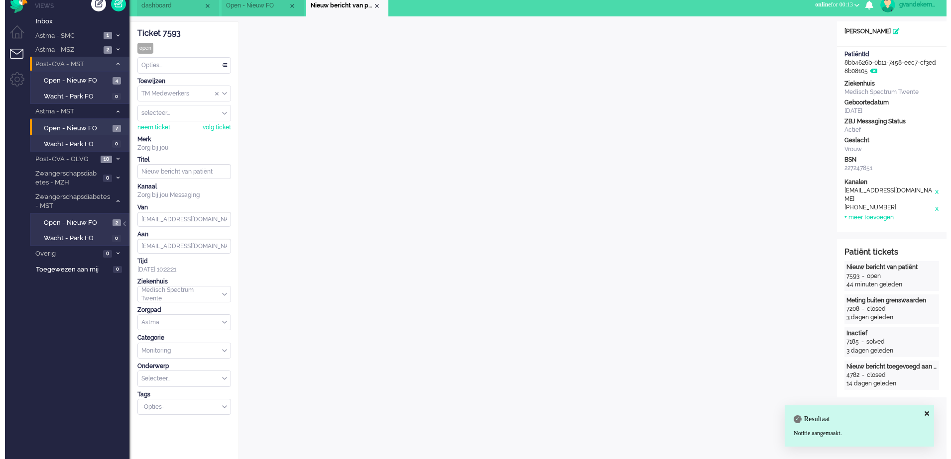
scroll to position [0, 0]
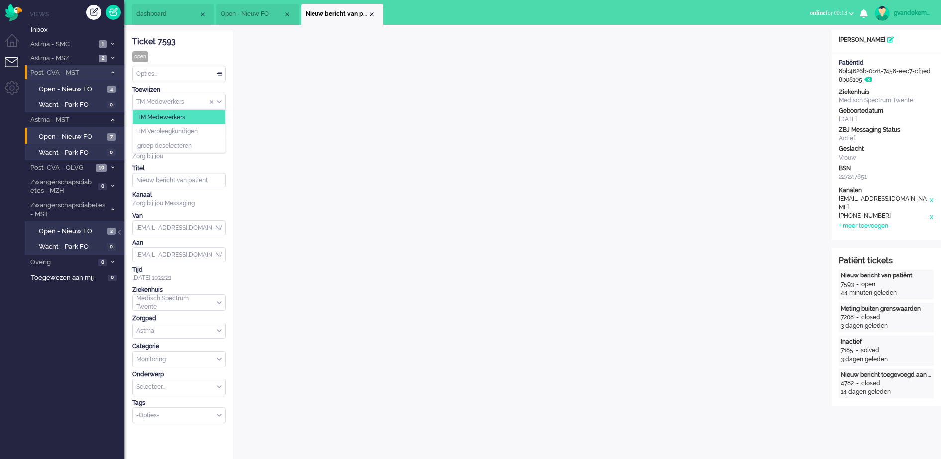
click at [218, 102] on div "TM Medewerkers" at bounding box center [179, 102] width 93 height 15
click at [197, 131] on span "TM Verpleegkundigen" at bounding box center [167, 131] width 60 height 8
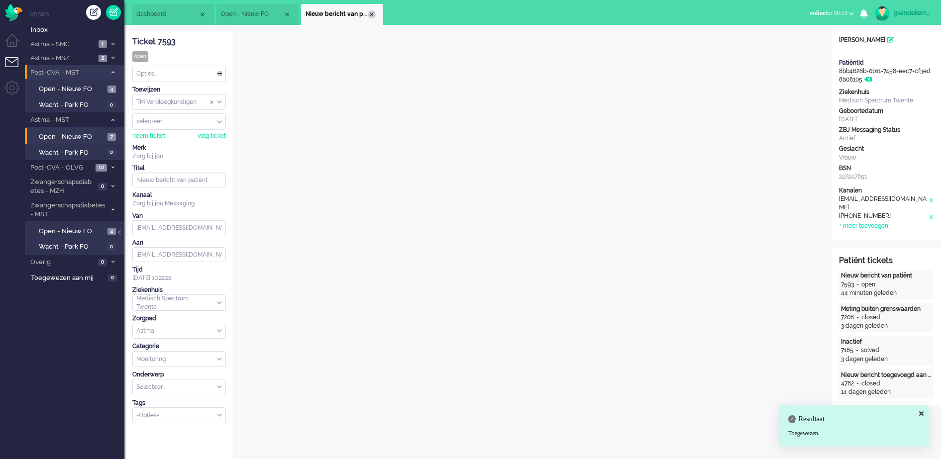
click at [370, 13] on div "Close tab" at bounding box center [372, 14] width 8 height 8
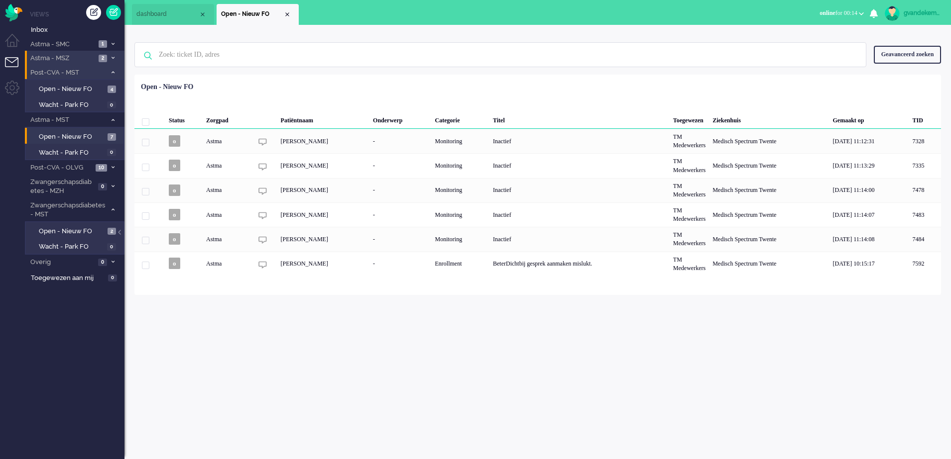
click at [111, 56] on icon at bounding box center [112, 57] width 3 height 3
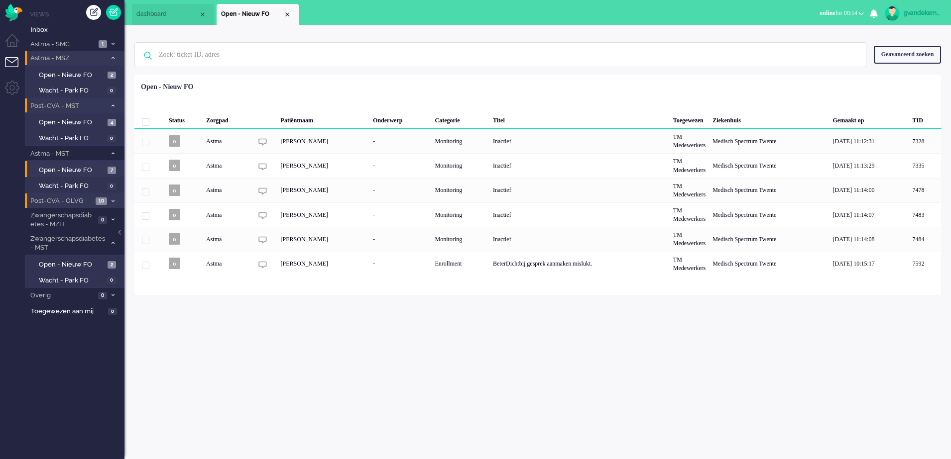
click at [115, 203] on span at bounding box center [112, 201] width 7 height 5
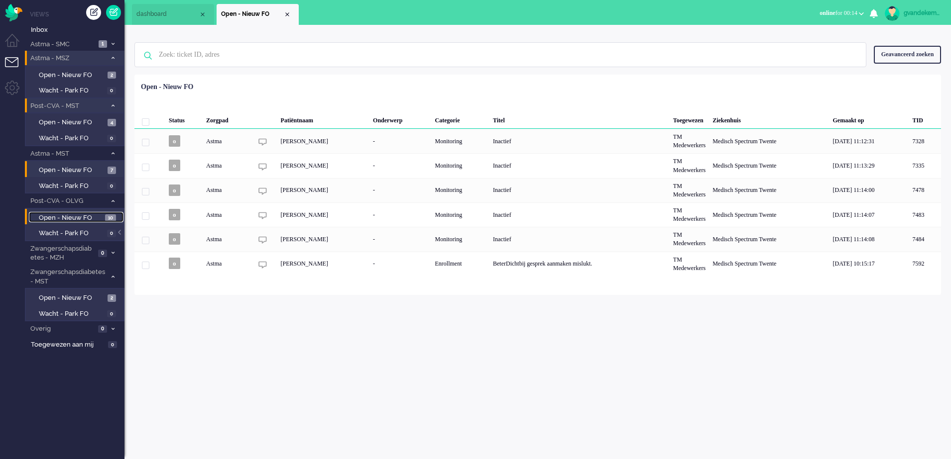
click at [105, 218] on span "10" at bounding box center [110, 218] width 11 height 7
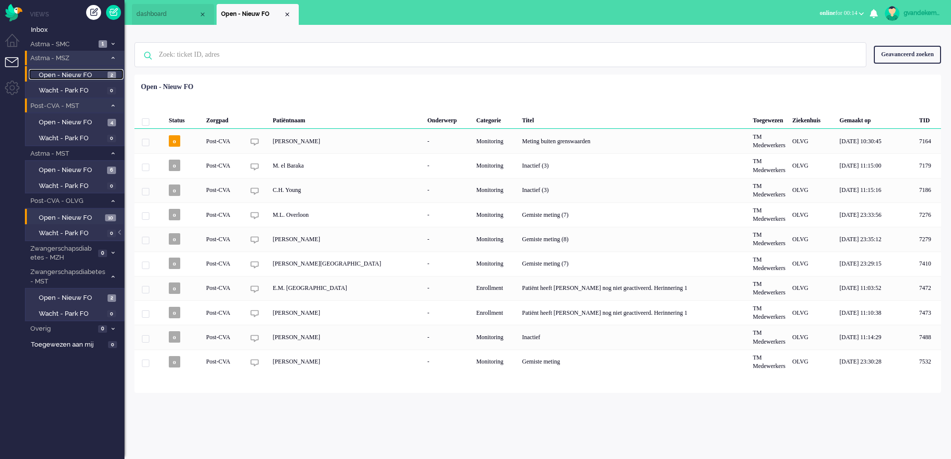
click at [111, 72] on span "2" at bounding box center [112, 75] width 8 height 7
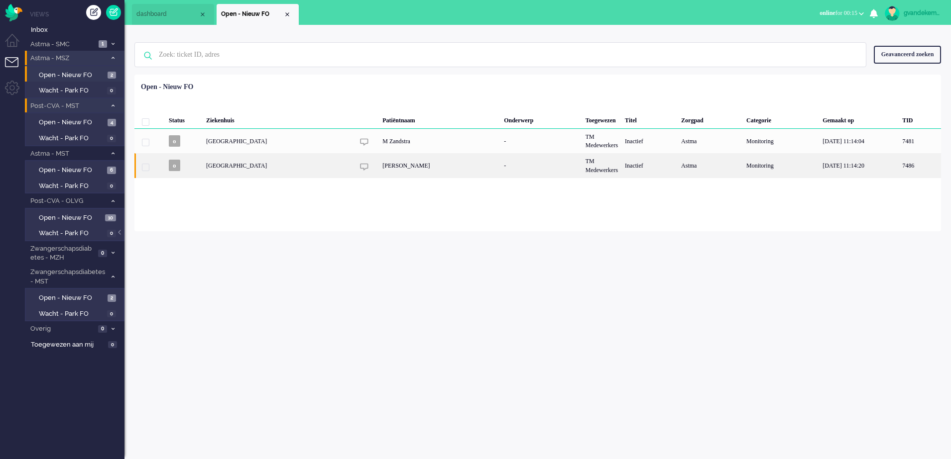
click at [720, 172] on div "Astma" at bounding box center [709, 165] width 65 height 24
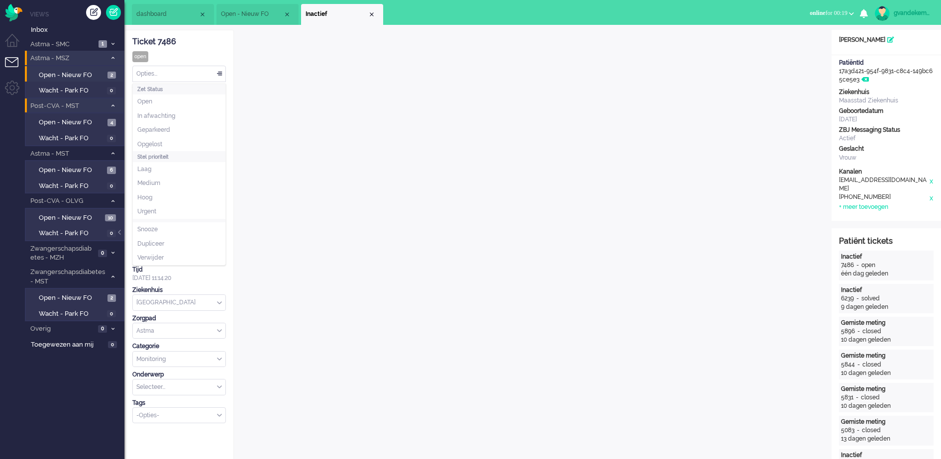
click at [219, 73] on div "Opties..." at bounding box center [179, 73] width 93 height 15
click at [164, 140] on li "Opgelost" at bounding box center [179, 144] width 93 height 14
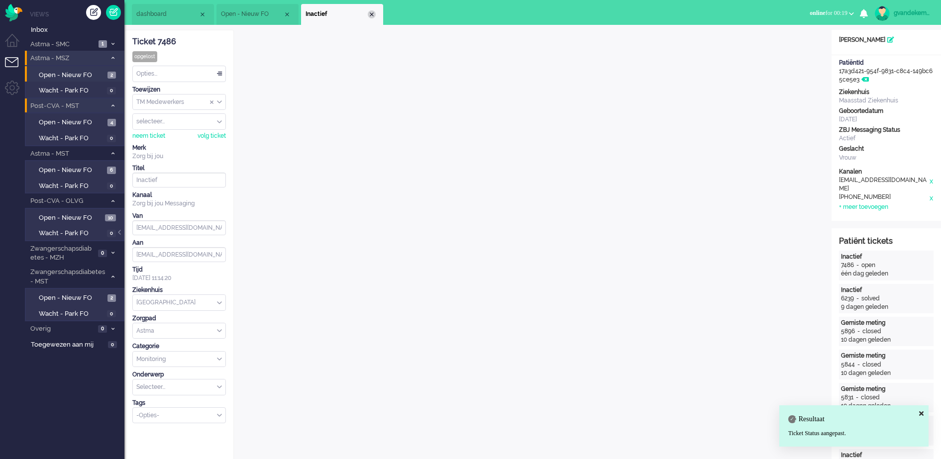
click at [373, 15] on div "Close tab" at bounding box center [372, 14] width 8 height 8
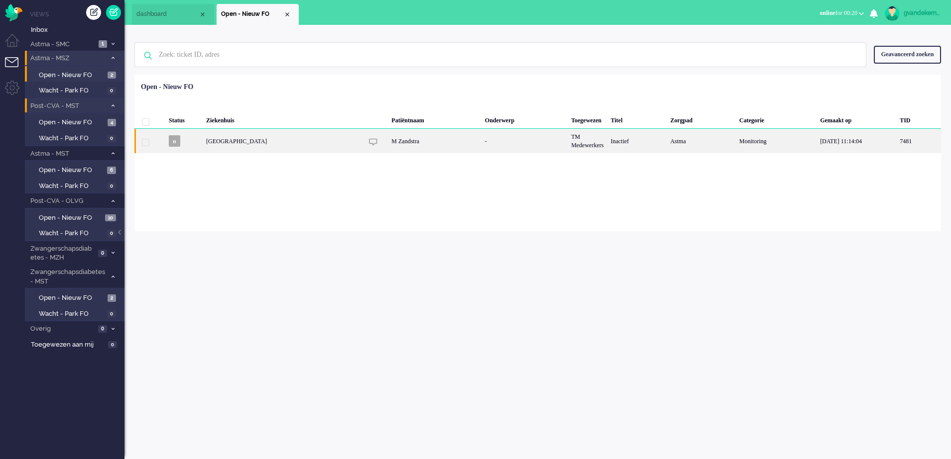
click at [388, 140] on div "M Zandstra" at bounding box center [434, 141] width 93 height 24
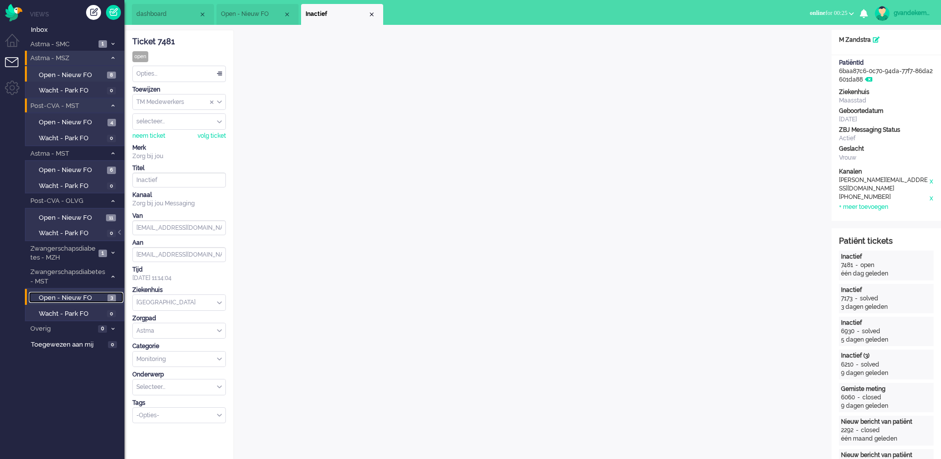
click at [104, 300] on span "Open - Nieuw FO" at bounding box center [72, 298] width 66 height 9
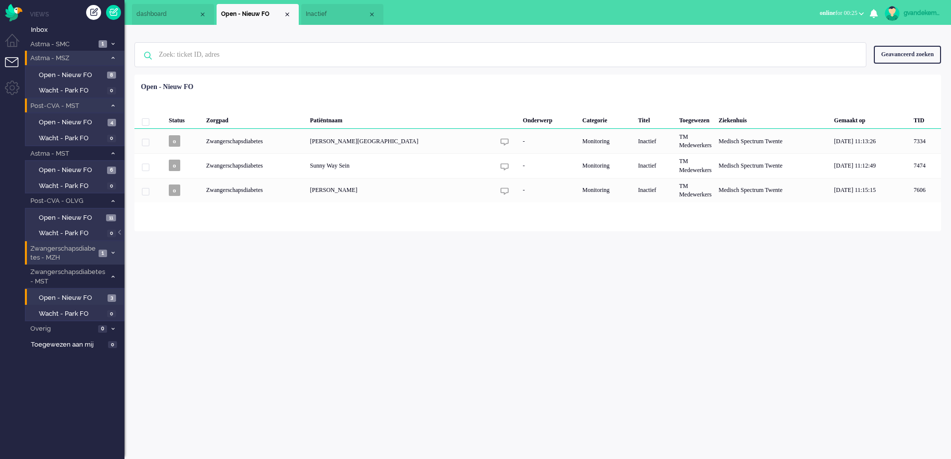
click at [110, 252] on span at bounding box center [112, 253] width 7 height 5
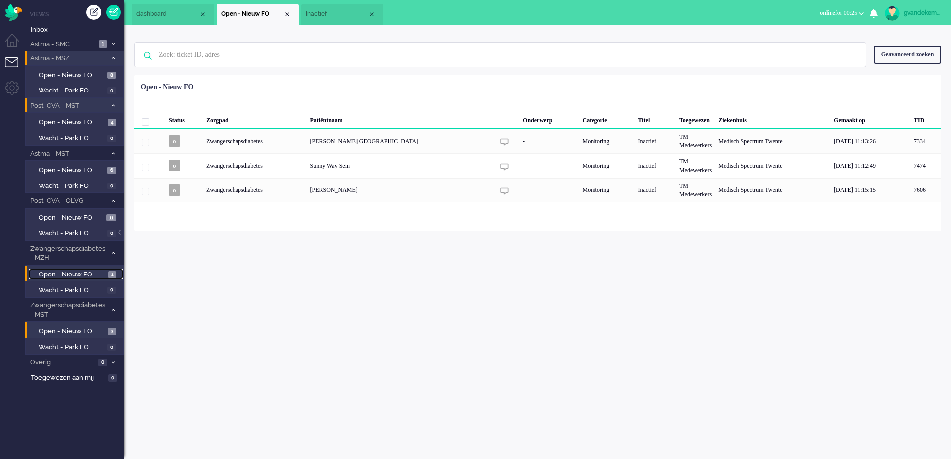
click at [94, 274] on span "Open - Nieuw FO" at bounding box center [72, 274] width 67 height 9
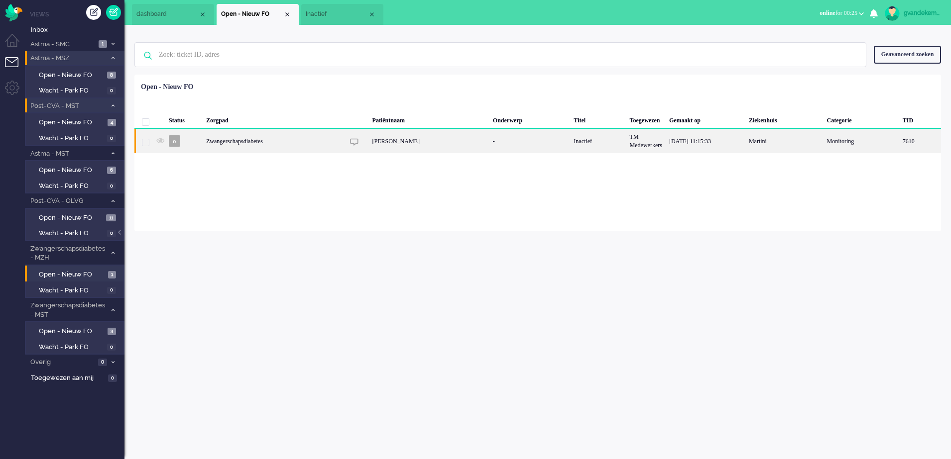
click at [421, 144] on div "[PERSON_NAME]" at bounding box center [429, 141] width 120 height 24
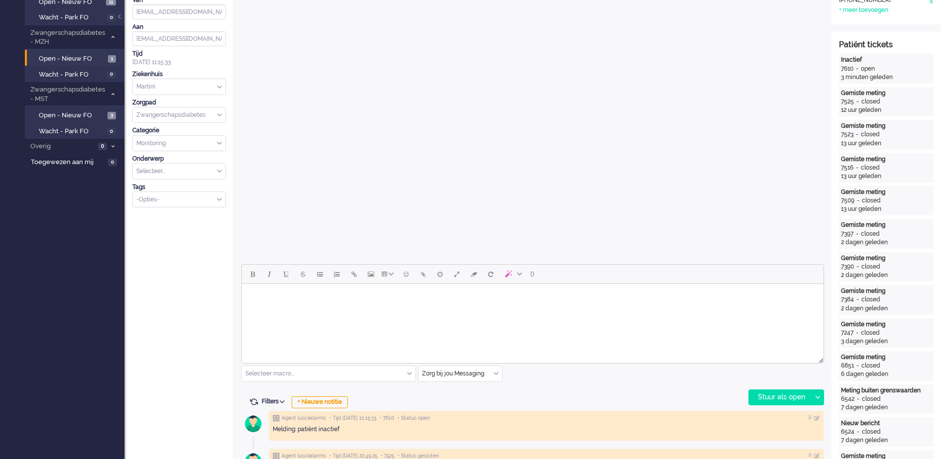
scroll to position [311, 0]
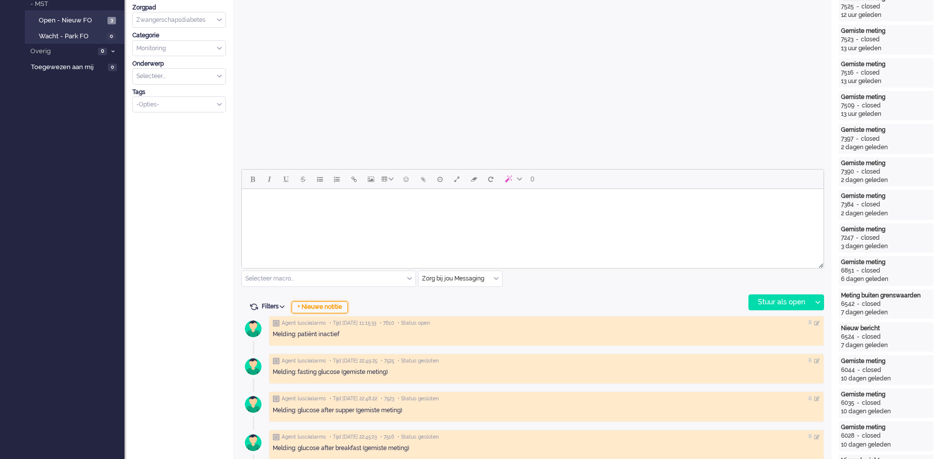
click at [341, 308] on div "+ Nieuwe notitie" at bounding box center [320, 308] width 56 height 12
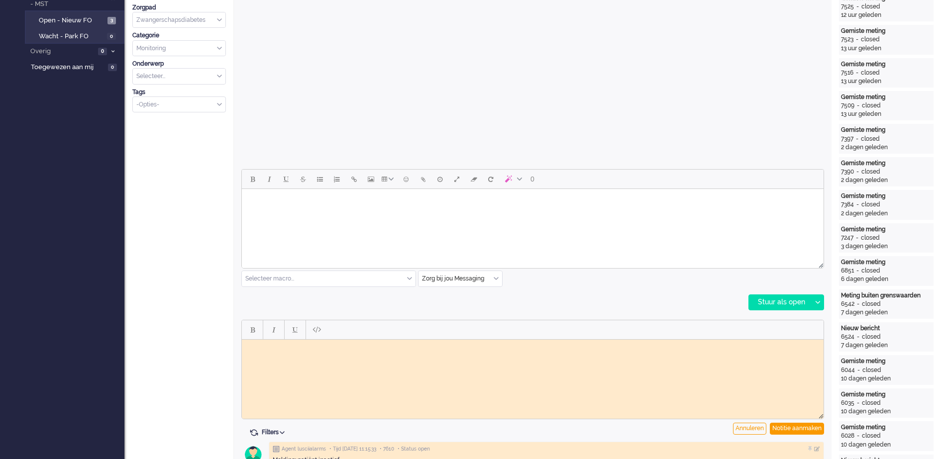
scroll to position [0, 0]
click at [345, 345] on body "Rich Text Area. Press ALT-0 for help." at bounding box center [533, 346] width 574 height 7
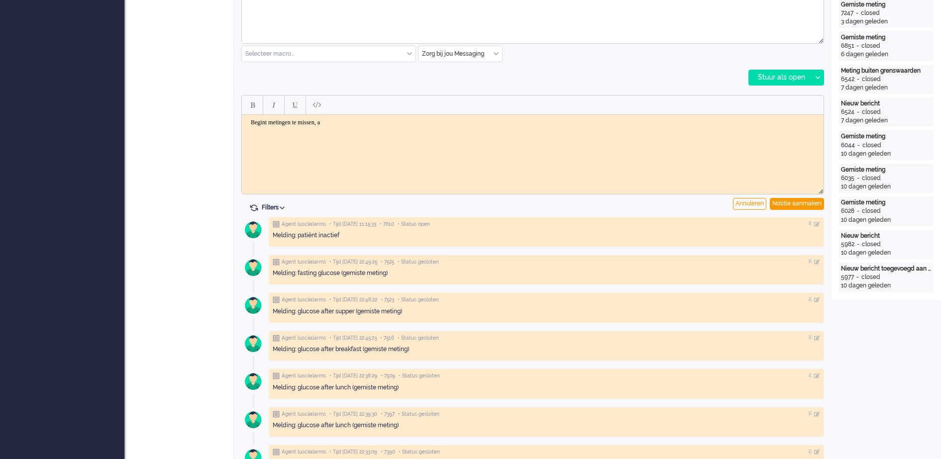
scroll to position [560, 0]
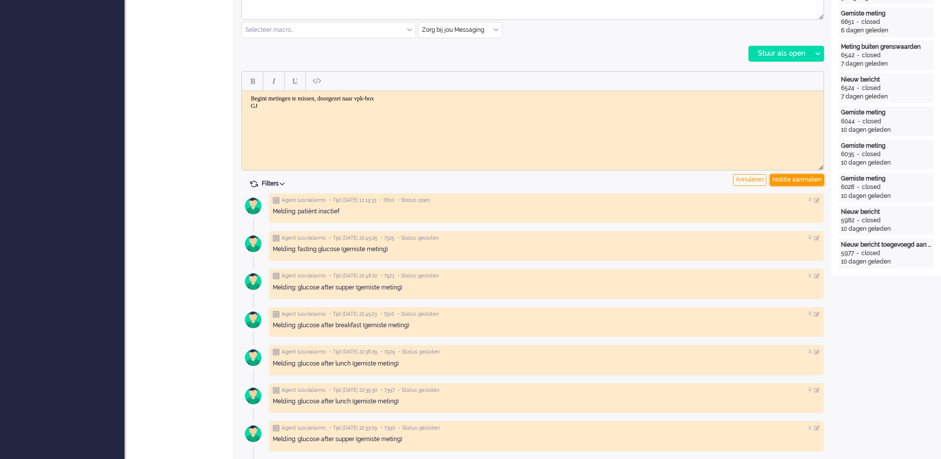
click at [789, 177] on div "Notitie aanmaken" at bounding box center [797, 180] width 54 height 12
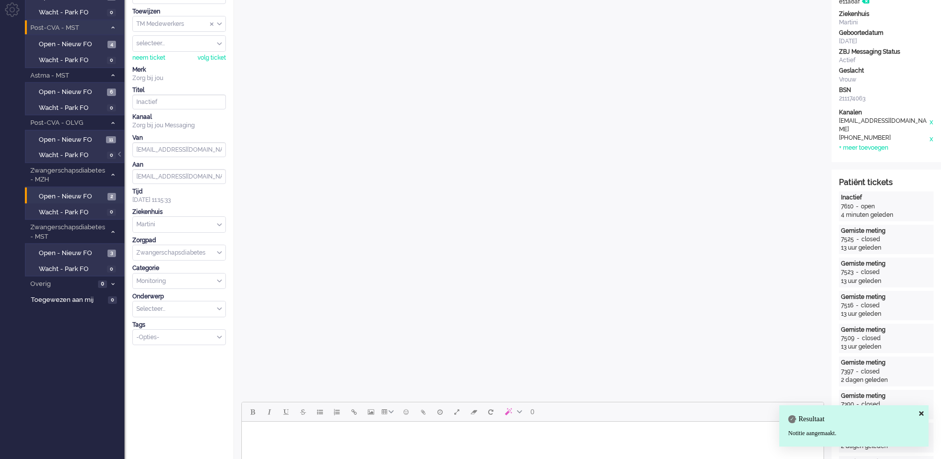
scroll to position [0, 0]
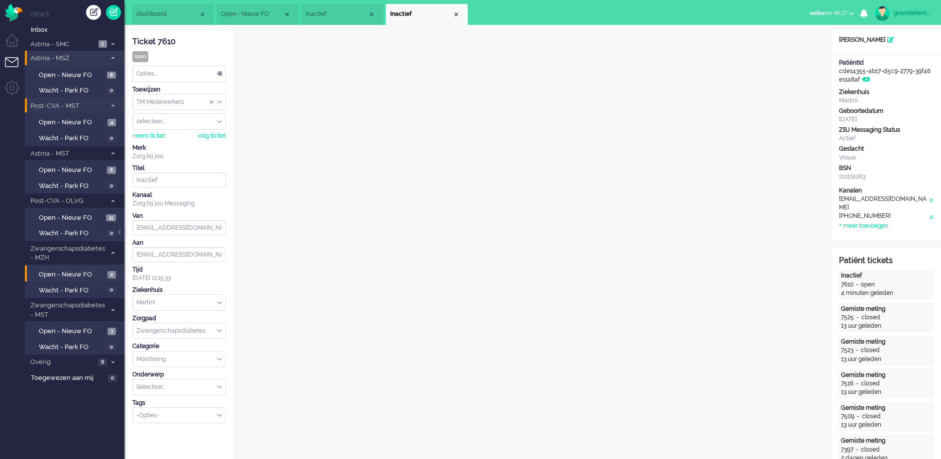
click at [220, 100] on div "TM Medewerkers" at bounding box center [179, 102] width 93 height 15
click at [205, 130] on li "TM Verpleegkundigen" at bounding box center [179, 131] width 93 height 14
click at [456, 11] on div "Close tab" at bounding box center [456, 14] width 8 height 8
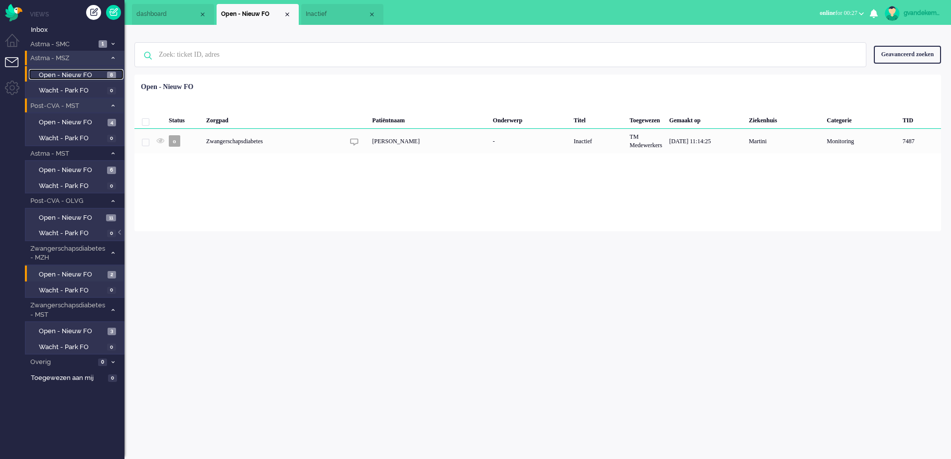
click at [84, 74] on span "Open - Nieuw FO" at bounding box center [72, 75] width 66 height 9
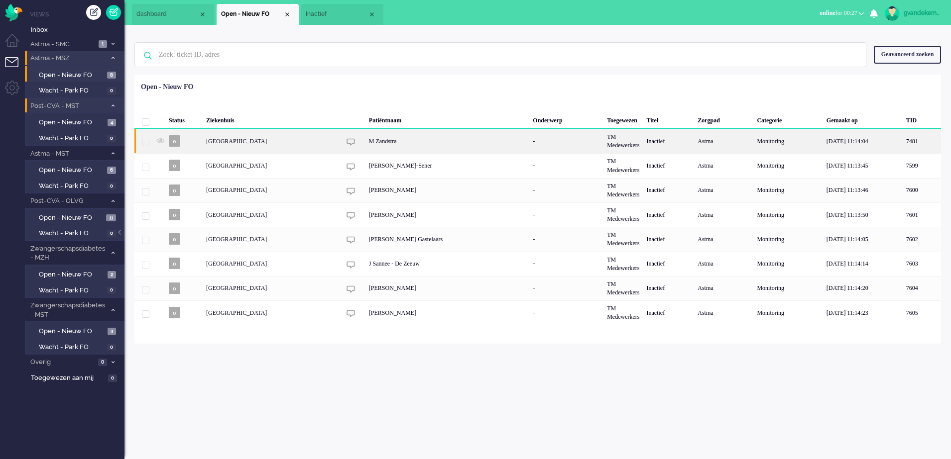
click at [382, 141] on div "M Zandstra" at bounding box center [447, 141] width 164 height 24
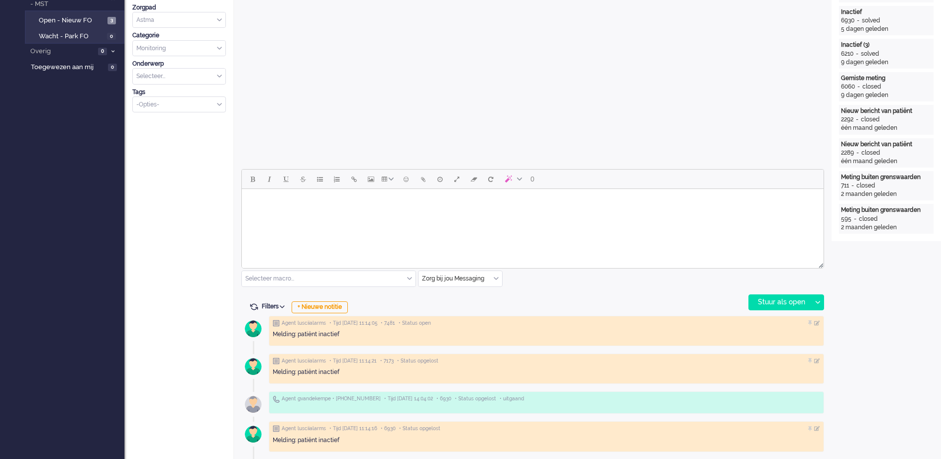
scroll to position [249, 0]
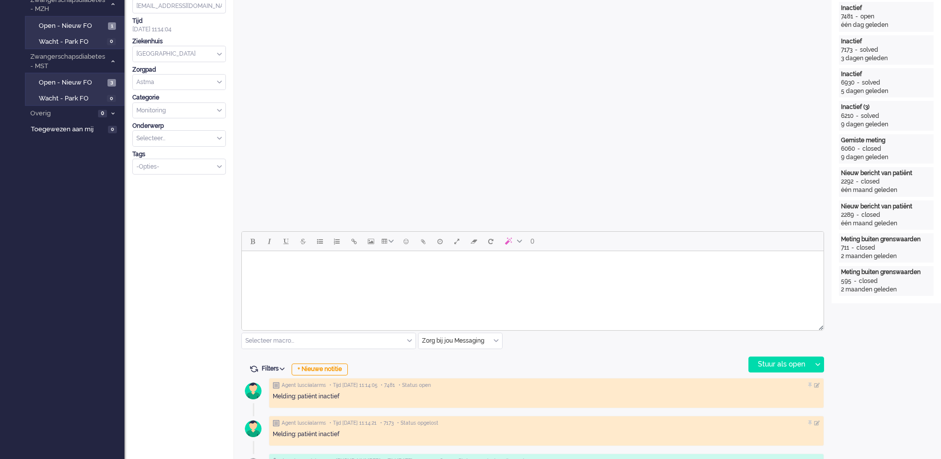
click at [495, 340] on div "Zorg bij jou Messaging" at bounding box center [461, 340] width 84 height 15
click at [466, 371] on span "uitgaand telefoon" at bounding box center [447, 370] width 49 height 8
click at [791, 364] on div "Stuur als open" at bounding box center [780, 364] width 62 height 15
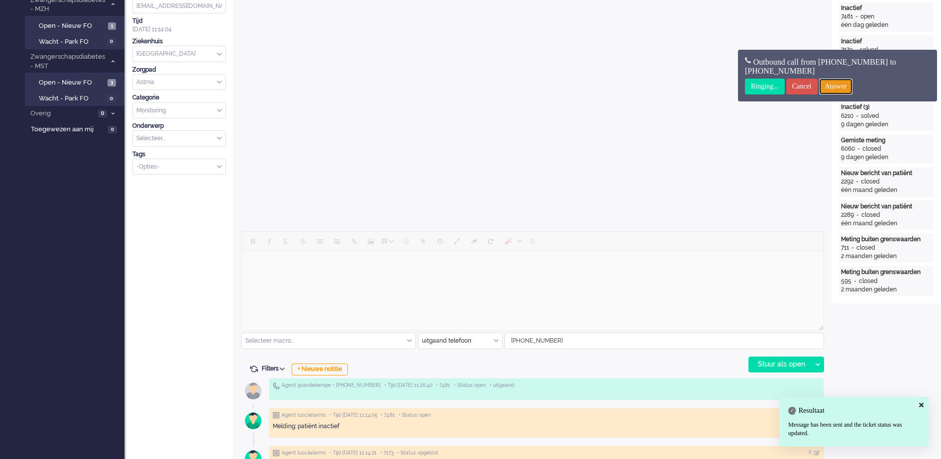
click at [847, 81] on input "Answer" at bounding box center [836, 87] width 34 height 16
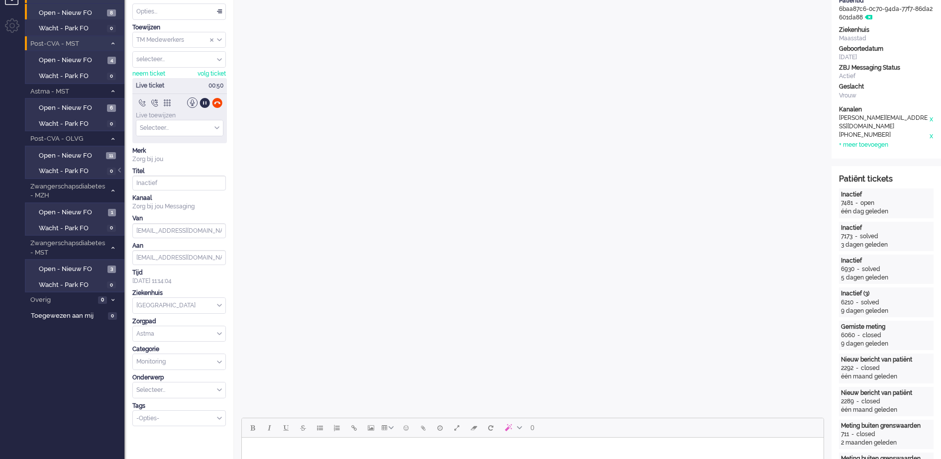
scroll to position [0, 0]
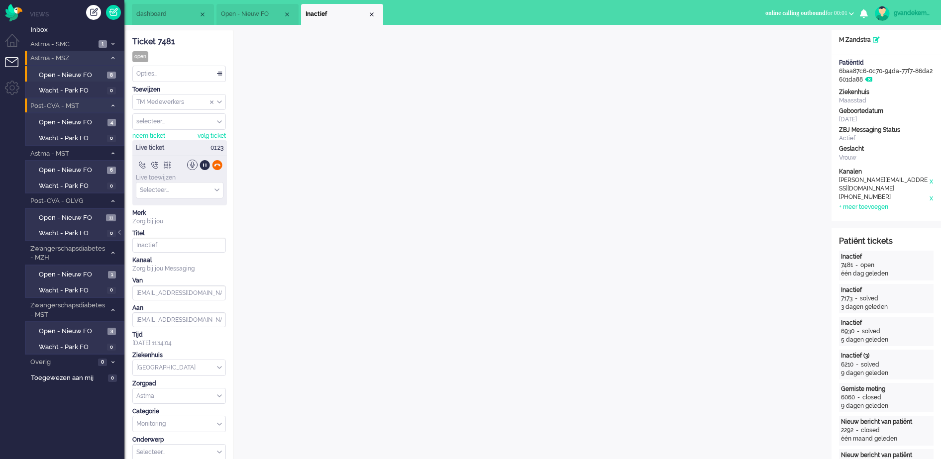
click at [219, 167] on div at bounding box center [217, 165] width 10 height 10
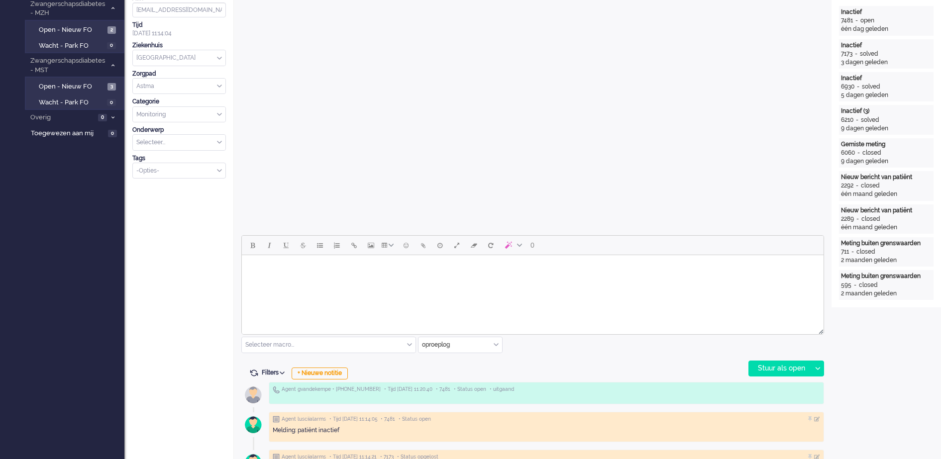
scroll to position [311, 0]
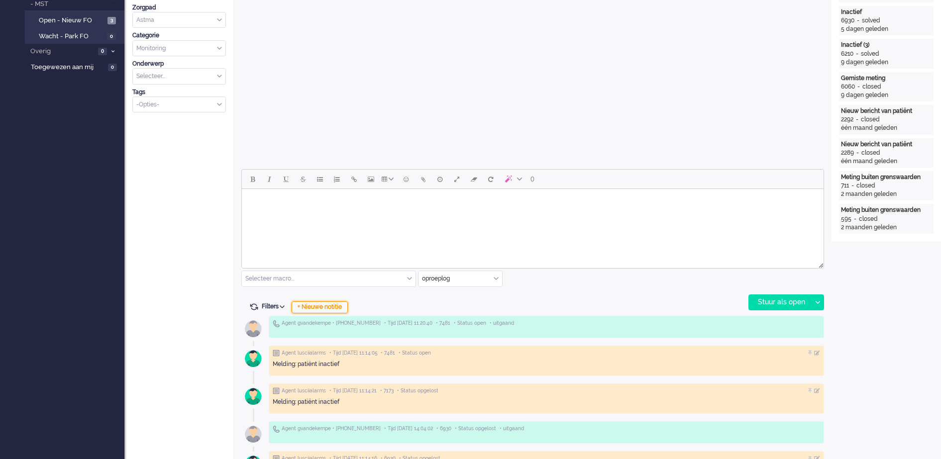
click at [336, 307] on div "+ Nieuwe notitie" at bounding box center [320, 308] width 56 height 12
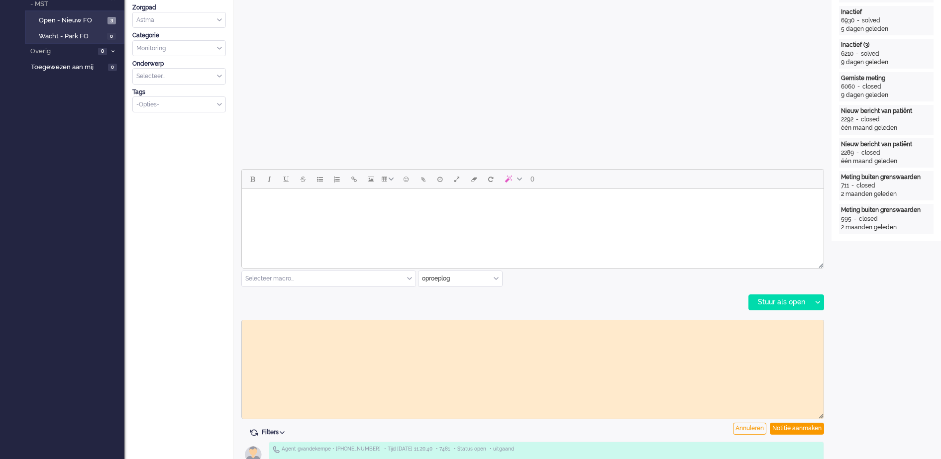
scroll to position [0, 0]
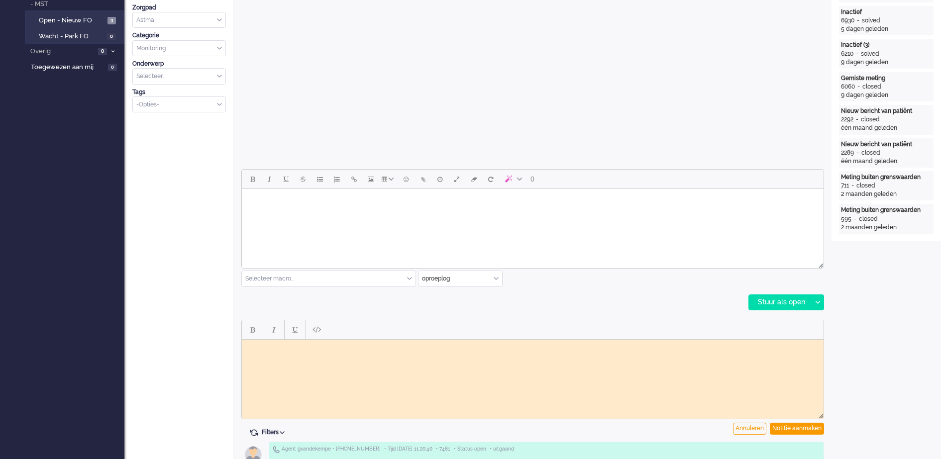
click at [269, 350] on html at bounding box center [533, 346] width 582 height 15
click at [791, 427] on div "Notitie aanmaken" at bounding box center [797, 429] width 54 height 12
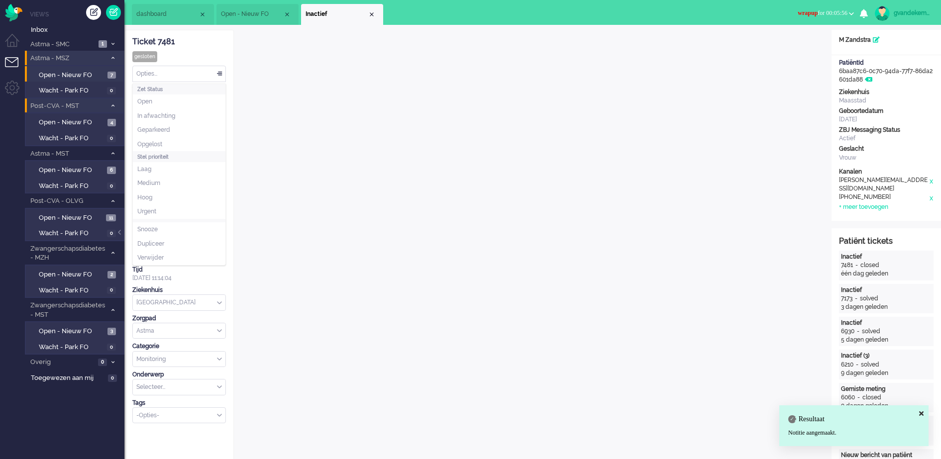
click at [219, 72] on div "Opties..." at bounding box center [179, 73] width 93 height 15
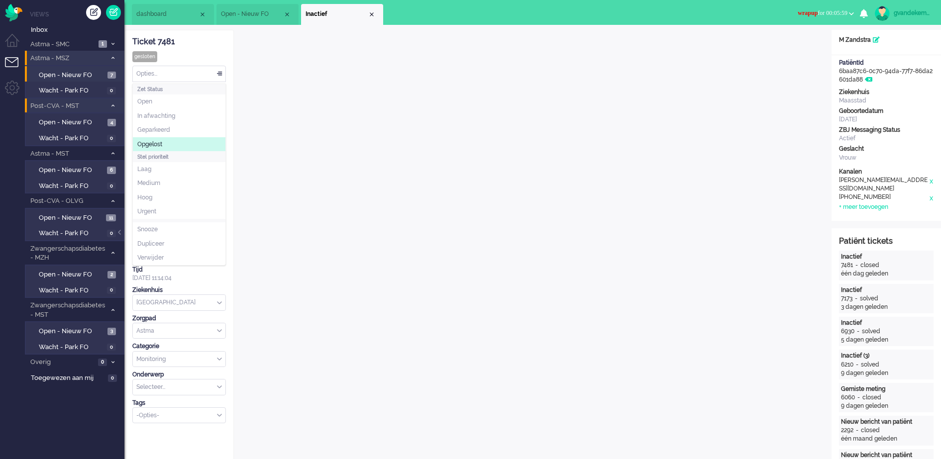
click at [161, 139] on li "Opgelost" at bounding box center [179, 144] width 93 height 14
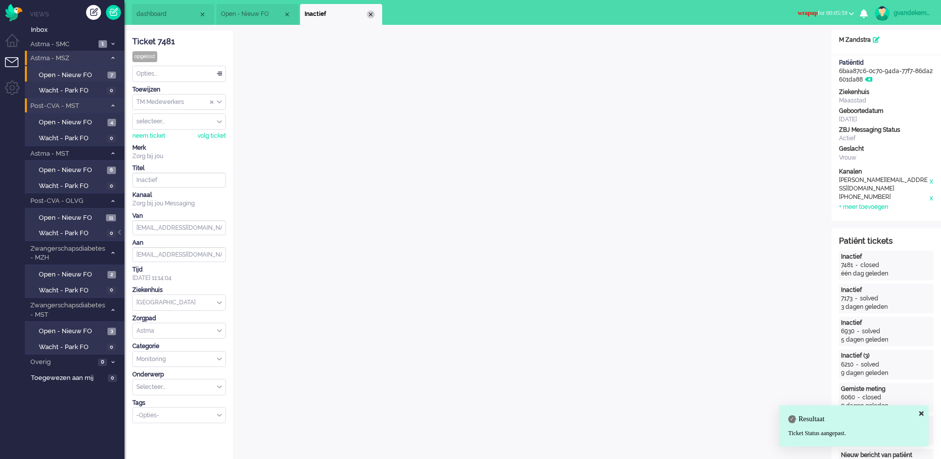
click at [370, 11] on div "Close tab" at bounding box center [371, 14] width 8 height 8
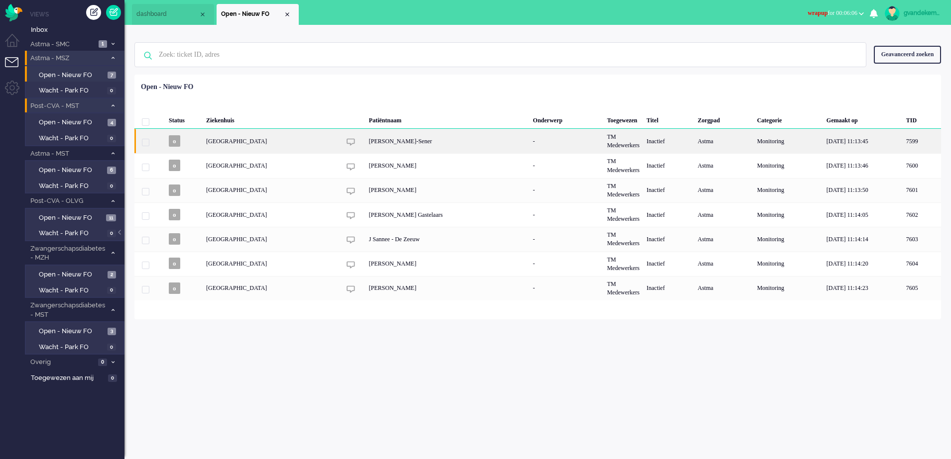
click at [373, 140] on div "R Salmar-Sener" at bounding box center [447, 141] width 164 height 24
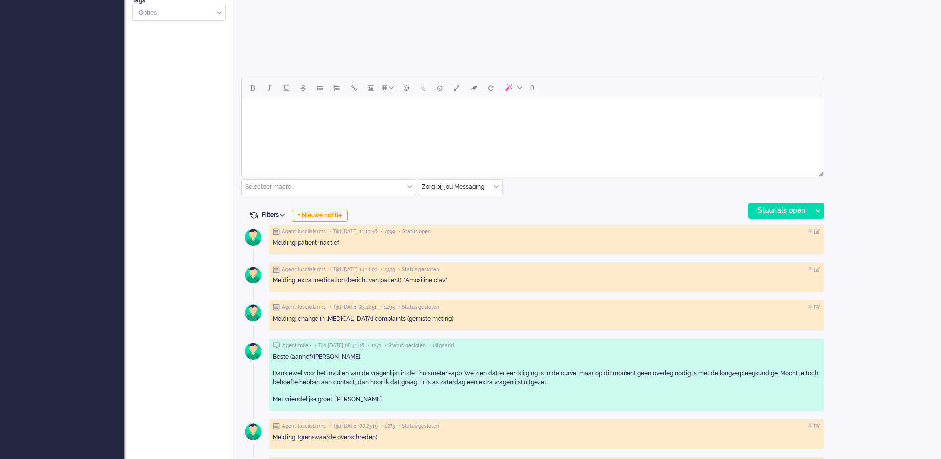
scroll to position [404, 0]
click at [388, 107] on body "Rich Text Area. Press ALT-0 for help." at bounding box center [533, 109] width 574 height 17
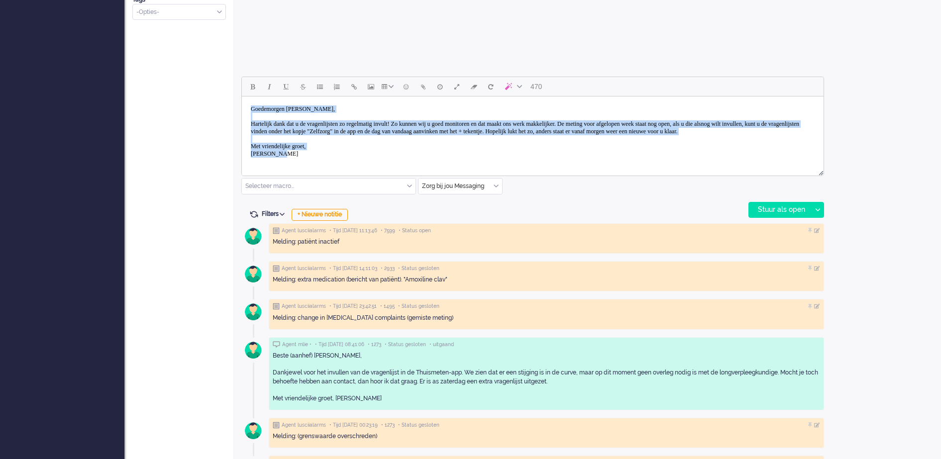
drag, startPoint x: 293, startPoint y: 160, endPoint x: 252, endPoint y: 107, distance: 66.7
click at [252, 107] on body "Goedemorgen mevrouw Straver, Hartelijk dank dat u de vragenlijsten zo regelmati…" at bounding box center [533, 132] width 574 height 62
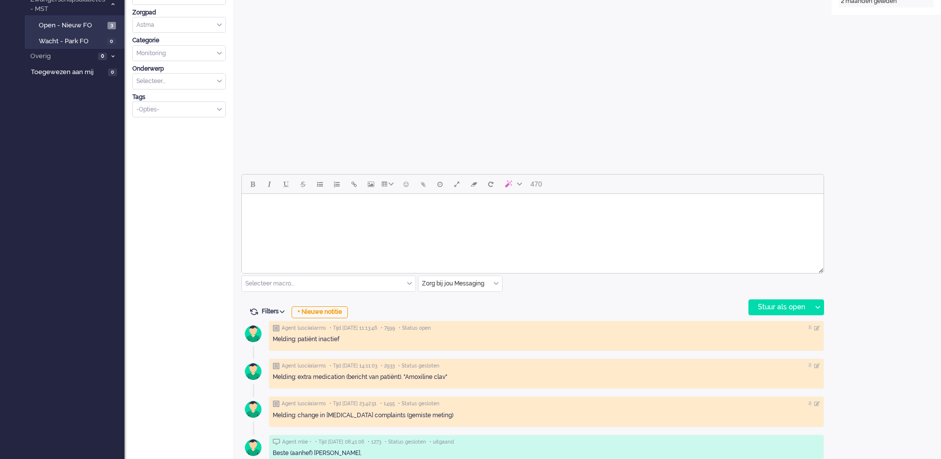
scroll to position [311, 0]
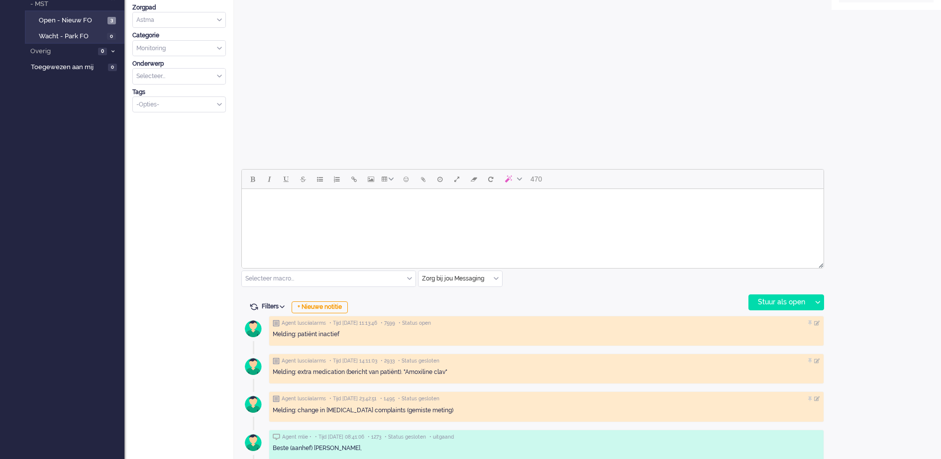
click at [256, 197] on body "Rich Text Area. Press ALT-0 for help." at bounding box center [533, 201] width 574 height 17
paste body "Rich Text Area. Press ALT-0 for help."
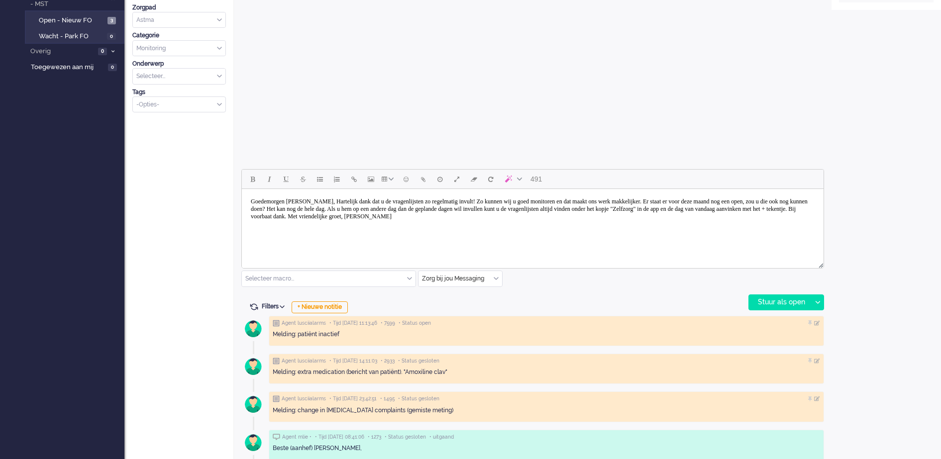
click at [303, 199] on body "Goedemorgen meneer Smit, Hartelijk dank dat u de vragenlijsten zo regelmatig in…" at bounding box center [533, 209] width 574 height 32
drag, startPoint x: 304, startPoint y: 200, endPoint x: 334, endPoint y: 201, distance: 30.4
click at [334, 201] on body "Goedemorgen meneer Smit, Hartelijk dank dat u de vragenlijsten zo regelmatig in…" at bounding box center [533, 209] width 574 height 32
click at [351, 201] on body "Goedemorgen mevrouw Salmar, Hartelijk dank dat u de vragenlijsten zo regelmatig…" at bounding box center [533, 209] width 574 height 32
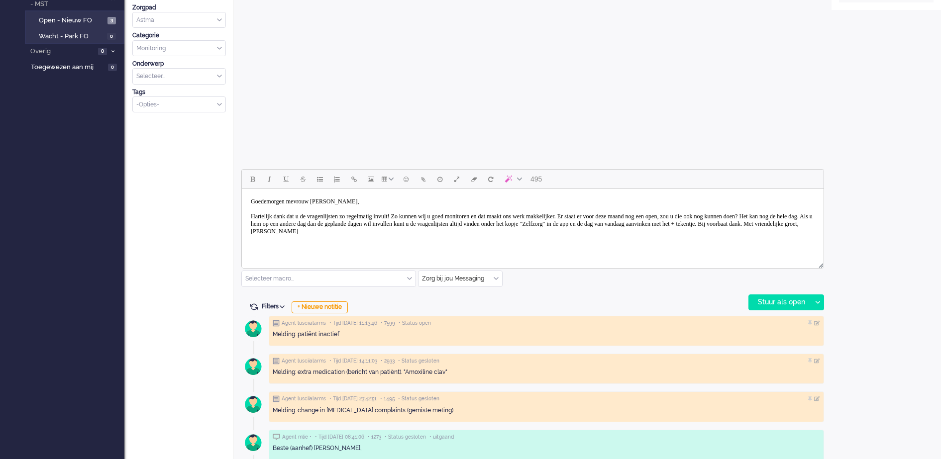
click at [387, 224] on body "Goedemorgen mevrouw Salmar, Hartelijk dank dat u de vragenlijsten zo regelmatig…" at bounding box center [533, 216] width 574 height 47
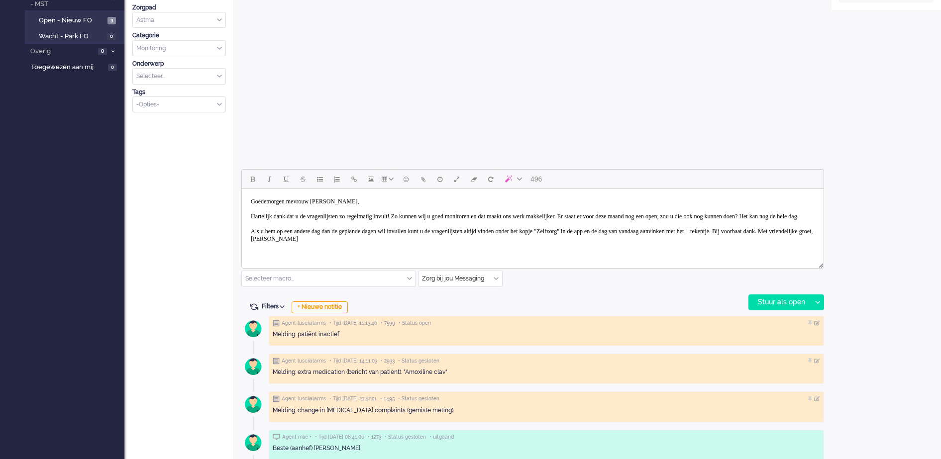
click at [338, 246] on body "Goedemorgen mevrouw Salmar, Hartelijk dank dat u de vragenlijsten zo regelmatig…" at bounding box center [533, 220] width 574 height 55
click at [322, 253] on body "Goedemorgen mevrouw Salmar, Hartelijk dank dat u de vragenlijsten zo regelmatig…" at bounding box center [533, 224] width 574 height 62
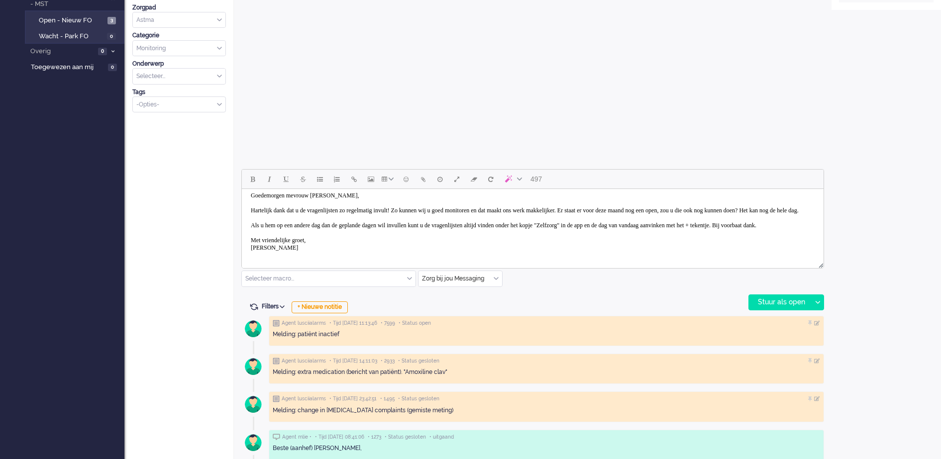
scroll to position [13, 0]
click at [283, 255] on body "Goedemorgen mevrouw Salmar, Hartelijk dank dat u de vragenlijsten zo regelmatig…" at bounding box center [533, 221] width 574 height 70
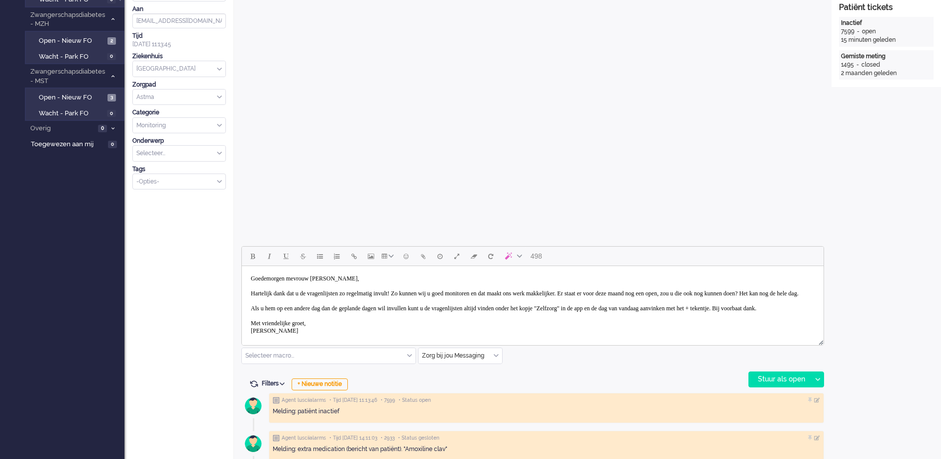
scroll to position [311, 0]
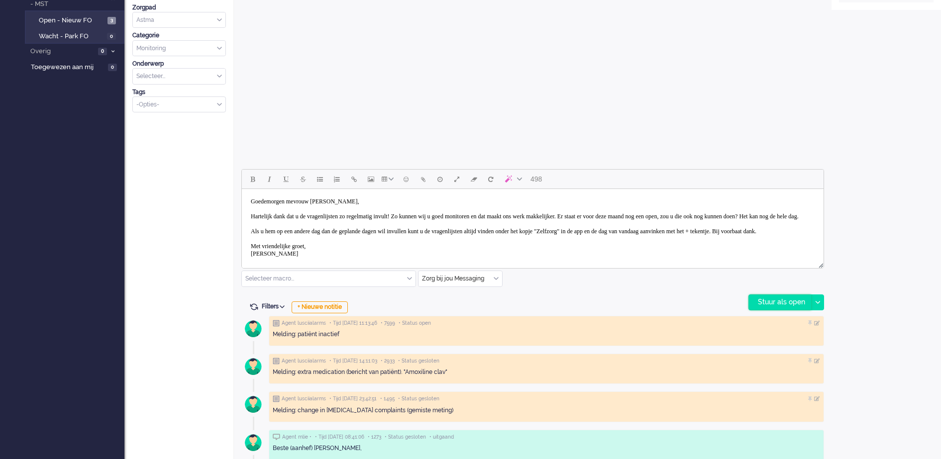
click at [774, 302] on div "Stuur als open" at bounding box center [780, 302] width 62 height 15
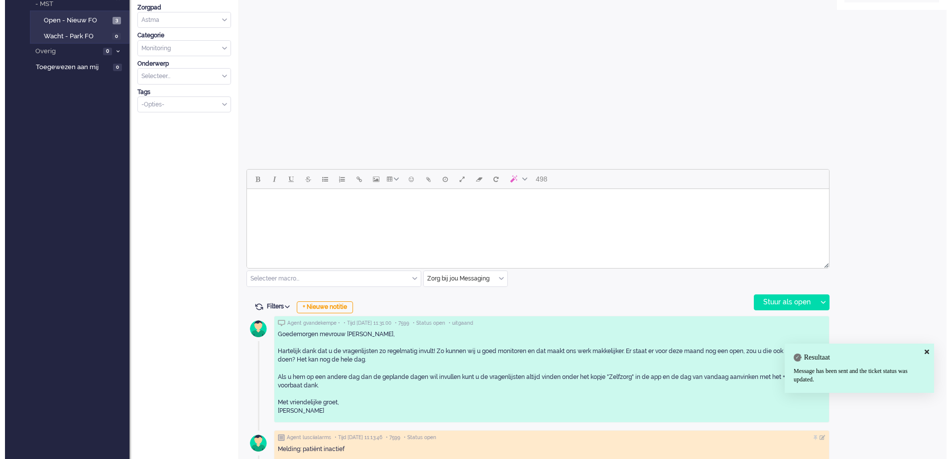
scroll to position [0, 0]
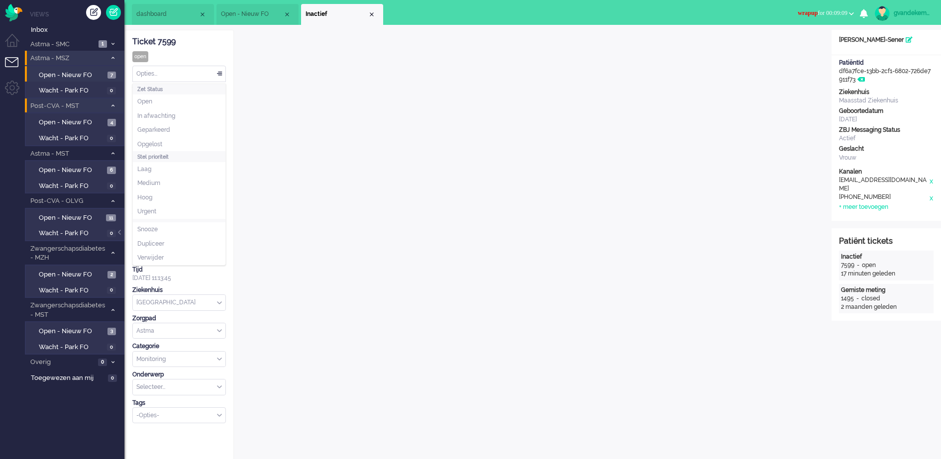
click at [219, 74] on div "Opties..." at bounding box center [179, 73] width 93 height 15
click at [161, 142] on span "Opgelost" at bounding box center [149, 144] width 25 height 8
click at [371, 13] on div "Close tab" at bounding box center [372, 14] width 8 height 8
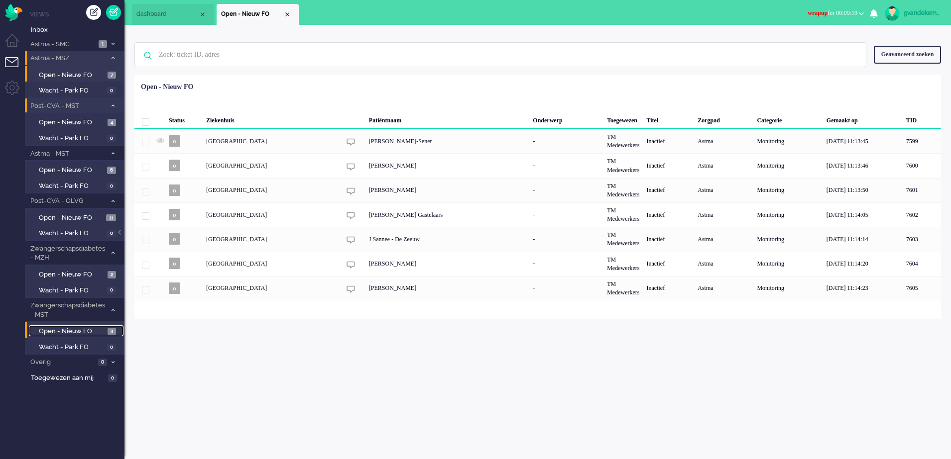
click at [98, 333] on span "Open - Nieuw FO" at bounding box center [72, 331] width 66 height 9
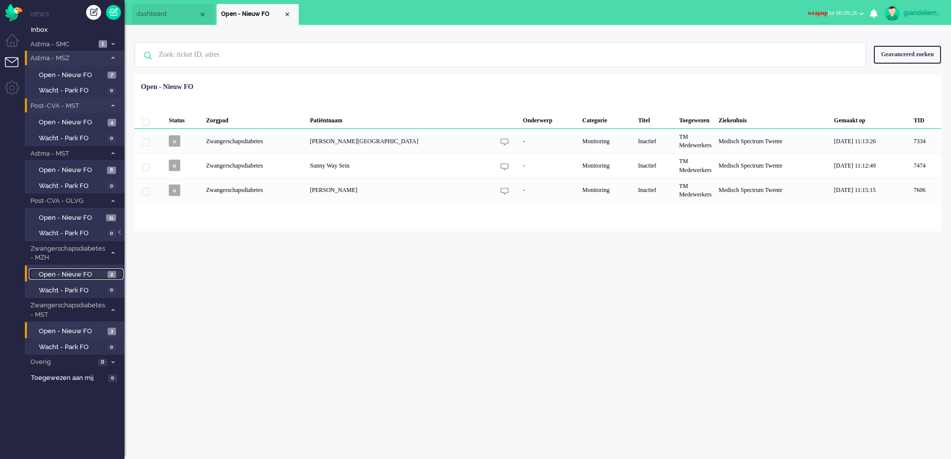
click at [107, 274] on link "Open - Nieuw FO 2" at bounding box center [76, 274] width 95 height 11
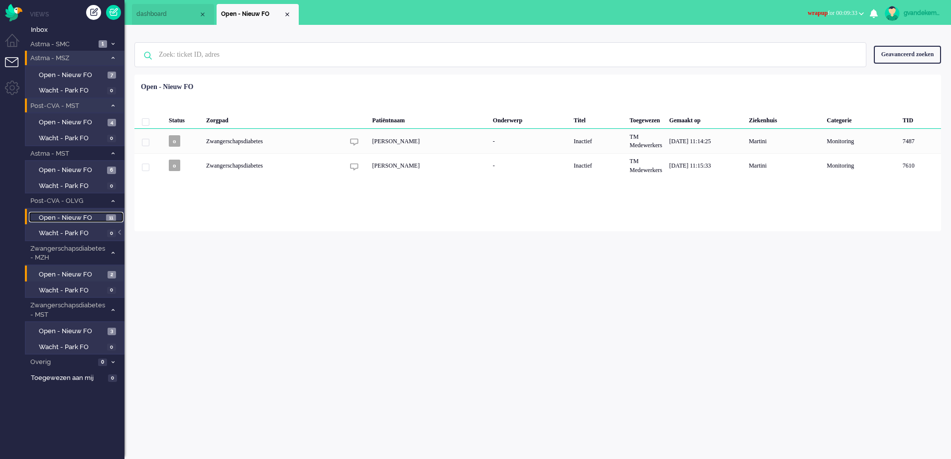
click at [86, 215] on span "Open - Nieuw FO" at bounding box center [71, 218] width 65 height 9
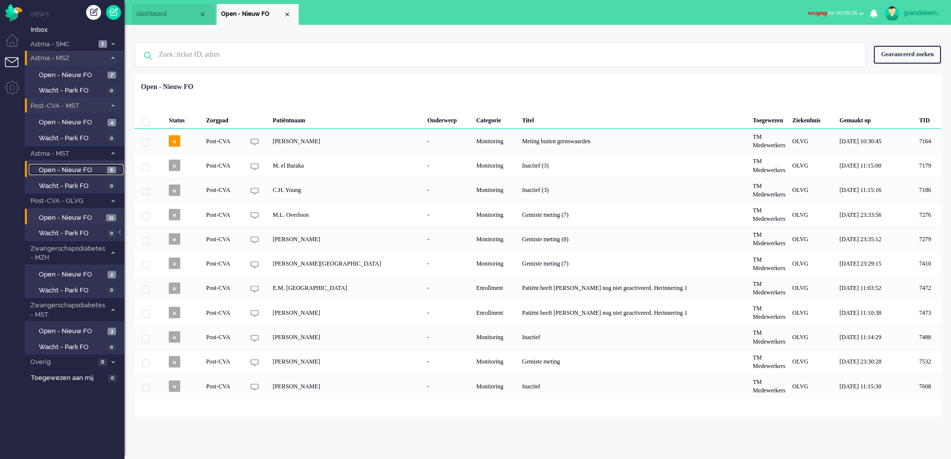
click at [105, 168] on link "Open - Nieuw FO 6" at bounding box center [76, 169] width 95 height 11
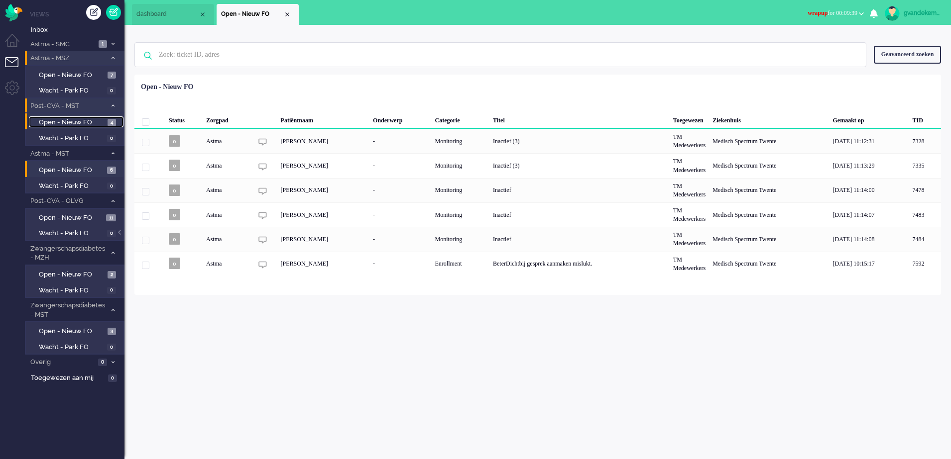
click at [105, 121] on link "Open - Nieuw FO 4" at bounding box center [76, 121] width 95 height 11
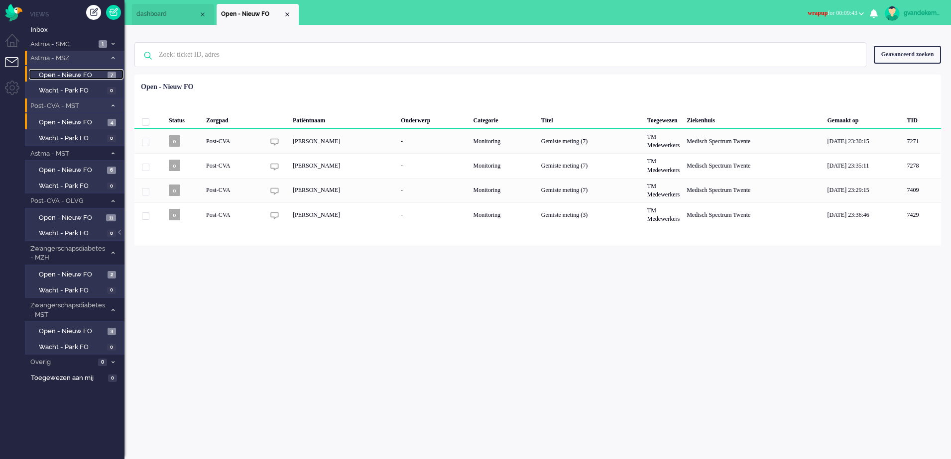
click at [105, 75] on link "Open - Nieuw FO 7" at bounding box center [76, 74] width 95 height 11
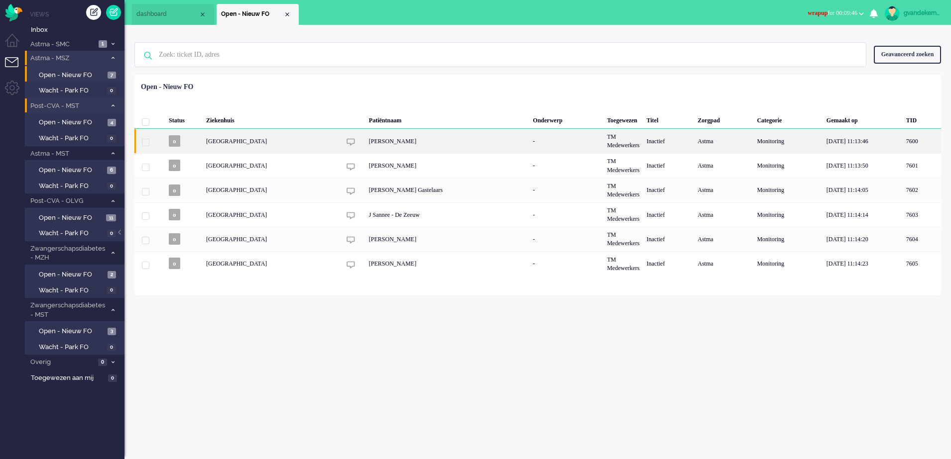
click at [500, 142] on div "Janine Maria Beem" at bounding box center [447, 141] width 164 height 24
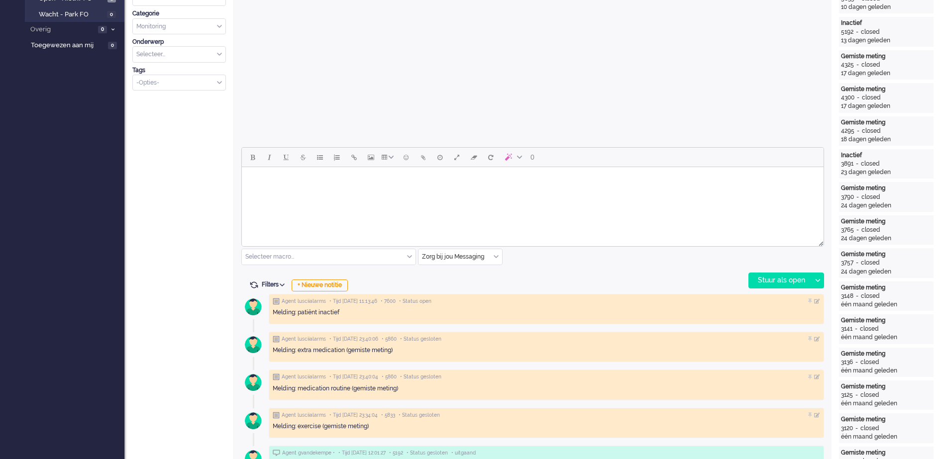
scroll to position [311, 0]
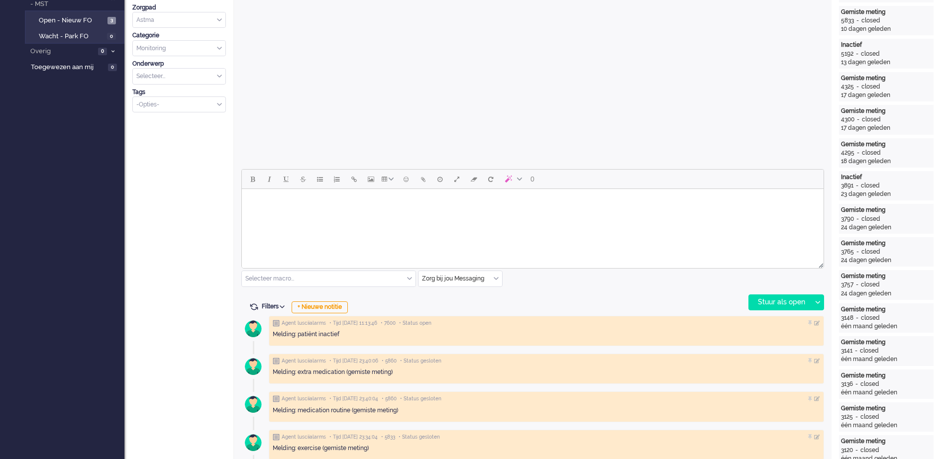
click at [296, 202] on body "Rich Text Area. Press ALT-0 for help." at bounding box center [533, 201] width 574 height 17
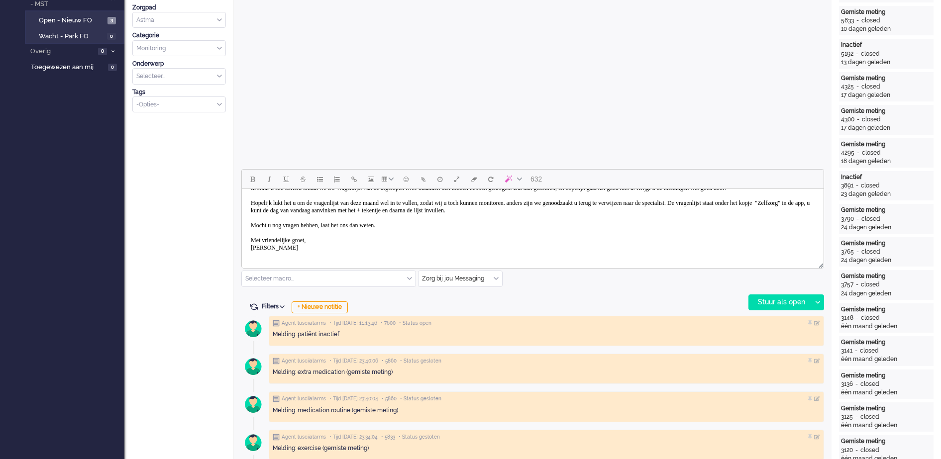
scroll to position [0, 0]
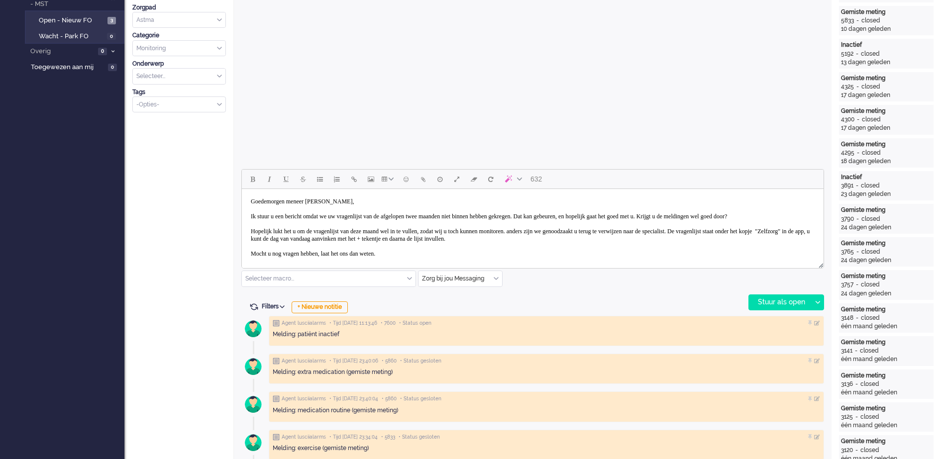
click at [447, 216] on body "Goedemorgen meneer Van Daele, Ik stuur u een bericht omdat we uw vragenlijst va…" at bounding box center [533, 239] width 574 height 92
click at [473, 217] on body "Goedemorgen meneer Van Daele, Ik stuur u een bericht omdat we uw vragenlijst va…" at bounding box center [533, 239] width 574 height 92
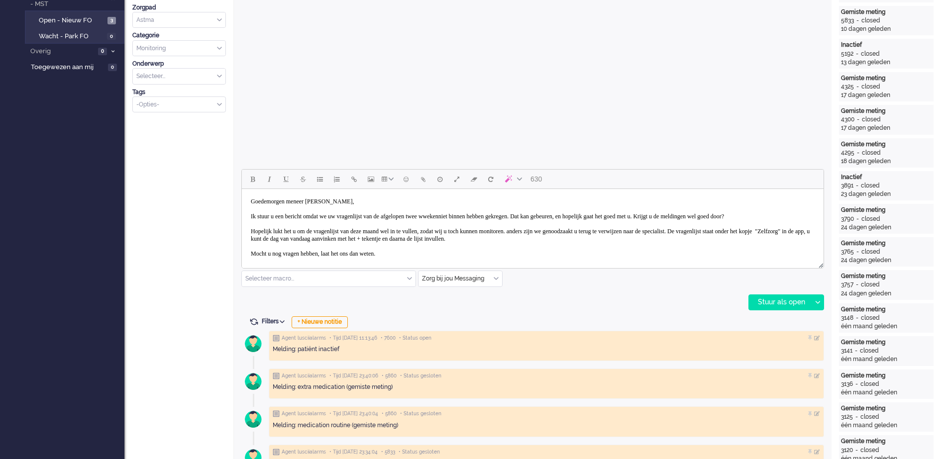
click at [471, 217] on body "Goedemorgen meneer Van Daele, Ik stuur u een bericht omdat we uw vragenlijst va…" at bounding box center [533, 239] width 574 height 92
click at [483, 217] on body "Goedemorgen meneer Van Daele, Ik stuur u een bericht omdat we uw vragenlijst va…" at bounding box center [533, 239] width 574 height 92
click at [501, 215] on body "Goedemorgen meneer Van Daele, Ik stuur u een bericht omdat we uw vragenlijst va…" at bounding box center [533, 239] width 574 height 92
click at [397, 238] on body "Goedemorgen meneer Van Daele, Ik stuur u een bericht omdat we uw vragenlijst va…" at bounding box center [533, 239] width 574 height 92
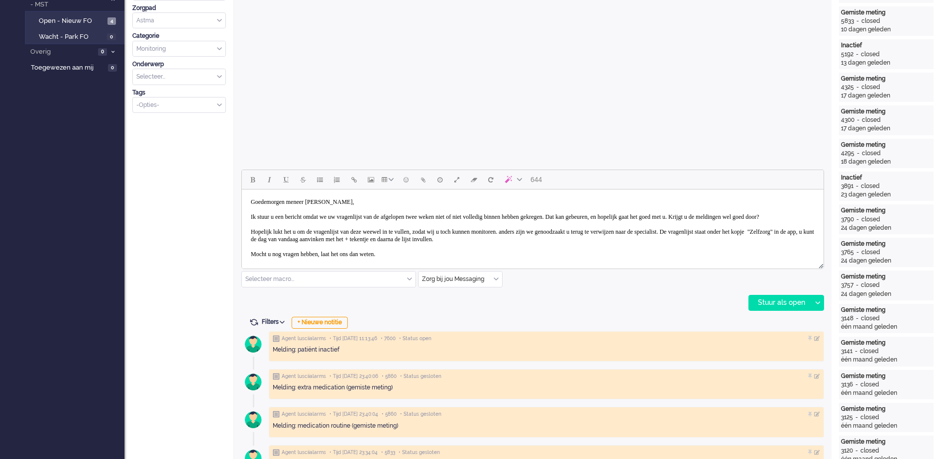
scroll to position [311, 0]
click at [452, 214] on body "Goedemorgen meneer Van Daele, Ik stuur u een bericht omdat we uw vragenlijst va…" at bounding box center [533, 239] width 574 height 92
click at [403, 238] on body "Goedemorgen meneer Van Daele, Ik stuur u een bericht omdat we uw vragenlijst va…" at bounding box center [533, 239] width 574 height 92
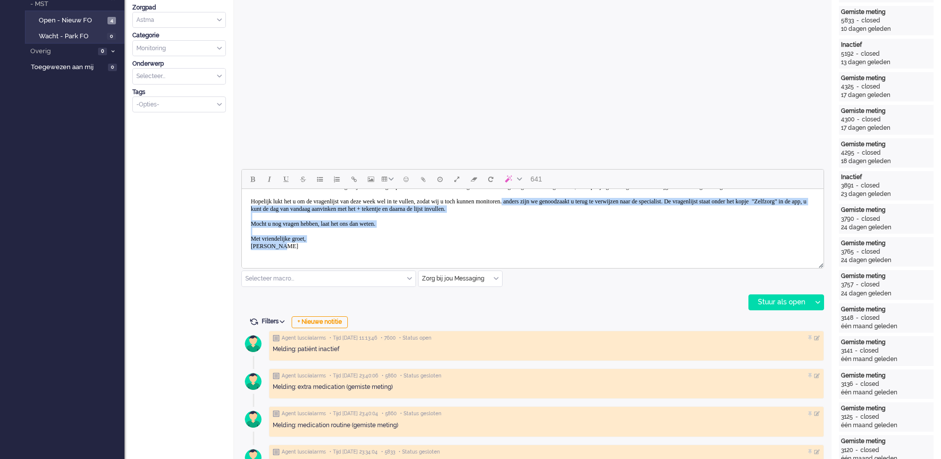
scroll to position [37, 0]
drag, startPoint x: 567, startPoint y: 240, endPoint x: 684, endPoint y: 210, distance: 120.5
click at [684, 210] on body "Goedemorgen meneer Van Daele, Ik stuur u een bericht omdat we uw vragenlijst va…" at bounding box center [533, 209] width 574 height 92
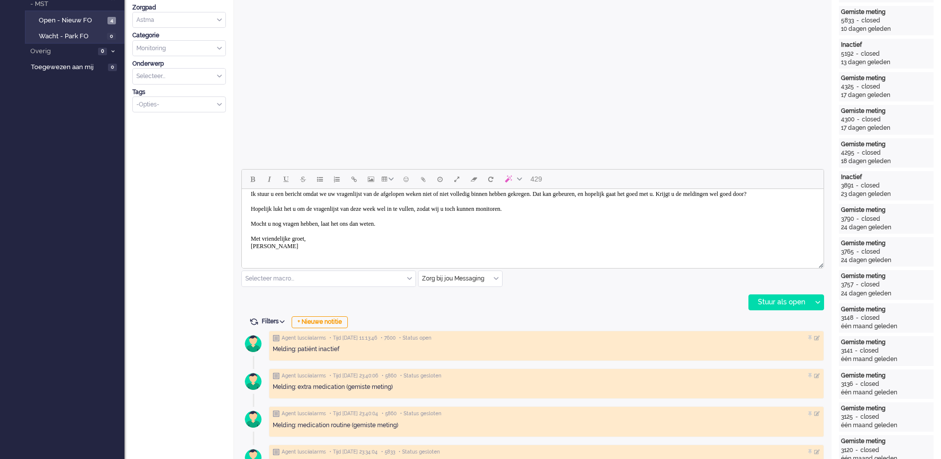
click at [534, 212] on body "Goedemorgen meneer Van Daele, Ik stuur u een bericht omdat we uw vragenlijst va…" at bounding box center [533, 213] width 574 height 85
click at [629, 208] on body "Goedemorgen meneer Van Daele, Ik stuur u een bericht omdat we uw vragenlijst va…" at bounding box center [533, 213] width 574 height 85
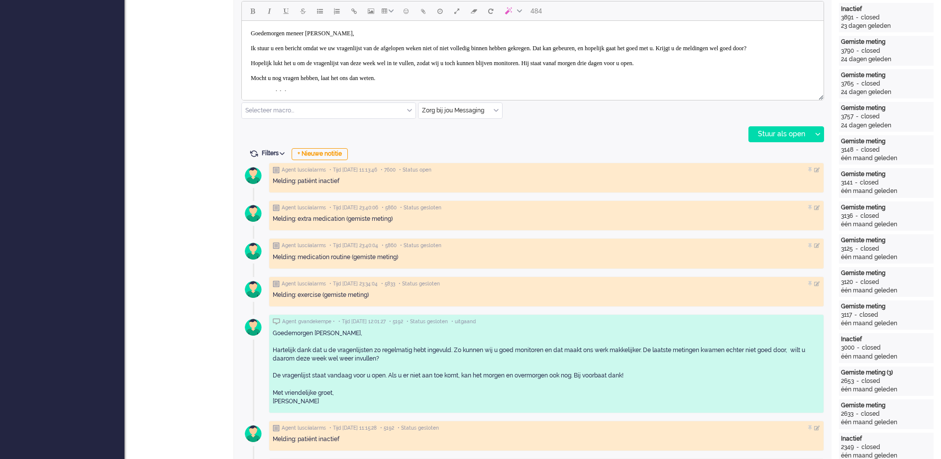
scroll to position [498, 0]
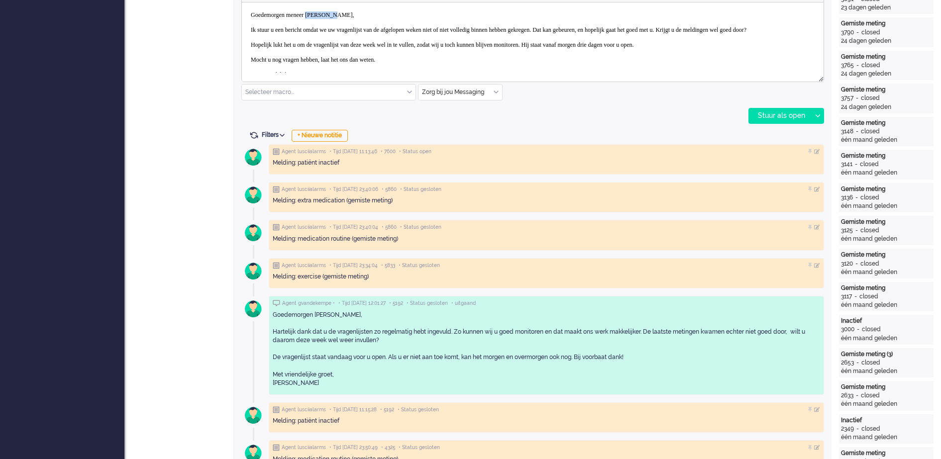
drag, startPoint x: 349, startPoint y: 13, endPoint x: 322, endPoint y: 18, distance: 27.8
click at [322, 18] on body "Goedemorgen meneer Van Daele, Ik stuur u een bericht omdat we uw vragenlijst va…" at bounding box center [533, 48] width 574 height 85
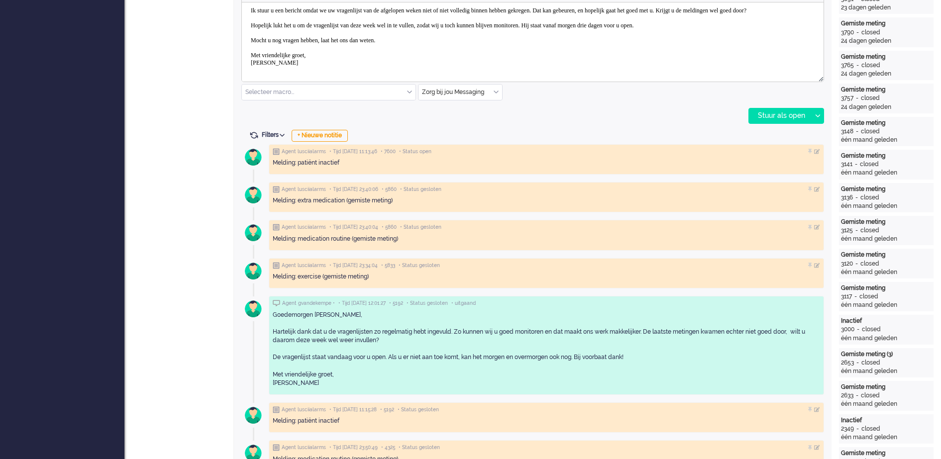
scroll to position [30, 0]
click at [783, 113] on div "Stuur als open" at bounding box center [780, 116] width 62 height 15
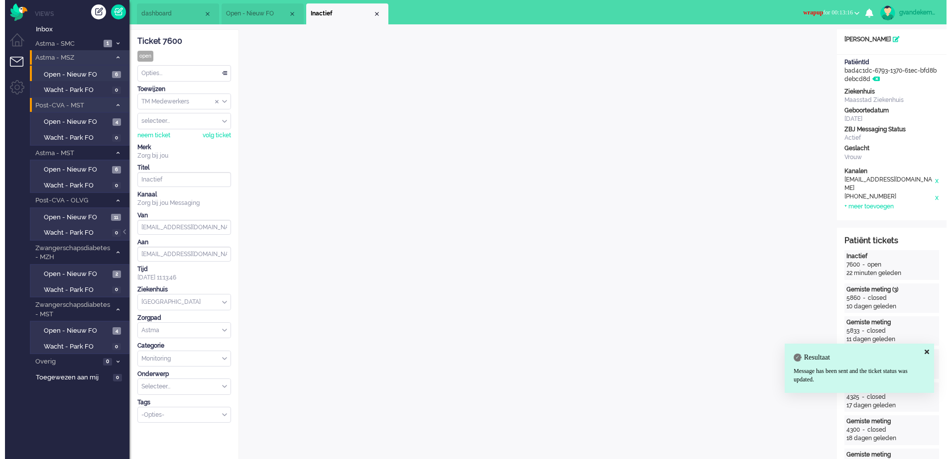
scroll to position [0, 0]
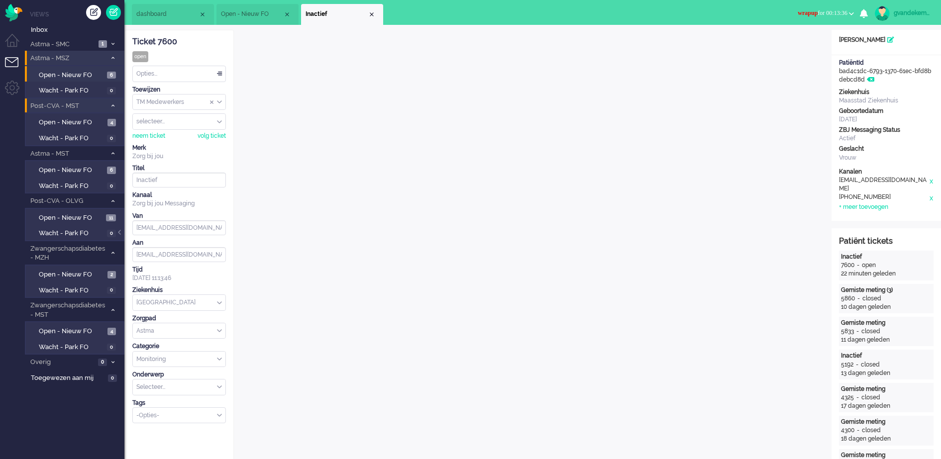
click at [219, 73] on div "Opties..." at bounding box center [179, 73] width 93 height 15
click at [172, 139] on li "Opgelost" at bounding box center [179, 144] width 93 height 14
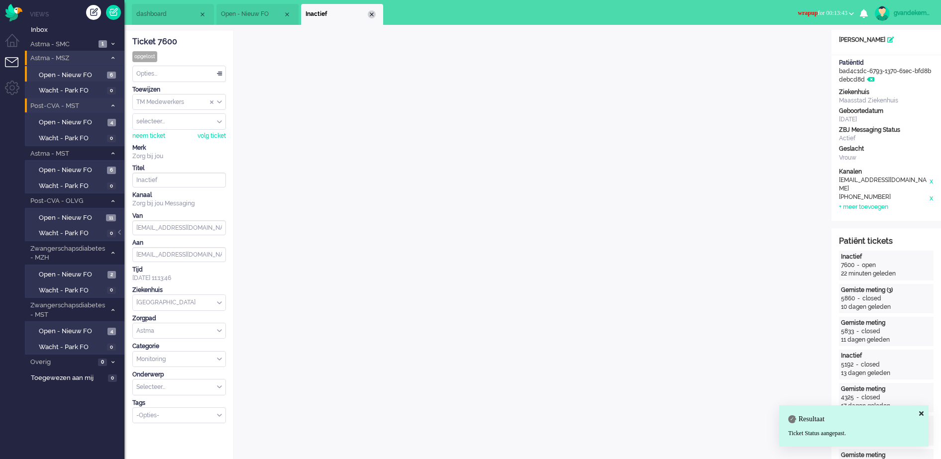
click at [373, 13] on div "Close tab" at bounding box center [372, 14] width 8 height 8
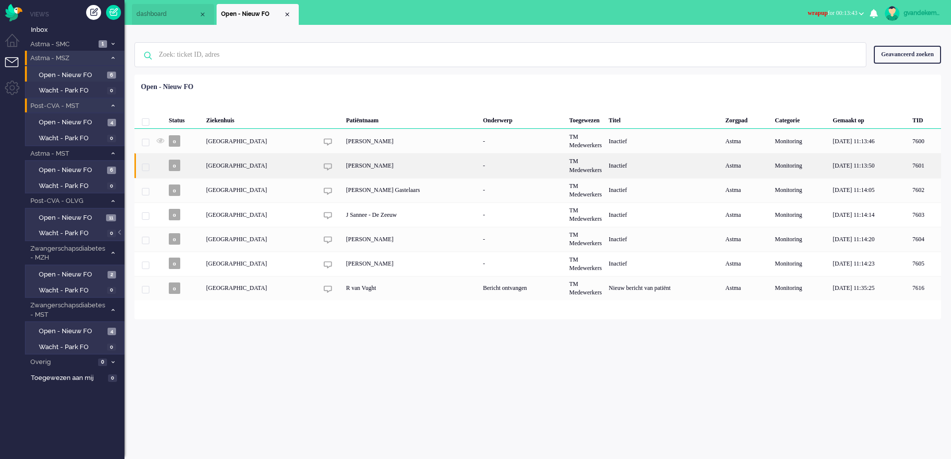
click at [374, 169] on div "Emel Yildirim" at bounding box center [410, 165] width 137 height 24
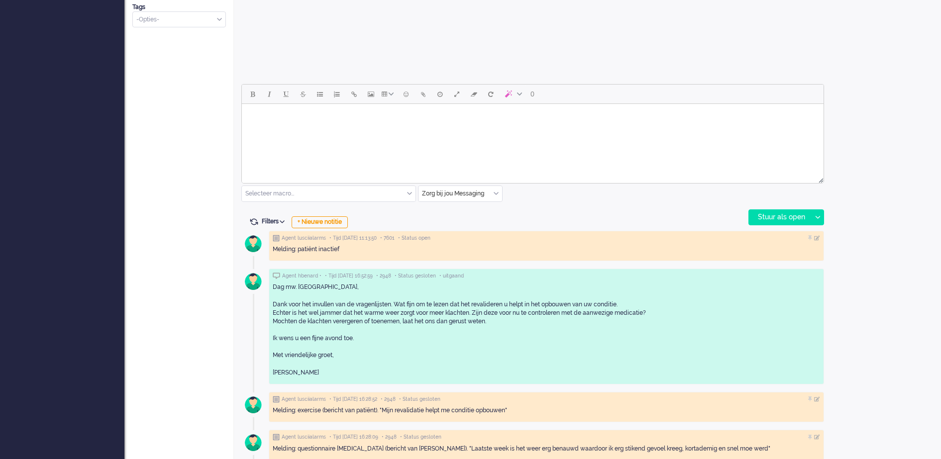
scroll to position [404, 0]
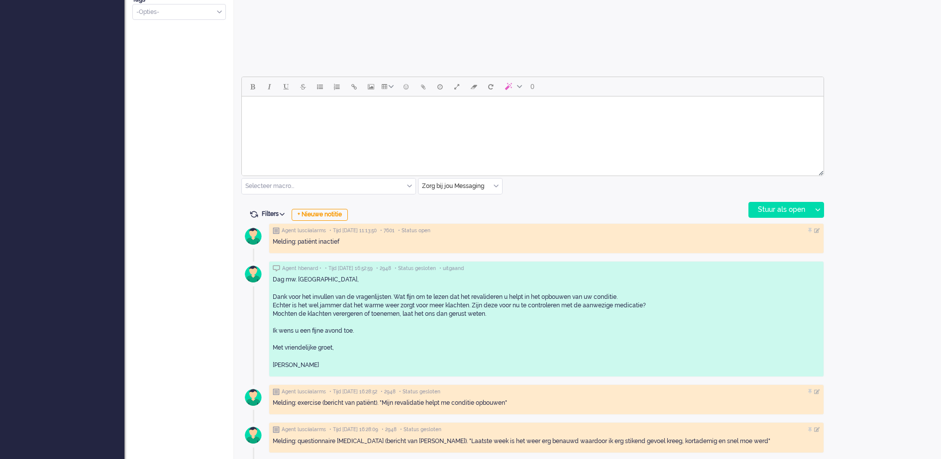
click at [338, 107] on body "Rich Text Area. Press ALT-0 for help." at bounding box center [533, 109] width 574 height 17
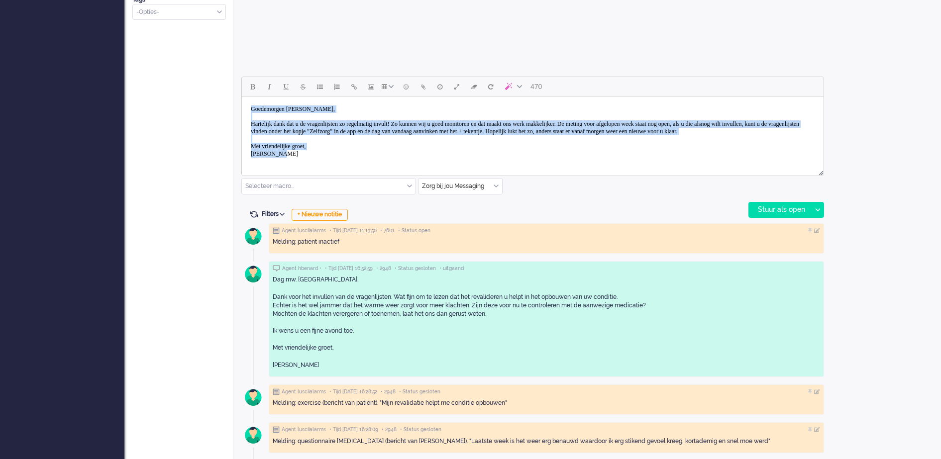
drag, startPoint x: 295, startPoint y: 158, endPoint x: 237, endPoint y: 108, distance: 76.6
click at [242, 108] on html "Goedemorgen mevrouw Straver, Hartelijk dank dat u de vragenlijsten zo regelmati…" at bounding box center [533, 132] width 582 height 70
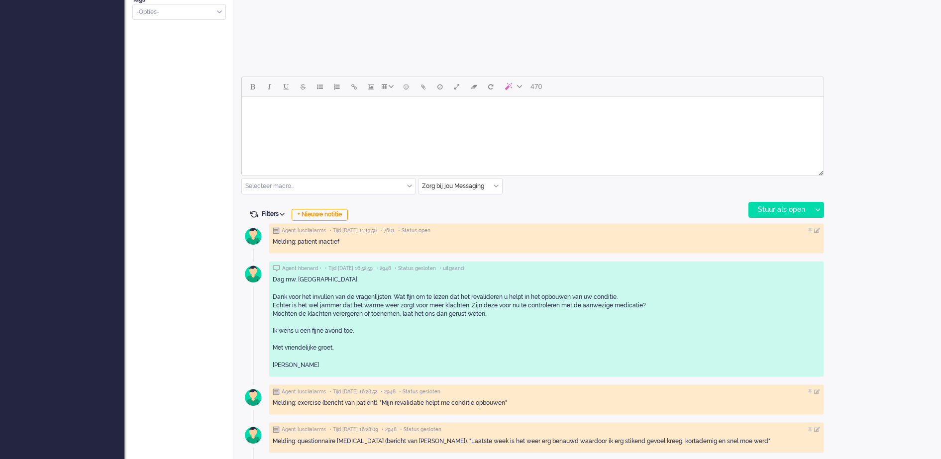
paste body "Rich Text Area. Press ALT-0 for help."
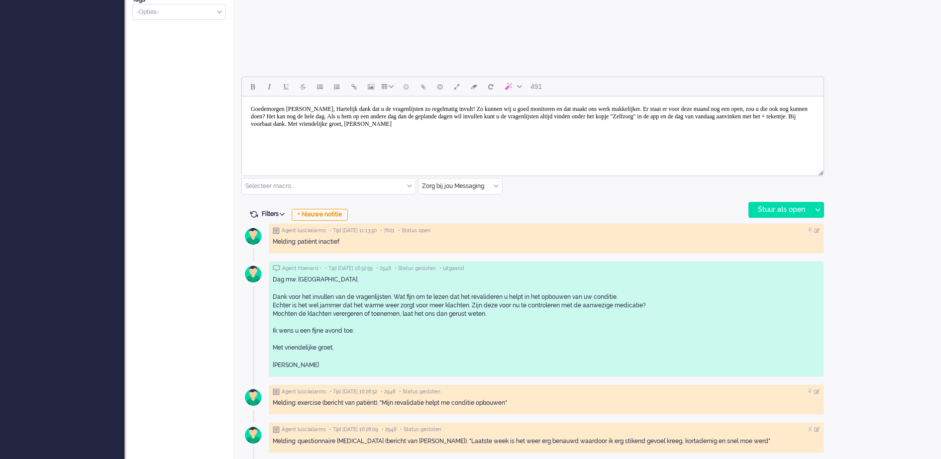
click at [474, 113] on body "Goedemorgen meneer Smit, Hartelijk dank dat u de vragenlijsten zo regelmatig in…" at bounding box center [533, 117] width 574 height 32
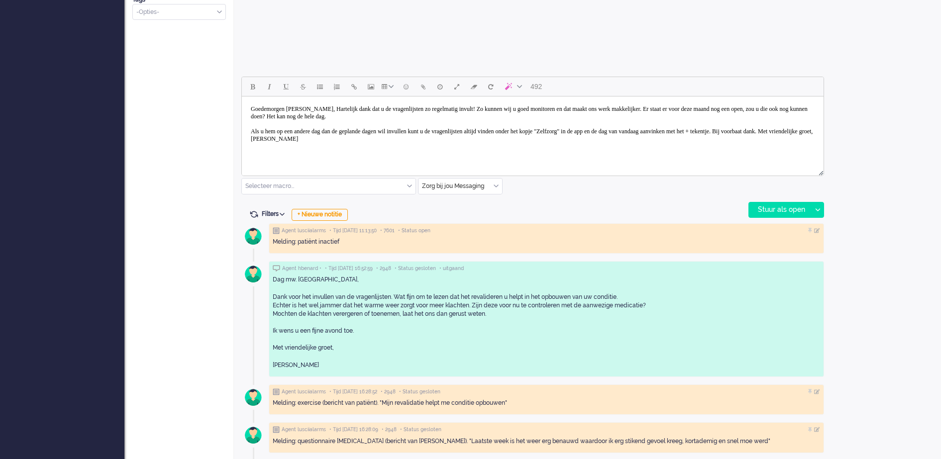
click at [338, 140] on body "Goedemorgen meneer Smit, Hartelijk dank dat u de vragenlijsten zo regelmatig in…" at bounding box center [533, 124] width 574 height 47
click at [320, 151] on body "Goedemorgen meneer Smit, Hartelijk dank dat u de vragenlijsten zo regelmatig in…" at bounding box center [533, 128] width 574 height 55
click at [321, 151] on body "Goedemorgen meneer Smit, Hartelijk dank dat u de vragenlijsten zo regelmatig in…" at bounding box center [533, 128] width 574 height 55
click at [286, 162] on body "Goedemorgen meneer Smit, Hartelijk dank dat u de vragenlijsten zo regelmatig in…" at bounding box center [533, 132] width 574 height 62
click at [288, 136] on body "Goedemorgen meneer Smit, Hartelijk dank dat u de vragenlijsten zo regelmatig in…" at bounding box center [533, 132] width 574 height 62
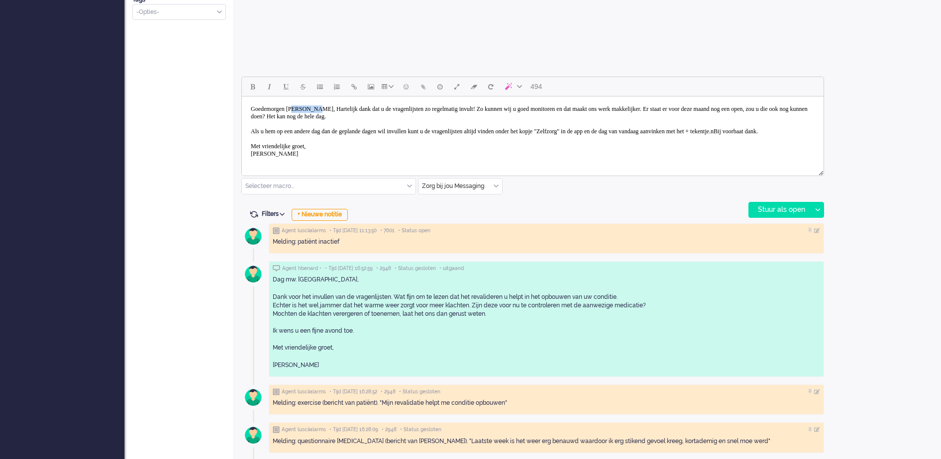
drag, startPoint x: 333, startPoint y: 109, endPoint x: 305, endPoint y: 111, distance: 28.0
click at [305, 111] on body "Goedemorgen meneer Smit, Hartelijk dank dat u de vragenlijsten zo regelmatig in…" at bounding box center [533, 132] width 574 height 62
click at [328, 110] on body "Goedemorgen mevrouw , Hartelijk dank dat u de vragenlijsten zo regelmatig invul…" at bounding box center [533, 132] width 574 height 62
click at [328, 106] on body "Goedemorgen mevrouw , Hartelijk dank dat u de vragenlijsten zo regelmatig invul…" at bounding box center [533, 132] width 574 height 62
click at [333, 109] on body "Goedemorgen mevrouw , Hartelijk dank dat u de vragenlijsten zo regelmatig invul…" at bounding box center [533, 132] width 574 height 62
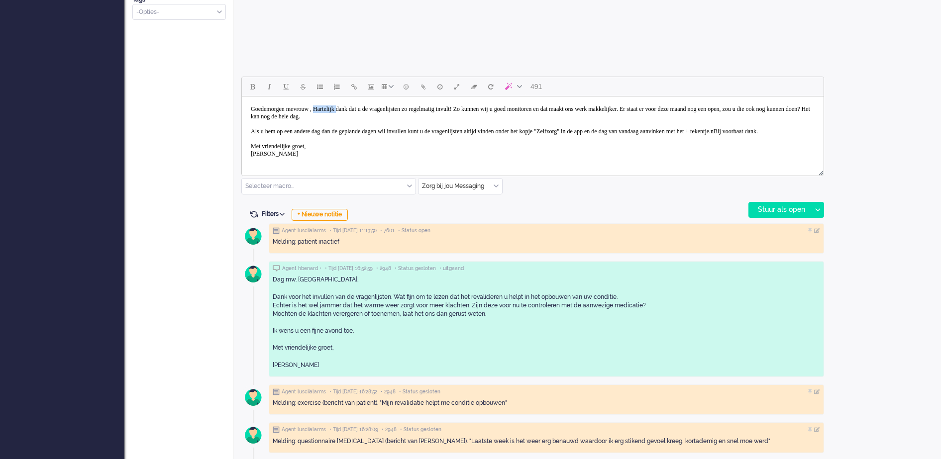
click at [333, 109] on body "Goedemorgen mevrouw , Hartelijk dank dat u de vragenlijsten zo regelmatig invul…" at bounding box center [533, 132] width 574 height 62
click at [331, 108] on body "Goedemorgen mevrouw , Hartelijk dank dat u de vragenlijsten zo regelmatig invul…" at bounding box center [533, 132] width 574 height 62
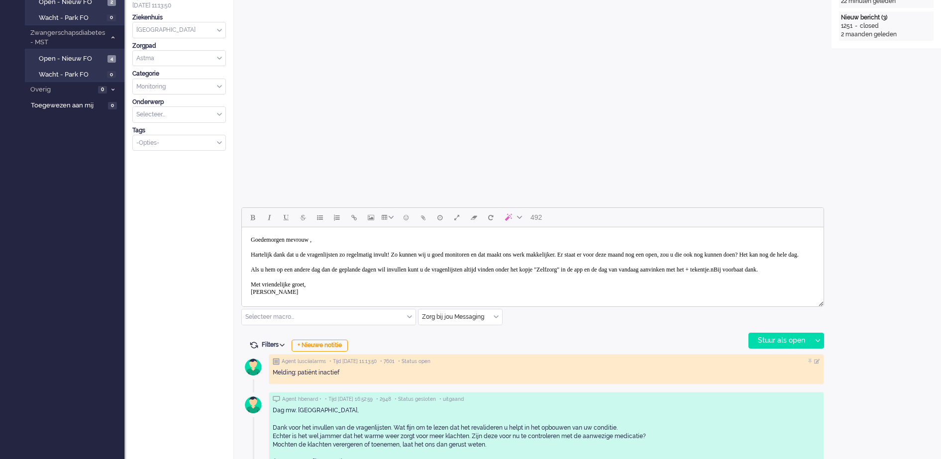
scroll to position [311, 0]
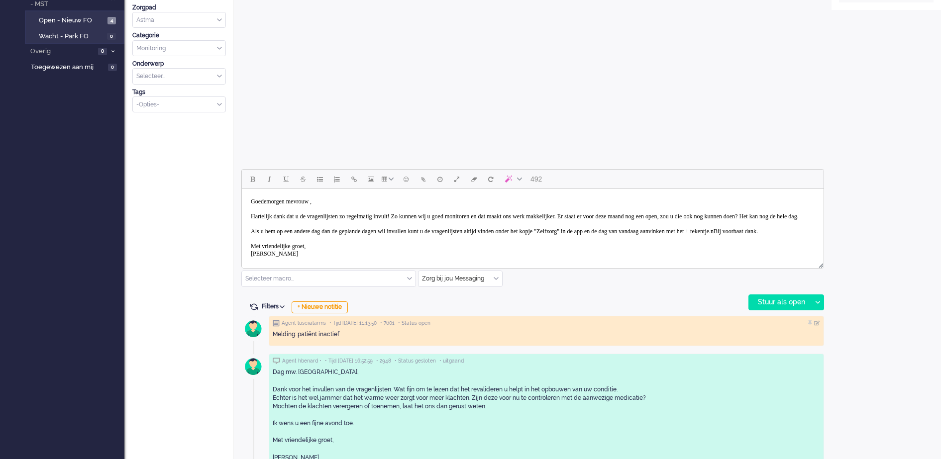
click at [325, 201] on body "Goedemorgen mevrouw , Hartelijk dank dat u de vragenlijsten zo regelmatig invul…" at bounding box center [533, 228] width 574 height 70
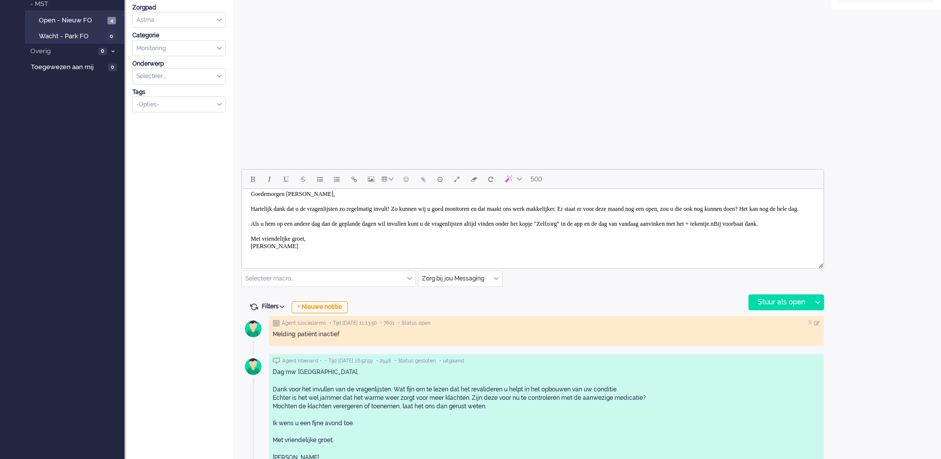
scroll to position [22, 0]
click at [288, 221] on body "Goedemorgen mevrouw Yildirim, Hartelijk dank dat u de vragenlijsten zo regelmat…" at bounding box center [533, 221] width 574 height 70
click at [777, 301] on div "Stuur als open" at bounding box center [780, 302] width 62 height 15
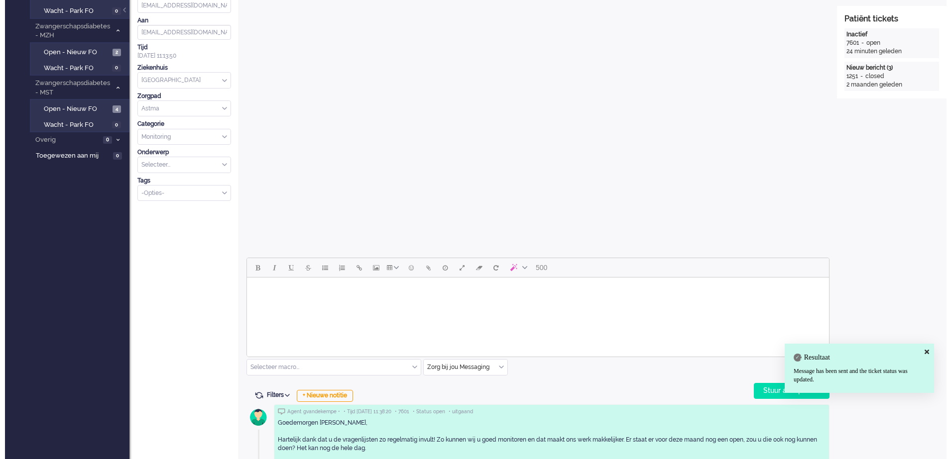
scroll to position [0, 0]
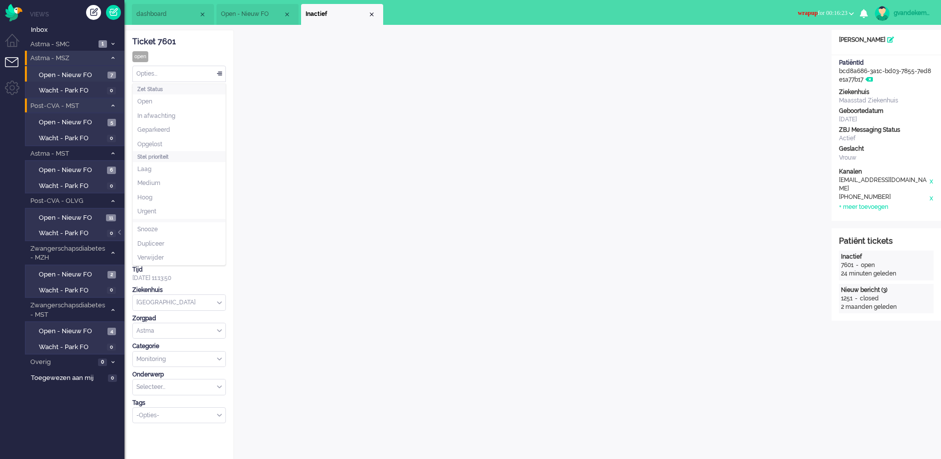
click at [219, 72] on div "Opties..." at bounding box center [179, 73] width 93 height 15
click at [186, 142] on li "Opgelost" at bounding box center [179, 144] width 93 height 14
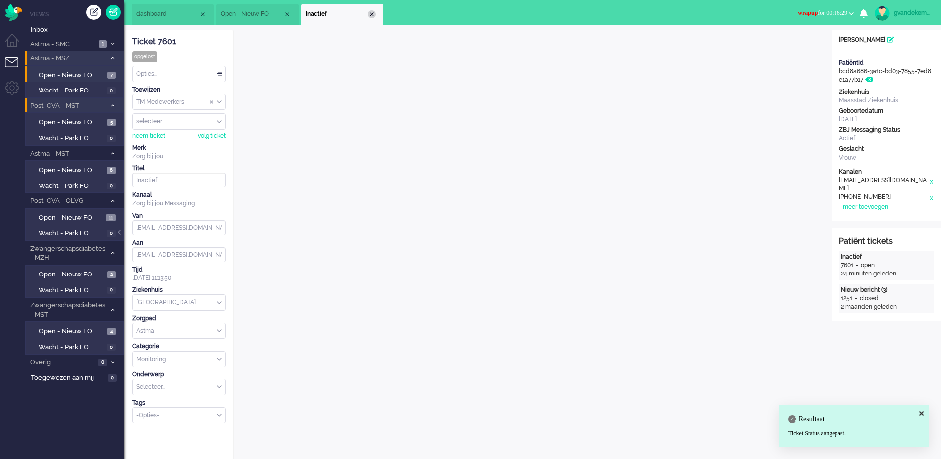
click at [373, 12] on div "Close tab" at bounding box center [372, 14] width 8 height 8
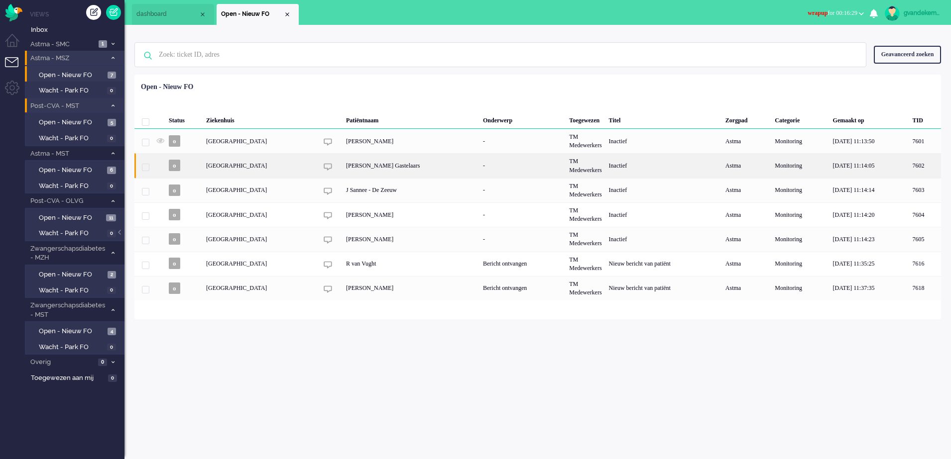
click at [355, 168] on div "Arseny Fitzgerald van Engelsdorp Gastelaars" at bounding box center [410, 165] width 137 height 24
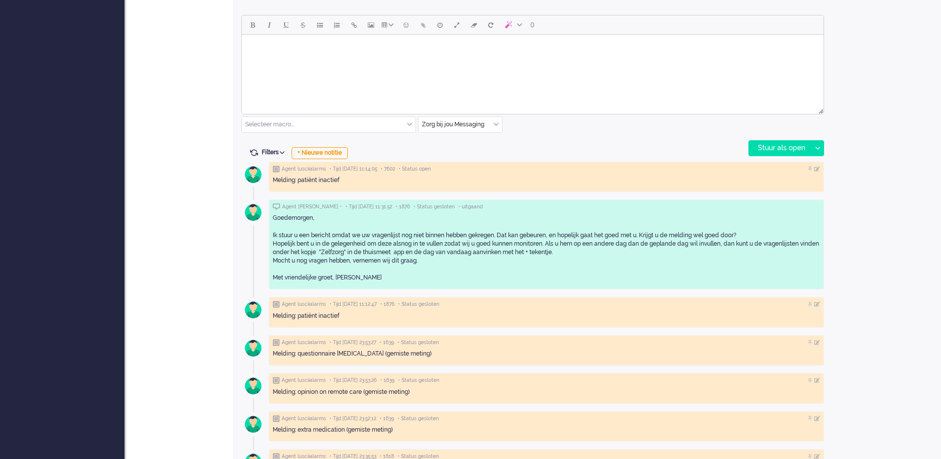
scroll to position [466, 0]
click at [299, 44] on body "Rich Text Area. Press ALT-0 for help." at bounding box center [533, 46] width 574 height 17
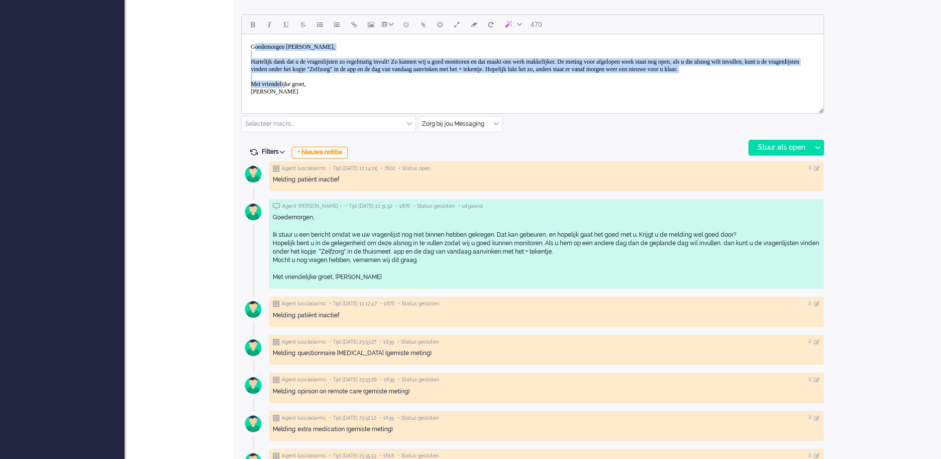
scroll to position [0, 0]
drag, startPoint x: 287, startPoint y: 95, endPoint x: 252, endPoint y: 39, distance: 65.3
click at [252, 39] on body "Goedemorgen mevrouw Straver, Hartelijk dank dat u de vragenlijsten zo regelmati…" at bounding box center [533, 69] width 574 height 62
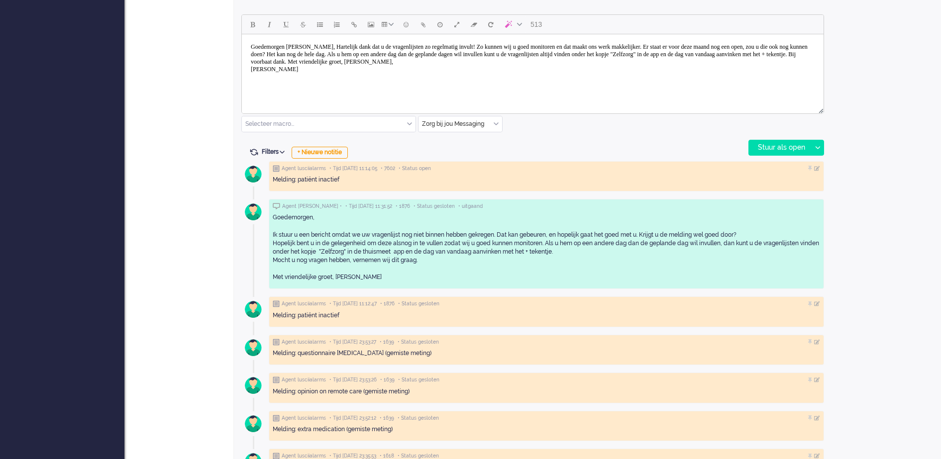
click at [339, 48] on body "Goedemorgen meneer Smit, Hartelijk dank dat u de vragenlijsten zo regelmatig in…" at bounding box center [533, 58] width 574 height 40
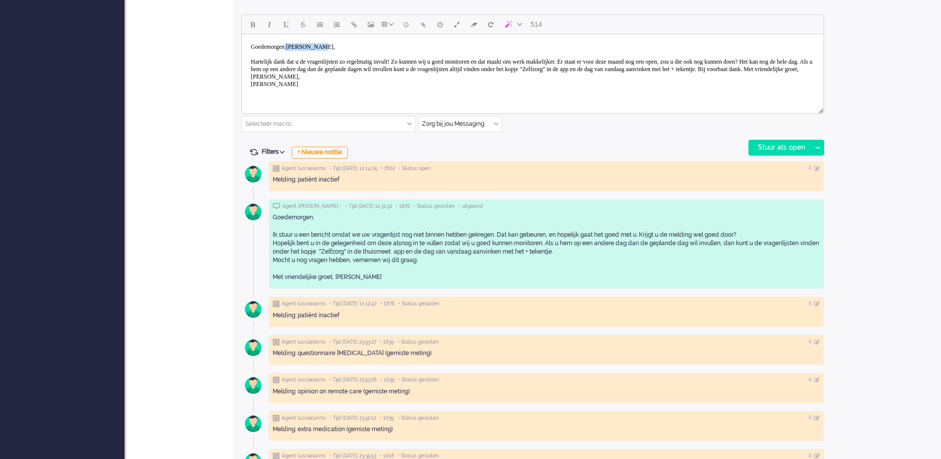
drag, startPoint x: 334, startPoint y: 48, endPoint x: 293, endPoint y: 48, distance: 41.8
click at [293, 48] on body "Goedemorgen meneer Smit, Hartelijk dank dat u de vragenlijsten zo regelmatig in…" at bounding box center [533, 65] width 574 height 55
click at [386, 65] on body "Goedemorgen, Hartelijk dank dat u de vragenlijsten zo regelmatig invult! Zo kun…" at bounding box center [533, 65] width 574 height 55
click at [387, 70] on body "Goedemorgen, Hartelijk dank dat u de vragenlijsten zo regelmatig invult! Zo kun…" at bounding box center [533, 65] width 574 height 55
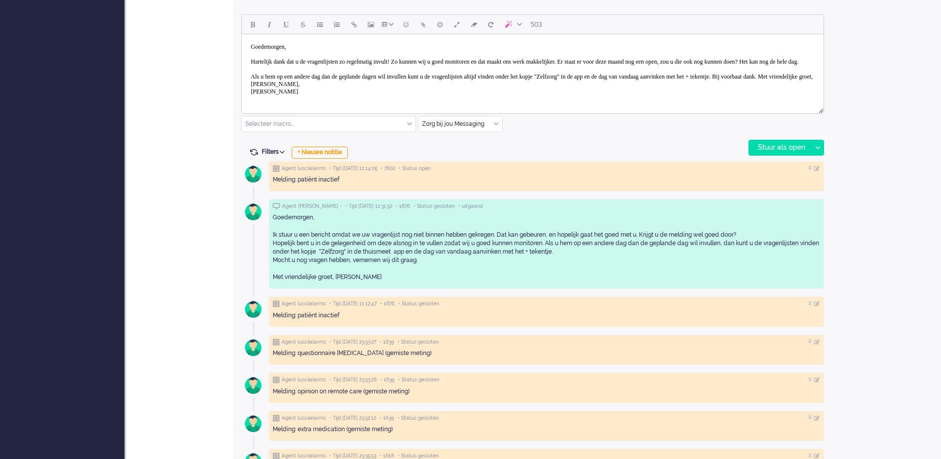
drag, startPoint x: 292, startPoint y: 101, endPoint x: 445, endPoint y: 98, distance: 153.8
click at [445, 98] on body "Goedemorgen, Hartelijk dank dat u de vragenlijsten zo regelmatig invult! Zo kun…" at bounding box center [533, 69] width 574 height 62
drag, startPoint x: 476, startPoint y: 91, endPoint x: 414, endPoint y: 91, distance: 62.2
click at [414, 91] on body "Goedemorgen, Hartelijk dank dat u de vragenlijsten zo regelmatig invult! Zo kun…" at bounding box center [533, 69] width 574 height 62
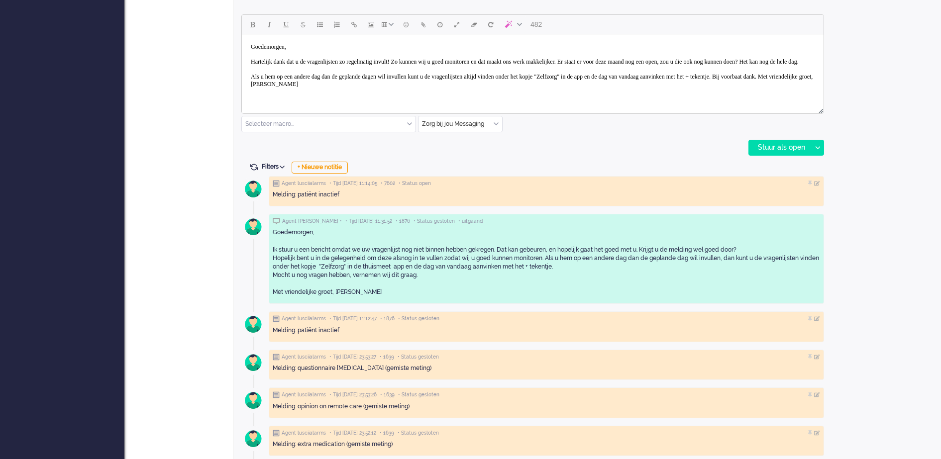
click at [342, 90] on body "Goedemorgen, Hartelijk dank dat u de vragenlijsten zo regelmatig invult! Zo kun…" at bounding box center [533, 65] width 574 height 55
click at [345, 90] on body "Goedemorgen, Hartelijk dank dat u de vragenlijsten zo regelmatig invult! Zo kun…" at bounding box center [533, 65] width 574 height 55
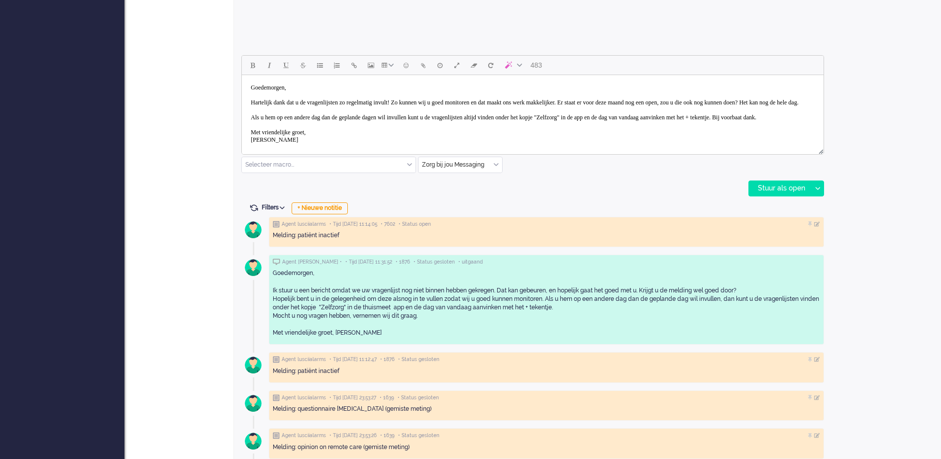
scroll to position [404, 0]
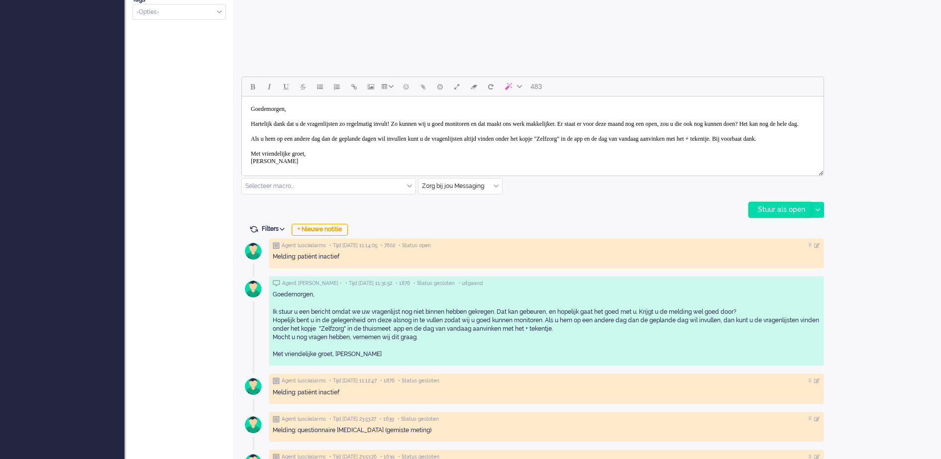
click at [775, 209] on div "Stuur als open" at bounding box center [780, 210] width 62 height 15
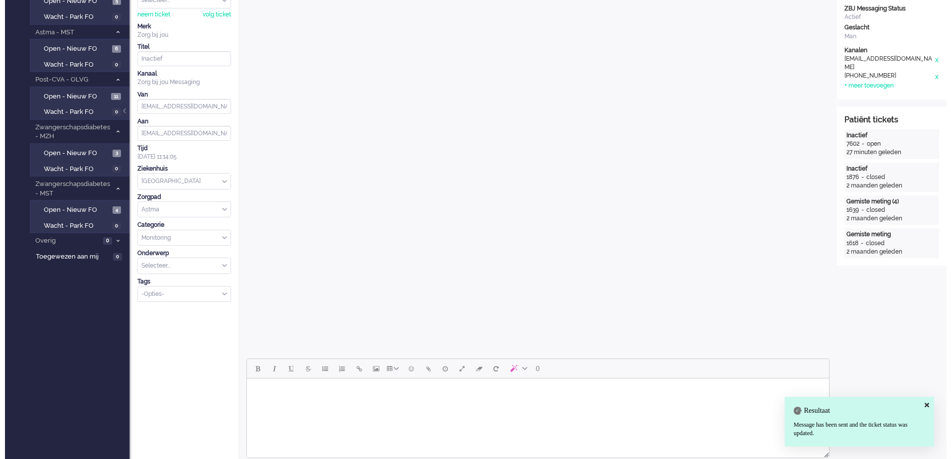
scroll to position [0, 0]
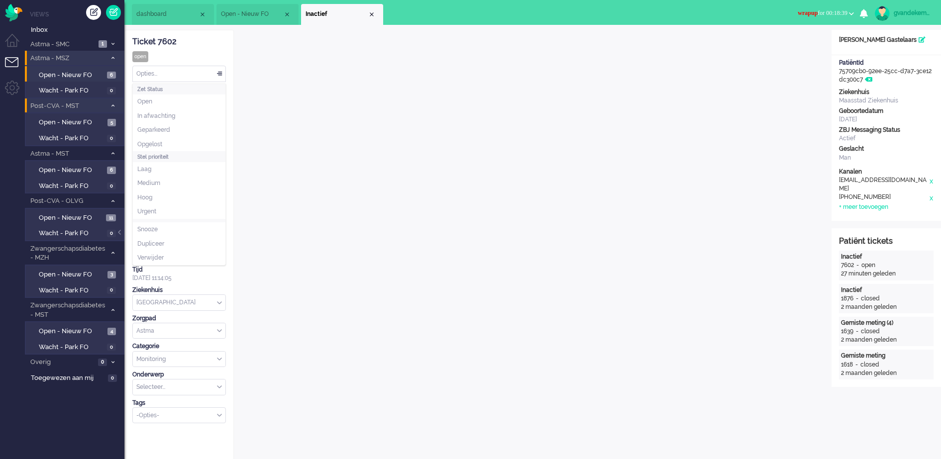
click at [220, 70] on div "Opties..." at bounding box center [179, 73] width 93 height 15
click at [155, 142] on span "Opgelost" at bounding box center [149, 144] width 25 height 8
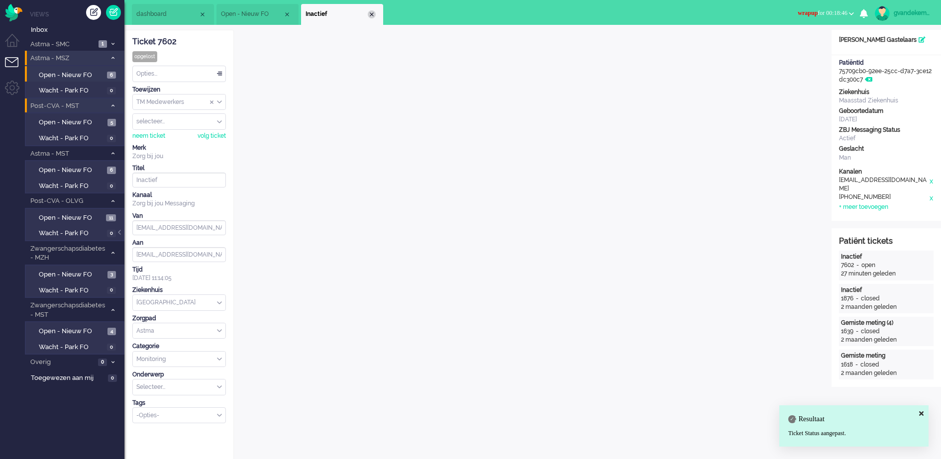
click at [373, 12] on div "Close tab" at bounding box center [372, 14] width 8 height 8
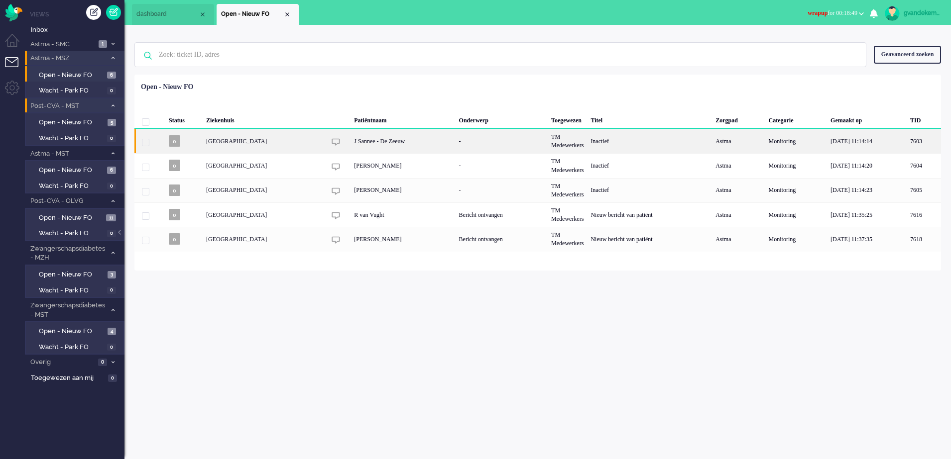
click at [371, 144] on div "J Sannee - De Zeeuw" at bounding box center [402, 141] width 105 height 24
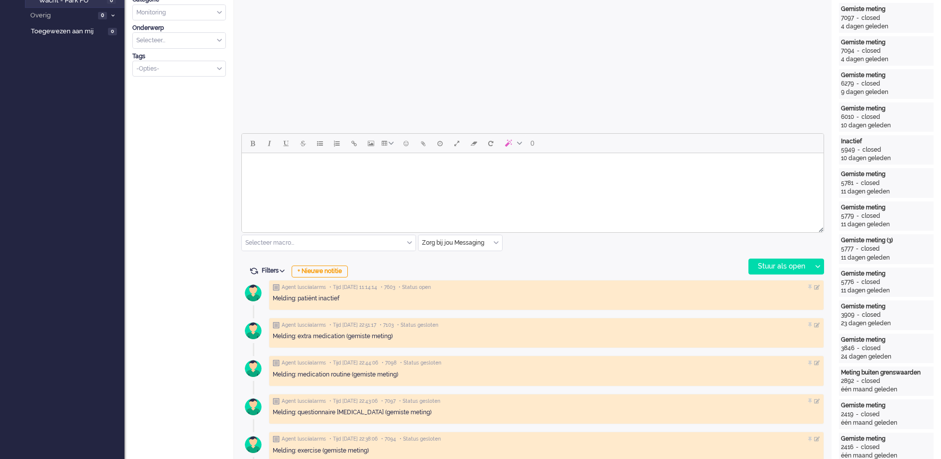
scroll to position [391, 0]
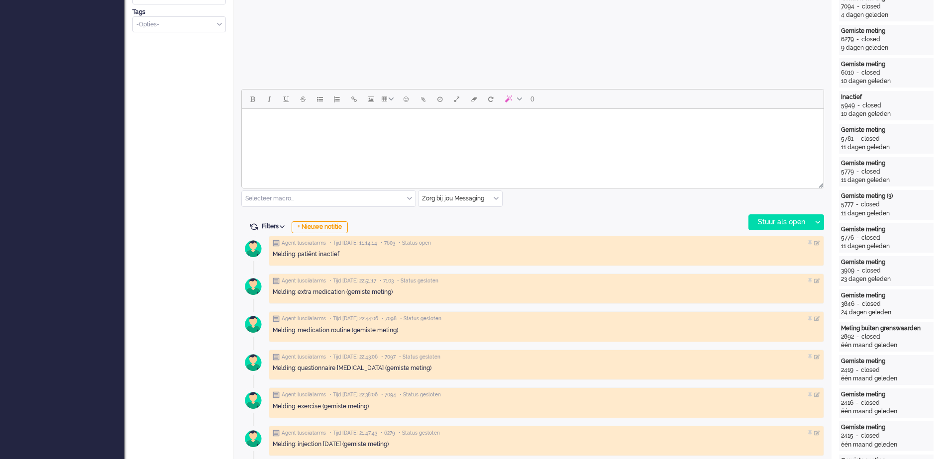
click at [311, 119] on body "Rich Text Area. Press ALT-0 for help." at bounding box center [533, 121] width 574 height 17
paste body "Rich Text Area. Press ALT-0 for help."
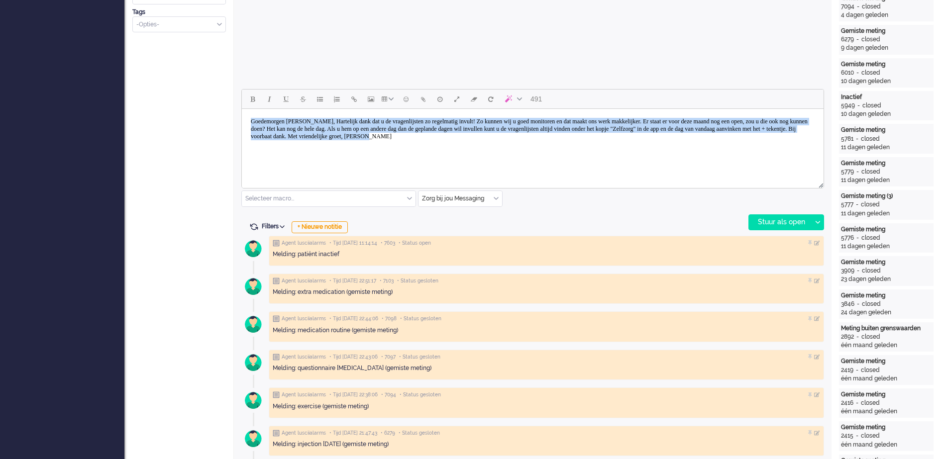
drag, startPoint x: 648, startPoint y: 137, endPoint x: 464, endPoint y: 226, distance: 204.1
click at [242, 117] on html "Goedemorgen meneer Smit, Hartelijk dank dat u de vragenlijsten zo regelmatig in…" at bounding box center [533, 129] width 582 height 40
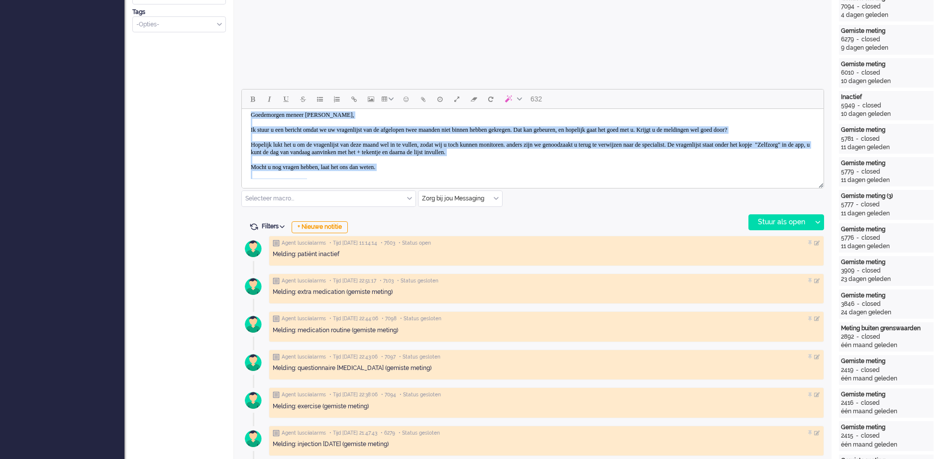
scroll to position [0, 0]
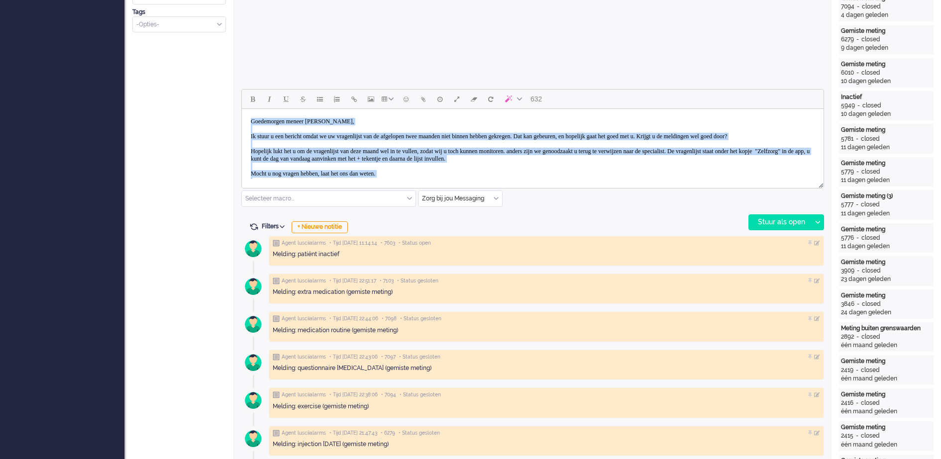
drag, startPoint x: 312, startPoint y: 167, endPoint x: 247, endPoint y: 112, distance: 84.4
click at [247, 113] on body "Goedemorgen meneer Van Daele, Ik stuur u een bericht omdat we uw vragenlijst va…" at bounding box center [533, 159] width 574 height 92
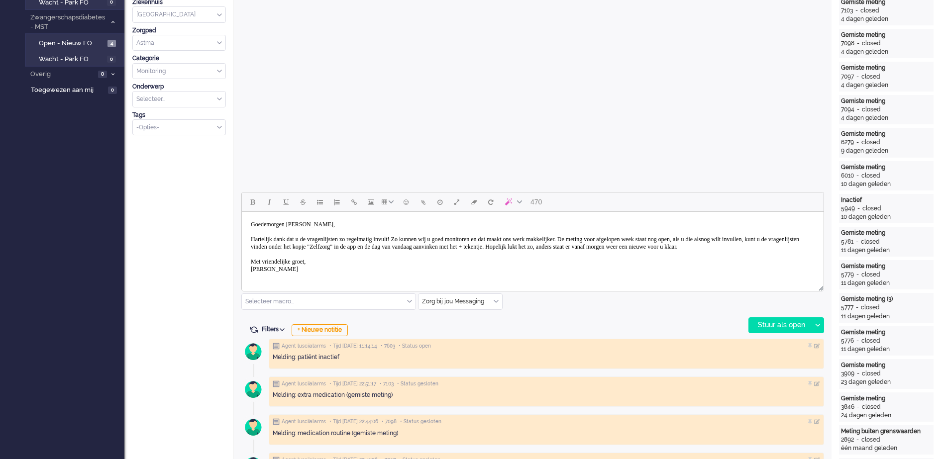
scroll to position [267, 0]
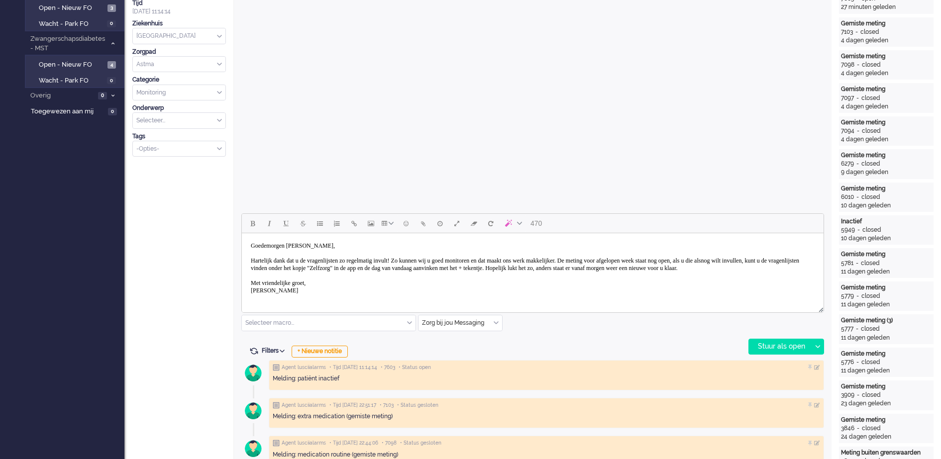
click at [336, 244] on body "Goedemorgen mevrouw Straver, Hartelijk dank dat u de vragenlijsten zo regelmati…" at bounding box center [533, 268] width 574 height 62
click at [346, 244] on body "Goedemorgen mevrouw Straver, Hartelijk dank dat u de vragenlijsten zo regelmati…" at bounding box center [533, 268] width 574 height 62
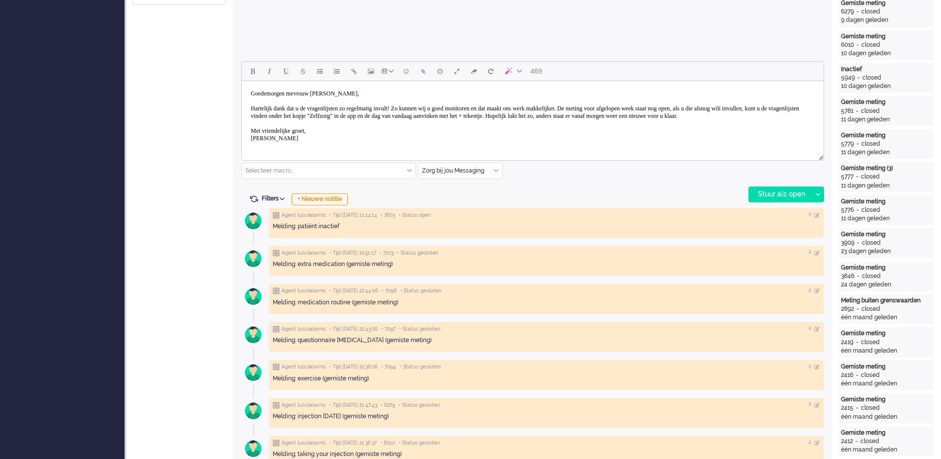
scroll to position [436, 0]
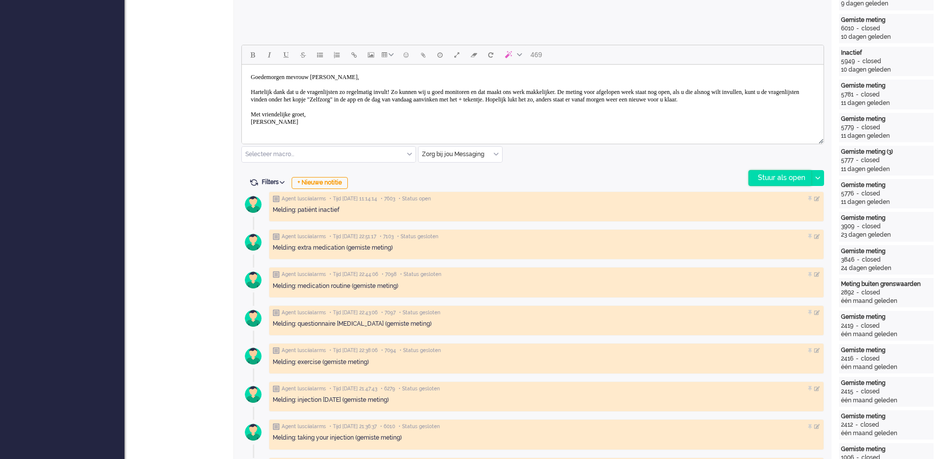
click at [772, 174] on div "Stuur als open" at bounding box center [780, 178] width 62 height 15
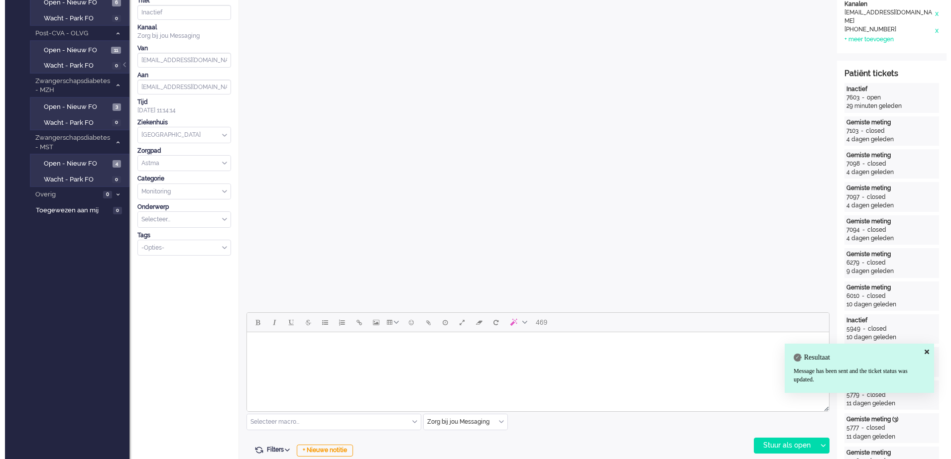
scroll to position [0, 0]
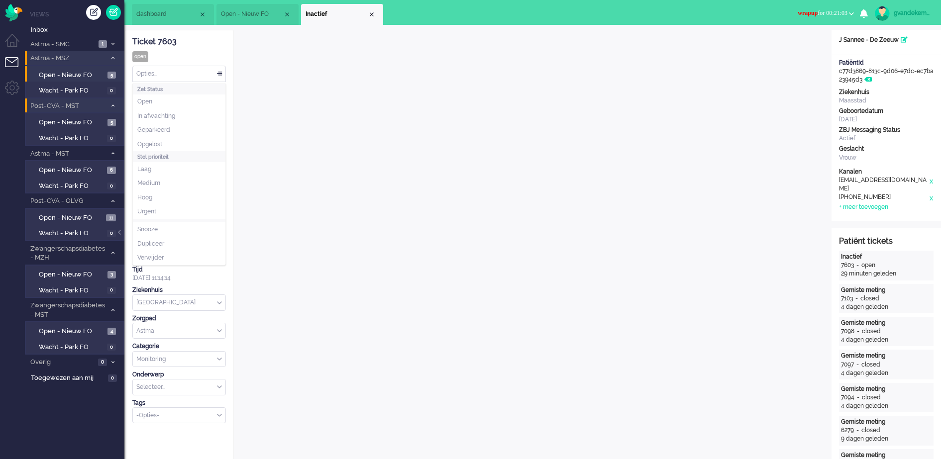
click at [220, 72] on div "Opties..." at bounding box center [179, 73] width 93 height 15
click at [176, 140] on li "Opgelost" at bounding box center [179, 144] width 93 height 14
click at [372, 15] on div "Close tab" at bounding box center [372, 14] width 8 height 8
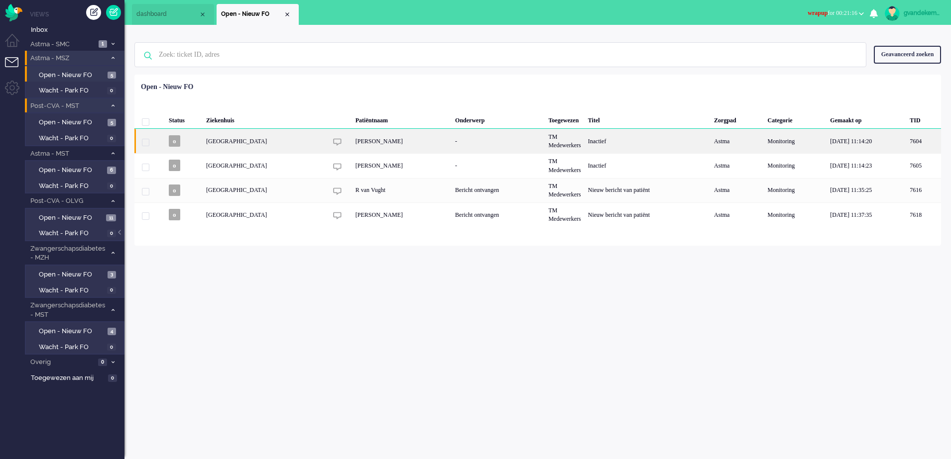
click at [382, 141] on div "Jane Newton" at bounding box center [402, 141] width 100 height 24
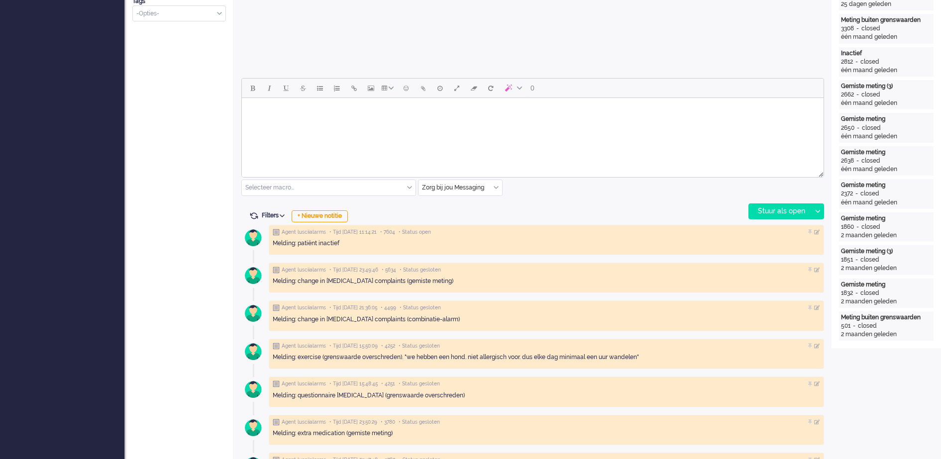
scroll to position [404, 0]
click at [360, 108] on body "Rich Text Area. Press ALT-0 for help." at bounding box center [533, 109] width 574 height 17
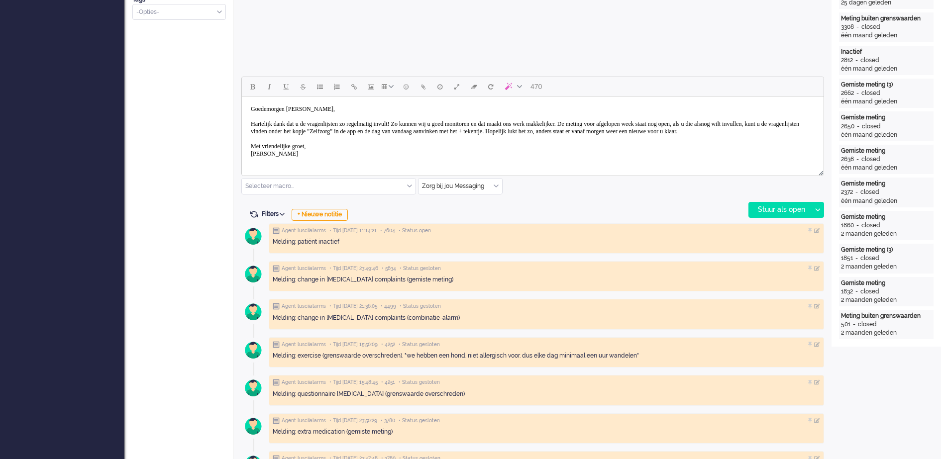
click at [334, 109] on body "Goedemorgen mevrouw Straver, Hartelijk dank dat u de vragenlijsten zo regelmati…" at bounding box center [533, 132] width 574 height 62
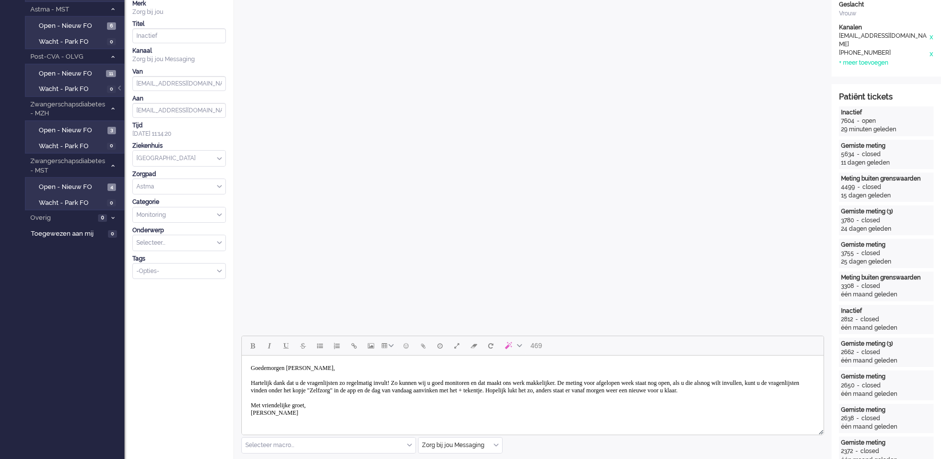
scroll to position [249, 0]
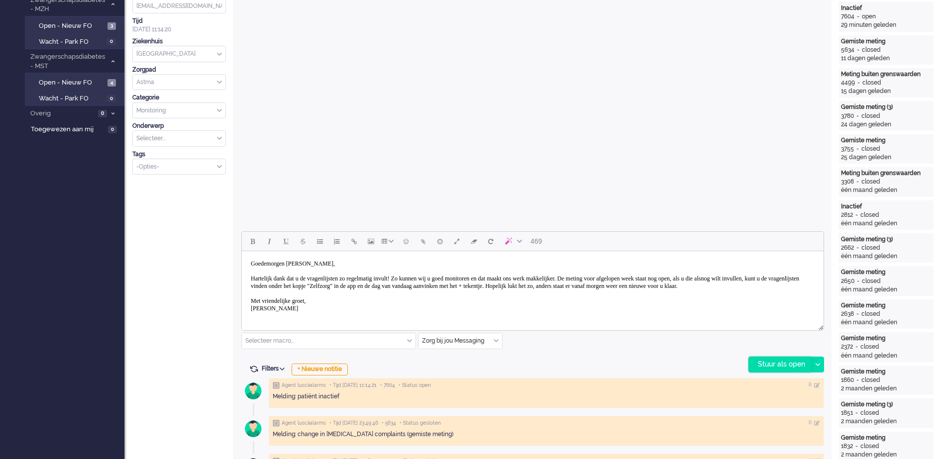
click at [787, 365] on div "Stuur als open" at bounding box center [780, 364] width 62 height 15
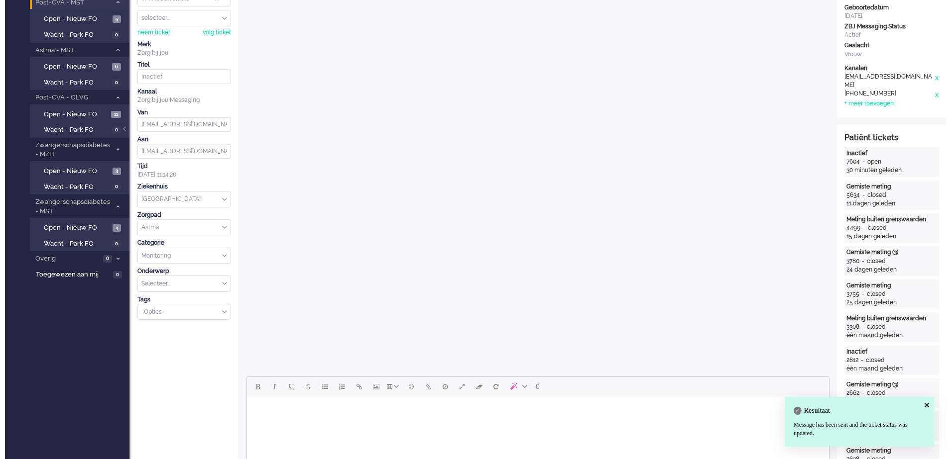
scroll to position [0, 0]
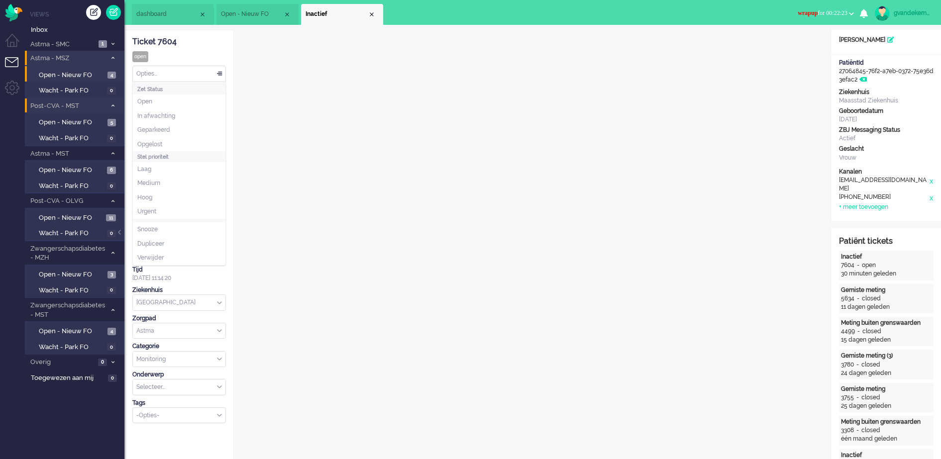
click at [220, 75] on div "Opties..." at bounding box center [179, 73] width 93 height 15
click at [184, 141] on li "Opgelost" at bounding box center [179, 144] width 93 height 14
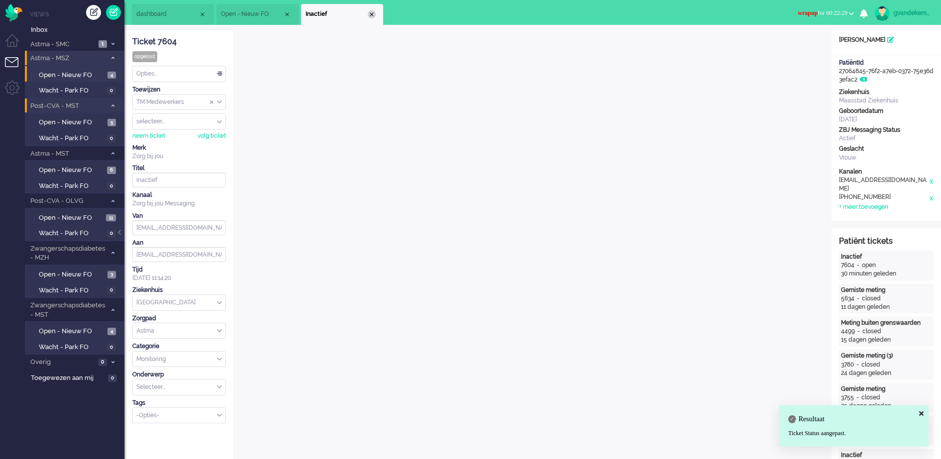
click at [372, 11] on div "Close tab" at bounding box center [372, 14] width 8 height 8
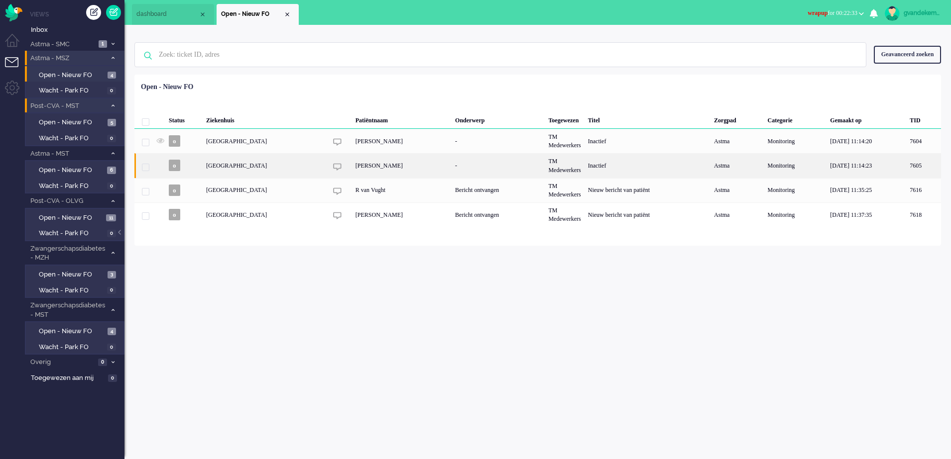
click at [362, 164] on div "Yvon Clement" at bounding box center [402, 165] width 100 height 24
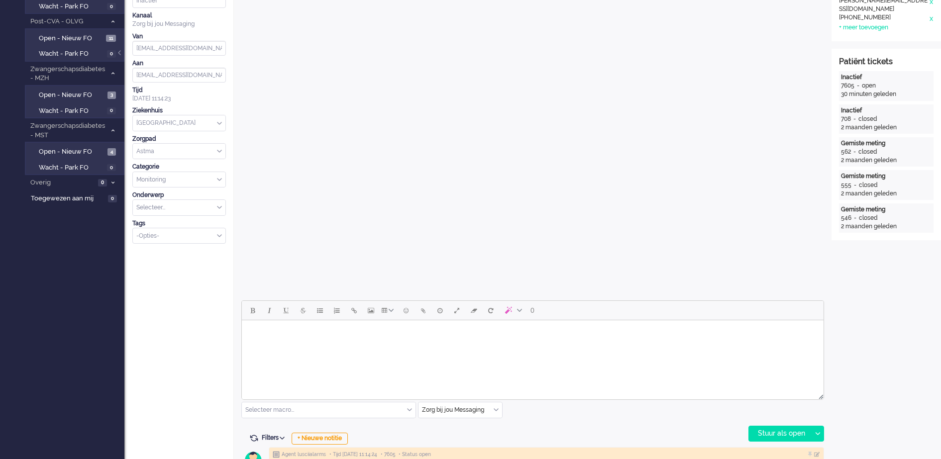
scroll to position [249, 0]
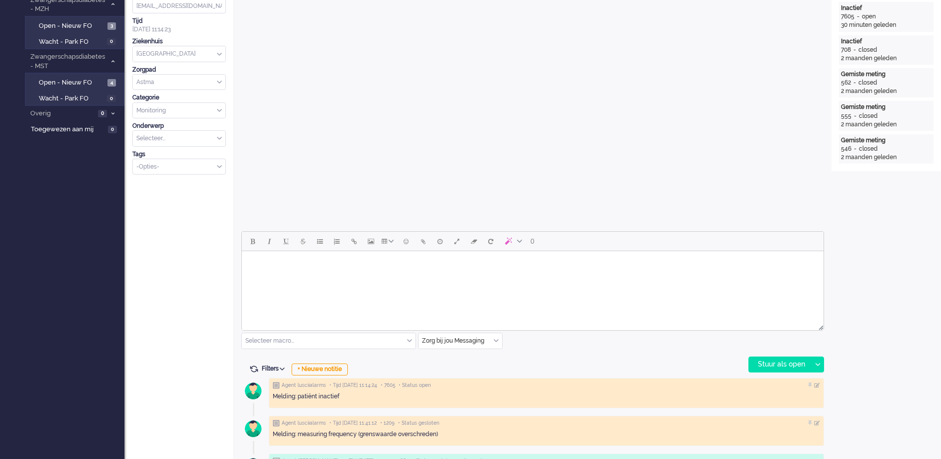
click at [417, 266] on body "Rich Text Area. Press ALT-0 for help." at bounding box center [533, 263] width 574 height 17
paste body "Rich Text Area. Press ALT-0 for help."
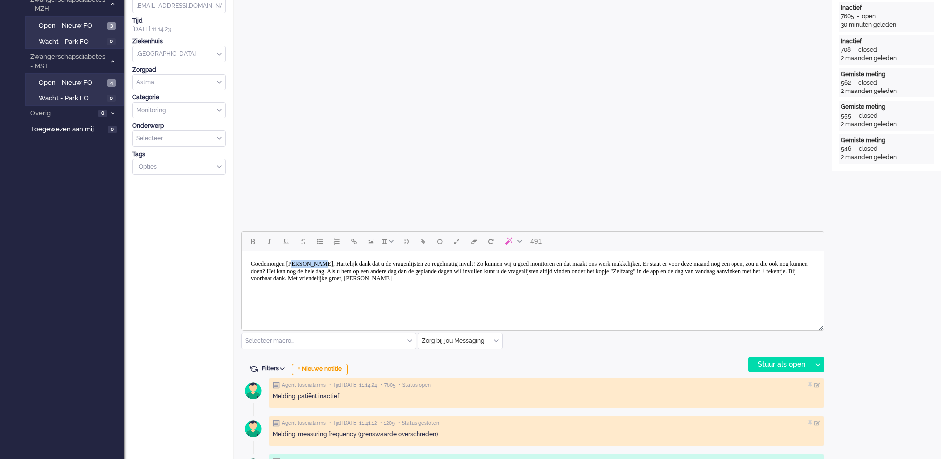
drag, startPoint x: 305, startPoint y: 267, endPoint x: 334, endPoint y: 259, distance: 30.4
click at [334, 259] on body "Goedemorgen meneer Smit, Hartelijk dank dat u de vragenlijsten zo regelmatig in…" at bounding box center [533, 271] width 574 height 32
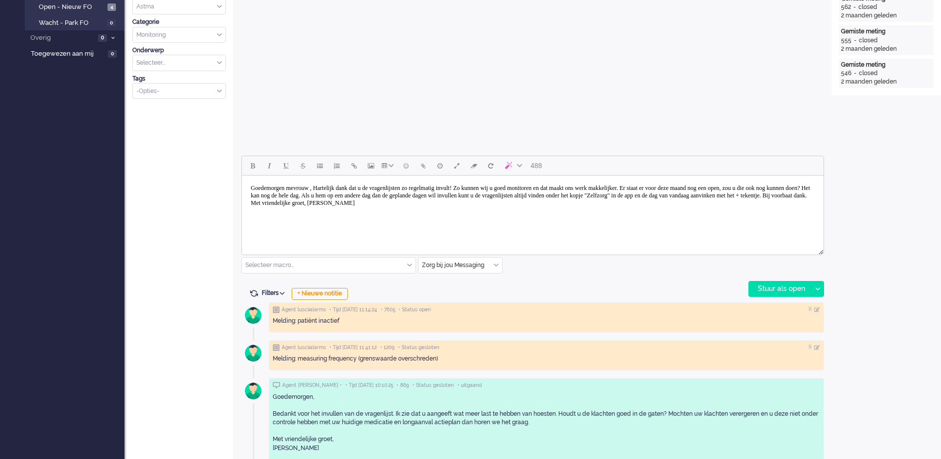
scroll to position [373, 0]
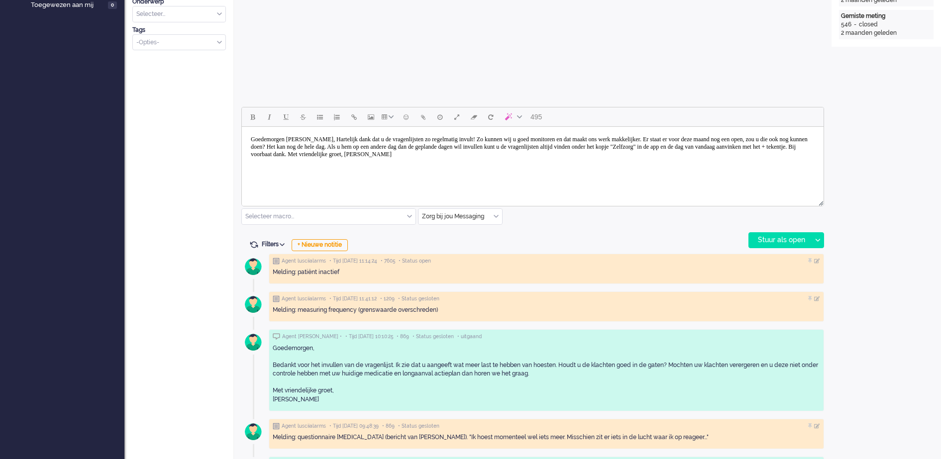
click at [356, 135] on body "Goedemorgen mevrouw Clement, Hartelijk dank dat u de vragenlijsten zo regelmati…" at bounding box center [533, 147] width 574 height 32
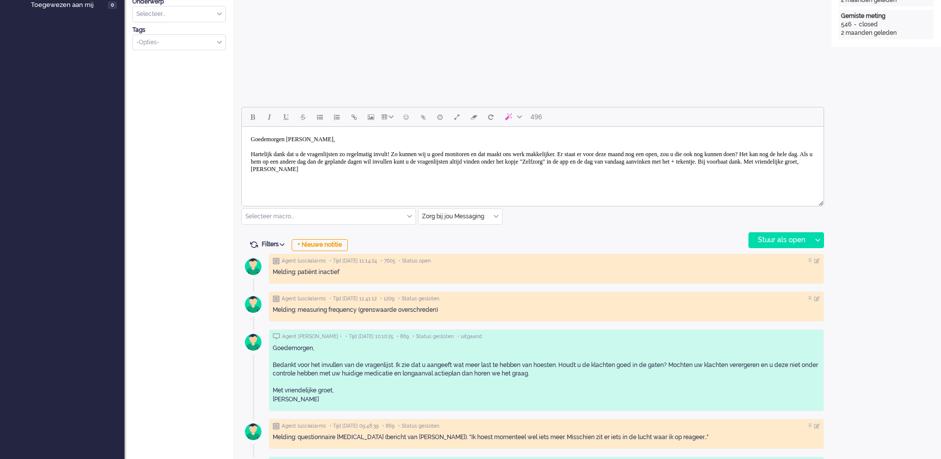
click at [386, 164] on body "Goedemorgen mevrouw Clement, Hartelijk dank dat u de vragenlijsten zo regelmati…" at bounding box center [533, 154] width 574 height 47
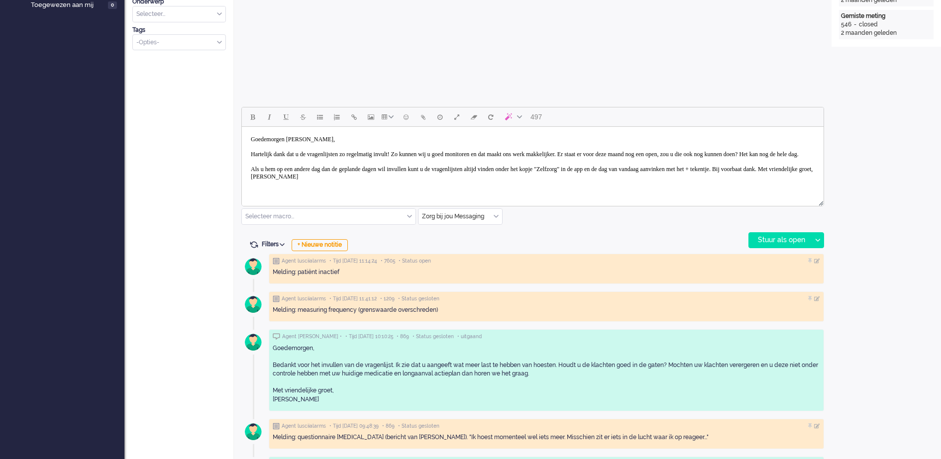
click at [337, 184] on body "Goedemorgen mevrouw Clement, Hartelijk dank dat u de vragenlijsten zo regelmati…" at bounding box center [533, 158] width 574 height 55
click at [348, 190] on body "Goedemorgen mevrouw Clement, Hartelijk dank dat u de vragenlijsten zo regelmati…" at bounding box center [533, 162] width 574 height 62
click at [321, 189] on body "Goedemorgen mevrouw Clement, Hartelijk dank dat u de vragenlijsten zo regelmati…" at bounding box center [533, 162] width 574 height 62
click at [322, 193] on body "Goedemorgen mevrouw Clement, Hartelijk dank dat u de vragenlijsten zo regelmati…" at bounding box center [533, 162] width 574 height 62
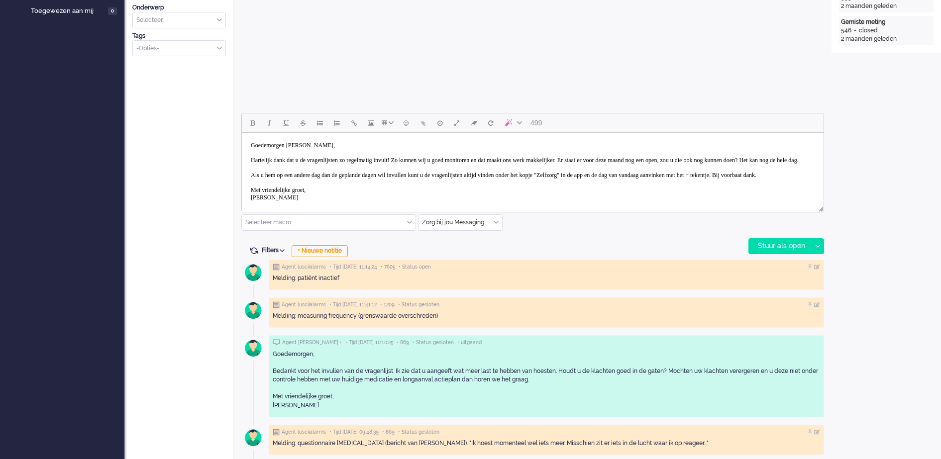
scroll to position [373, 0]
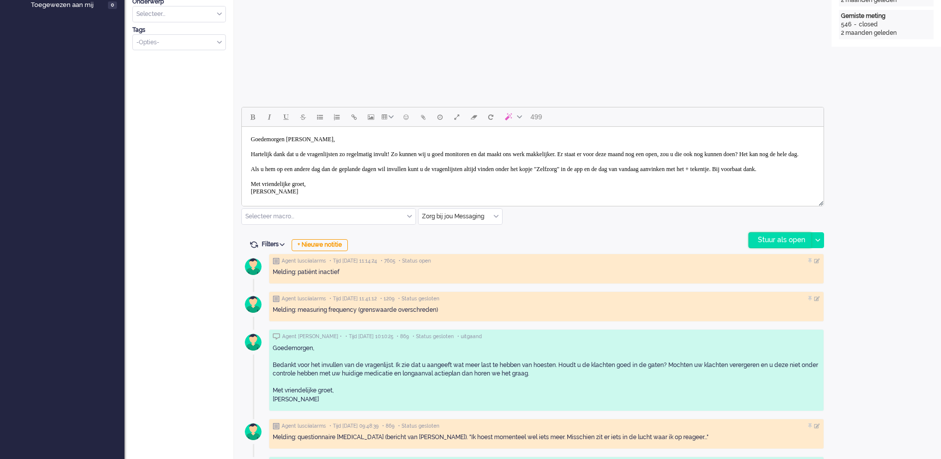
click at [765, 238] on div "Stuur als open" at bounding box center [780, 240] width 62 height 15
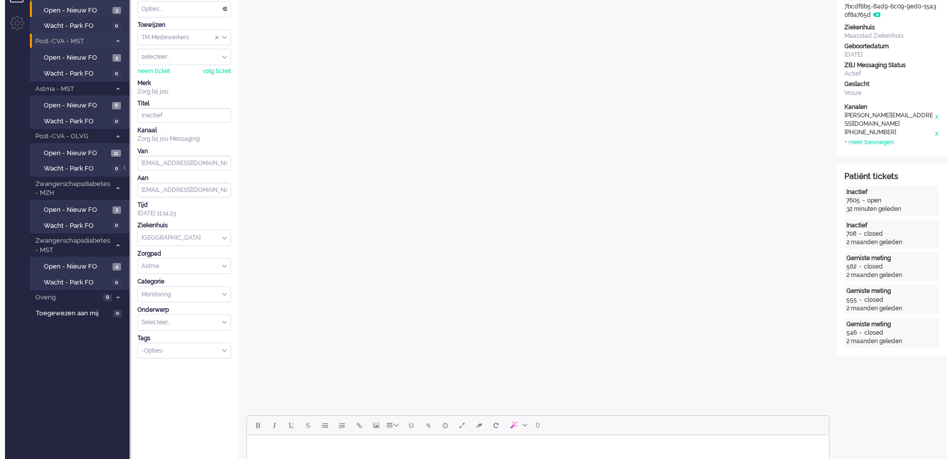
scroll to position [0, 0]
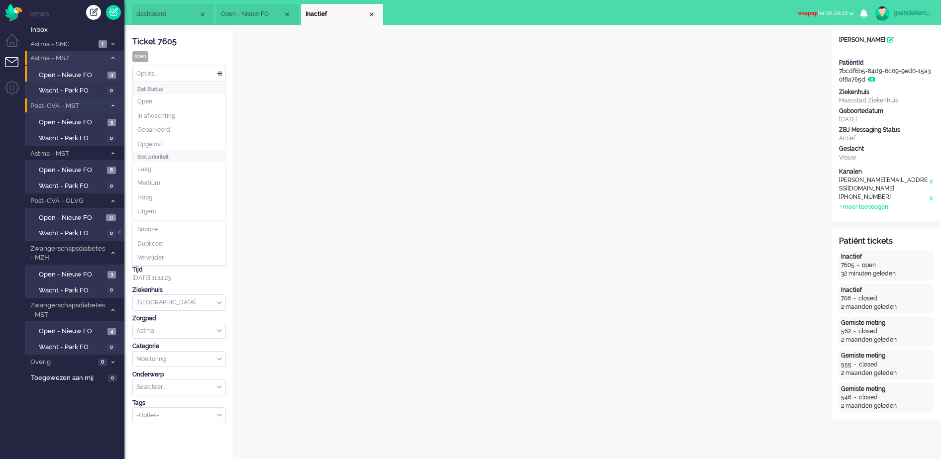
click at [221, 74] on div "Opties..." at bounding box center [179, 73] width 93 height 15
click at [155, 142] on span "Opgelost" at bounding box center [149, 144] width 25 height 8
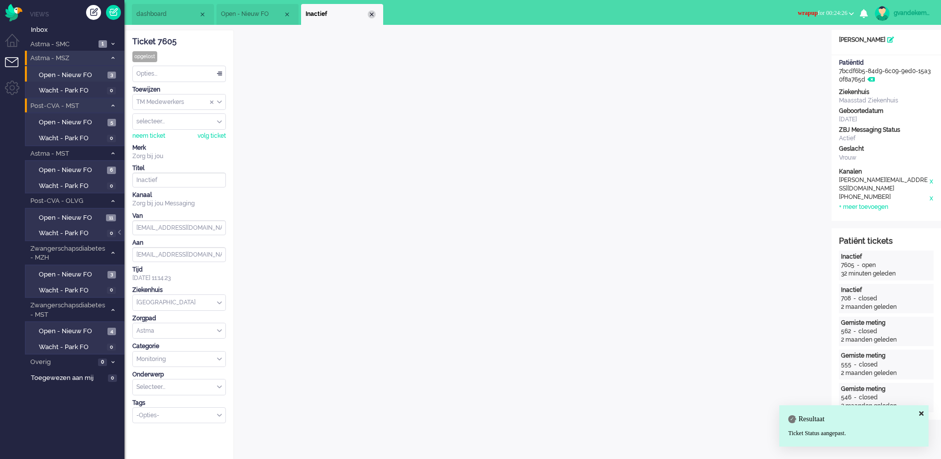
click at [371, 14] on div "Close tab" at bounding box center [372, 14] width 8 height 8
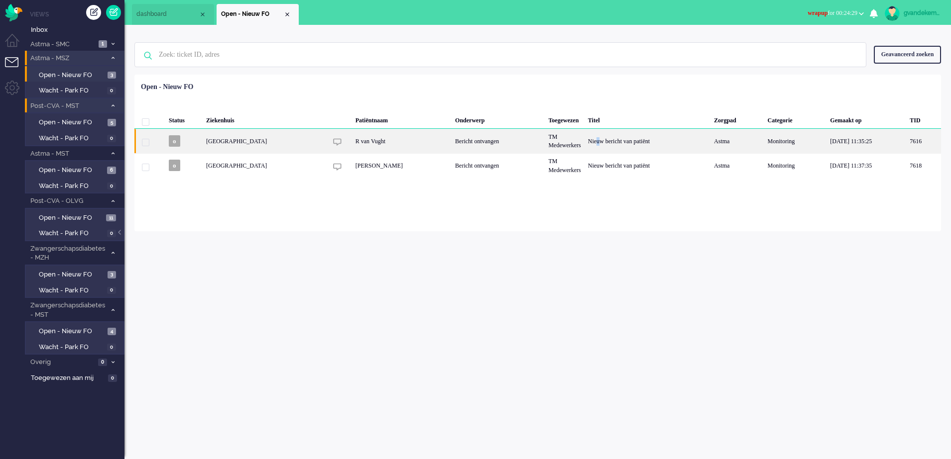
click at [584, 141] on div "Nieuw bericht van patiënt" at bounding box center [647, 141] width 126 height 24
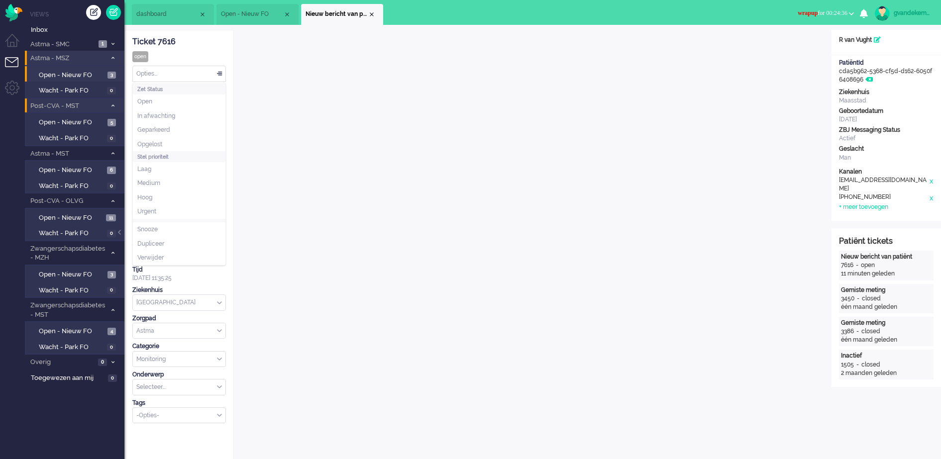
click at [218, 73] on div "Opties..." at bounding box center [179, 73] width 93 height 15
click at [159, 141] on span "Opgelost" at bounding box center [149, 144] width 25 height 8
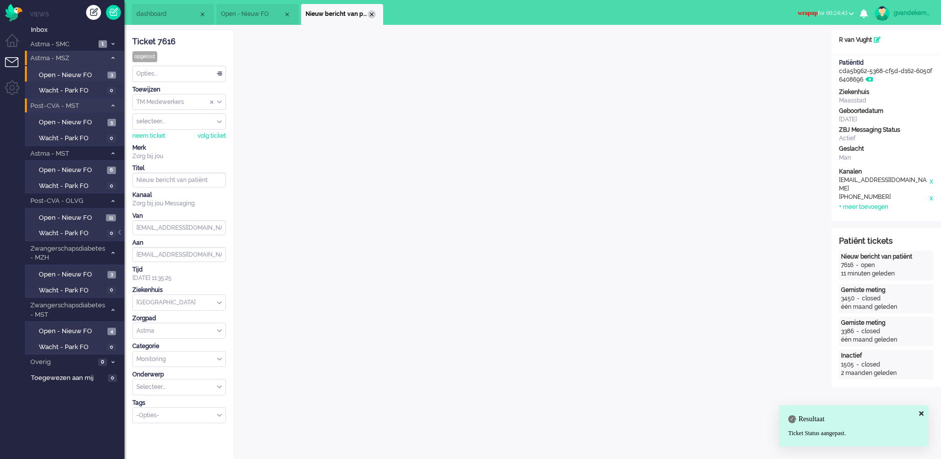
click at [370, 13] on div "Close tab" at bounding box center [372, 14] width 8 height 8
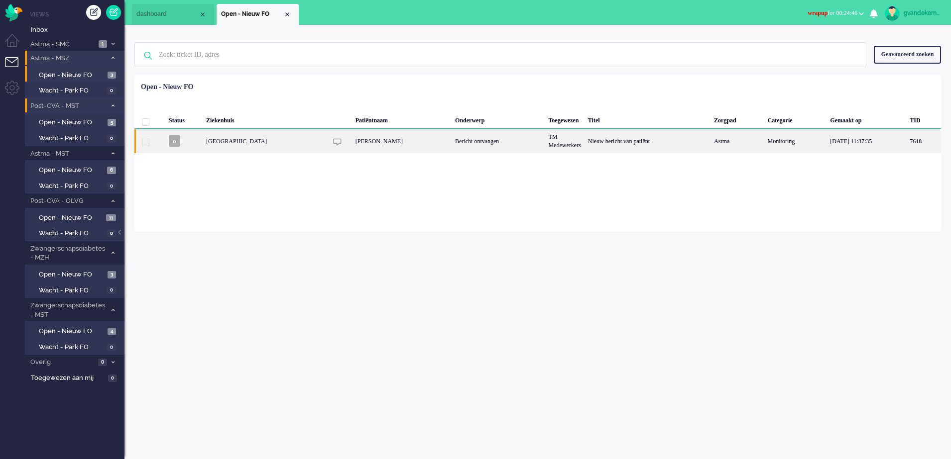
click at [551, 139] on div "TM Medewerkers" at bounding box center [564, 141] width 39 height 24
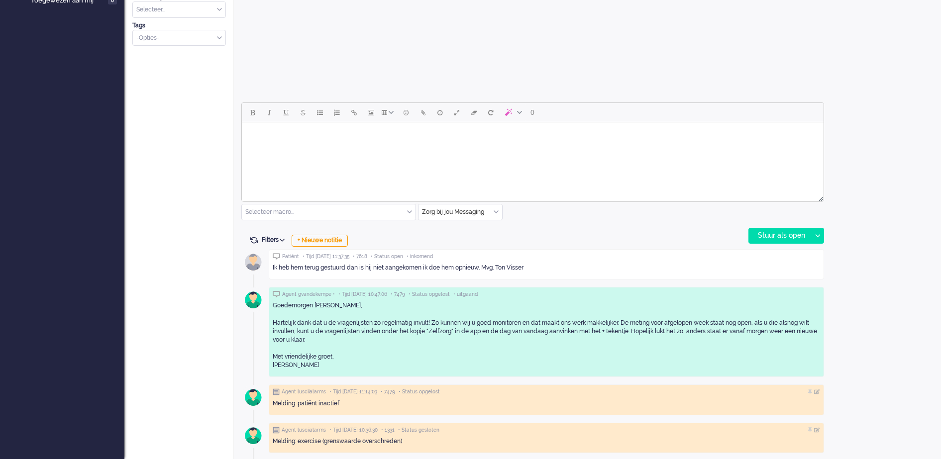
scroll to position [379, 0]
click at [405, 130] on body "Rich Text Area. Press ALT-0 for help." at bounding box center [533, 133] width 574 height 17
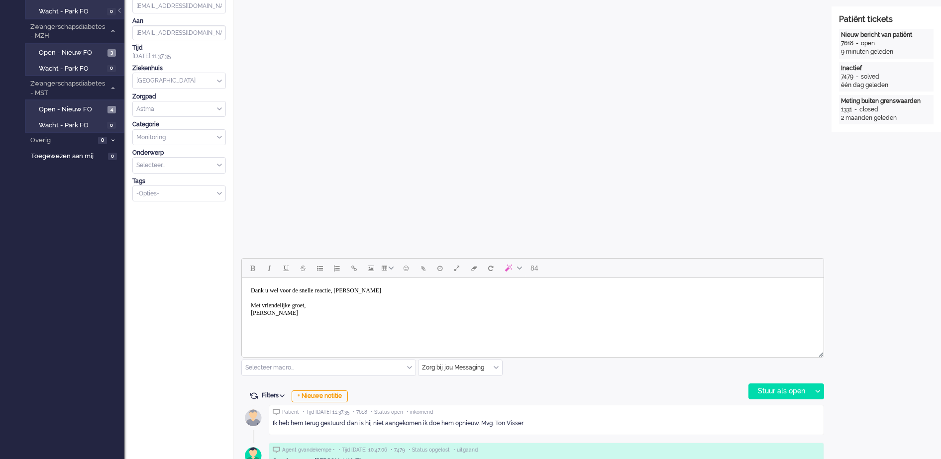
scroll to position [187, 0]
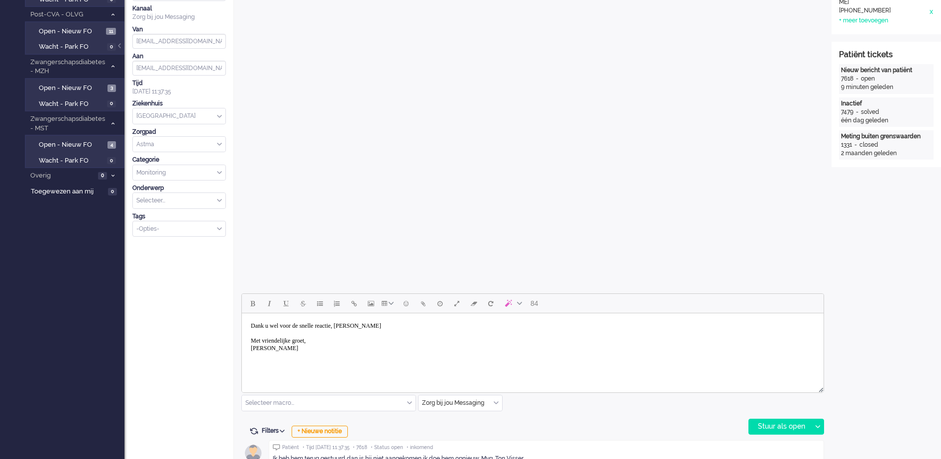
click at [411, 328] on body "Dank u wel voor de snelle reactie, meneer Visser Met vriendelijke groet, Gerrit…" at bounding box center [533, 338] width 574 height 40
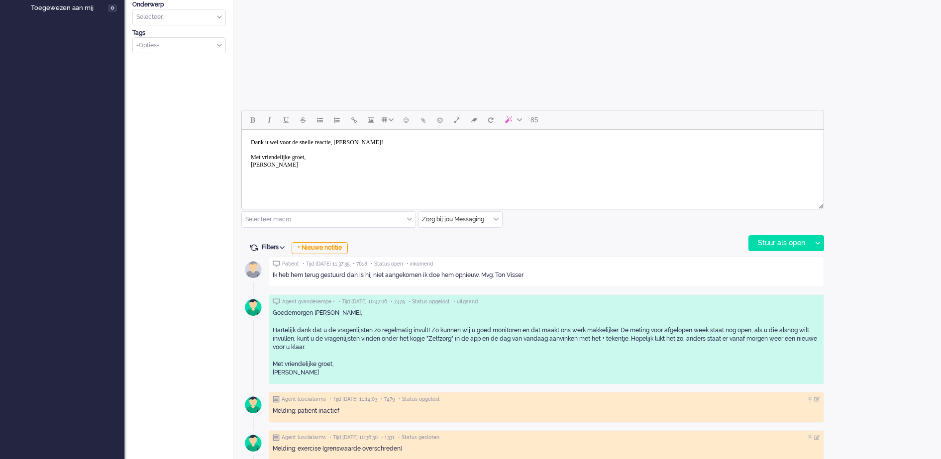
scroll to position [373, 0]
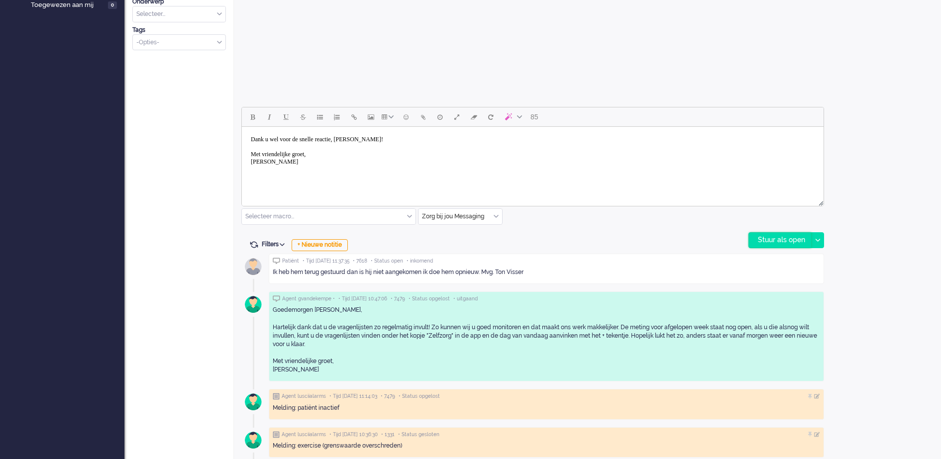
click at [797, 239] on div "Stuur als open" at bounding box center [780, 240] width 62 height 15
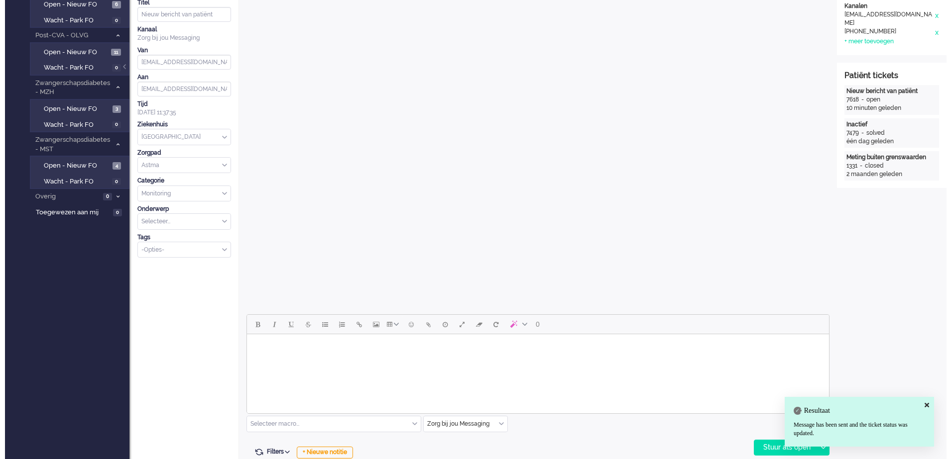
scroll to position [0, 0]
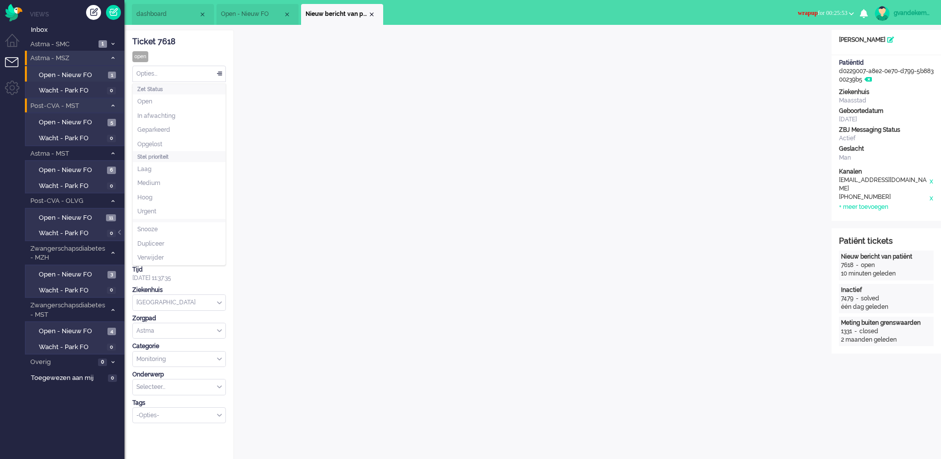
click at [220, 71] on div "Opties..." at bounding box center [179, 73] width 93 height 15
click at [162, 143] on span "Opgelost" at bounding box center [149, 144] width 25 height 8
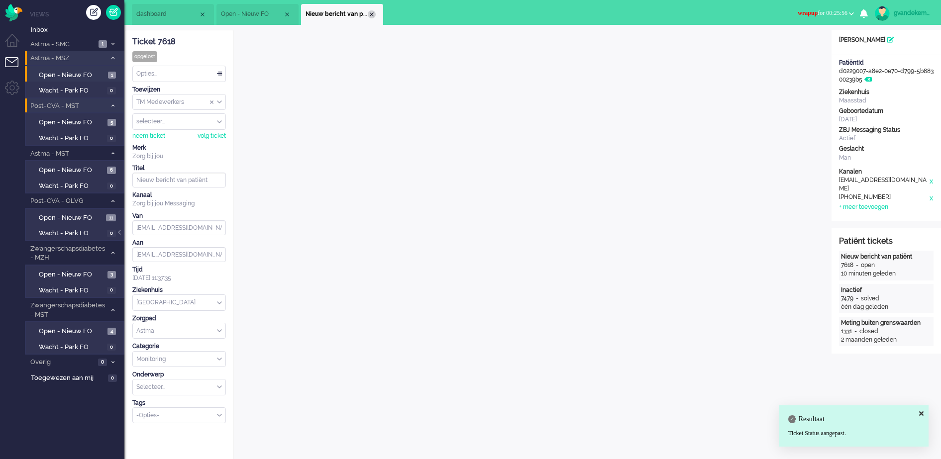
click at [373, 12] on div "Close tab" at bounding box center [372, 14] width 8 height 8
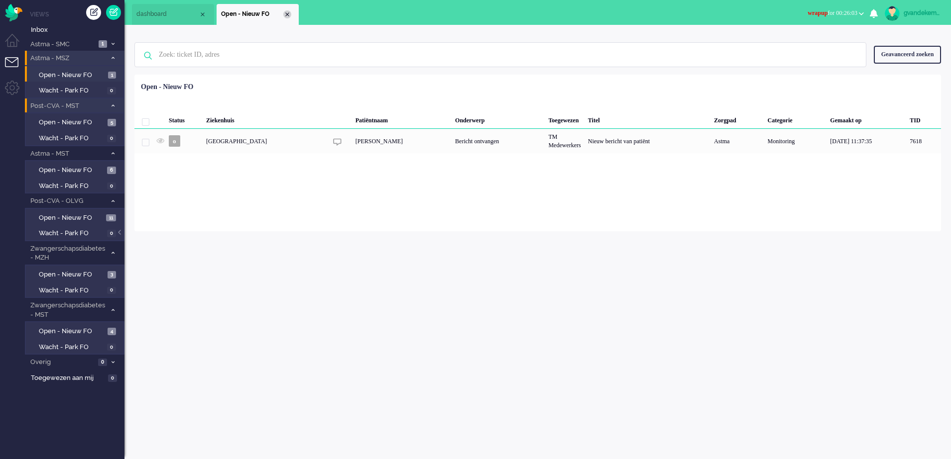
click at [288, 15] on div "Close tab" at bounding box center [287, 14] width 8 height 8
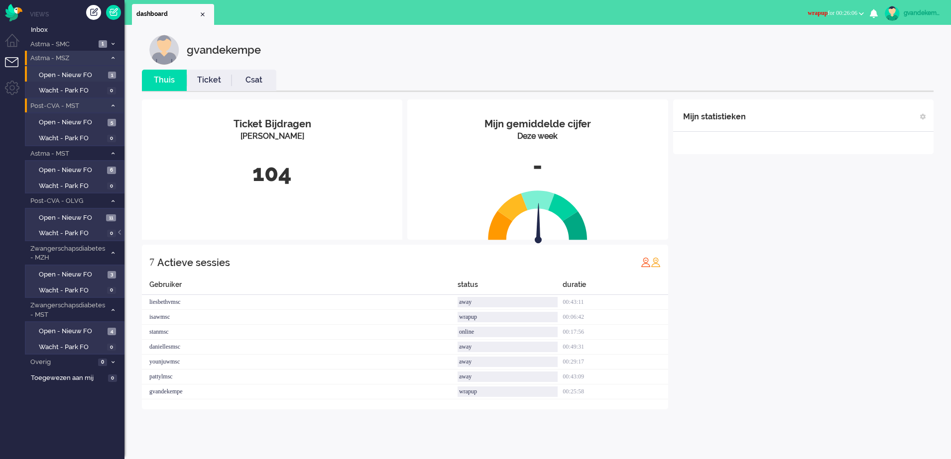
click at [860, 11] on button "wrapup for 00:26:06" at bounding box center [835, 13] width 68 height 14
click at [801, 45] on label "Online" at bounding box center [822, 44] width 79 height 8
click at [857, 13] on button "online for 00:00" at bounding box center [841, 13] width 56 height 14
click at [759, 199] on div "Mijn statistieken + Statistieken toevoegen Bel tijd (gemiddelde dag) Wrapup tij…" at bounding box center [803, 255] width 260 height 310
click at [81, 74] on span "Open - Nieuw FO" at bounding box center [72, 75] width 67 height 9
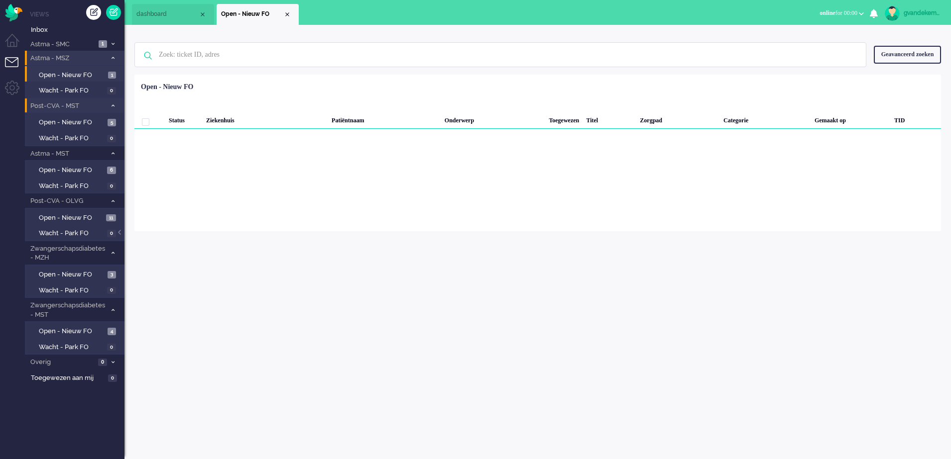
click at [111, 56] on span at bounding box center [112, 58] width 7 height 5
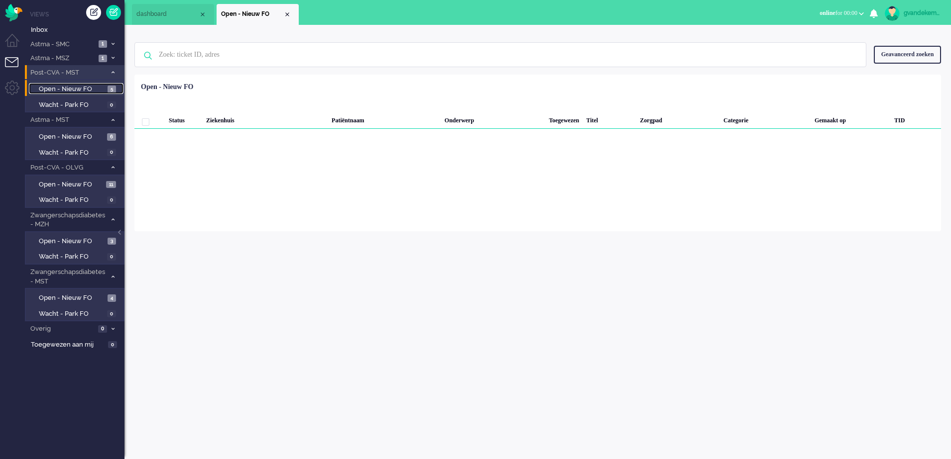
click at [106, 88] on link "Open - Nieuw FO 5" at bounding box center [76, 88] width 95 height 11
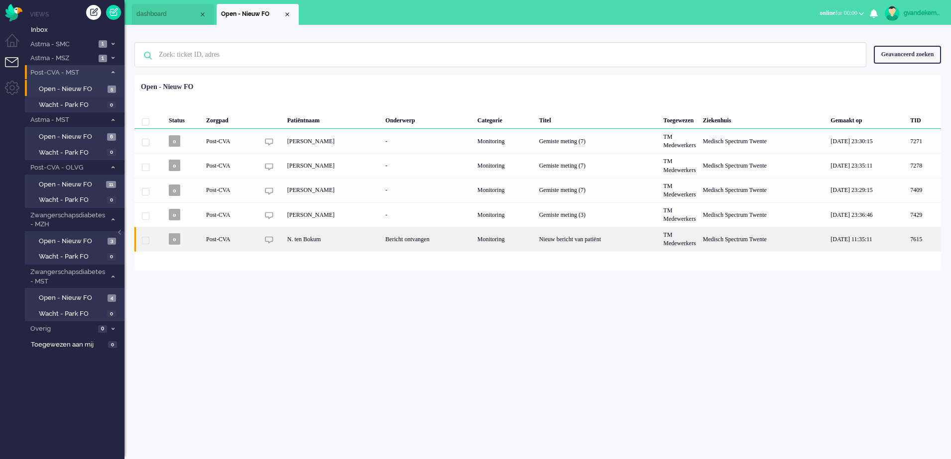
click at [378, 238] on div "N. ten Bokum" at bounding box center [333, 239] width 98 height 24
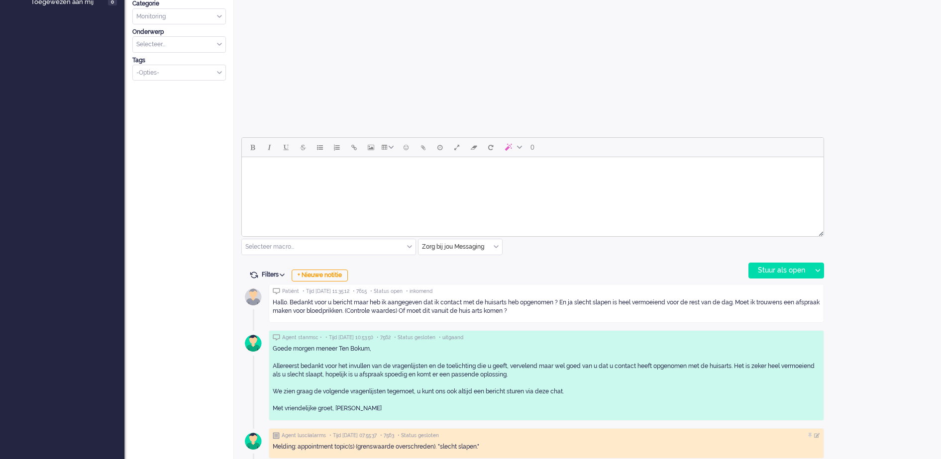
scroll to position [341, 0]
click at [339, 276] on div "+ Nieuwe notitie" at bounding box center [320, 277] width 56 height 12
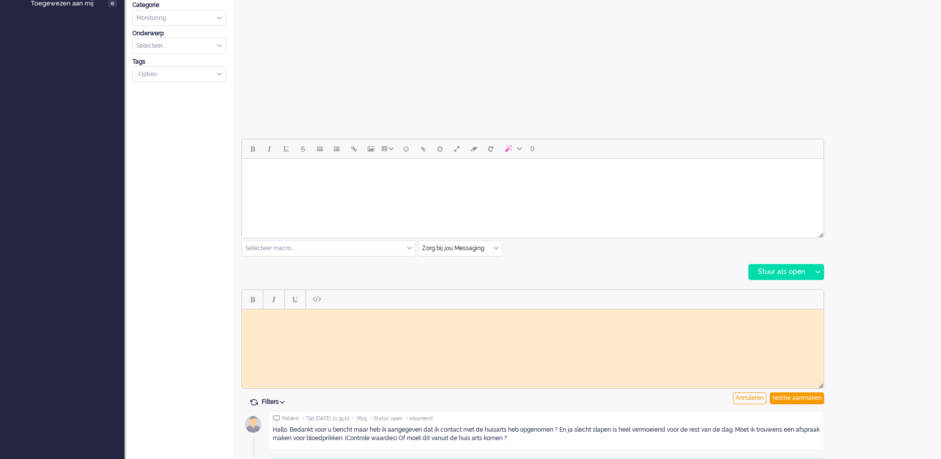
scroll to position [0, 0]
click at [814, 399] on div "Notitie aanmaken" at bounding box center [797, 399] width 54 height 12
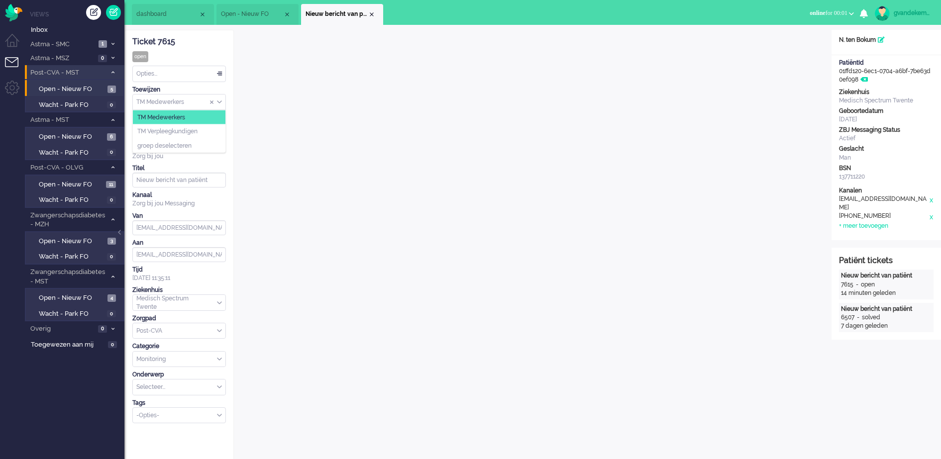
click at [219, 102] on div "TM Medewerkers" at bounding box center [179, 102] width 93 height 15
click at [185, 131] on span "TM Verpleegkundigen" at bounding box center [167, 131] width 60 height 8
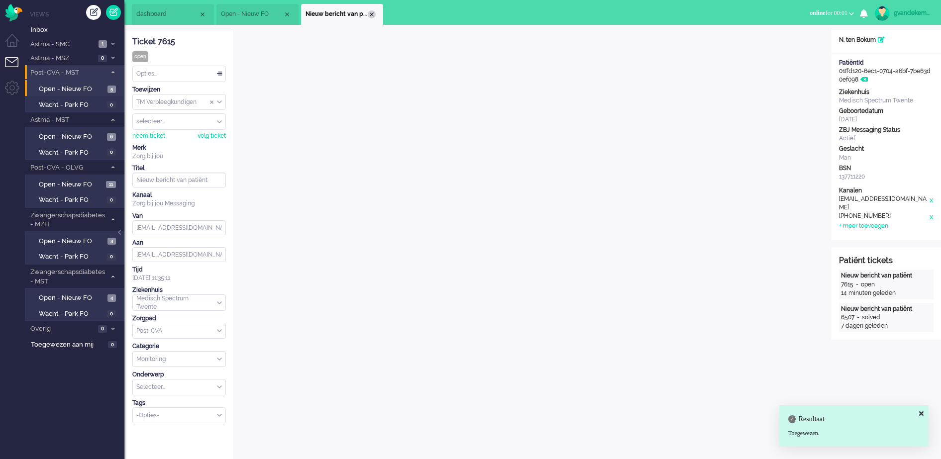
click at [372, 14] on div "Close tab" at bounding box center [372, 14] width 8 height 8
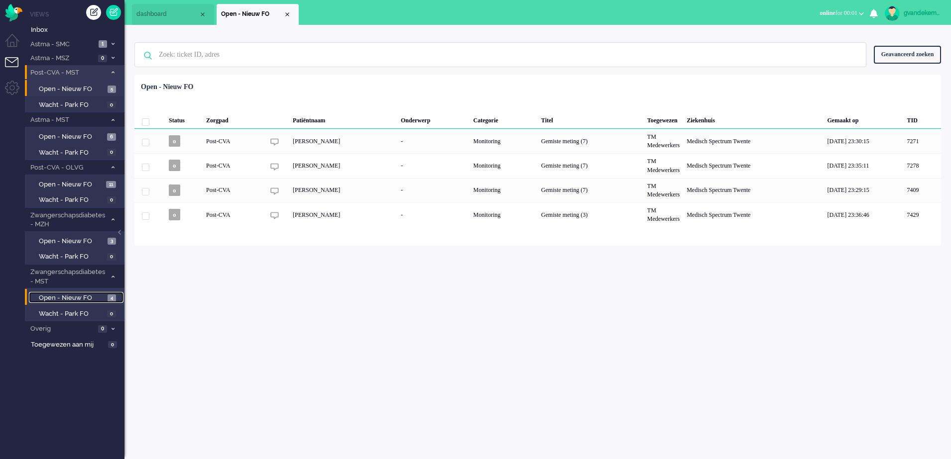
click at [85, 292] on link "Open - Nieuw FO 4" at bounding box center [76, 297] width 95 height 11
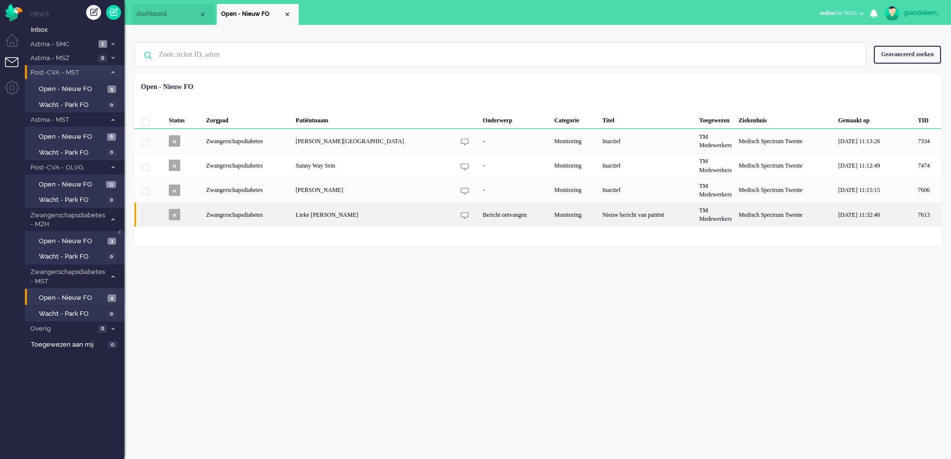
click at [735, 216] on div "Lieke Johanna Geertruida Tenniglo" at bounding box center [785, 215] width 100 height 24
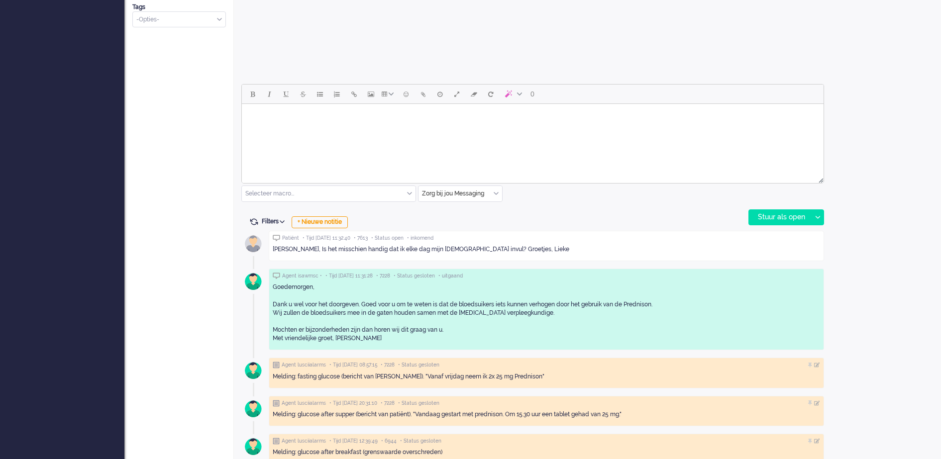
scroll to position [404, 0]
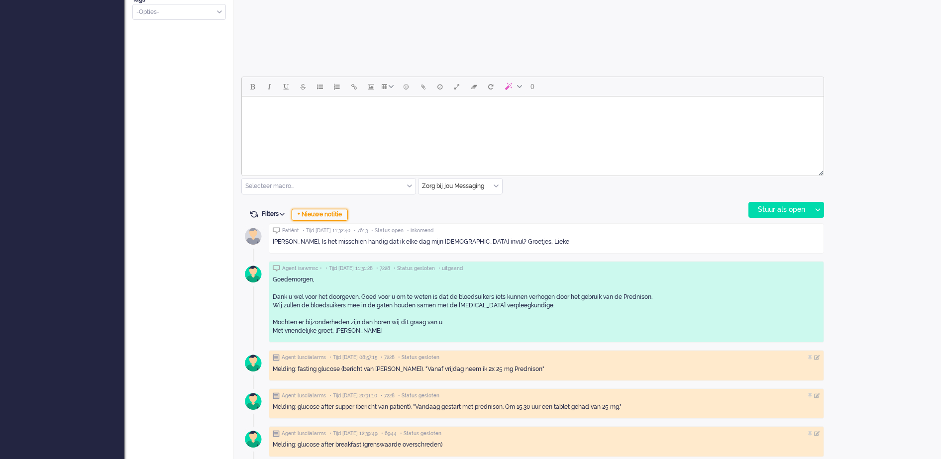
click at [327, 218] on div "+ Nieuwe notitie" at bounding box center [320, 215] width 56 height 12
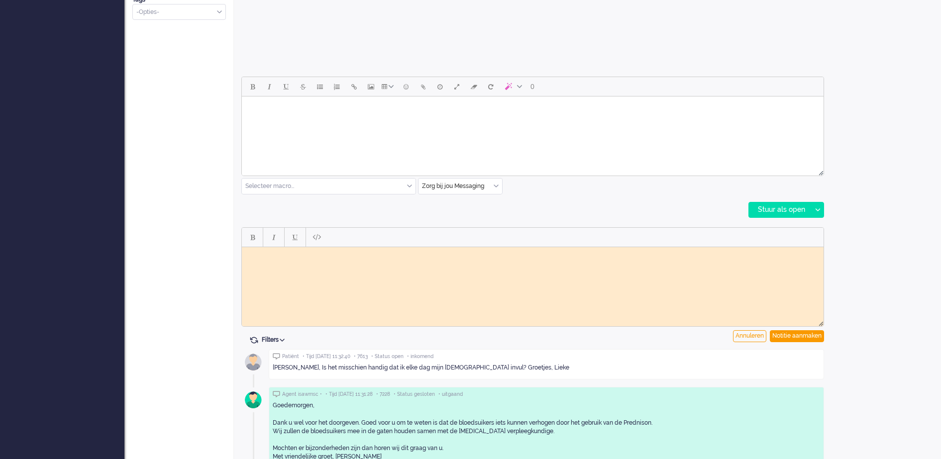
scroll to position [0, 0]
click at [319, 255] on body "Rich Text Area. Press ALT-0 for help." at bounding box center [533, 254] width 574 height 7
drag, startPoint x: 792, startPoint y: 333, endPoint x: 782, endPoint y: 328, distance: 11.1
click at [791, 333] on div "Notitie aanmaken" at bounding box center [797, 337] width 54 height 12
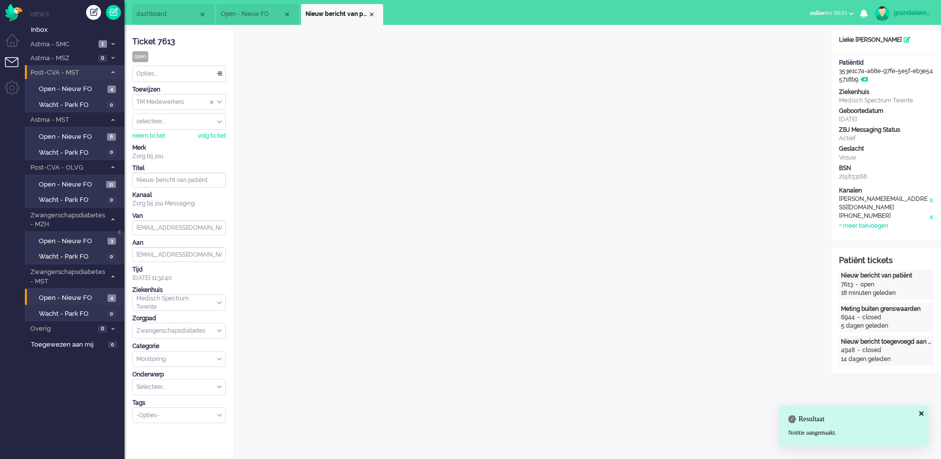
click at [217, 74] on div "Opties..." at bounding box center [179, 73] width 93 height 15
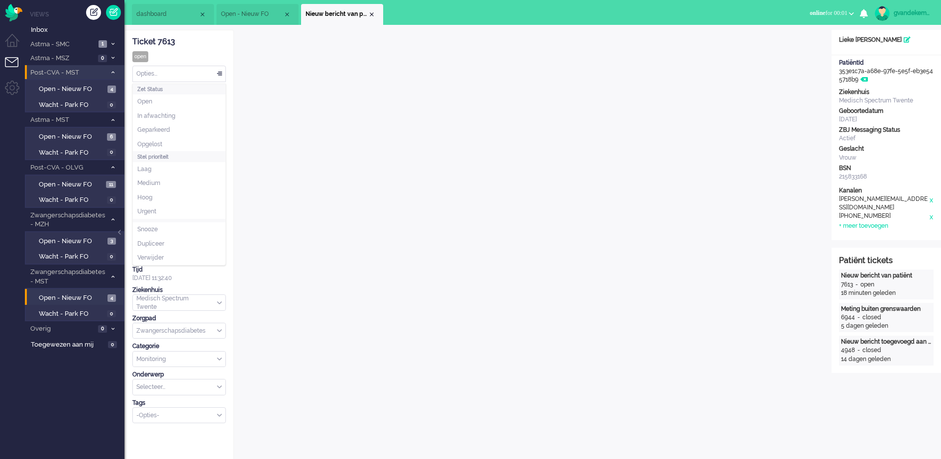
click at [220, 73] on span at bounding box center [220, 74] width 10 height 7
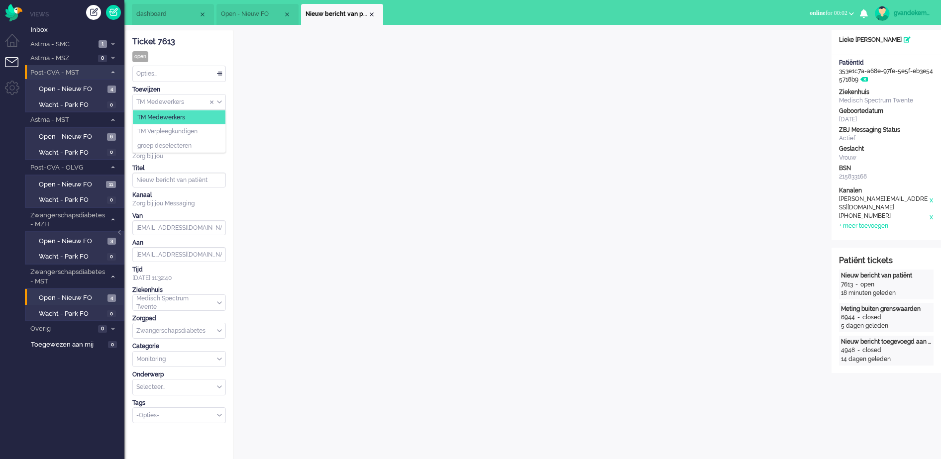
click at [218, 101] on div "TM Medewerkers" at bounding box center [179, 102] width 93 height 15
click at [205, 127] on li "TM Verpleegkundigen" at bounding box center [179, 131] width 93 height 14
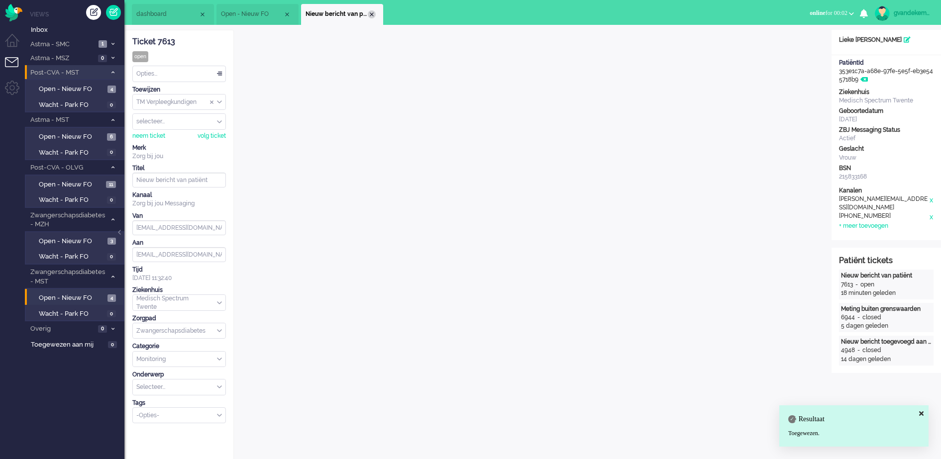
click at [373, 13] on div "Close tab" at bounding box center [372, 14] width 8 height 8
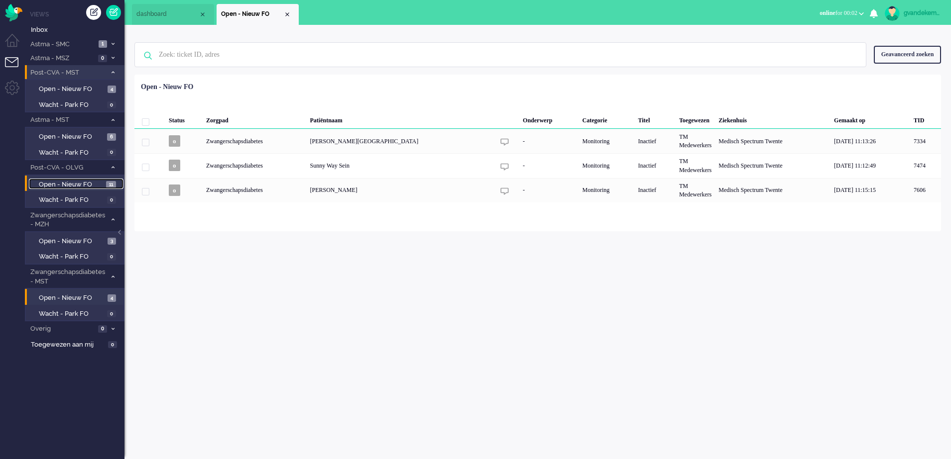
click at [83, 185] on span "Open - Nieuw FO" at bounding box center [71, 184] width 65 height 9
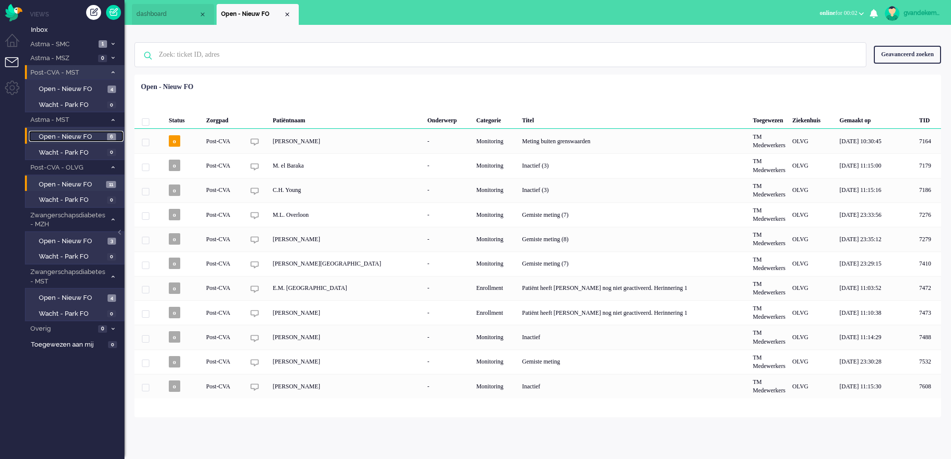
click at [90, 134] on span "Open - Nieuw FO" at bounding box center [72, 136] width 66 height 9
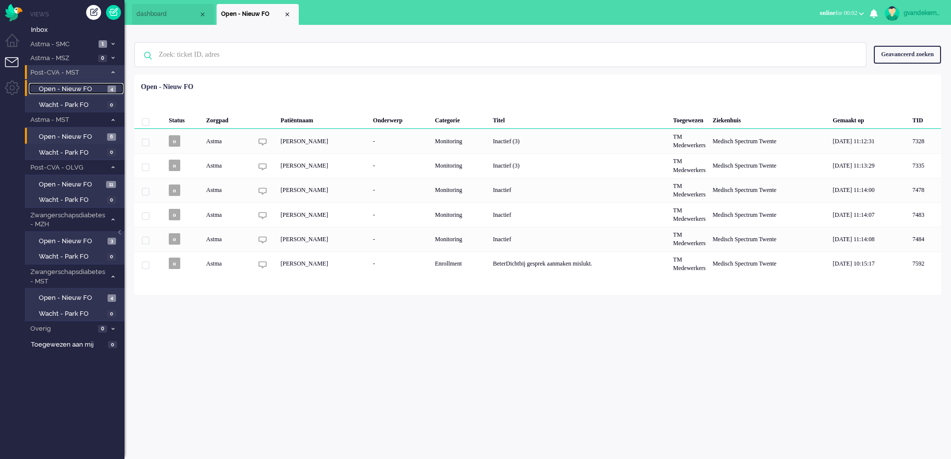
click at [93, 84] on link "Open - Nieuw FO 4" at bounding box center [76, 88] width 95 height 11
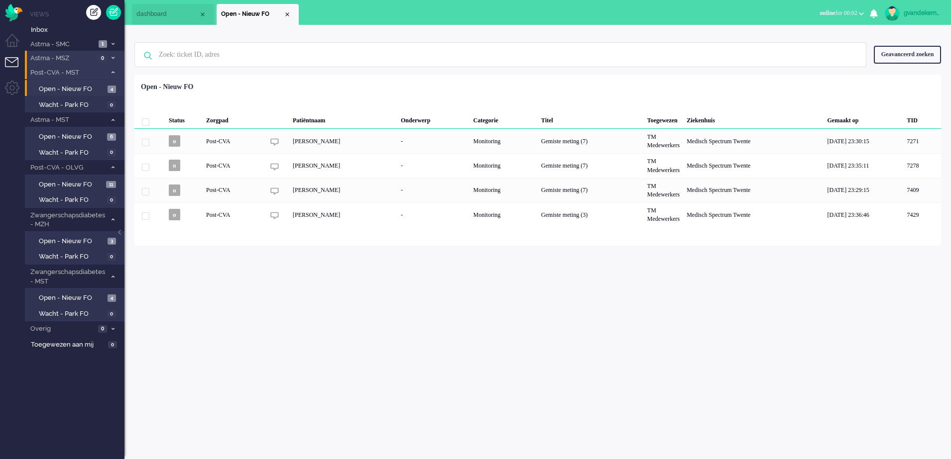
click at [113, 57] on icon at bounding box center [112, 57] width 3 height 3
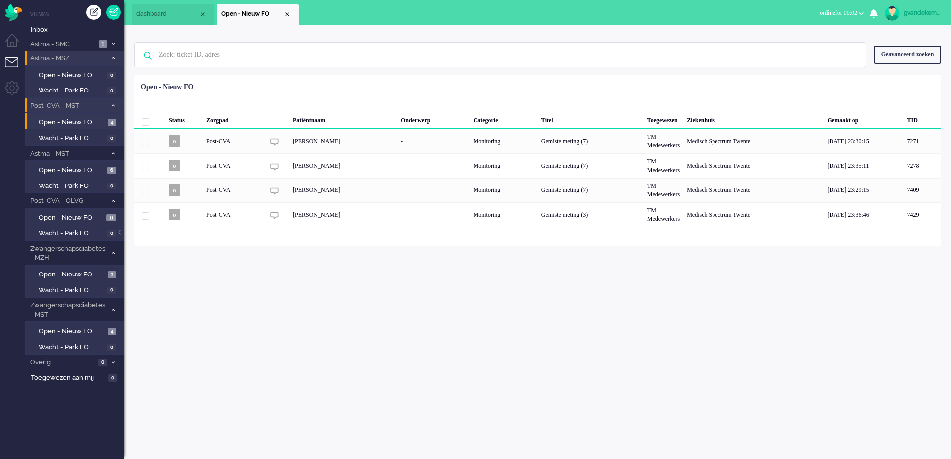
click at [113, 57] on icon at bounding box center [112, 57] width 3 height 3
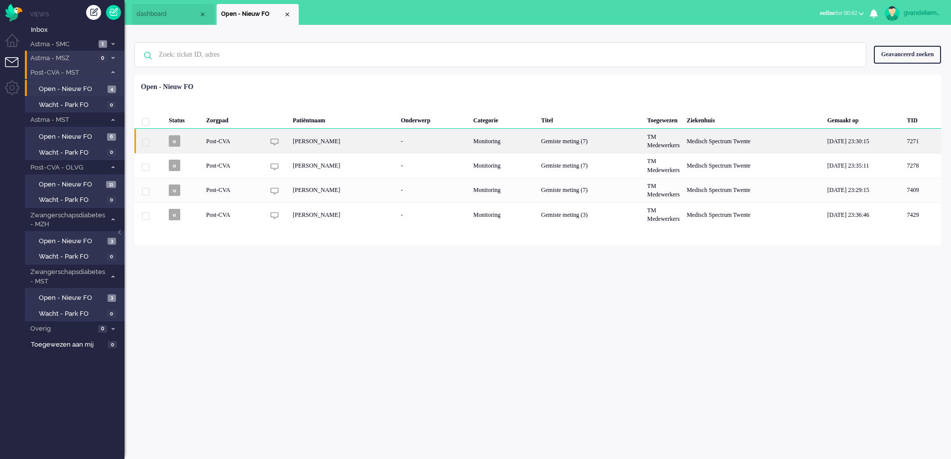
click at [336, 141] on div "Silvia Grob" at bounding box center [343, 141] width 108 height 24
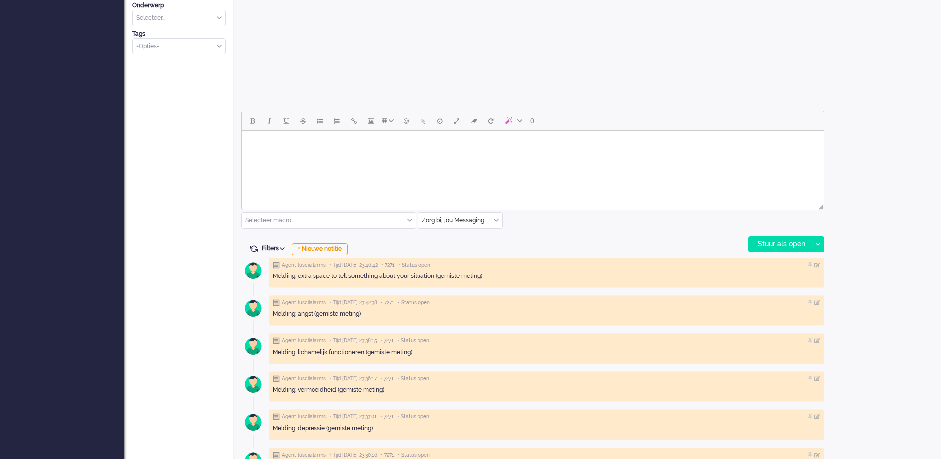
scroll to position [373, 0]
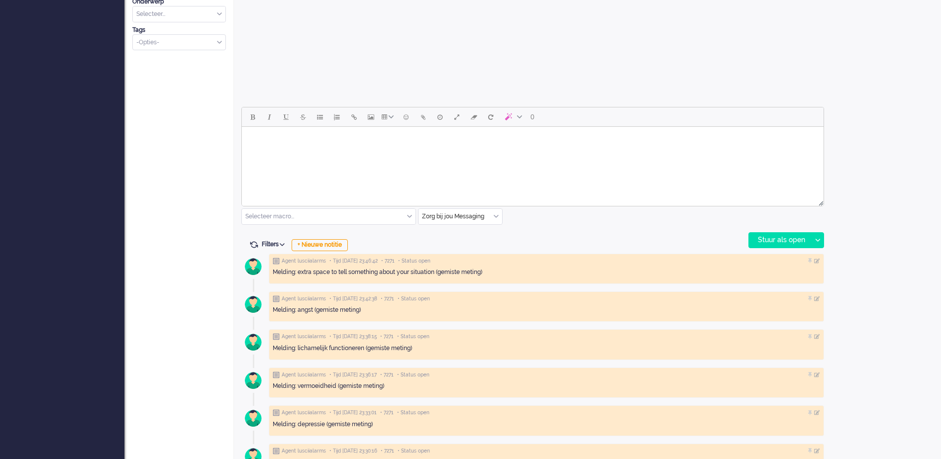
click at [380, 140] on body "Rich Text Area. Press ALT-0 for help." at bounding box center [533, 139] width 574 height 17
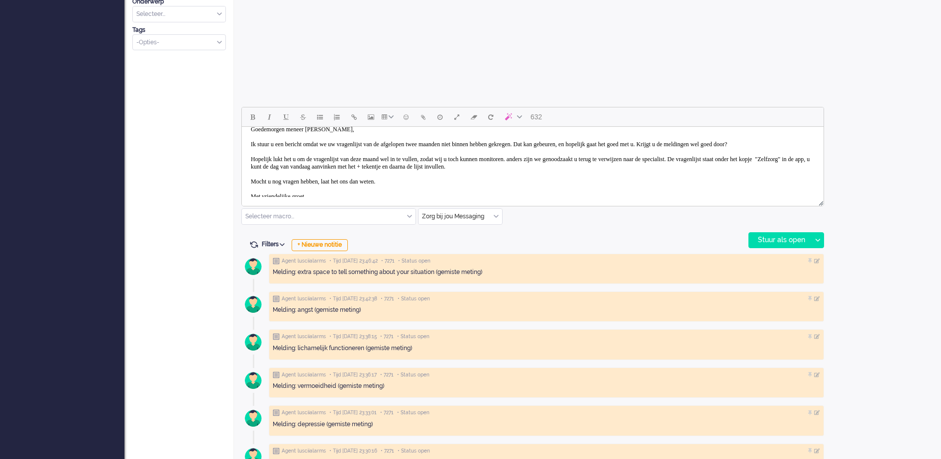
scroll to position [0, 0]
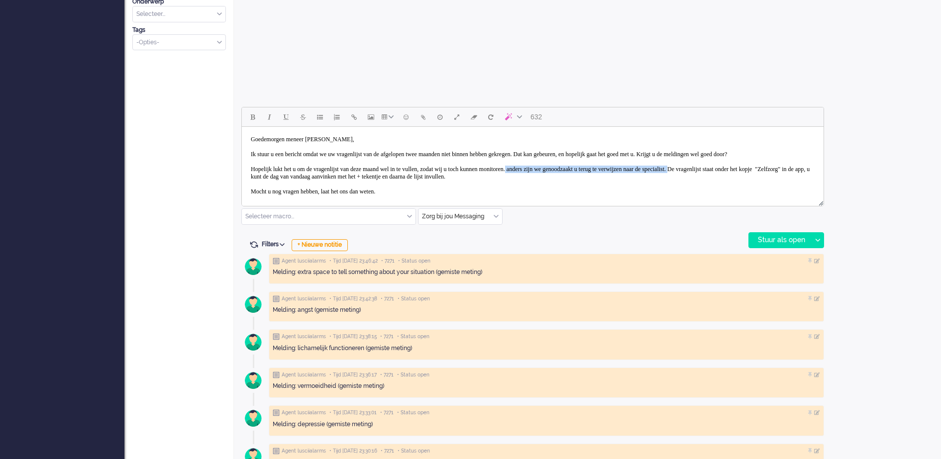
drag, startPoint x: 572, startPoint y: 175, endPoint x: 780, endPoint y: 177, distance: 208.6
click at [780, 177] on body "Goedemorgen meneer Van Daele, Ik stuur u een bericht omdat we uw vragenlijst va…" at bounding box center [533, 177] width 574 height 92
drag, startPoint x: 306, startPoint y: 141, endPoint x: 349, endPoint y: 137, distance: 43.9
click at [349, 137] on body "Goedemorgen meneer Van Daele, Ik stuur u een bericht omdat we uw vragenlijst va…" at bounding box center [533, 177] width 574 height 92
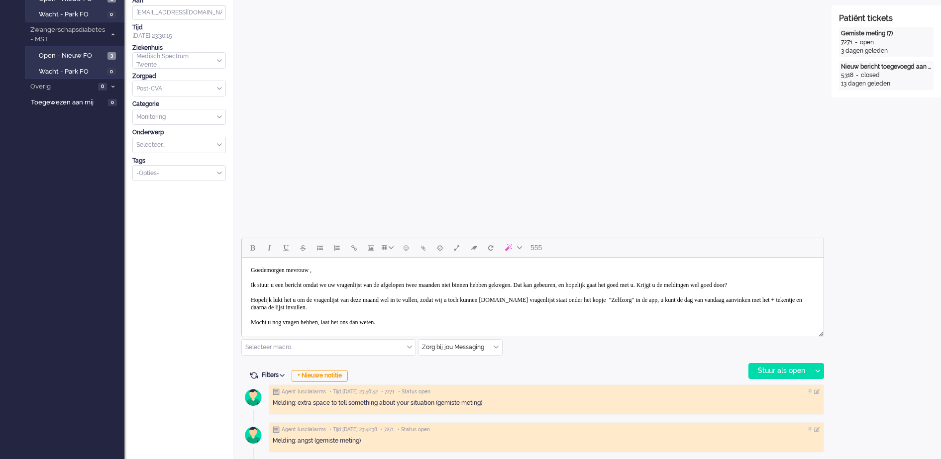
scroll to position [249, 0]
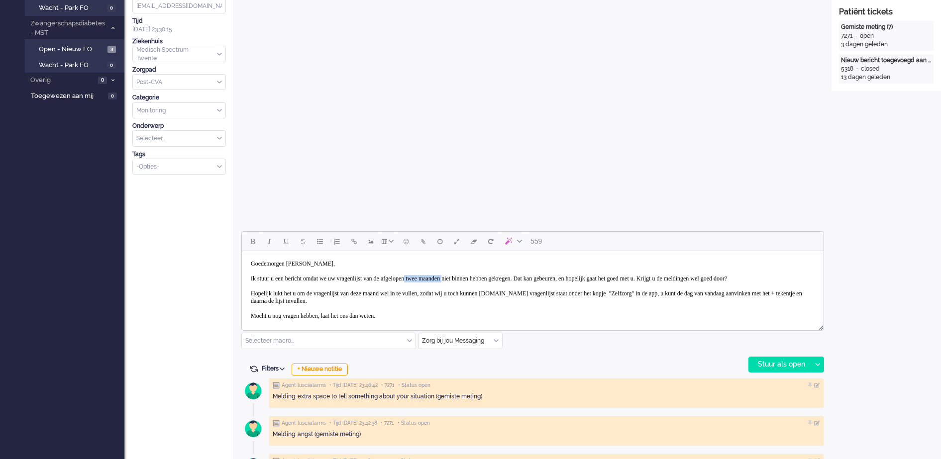
drag, startPoint x: 446, startPoint y: 277, endPoint x: 496, endPoint y: 276, distance: 49.8
click at [496, 276] on body "Goedemorgen mevrouw Grob, Ik stuur u een bericht omdat we uw vragenlijst van de…" at bounding box center [533, 301] width 574 height 92
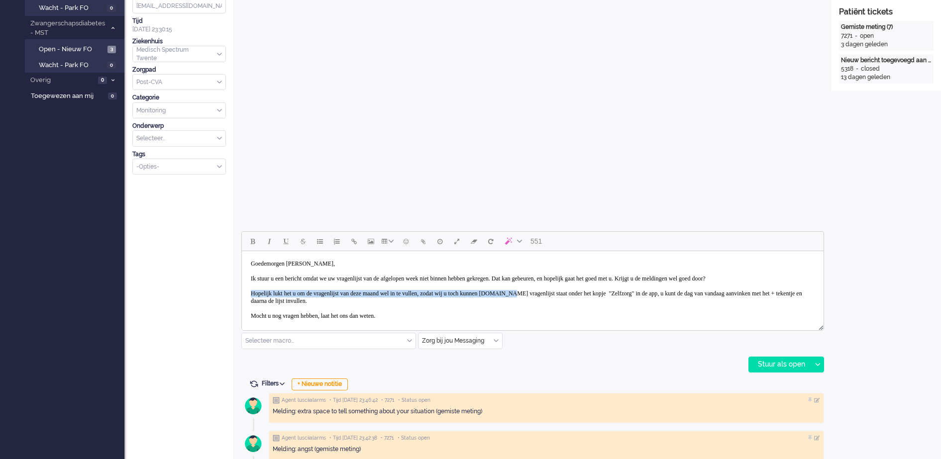
drag, startPoint x: 571, startPoint y: 302, endPoint x: 239, endPoint y: 303, distance: 332.0
click at [242, 303] on html "Goedemorgen mevrouw Grob, Ik stuur u een bericht omdat we uw vragenlijst van de…" at bounding box center [533, 301] width 582 height 100
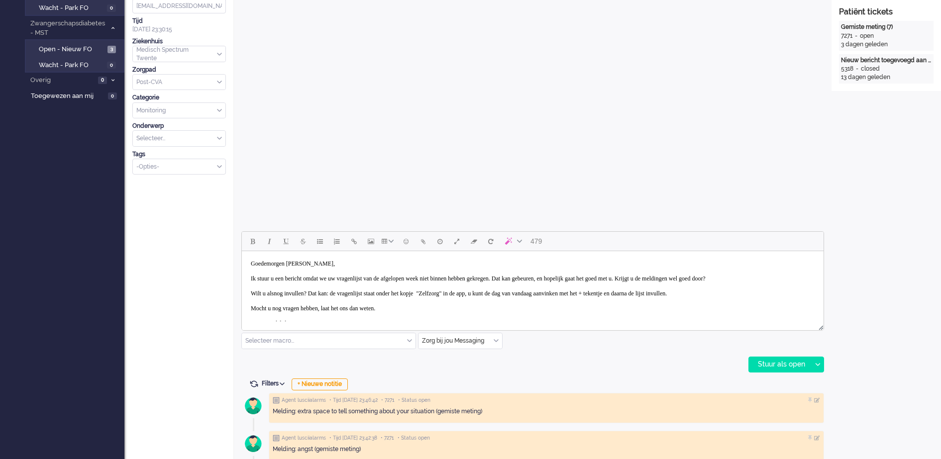
click at [793, 300] on body "Goedemorgen mevrouw Grob, Ik stuur u een bericht omdat we uw vragenlijst van de…" at bounding box center [533, 297] width 574 height 85
click at [280, 306] on body "Goedemorgen mevrouw Grob, Ik stuur u een bericht omdat we uw vragenlijst van de…" at bounding box center [533, 301] width 574 height 92
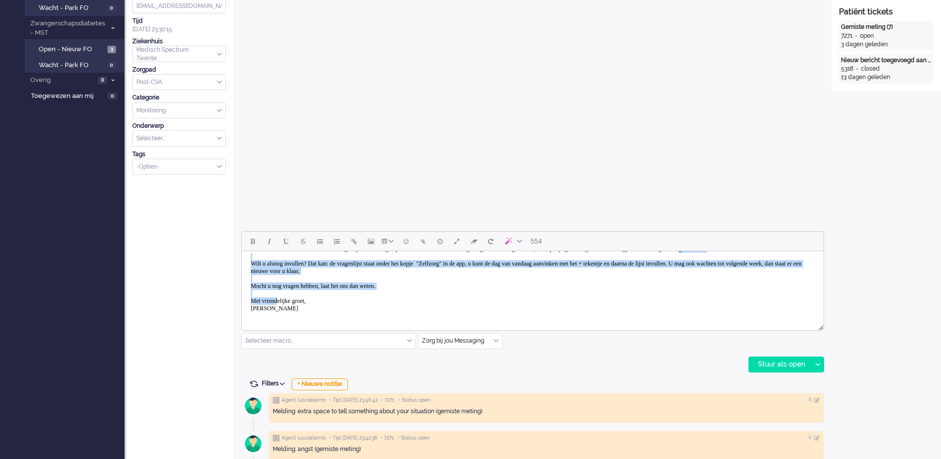
scroll to position [0, 0]
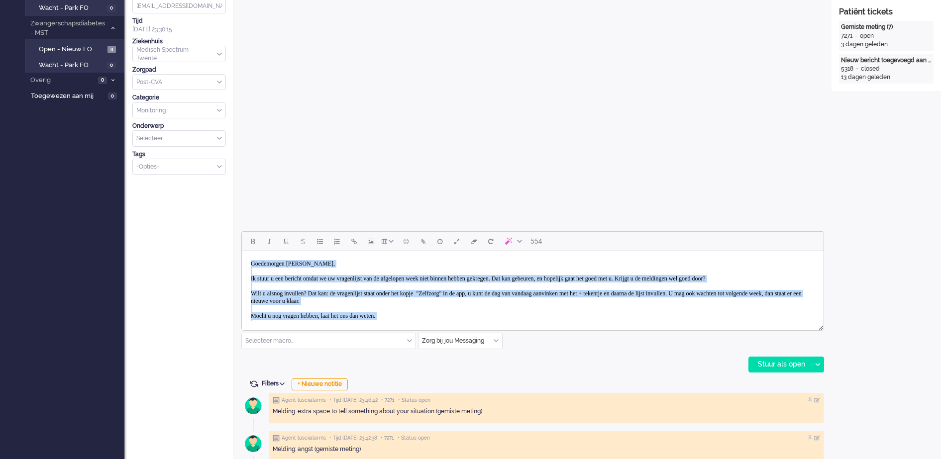
drag, startPoint x: 282, startPoint y: 304, endPoint x: 486, endPoint y: 498, distance: 282.0
click at [244, 251] on html "Goedemorgen mevrouw Grob, Ik stuur u een bericht omdat we uw vragenlijst van de…" at bounding box center [533, 301] width 582 height 100
copy body "Goedemorgen mevrouw Grob, Ik stuur u een bericht omdat we uw vragenlijst van de…"
click at [510, 291] on body "Goedemorgen mevrouw Grob, Ik stuur u een bericht omdat we uw vragenlijst van de…" at bounding box center [533, 301] width 574 height 92
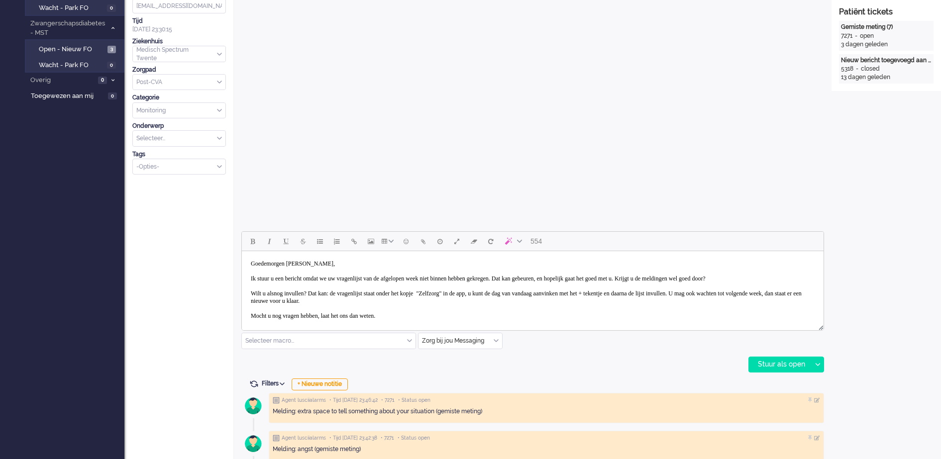
scroll to position [37, 0]
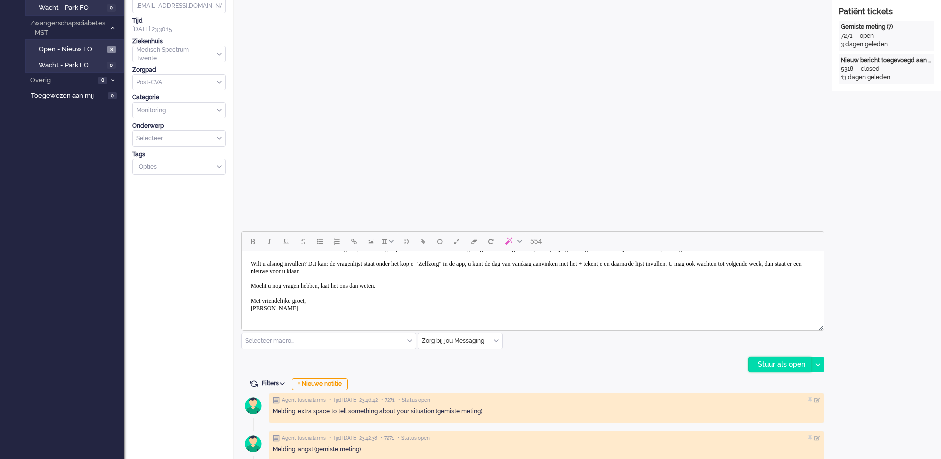
click at [772, 363] on div "Stuur als open" at bounding box center [780, 364] width 62 height 15
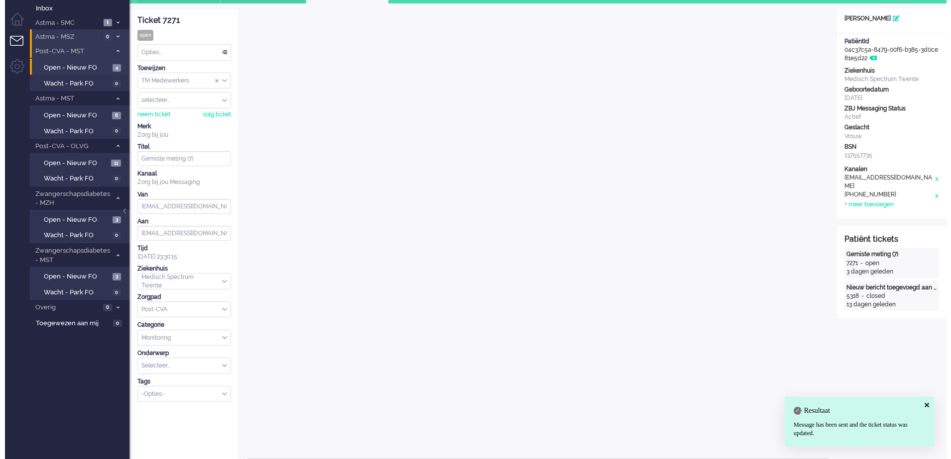
scroll to position [0, 0]
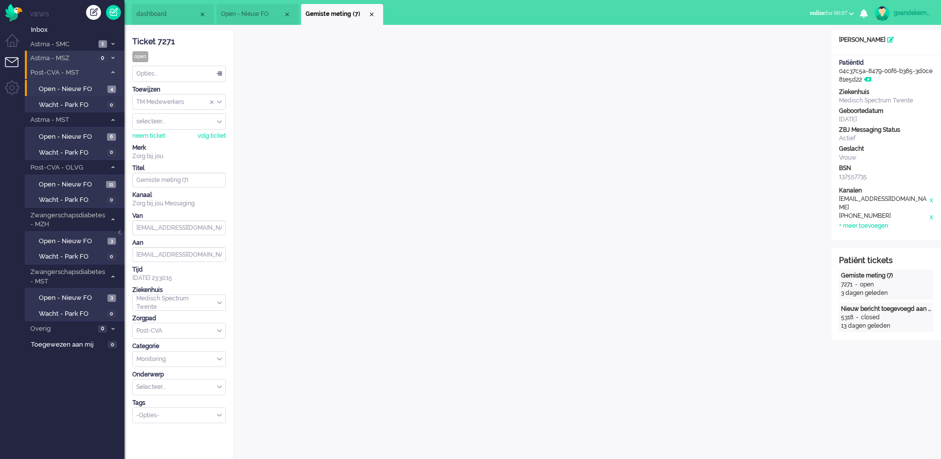
click at [219, 74] on div "Opties..." at bounding box center [179, 73] width 93 height 15
click at [179, 140] on li "Opgelost" at bounding box center [179, 144] width 93 height 14
click at [372, 14] on div "Close tab" at bounding box center [372, 14] width 8 height 8
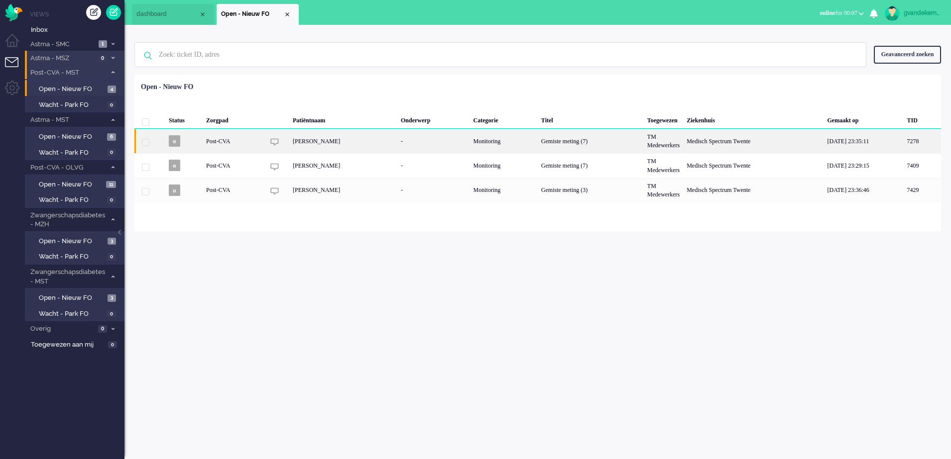
click at [581, 141] on div "Gemiste meting (7)" at bounding box center [591, 141] width 106 height 24
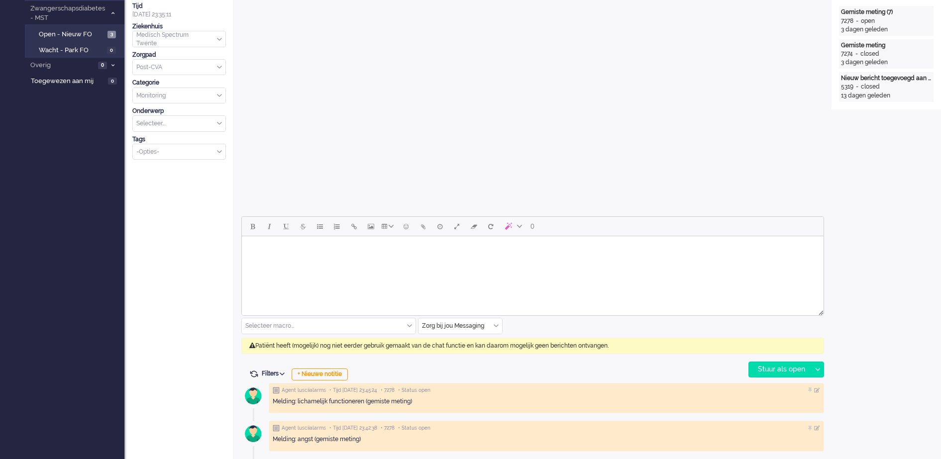
scroll to position [30, 0]
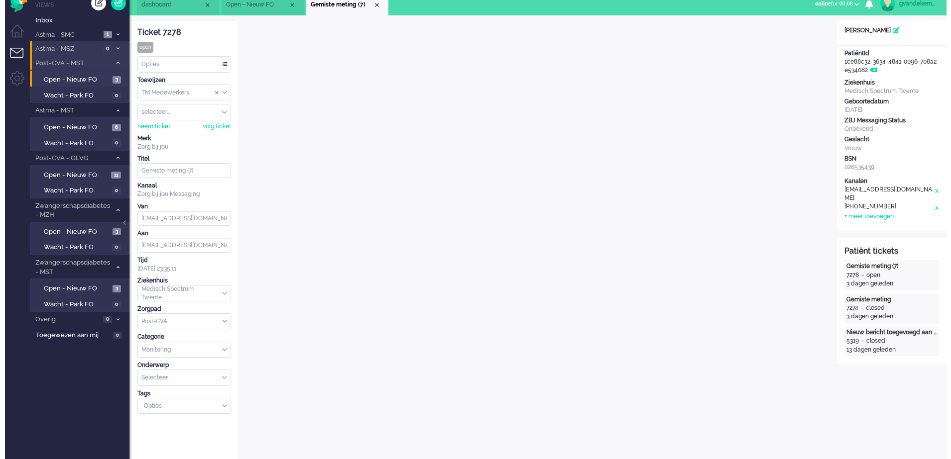
scroll to position [0, 0]
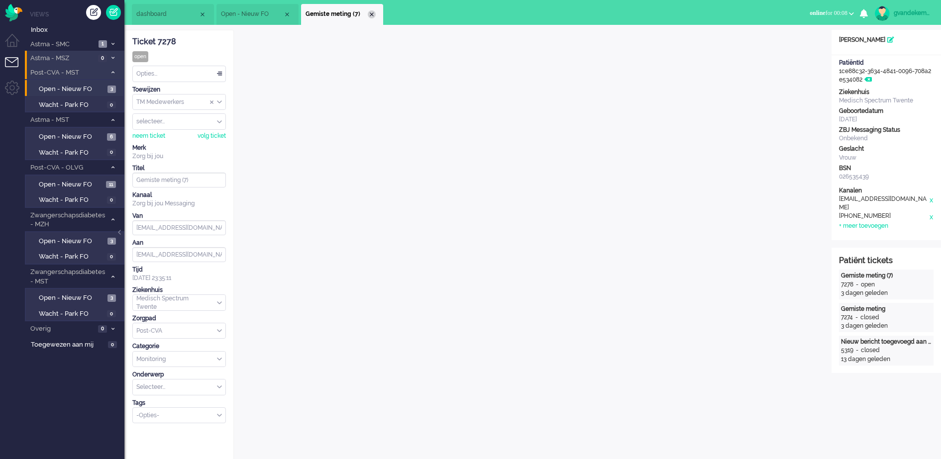
click at [371, 15] on div "Close tab" at bounding box center [372, 14] width 8 height 8
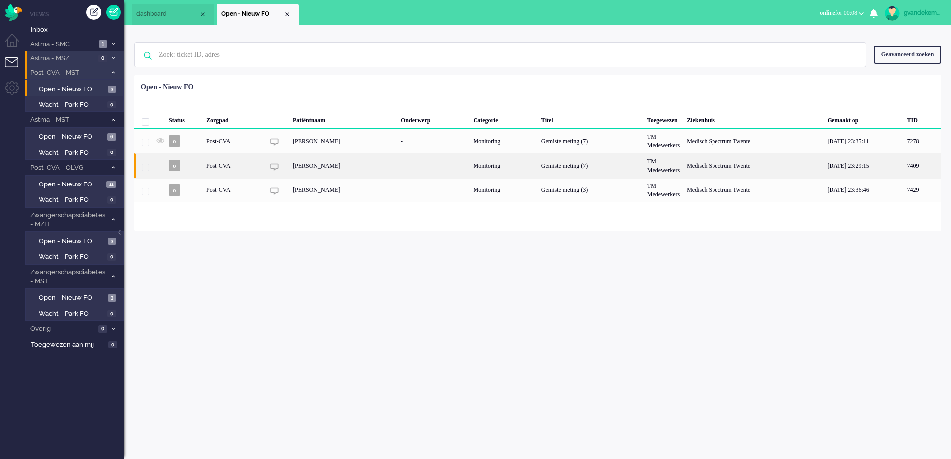
click at [397, 167] on div "[PERSON_NAME]" at bounding box center [343, 165] width 108 height 24
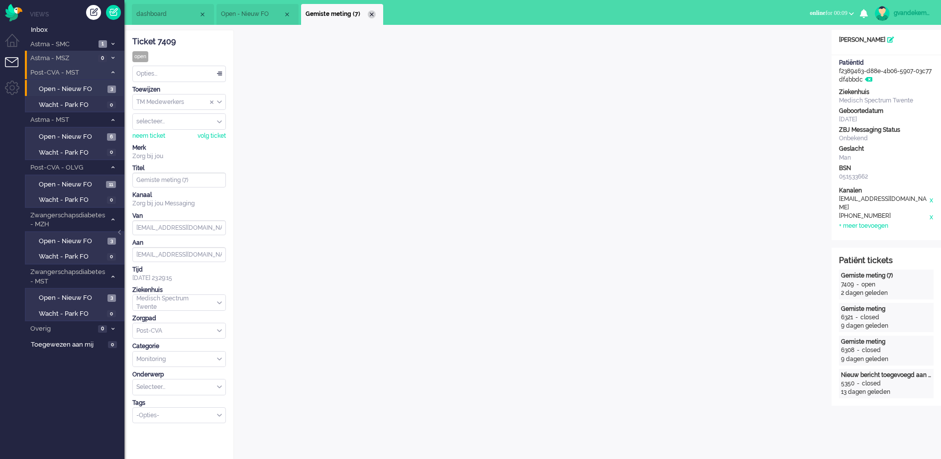
click at [370, 14] on div "Close tab" at bounding box center [372, 14] width 8 height 8
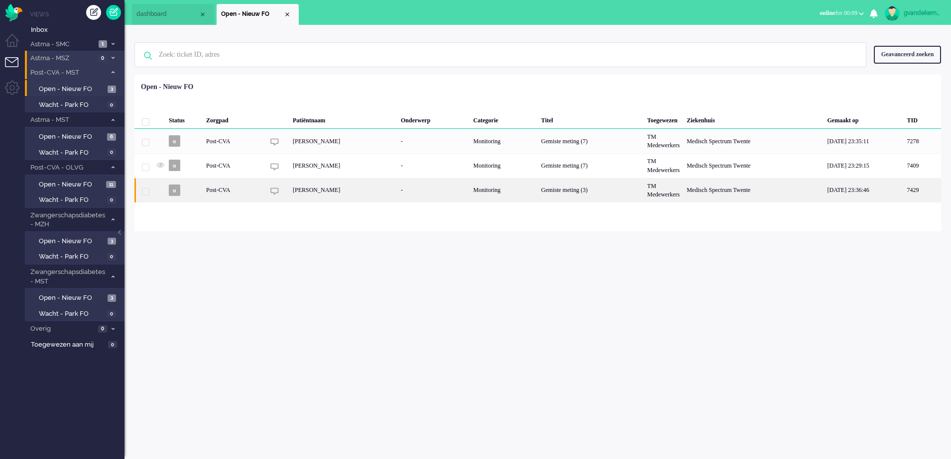
click at [397, 189] on div "Petrus Cornelis van der Kuijl" at bounding box center [343, 190] width 108 height 24
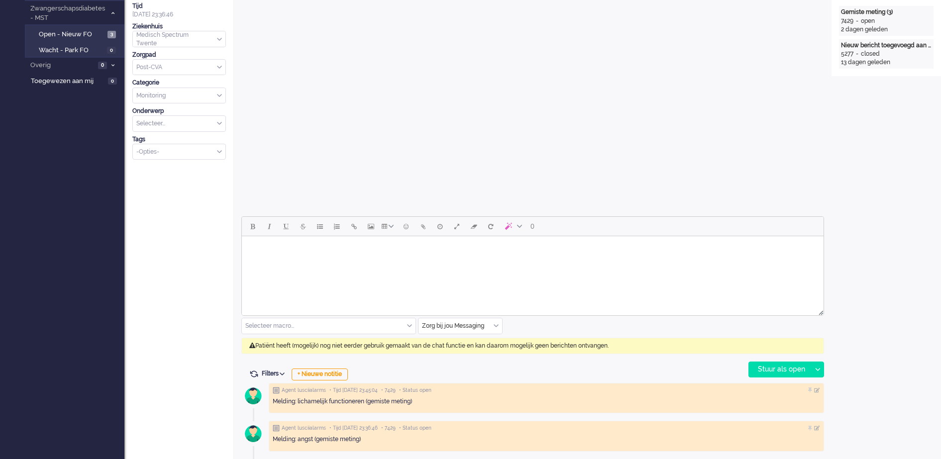
scroll to position [30, 0]
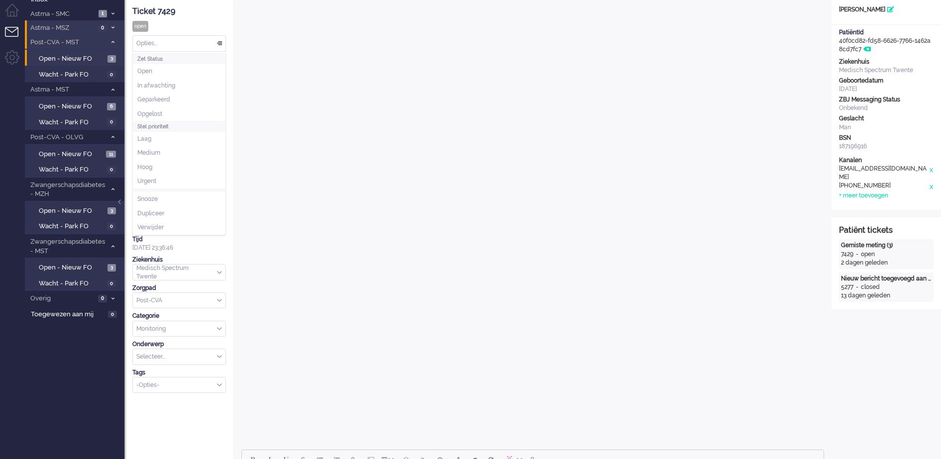
click at [220, 42] on div "Opties..." at bounding box center [179, 43] width 93 height 15
click at [162, 112] on span "Opgelost" at bounding box center [149, 114] width 25 height 8
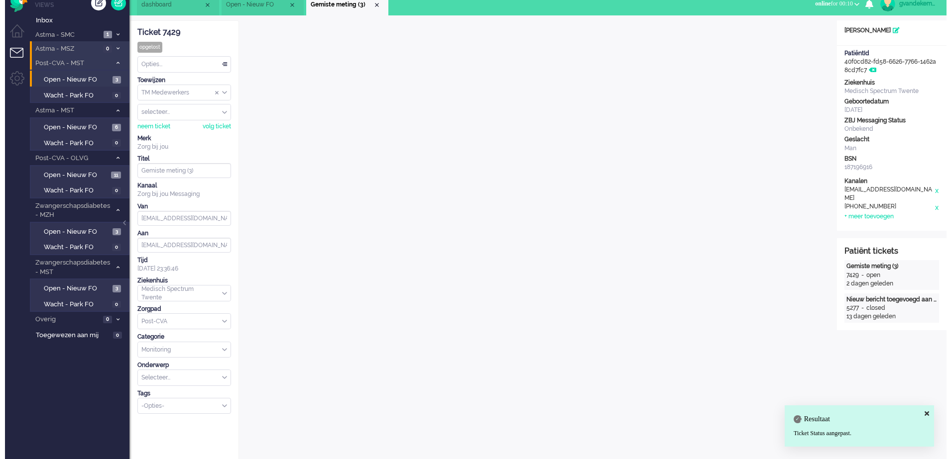
scroll to position [0, 0]
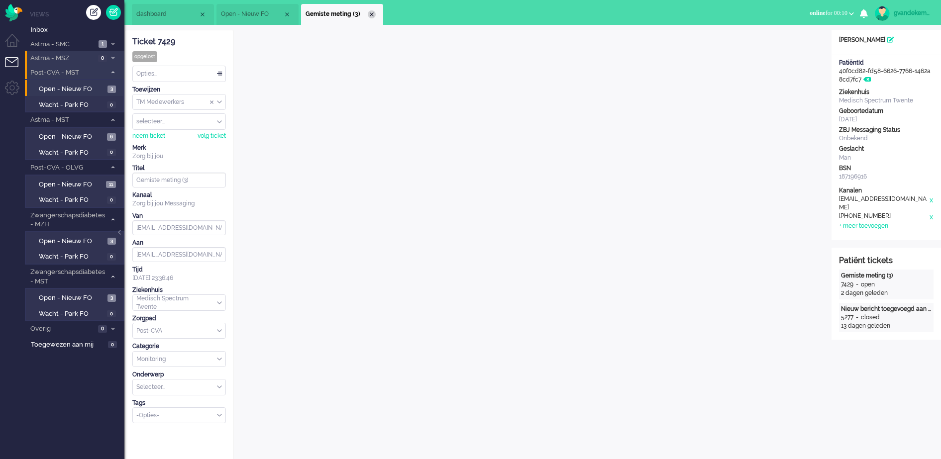
click at [371, 15] on div "Close tab" at bounding box center [372, 14] width 8 height 8
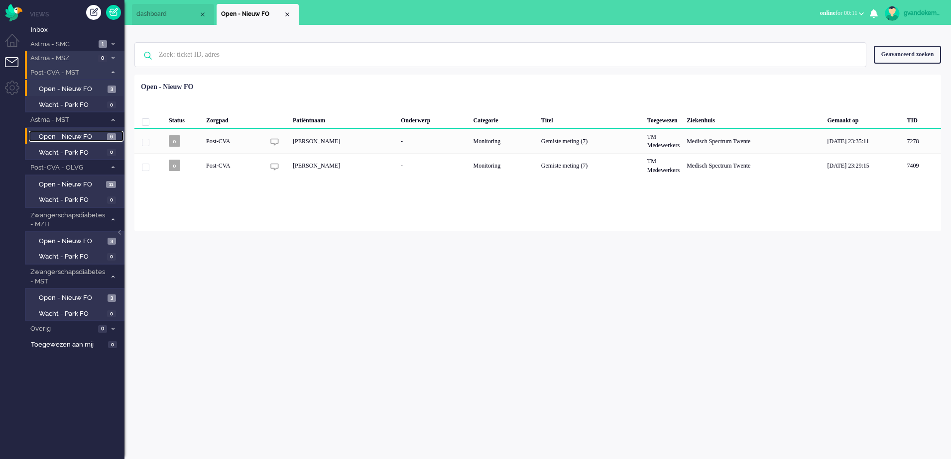
click at [107, 133] on link "Open - Nieuw FO 6" at bounding box center [76, 136] width 95 height 11
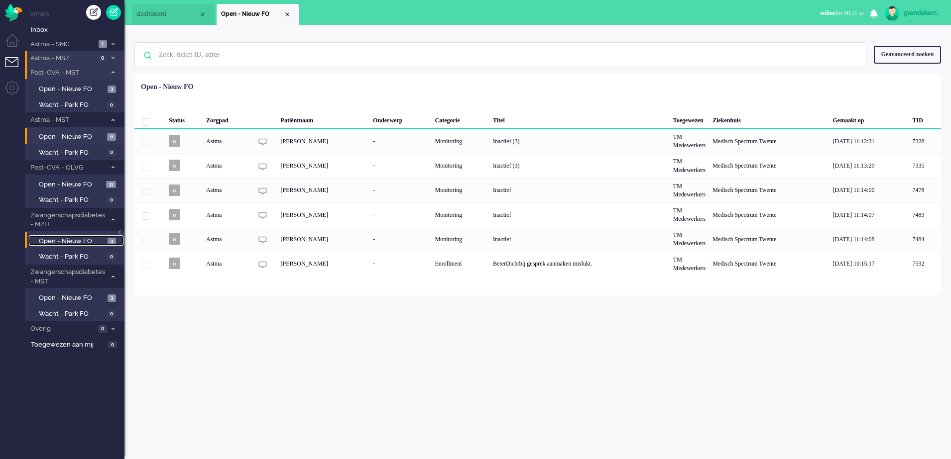
click at [104, 241] on span "Open - Nieuw FO" at bounding box center [72, 241] width 66 height 9
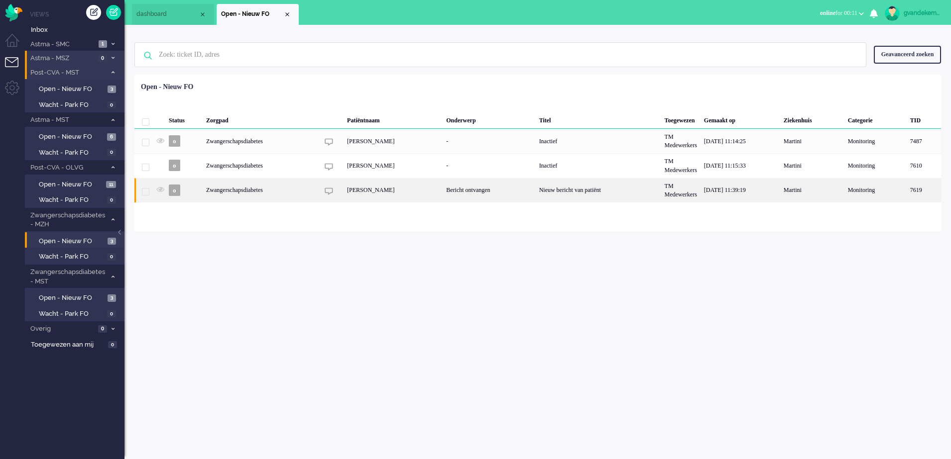
click at [371, 191] on div "Lize Roosma" at bounding box center [392, 190] width 99 height 24
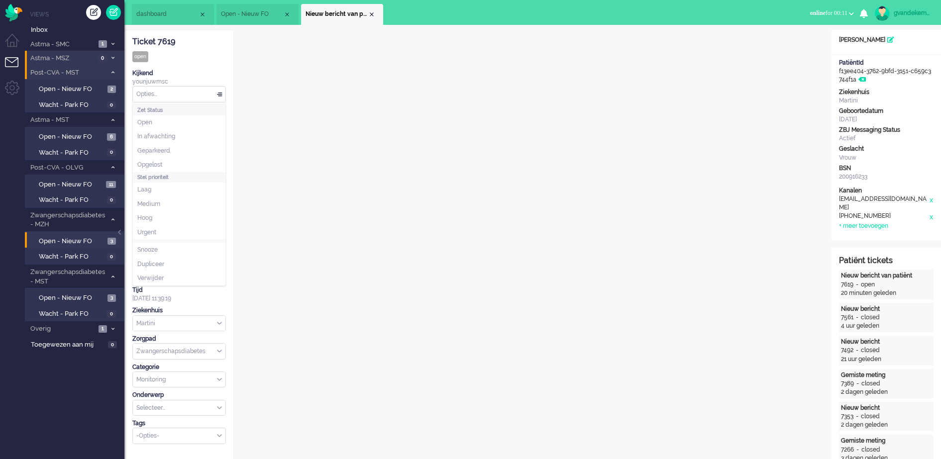
click at [221, 94] on div "Opties..." at bounding box center [179, 94] width 93 height 15
click at [218, 94] on div "Opties..." at bounding box center [179, 94] width 93 height 15
click at [165, 165] on li "Opgelost" at bounding box center [179, 165] width 93 height 14
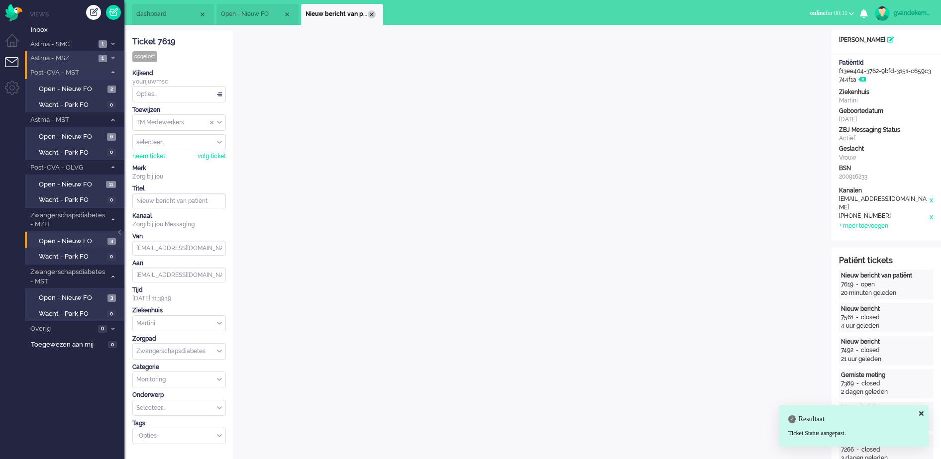
click at [370, 11] on div "Close tab" at bounding box center [372, 14] width 8 height 8
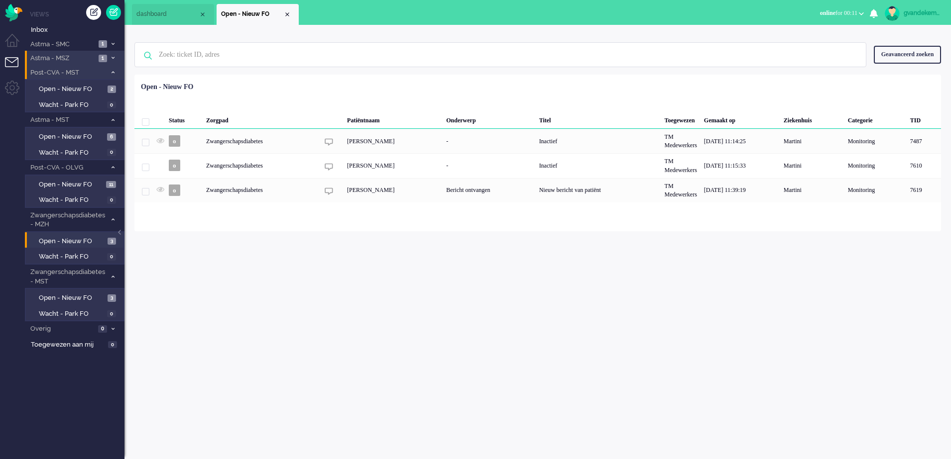
click at [289, 12] on div "Close tab" at bounding box center [287, 14] width 8 height 8
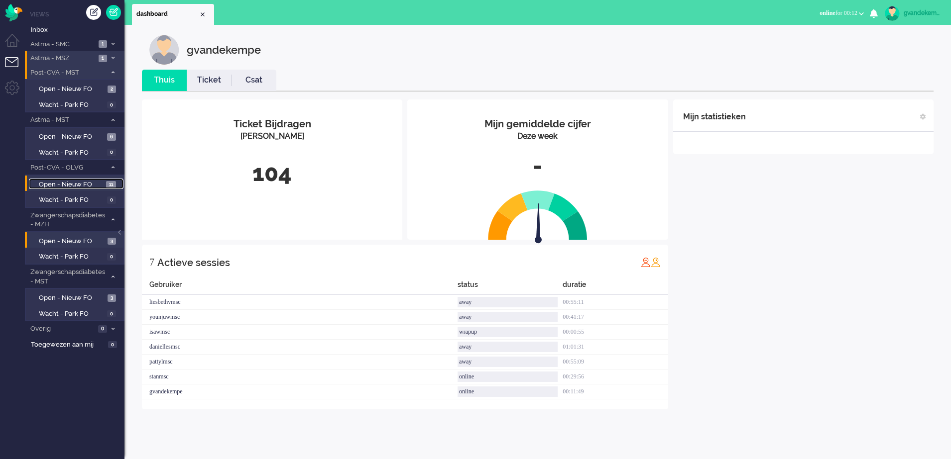
click at [78, 186] on span "Open - Nieuw FO" at bounding box center [71, 184] width 65 height 9
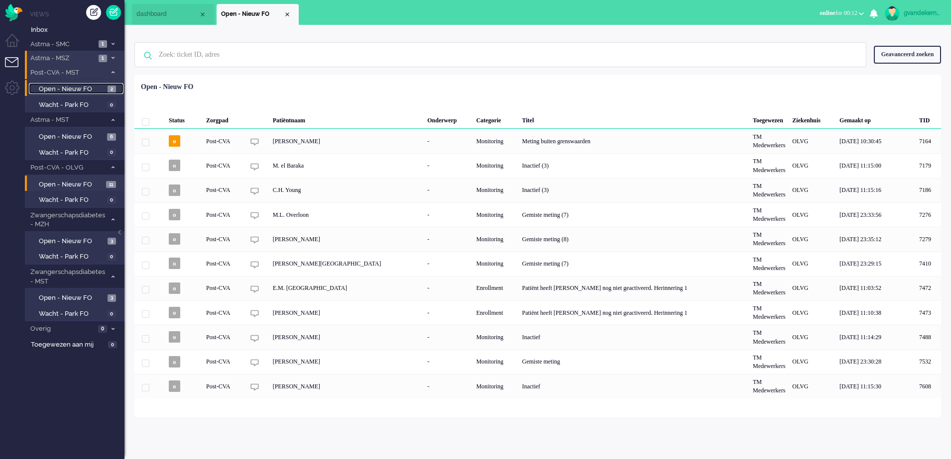
click at [82, 87] on span "Open - Nieuw FO" at bounding box center [72, 89] width 66 height 9
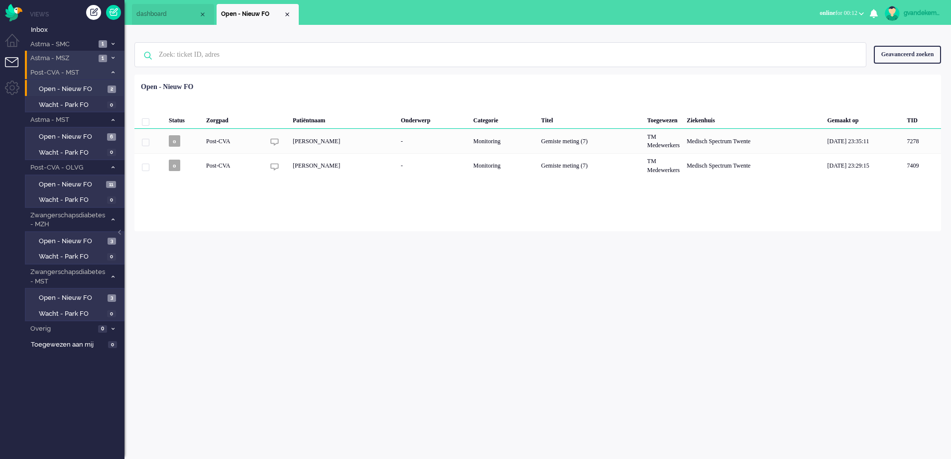
click at [82, 54] on span "Astma - MSZ" at bounding box center [62, 58] width 67 height 9
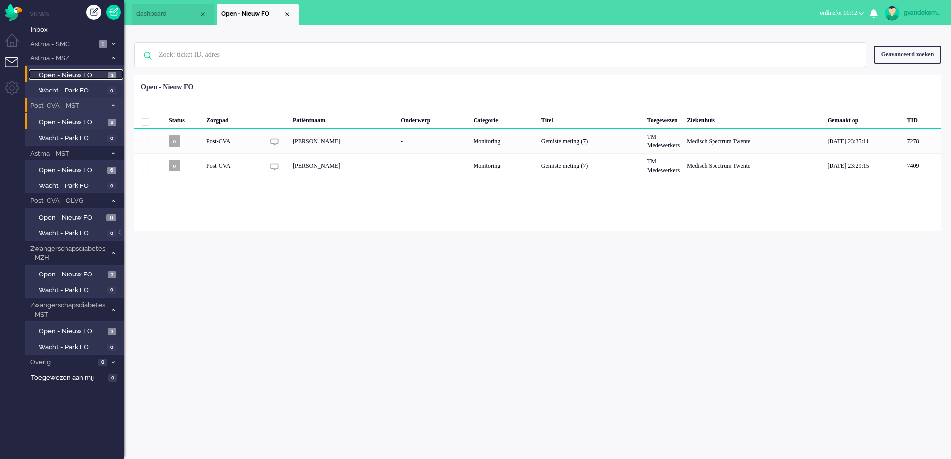
click at [89, 75] on span "Open - Nieuw FO" at bounding box center [72, 75] width 67 height 9
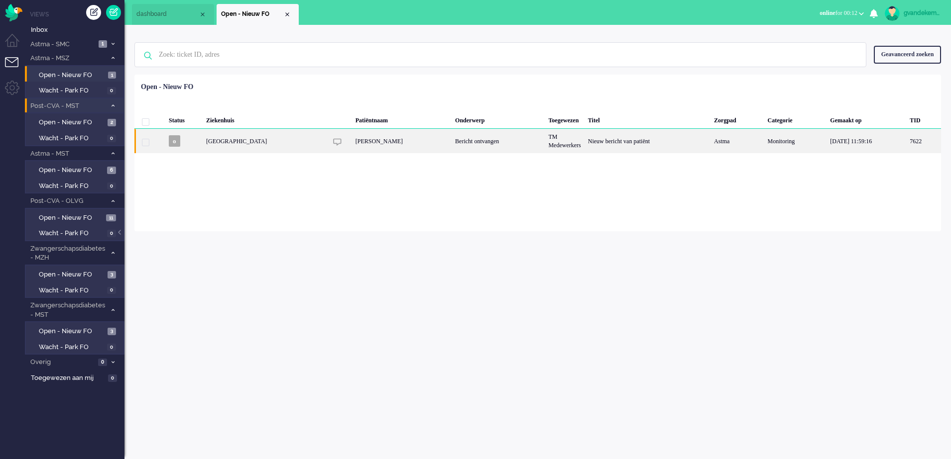
click at [561, 143] on div "TM Medewerkers" at bounding box center [564, 141] width 39 height 24
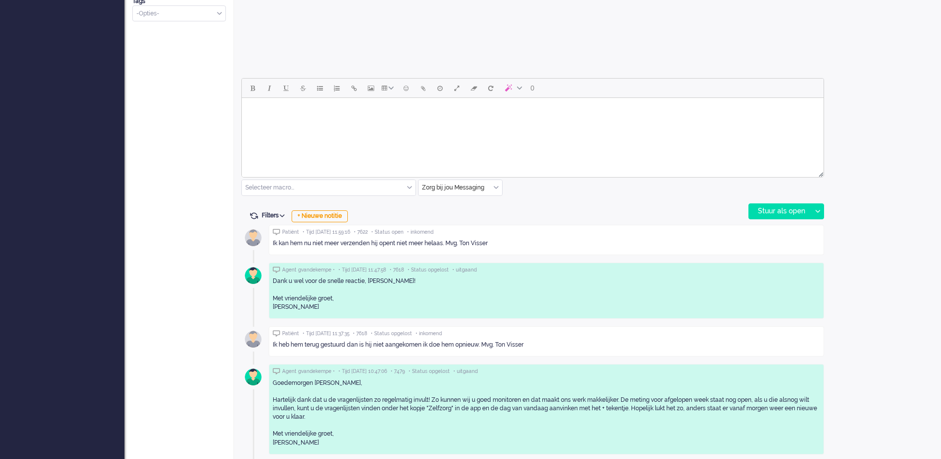
scroll to position [404, 0]
click at [365, 108] on body "Rich Text Area. Press ALT-0 for help." at bounding box center [533, 109] width 574 height 17
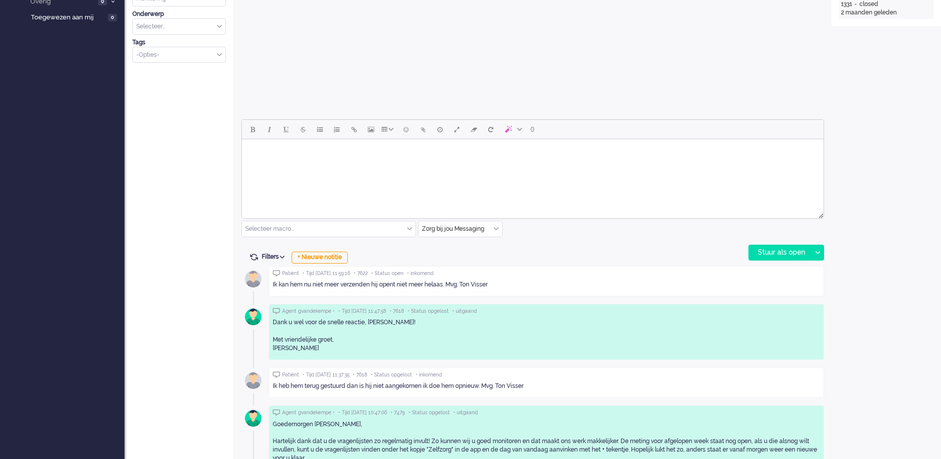
scroll to position [373, 0]
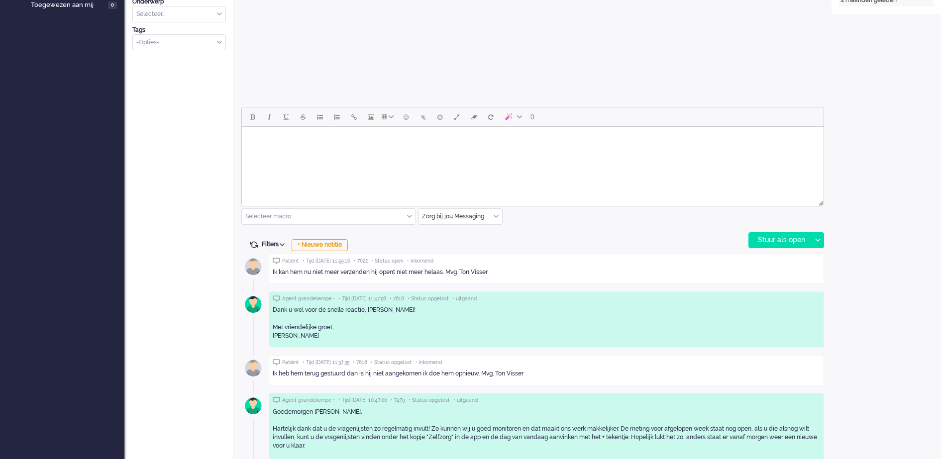
click at [382, 139] on body "Rich Text Area. Press ALT-0 for help." at bounding box center [533, 139] width 574 height 17
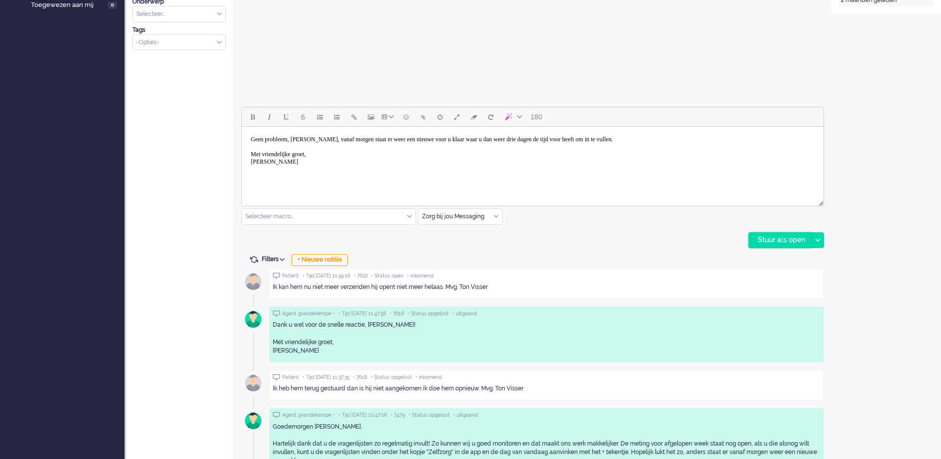
click at [798, 240] on div "Stuur als open" at bounding box center [780, 240] width 62 height 15
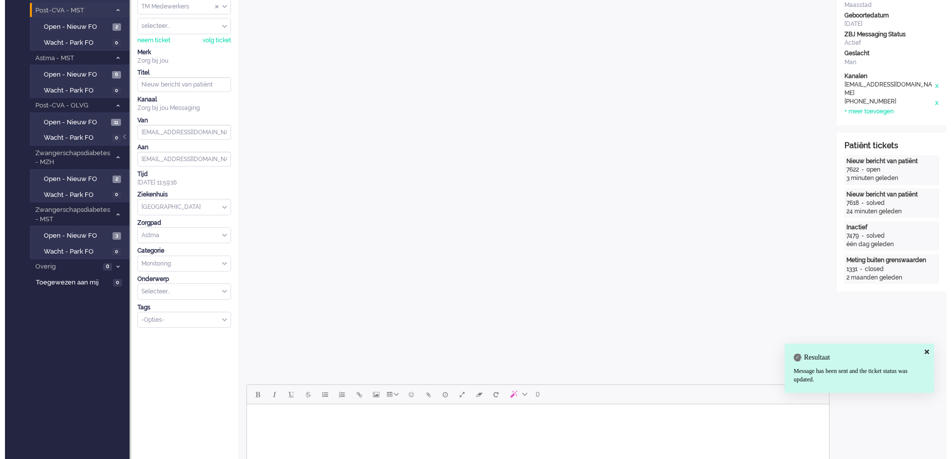
scroll to position [0, 0]
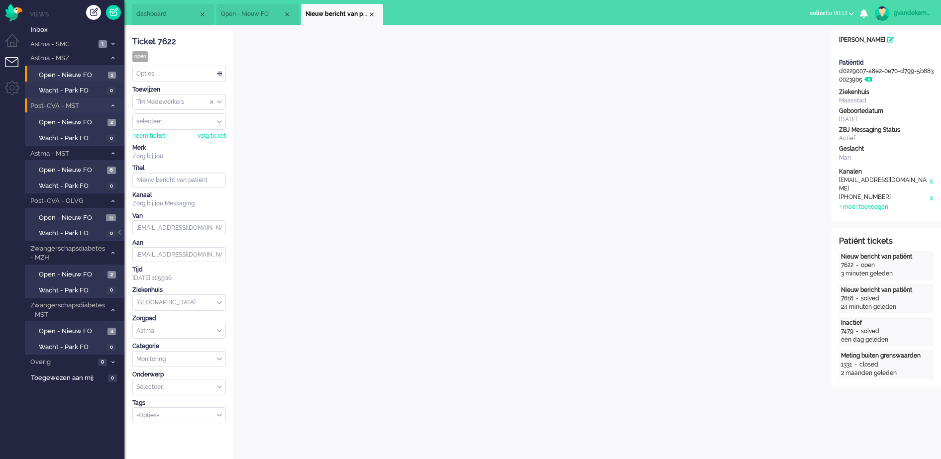
click at [222, 71] on div "Opties..." at bounding box center [179, 73] width 93 height 15
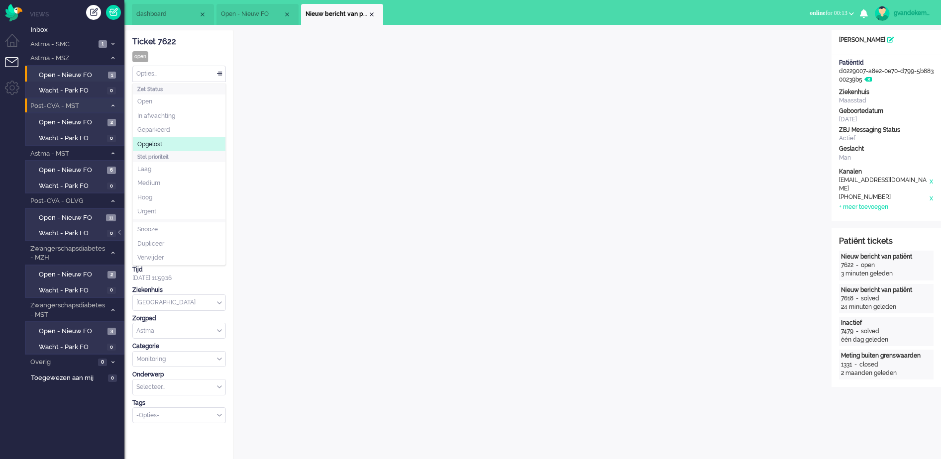
click at [164, 142] on li "Opgelost" at bounding box center [179, 144] width 93 height 14
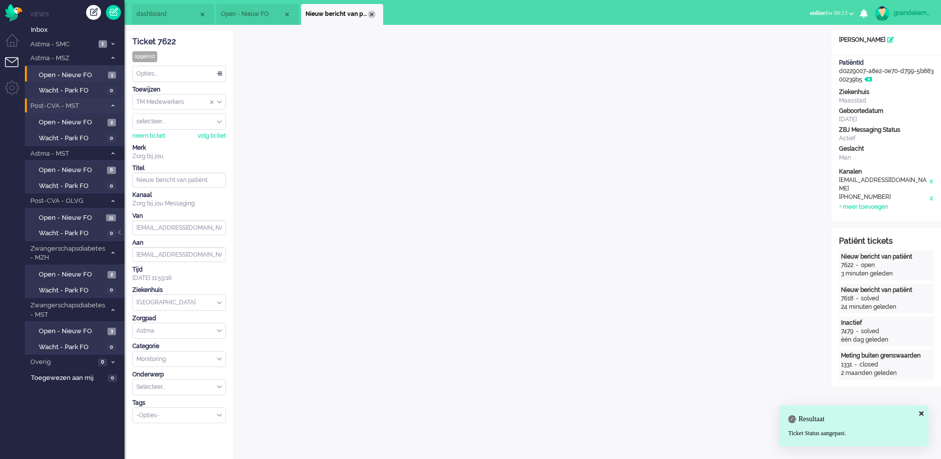
click at [372, 12] on div "Close tab" at bounding box center [372, 14] width 8 height 8
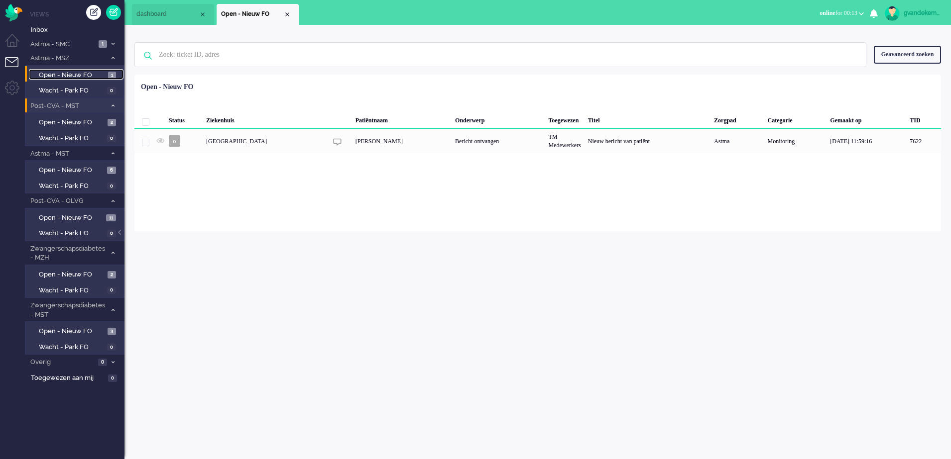
click at [89, 73] on span "Open - Nieuw FO" at bounding box center [72, 75] width 67 height 9
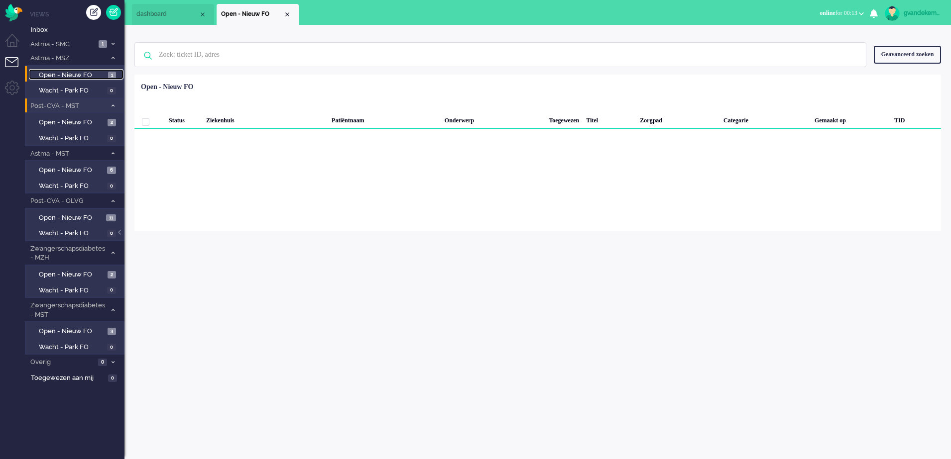
click at [85, 73] on span "Open - Nieuw FO" at bounding box center [72, 75] width 67 height 9
click at [113, 58] on icon at bounding box center [112, 57] width 3 height 3
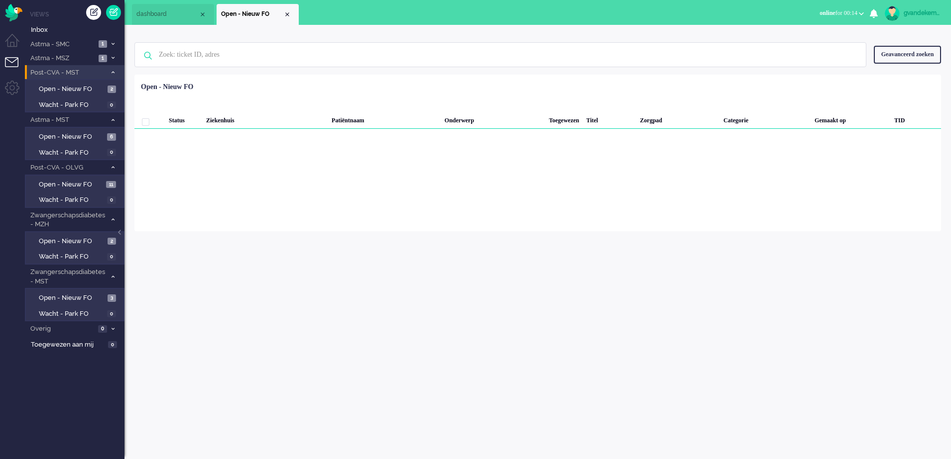
click at [111, 56] on span at bounding box center [112, 58] width 7 height 5
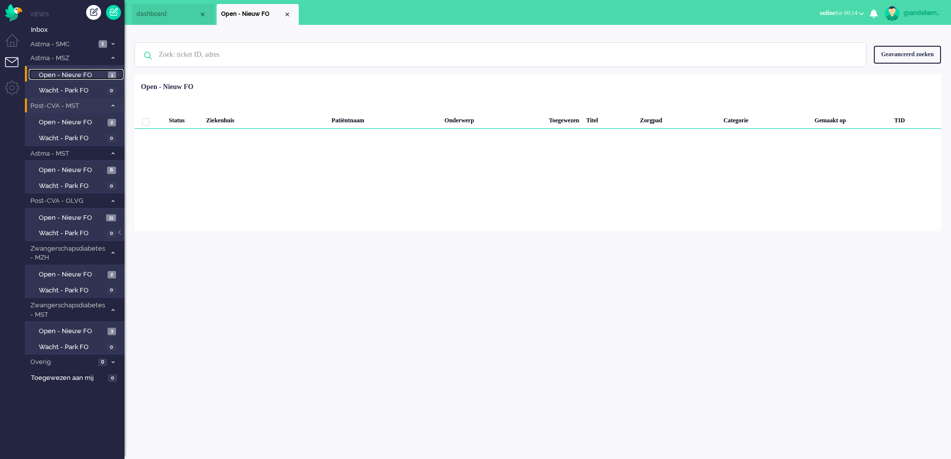
click at [90, 73] on span "Open - Nieuw FO" at bounding box center [72, 75] width 67 height 9
click at [287, 14] on div "Close tab" at bounding box center [287, 14] width 8 height 8
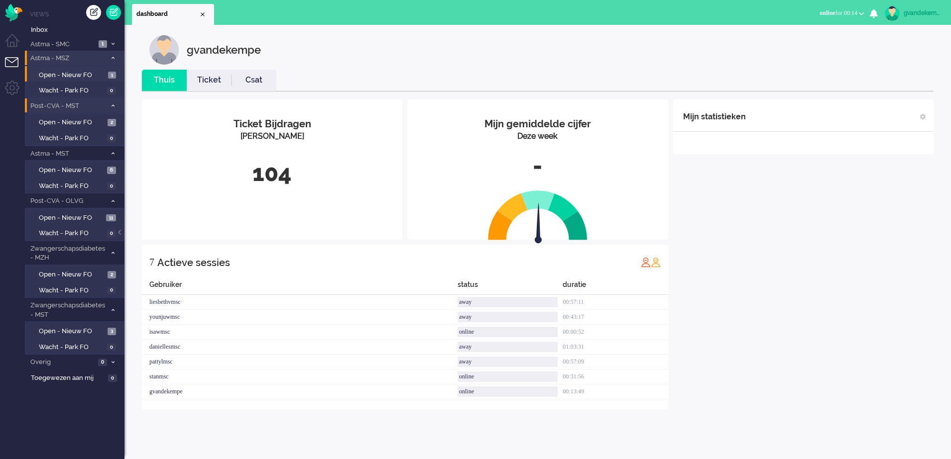
click at [109, 58] on span at bounding box center [112, 58] width 7 height 5
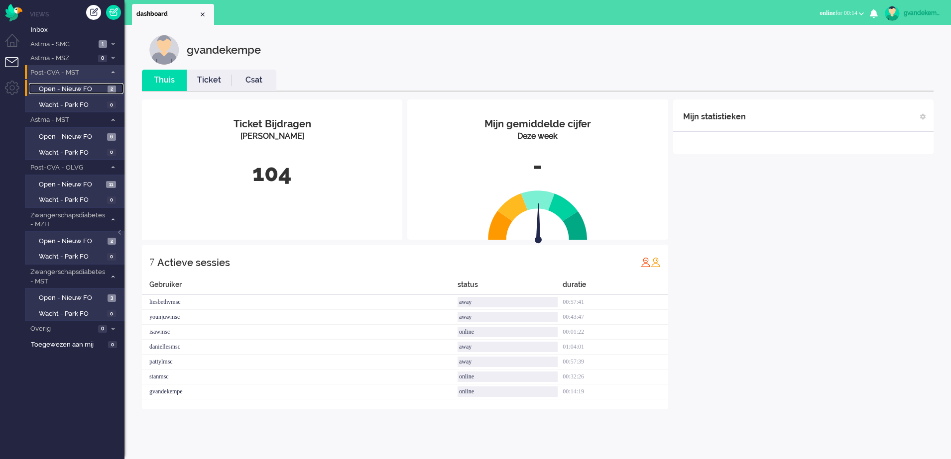
click at [106, 88] on link "Open - Nieuw FO 2" at bounding box center [76, 88] width 95 height 11
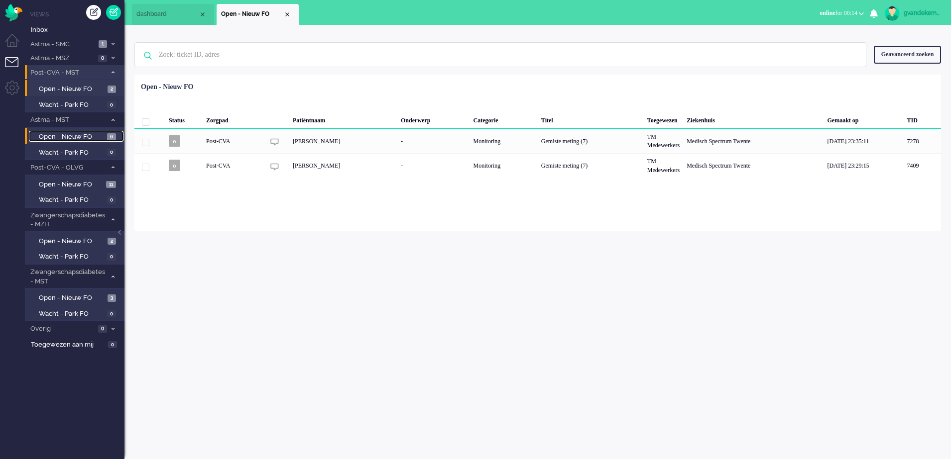
click at [111, 137] on span "6" at bounding box center [111, 136] width 9 height 7
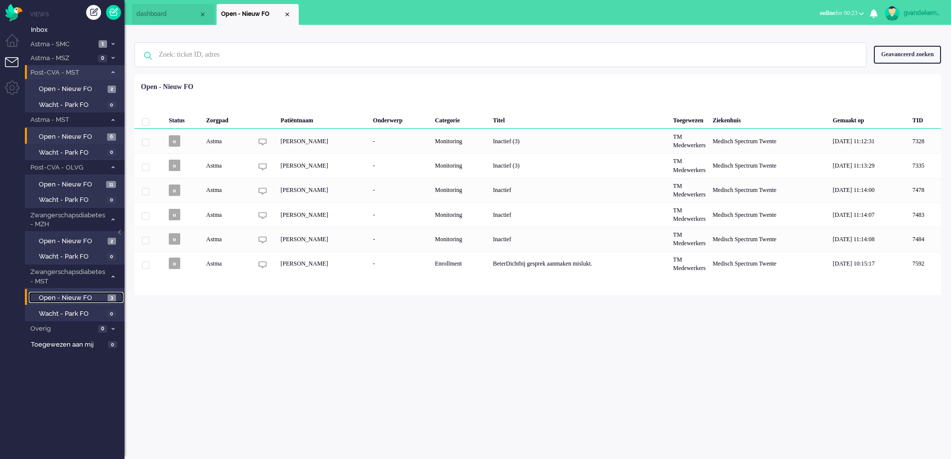
click at [70, 297] on span "Open - Nieuw FO" at bounding box center [72, 298] width 66 height 9
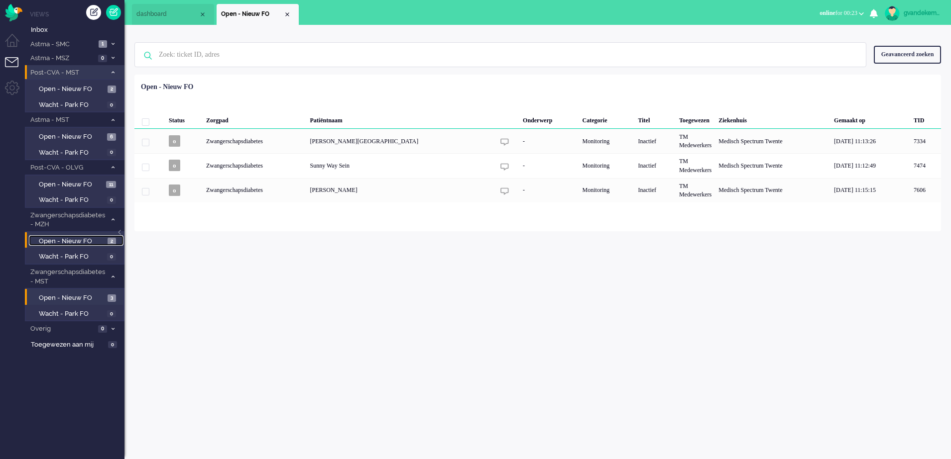
click at [84, 237] on span "Open - Nieuw FO" at bounding box center [72, 241] width 66 height 9
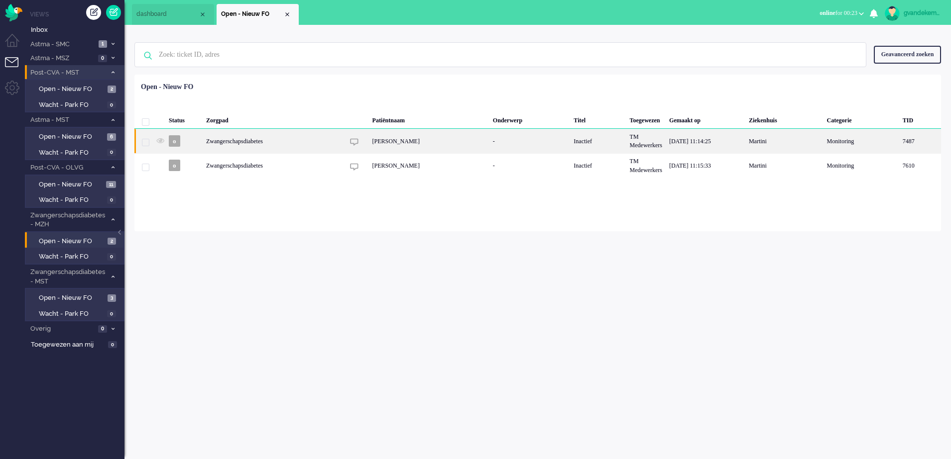
click at [488, 144] on div "[PERSON_NAME]" at bounding box center [429, 141] width 120 height 24
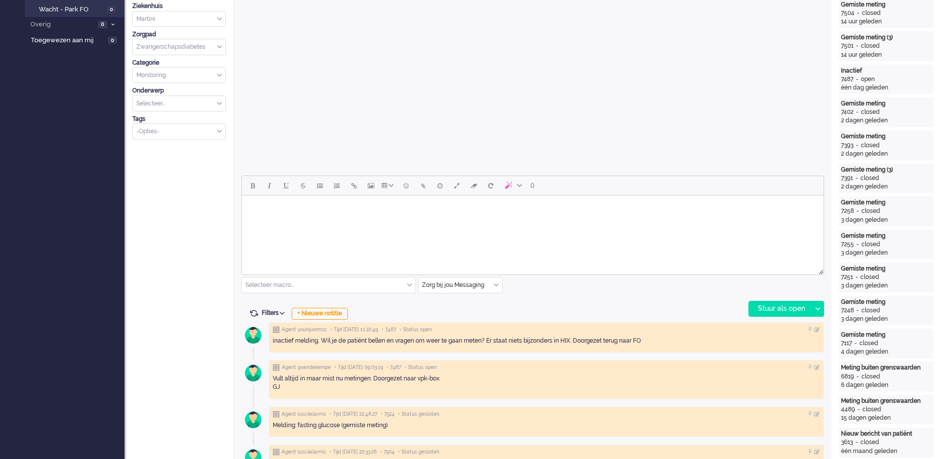
scroll to position [311, 0]
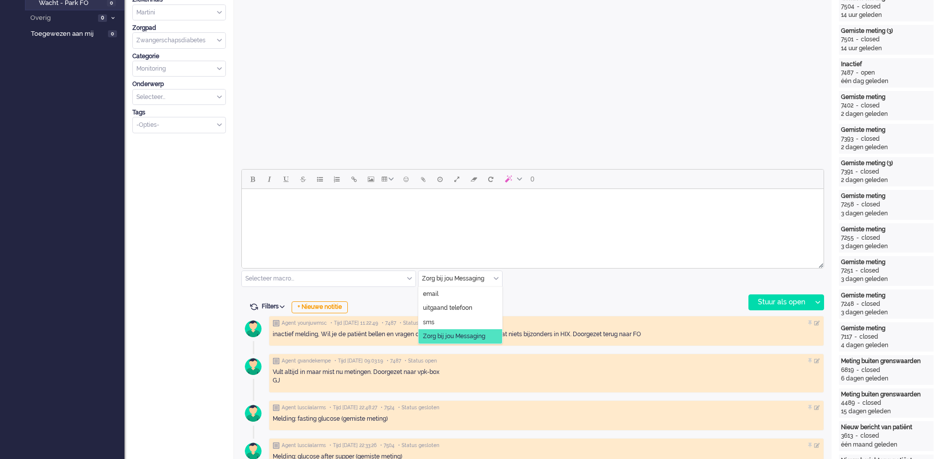
click at [495, 277] on div "Zorg bij jou Messaging" at bounding box center [461, 278] width 84 height 15
click at [481, 305] on li "uitgaand telefoon" at bounding box center [461, 308] width 84 height 14
click at [778, 302] on div "Stuur als open" at bounding box center [780, 302] width 62 height 15
click at [776, 302] on div "Stuur als open" at bounding box center [780, 302] width 62 height 15
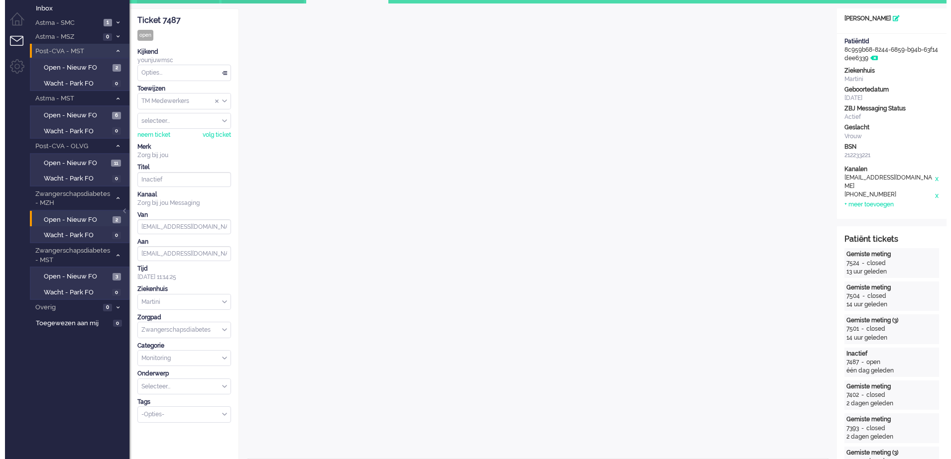
scroll to position [0, 0]
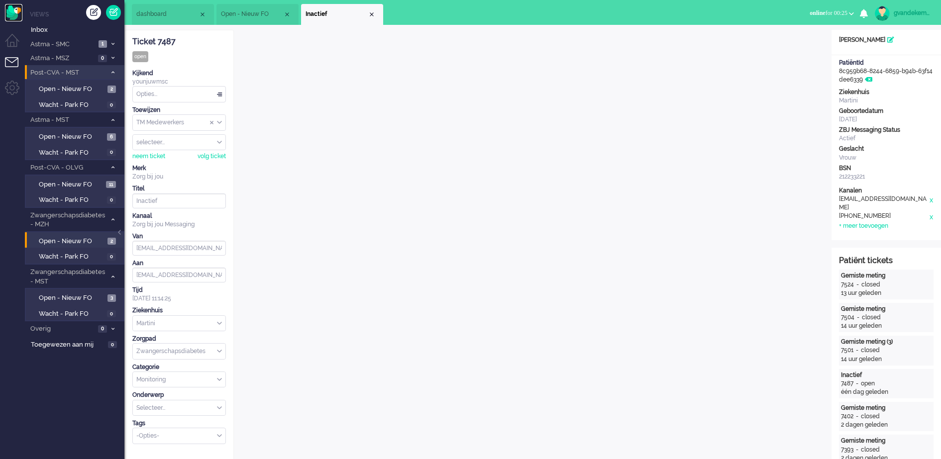
click at [10, 15] on img "Omnidesk" at bounding box center [13, 12] width 17 height 17
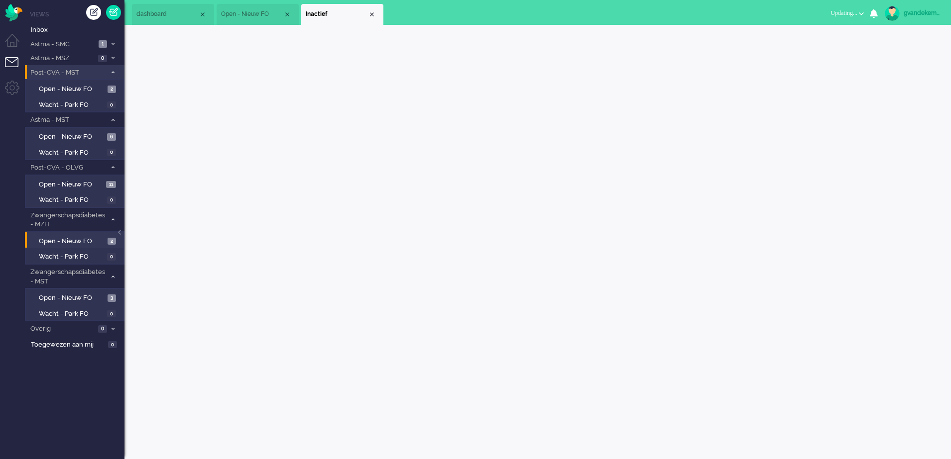
click at [859, 13] on b "button" at bounding box center [861, 13] width 5 height 3
click at [798, 43] on label "Online" at bounding box center [822, 44] width 79 height 8
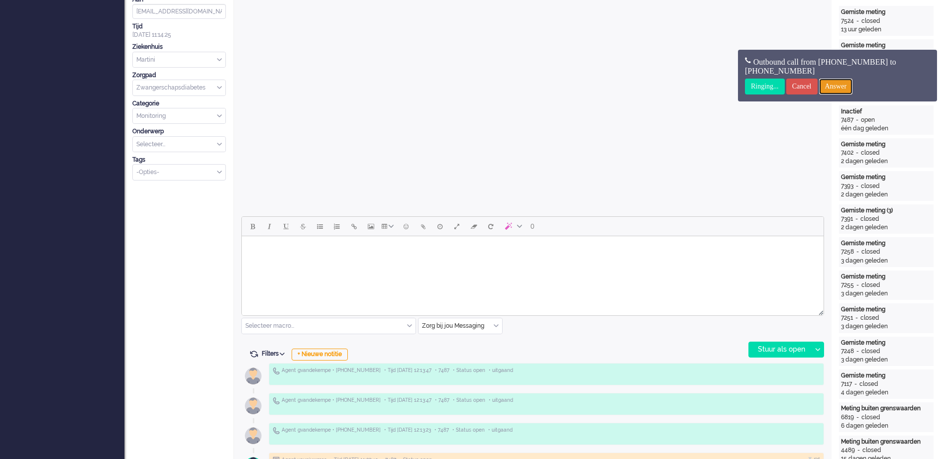
click at [845, 85] on input "Answer" at bounding box center [836, 87] width 34 height 16
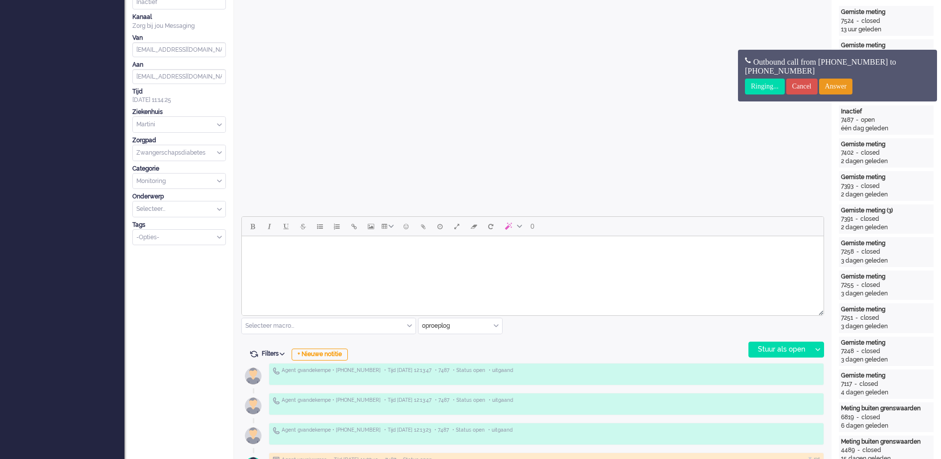
scroll to position [30, 0]
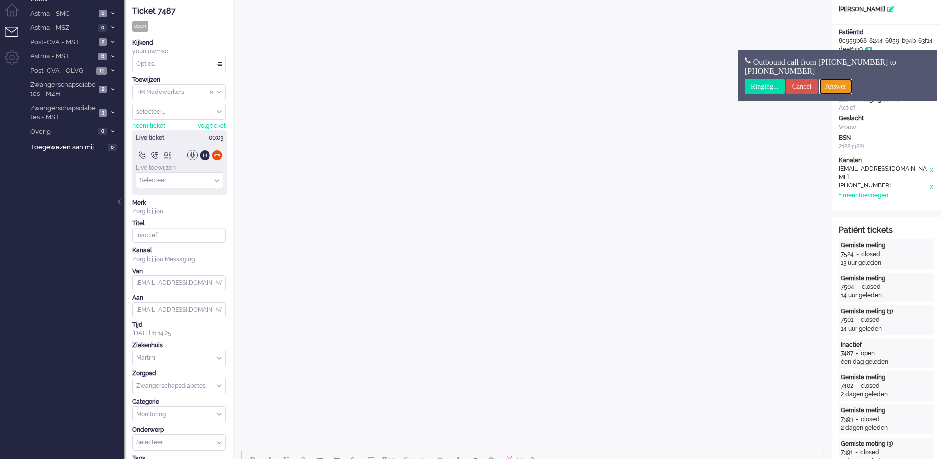
click at [845, 85] on input "Answer" at bounding box center [836, 87] width 34 height 16
click at [853, 86] on input "Answer" at bounding box center [836, 87] width 34 height 16
click at [796, 83] on input "Cancel" at bounding box center [801, 87] width 31 height 16
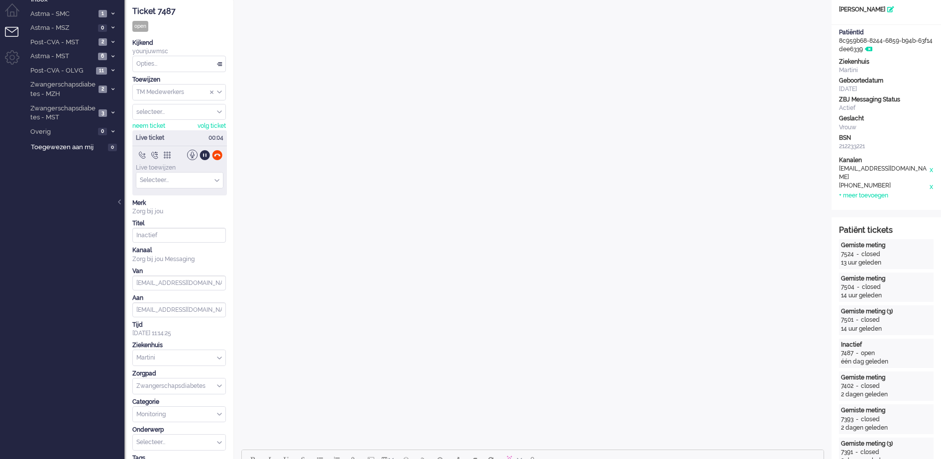
scroll to position [0, 0]
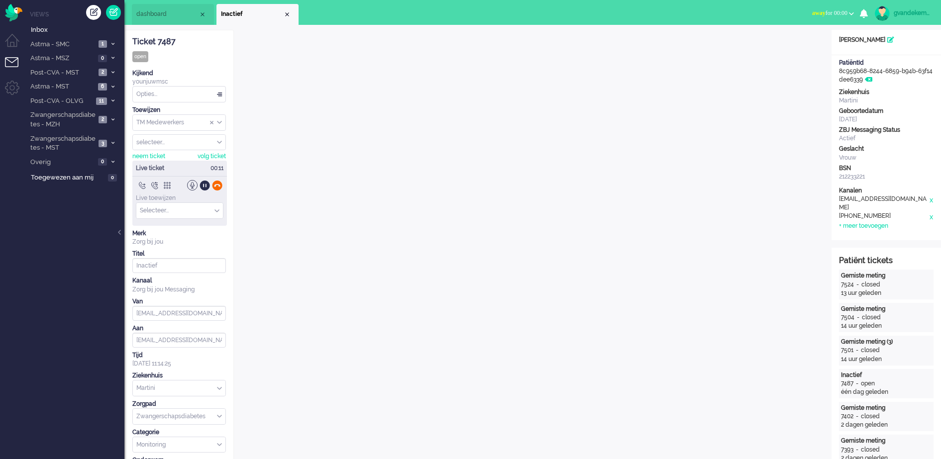
click at [217, 183] on div at bounding box center [217, 185] width 10 height 10
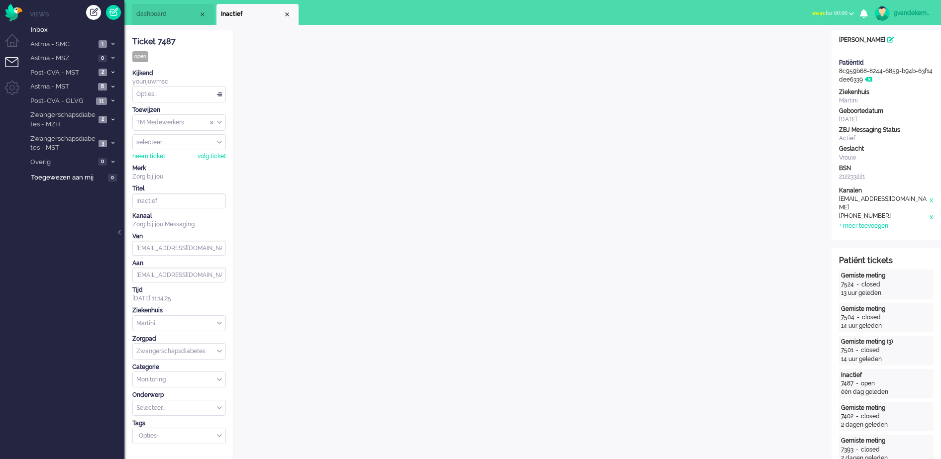
click at [850, 12] on b "button" at bounding box center [851, 13] width 5 height 3
click at [12, 12] on img "Omnidesk" at bounding box center [13, 12] width 17 height 17
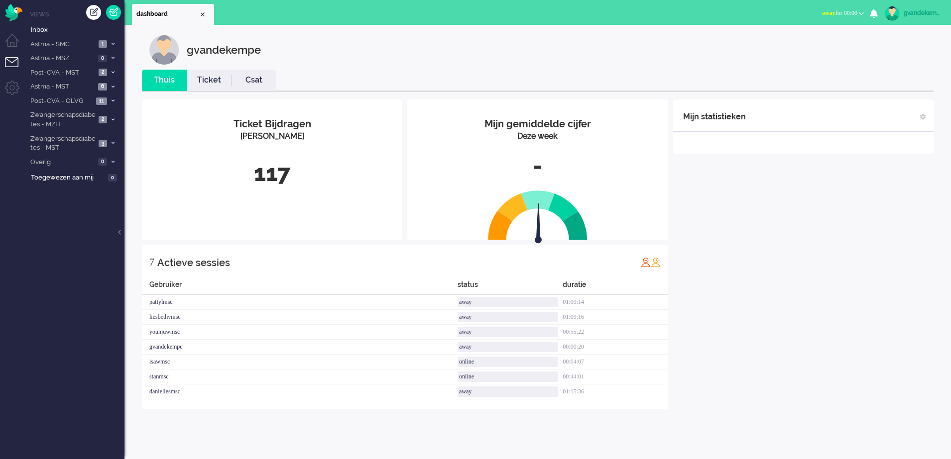
click at [859, 12] on b "button" at bounding box center [861, 13] width 5 height 3
click at [791, 42] on label "Online" at bounding box center [822, 44] width 79 height 8
click at [113, 141] on icon at bounding box center [112, 142] width 3 height 3
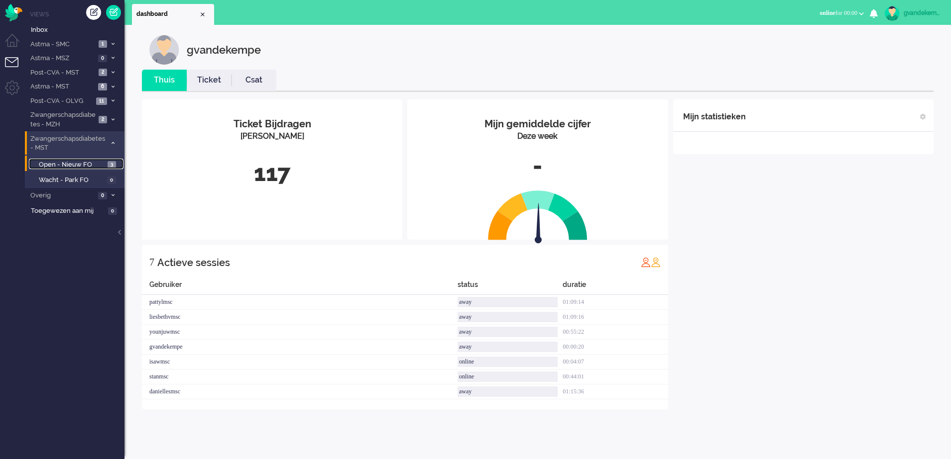
click at [100, 163] on span "Open - Nieuw FO" at bounding box center [72, 164] width 66 height 9
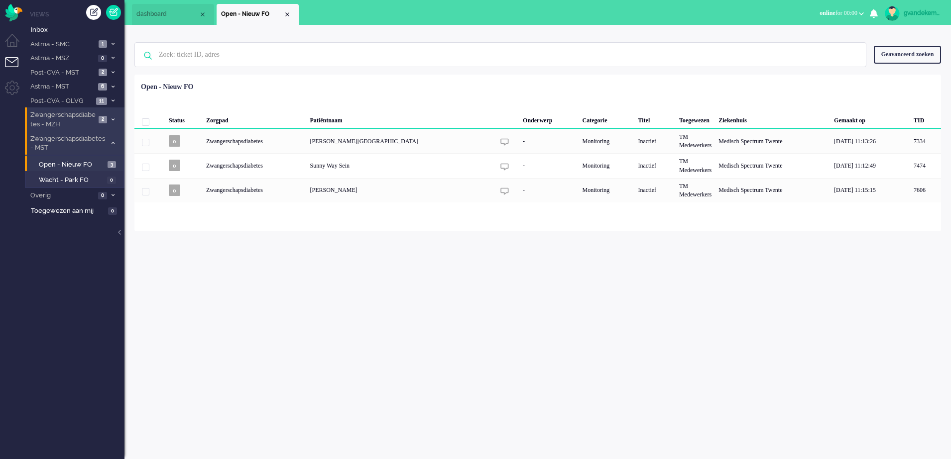
click at [113, 119] on icon at bounding box center [112, 119] width 3 height 3
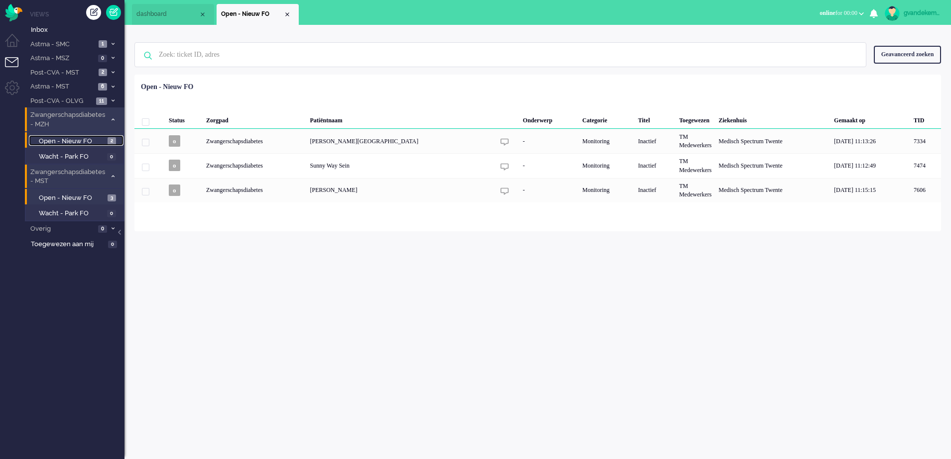
click at [89, 141] on span "Open - Nieuw FO" at bounding box center [72, 141] width 66 height 9
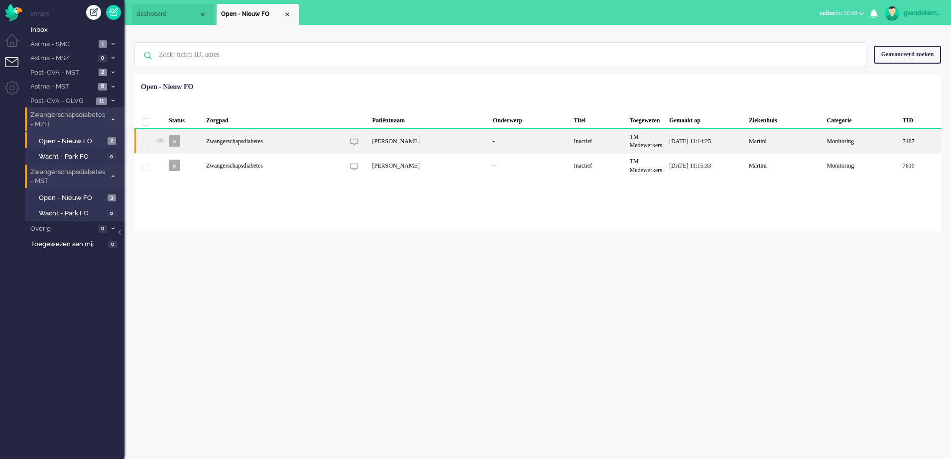
click at [545, 143] on div "-" at bounding box center [529, 141] width 81 height 24
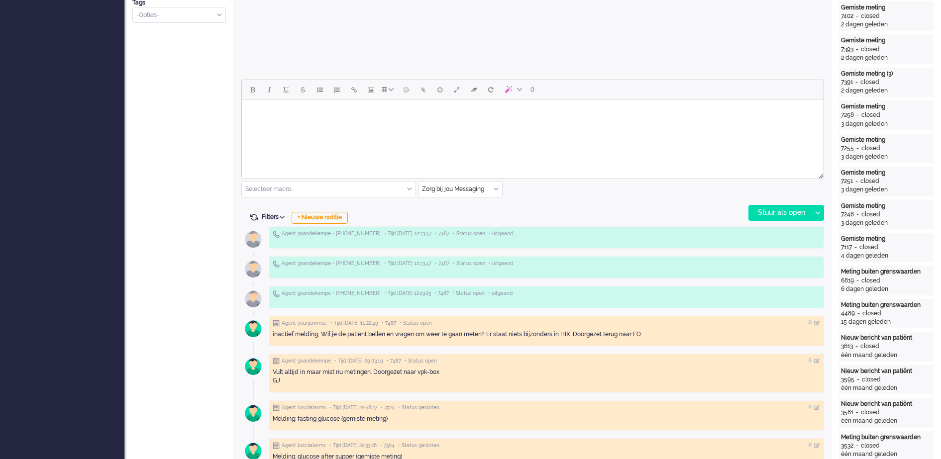
scroll to position [404, 0]
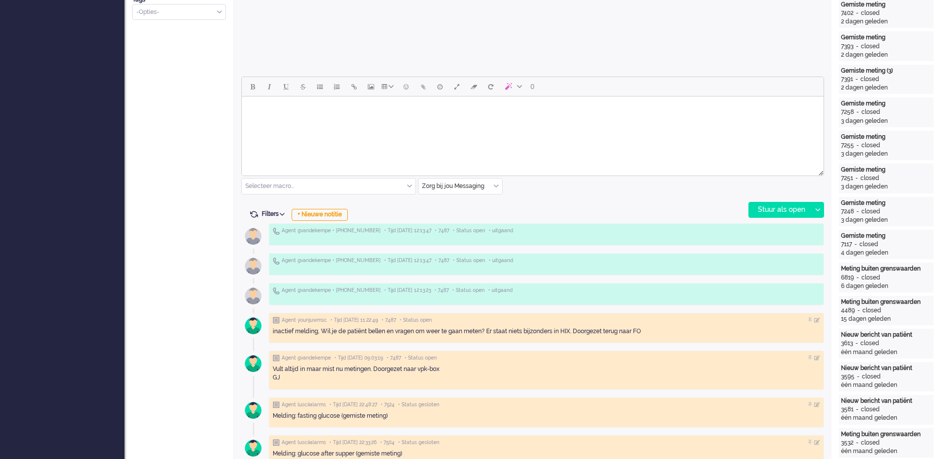
click at [498, 189] on div "Zorg bij jou Messaging" at bounding box center [461, 186] width 84 height 15
click at [454, 214] on span "uitgaand telefoon" at bounding box center [447, 216] width 49 height 8
click at [784, 208] on div "Stuur als open" at bounding box center [780, 210] width 62 height 15
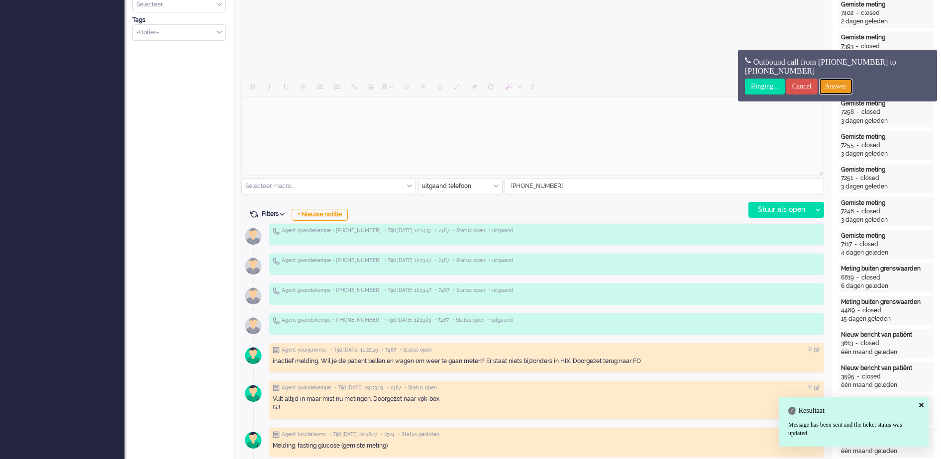
click at [843, 87] on input "Answer" at bounding box center [836, 87] width 34 height 16
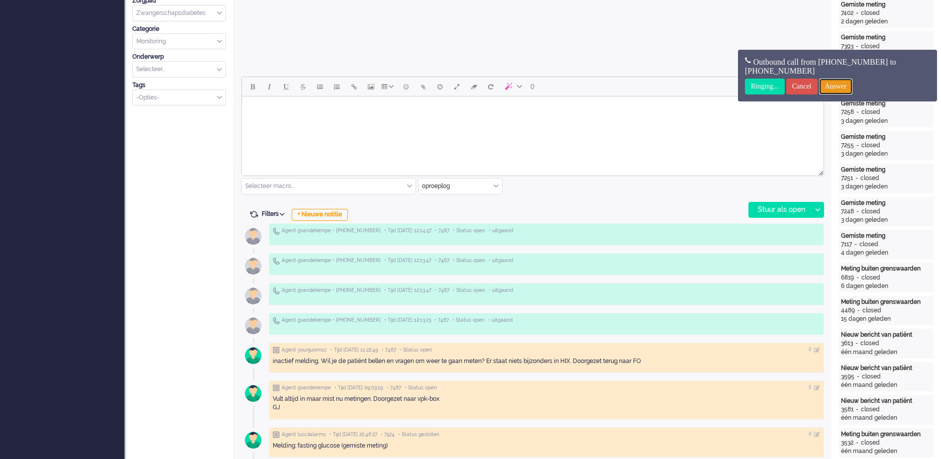
drag, startPoint x: 850, startPoint y: 83, endPoint x: 844, endPoint y: 89, distance: 8.4
click at [844, 89] on input "Answer" at bounding box center [836, 87] width 34 height 16
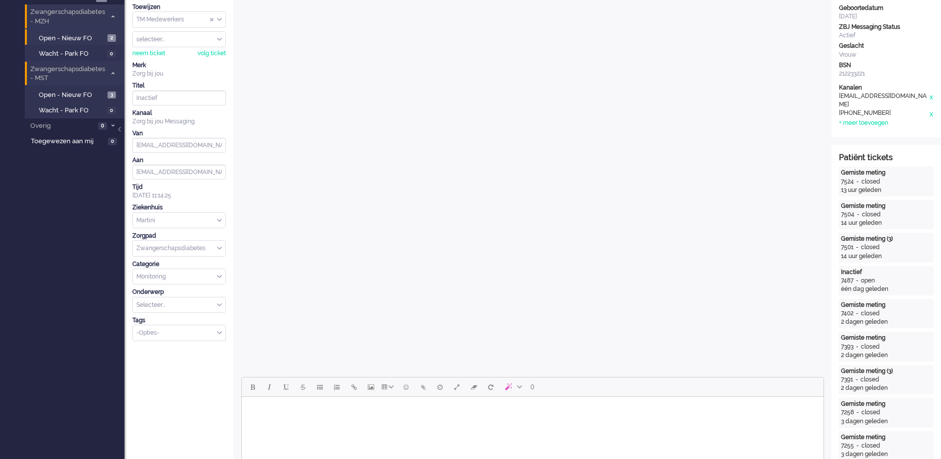
scroll to position [0, 0]
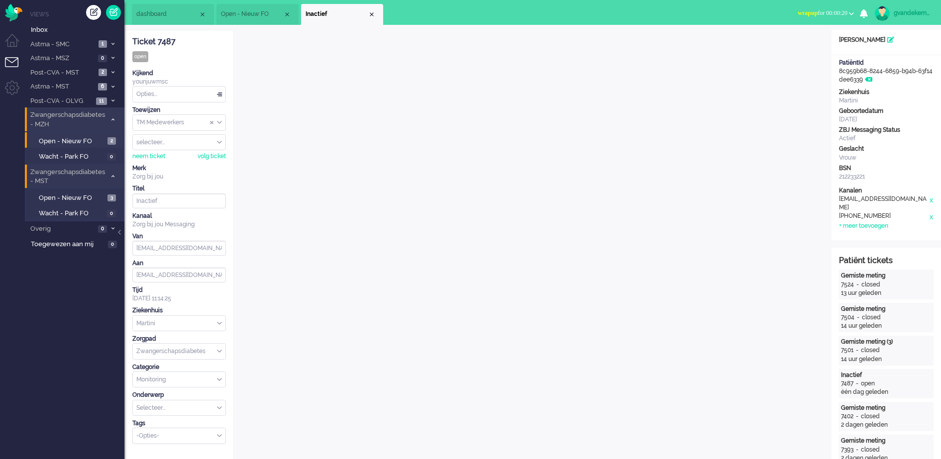
click at [851, 14] on b "button" at bounding box center [851, 13] width 5 height 3
click at [778, 41] on label "Online" at bounding box center [813, 44] width 79 height 8
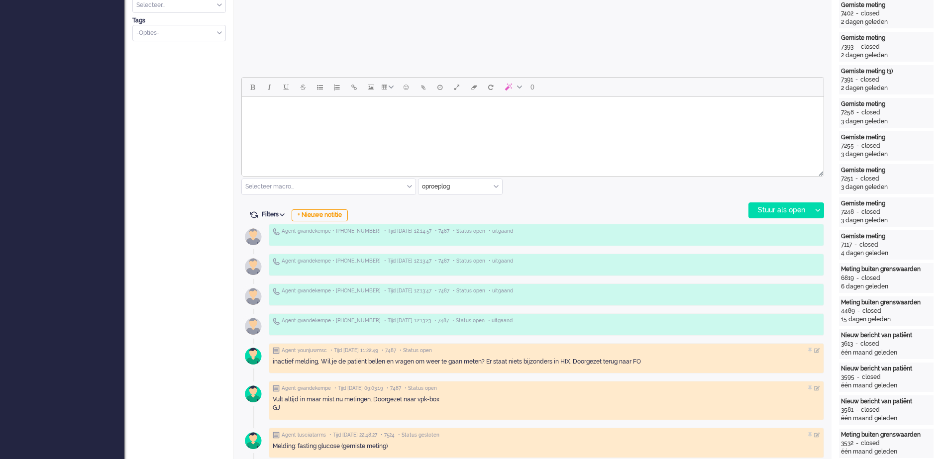
scroll to position [373, 0]
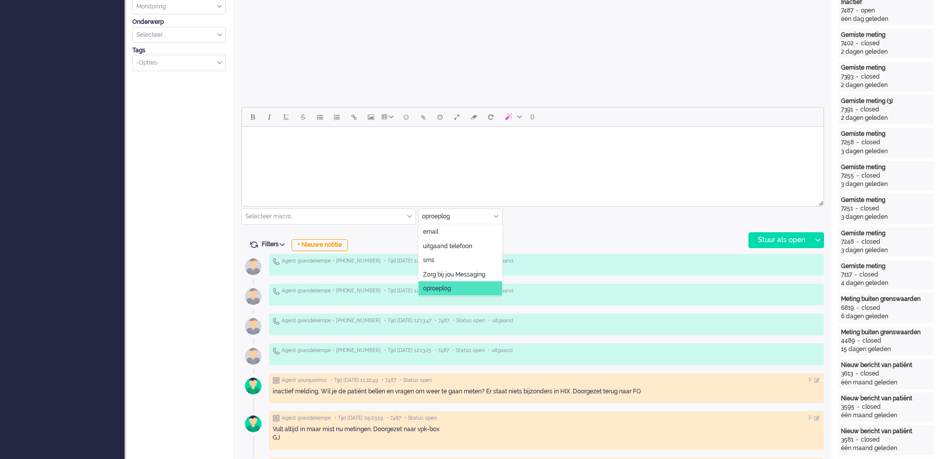
click at [497, 216] on div "oproeplog" at bounding box center [461, 216] width 84 height 15
click at [473, 247] on li "uitgaand telefoon" at bounding box center [461, 246] width 84 height 14
click at [777, 238] on div "Stuur als open" at bounding box center [780, 240] width 62 height 15
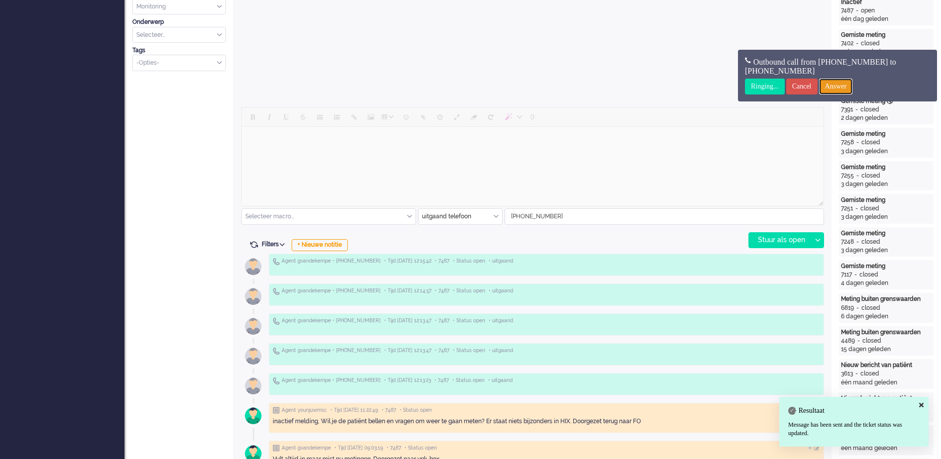
click at [851, 88] on input "Answer" at bounding box center [836, 87] width 34 height 16
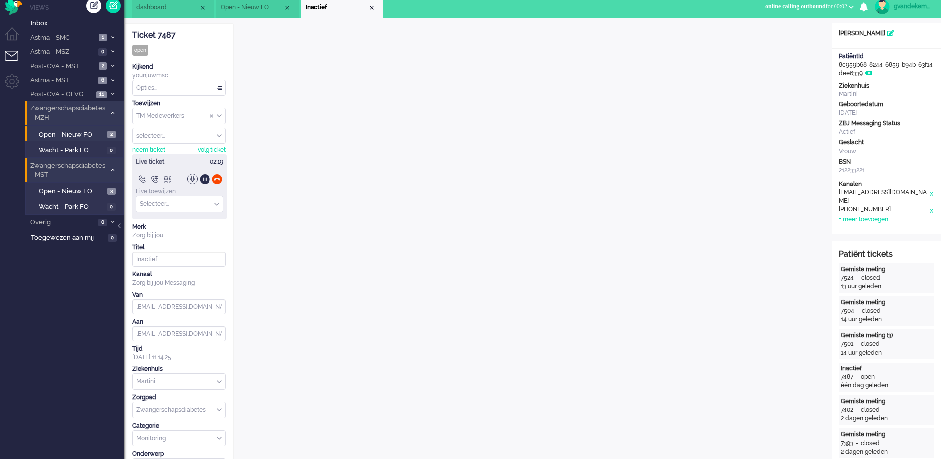
scroll to position [0, 0]
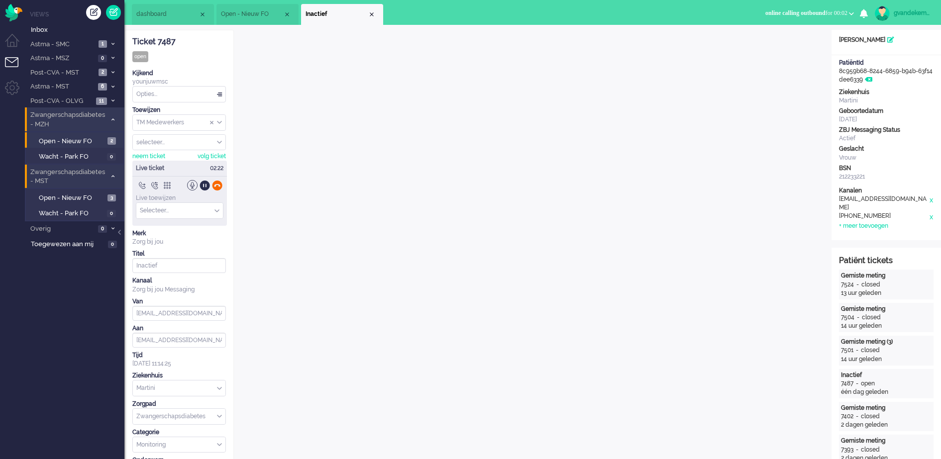
click at [218, 183] on div at bounding box center [217, 185] width 10 height 10
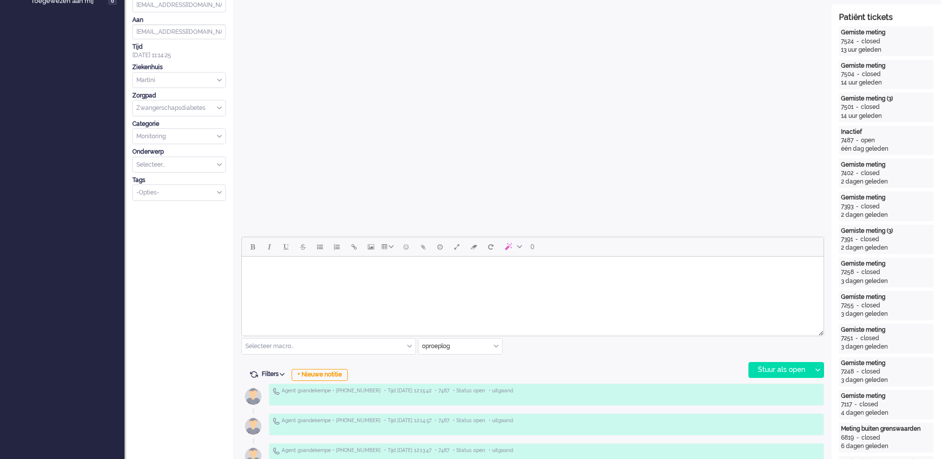
scroll to position [311, 0]
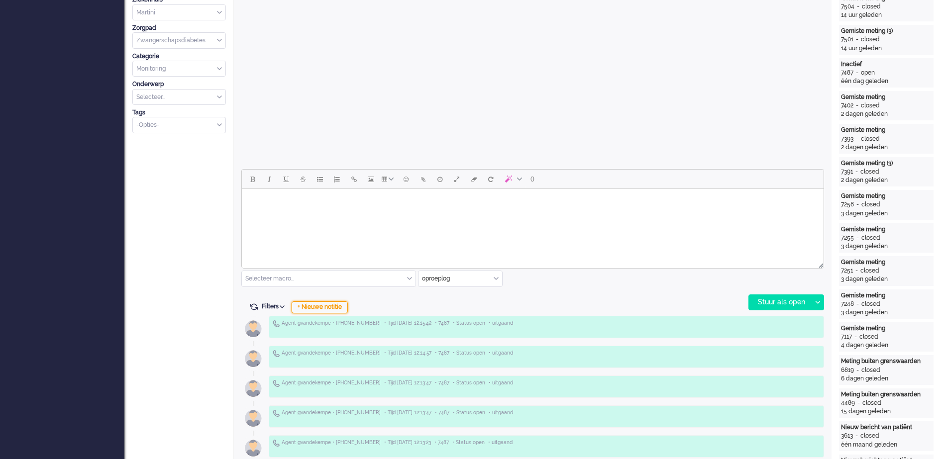
click at [340, 309] on div "+ Nieuwe notitie" at bounding box center [320, 308] width 56 height 12
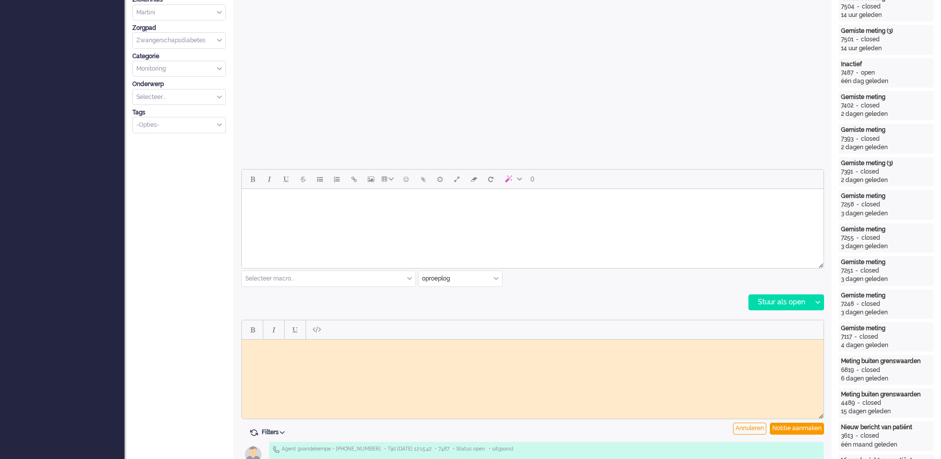
scroll to position [0, 0]
click at [810, 429] on div "Notitie aanmaken" at bounding box center [797, 429] width 54 height 12
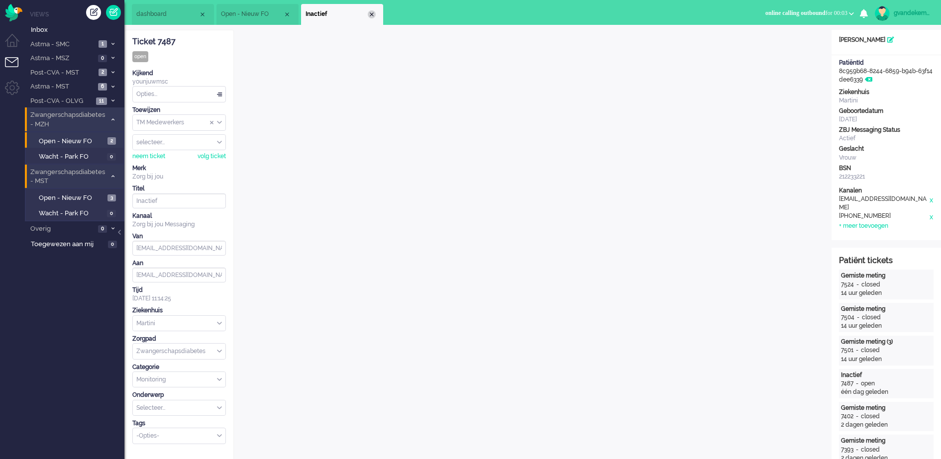
click at [370, 14] on div "Close tab" at bounding box center [372, 14] width 8 height 8
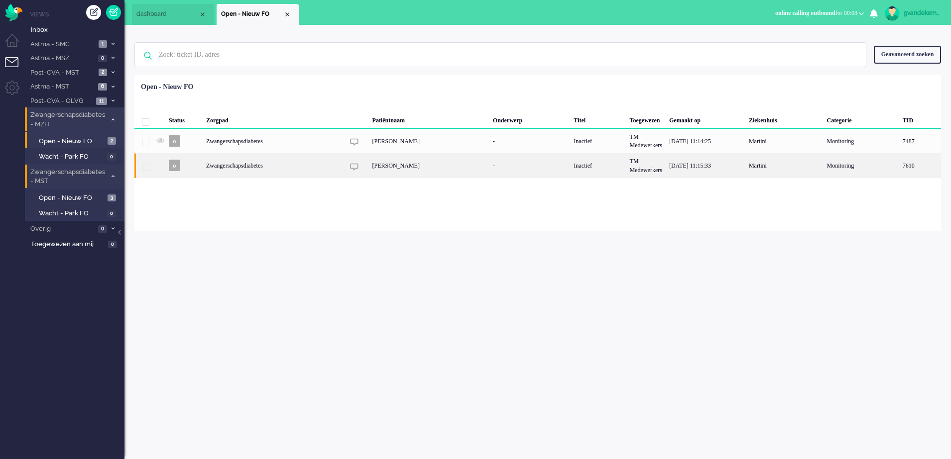
click at [427, 165] on div "[PERSON_NAME]" at bounding box center [429, 165] width 120 height 24
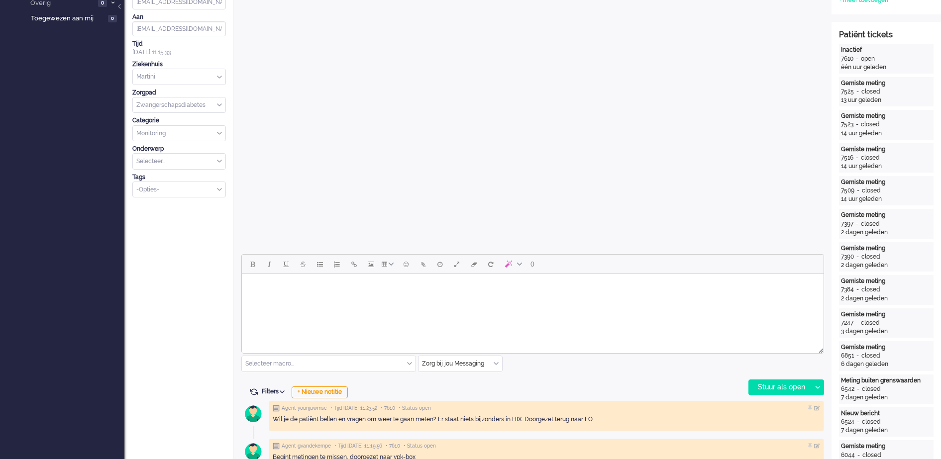
scroll to position [311, 0]
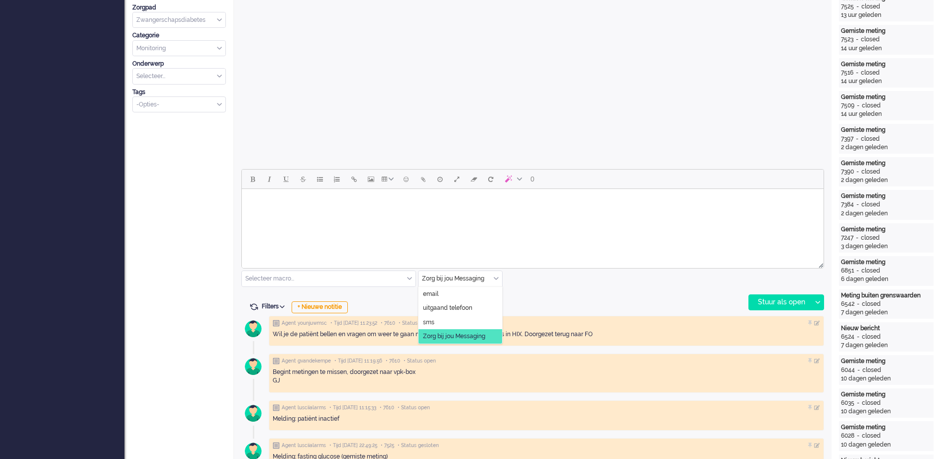
click at [496, 280] on div "Zorg bij jou Messaging" at bounding box center [461, 278] width 84 height 15
click at [472, 304] on span "uitgaand telefoon" at bounding box center [447, 308] width 49 height 8
click at [788, 301] on div "Stuur als open" at bounding box center [780, 302] width 62 height 15
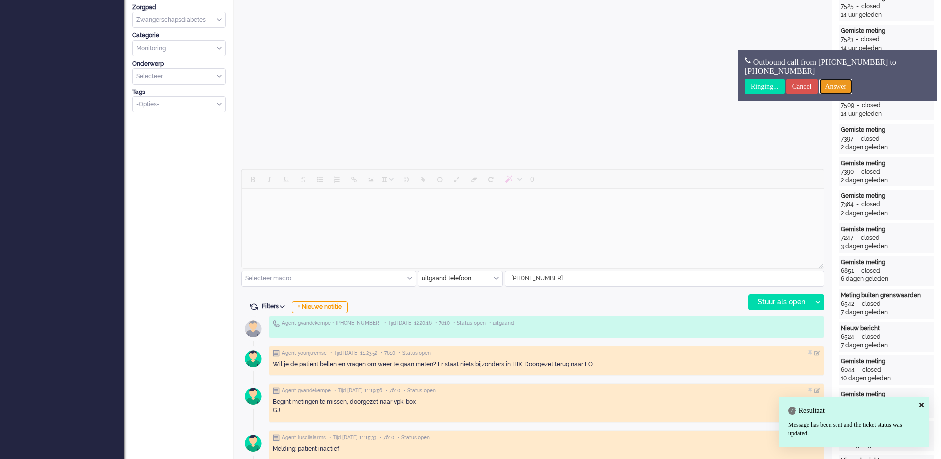
click at [849, 83] on input "Answer" at bounding box center [836, 87] width 34 height 16
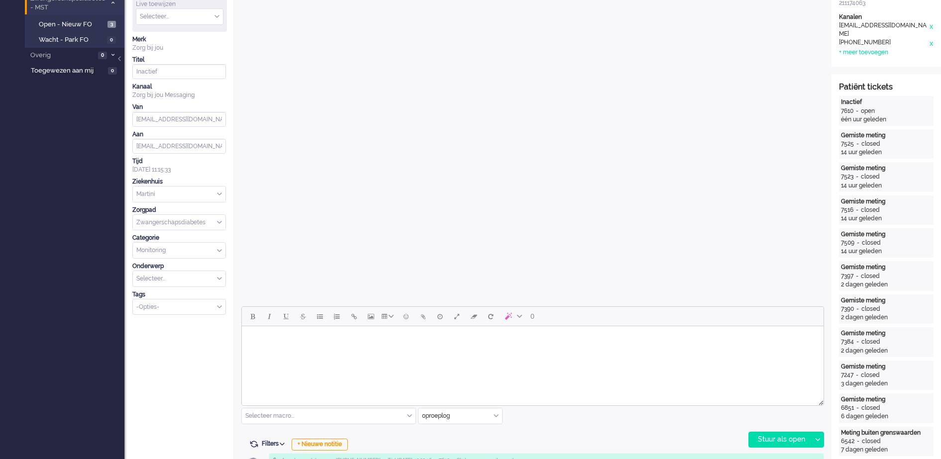
scroll to position [0, 0]
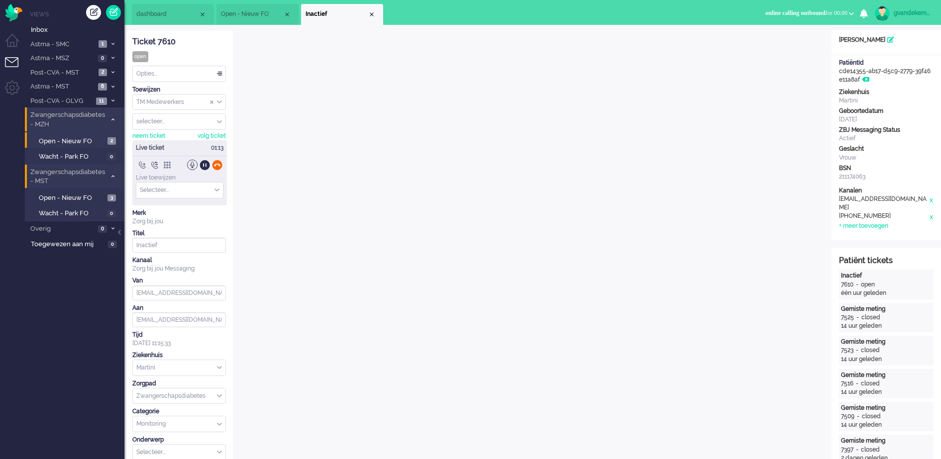
click at [218, 167] on div at bounding box center [217, 165] width 10 height 10
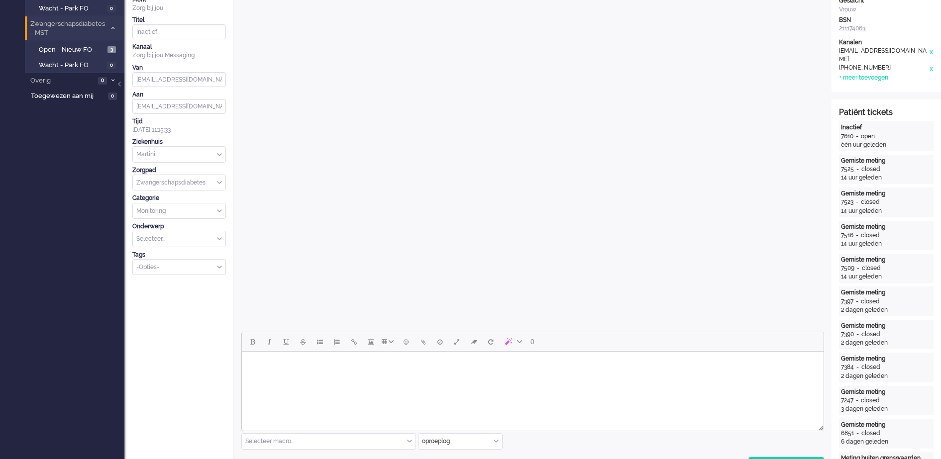
scroll to position [311, 0]
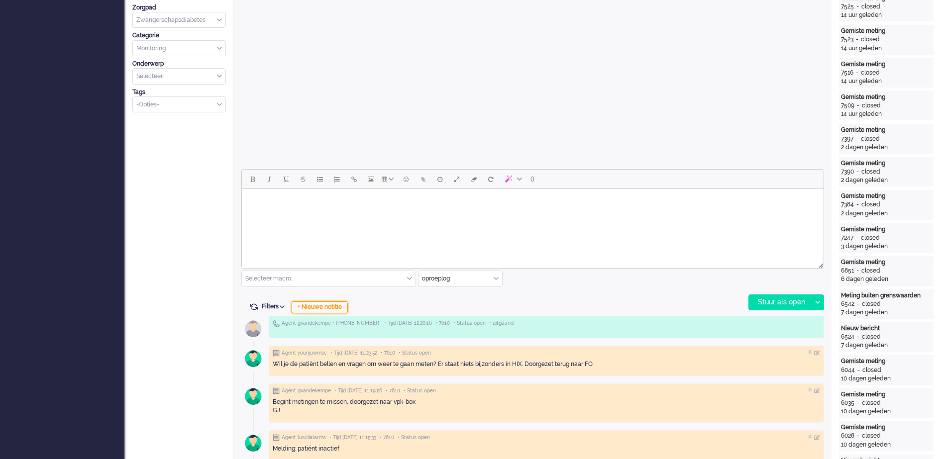
click at [322, 310] on div "+ Nieuwe notitie" at bounding box center [320, 308] width 56 height 12
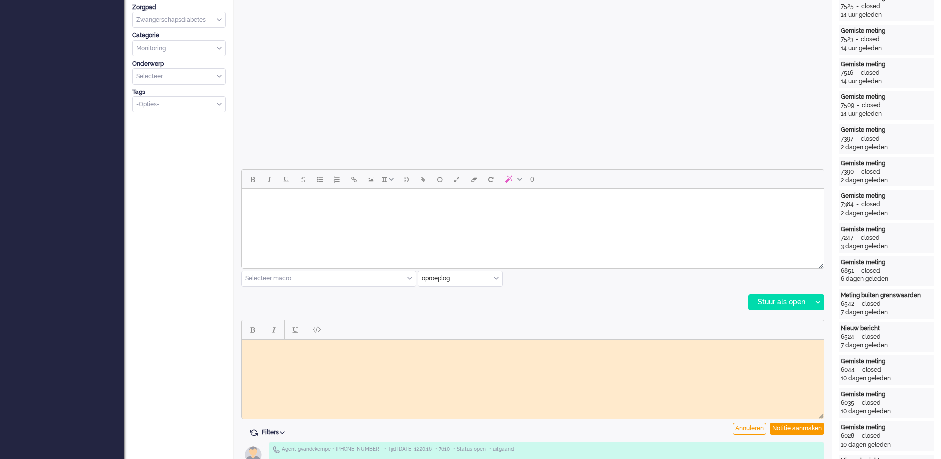
scroll to position [0, 0]
click at [398, 355] on html at bounding box center [533, 346] width 582 height 15
click at [782, 431] on div "Notitie aanmaken" at bounding box center [797, 429] width 54 height 12
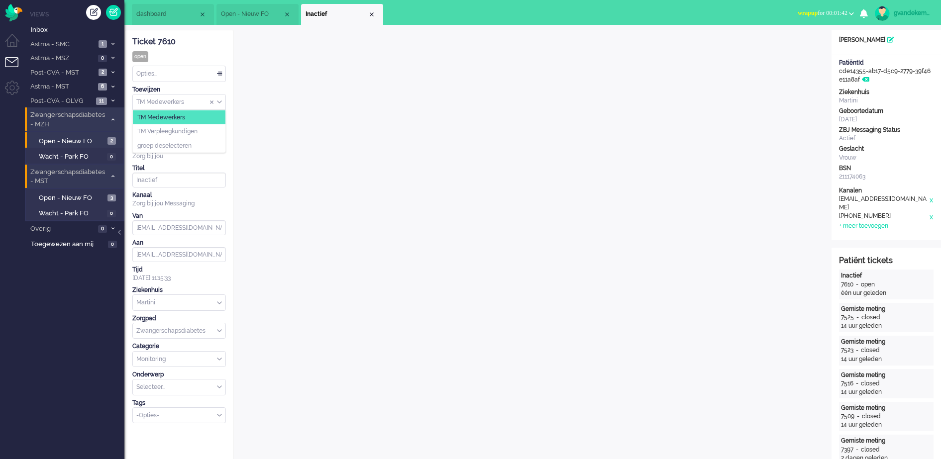
click at [217, 103] on div "TM Medewerkers" at bounding box center [179, 102] width 93 height 15
click at [197, 131] on span "TM Verpleegkundigen" at bounding box center [167, 131] width 60 height 8
click at [372, 15] on div "Close tab" at bounding box center [372, 14] width 8 height 8
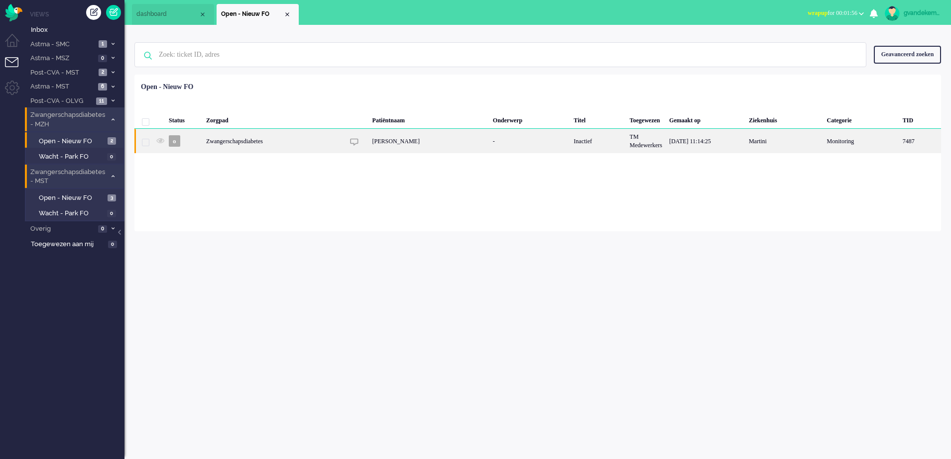
click at [580, 139] on div "Inactief" at bounding box center [598, 141] width 56 height 24
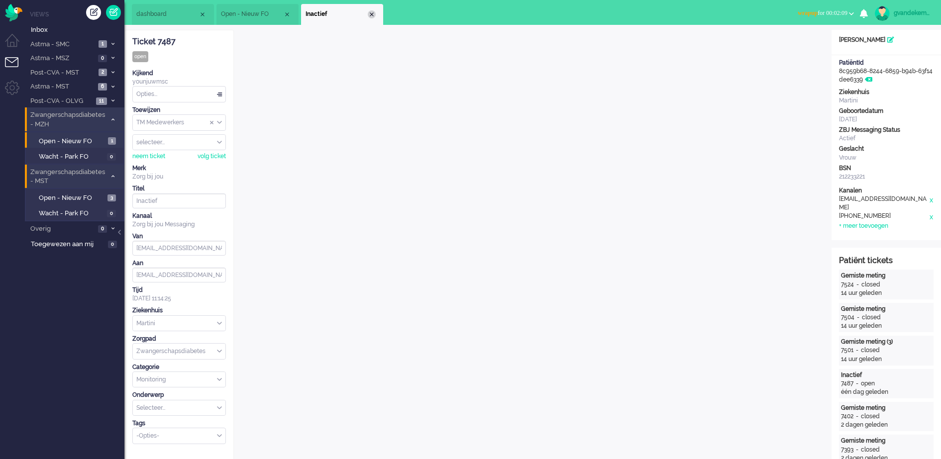
click at [371, 15] on div "Close tab" at bounding box center [372, 14] width 8 height 8
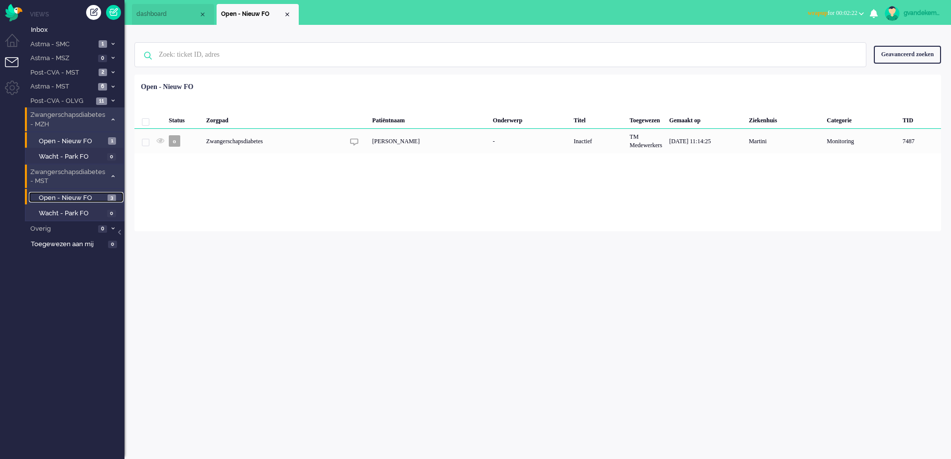
click at [104, 197] on span "Open - Nieuw FO" at bounding box center [72, 198] width 66 height 9
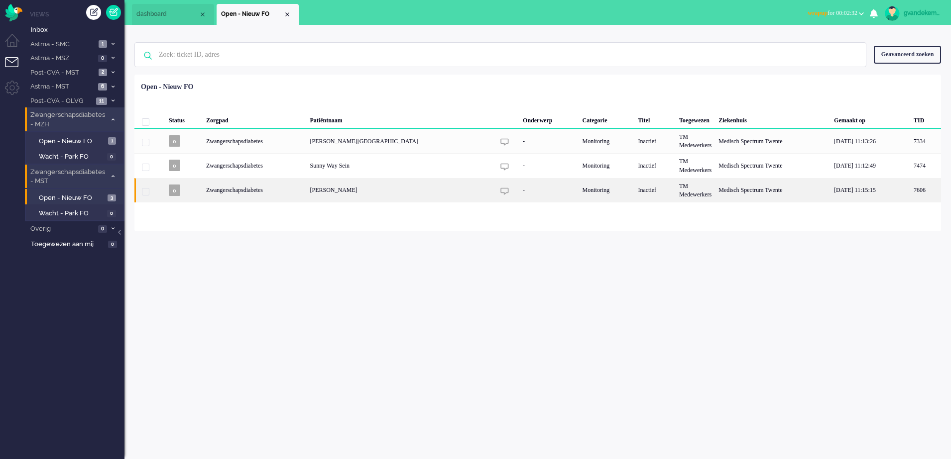
click at [519, 187] on div "-" at bounding box center [548, 190] width 59 height 24
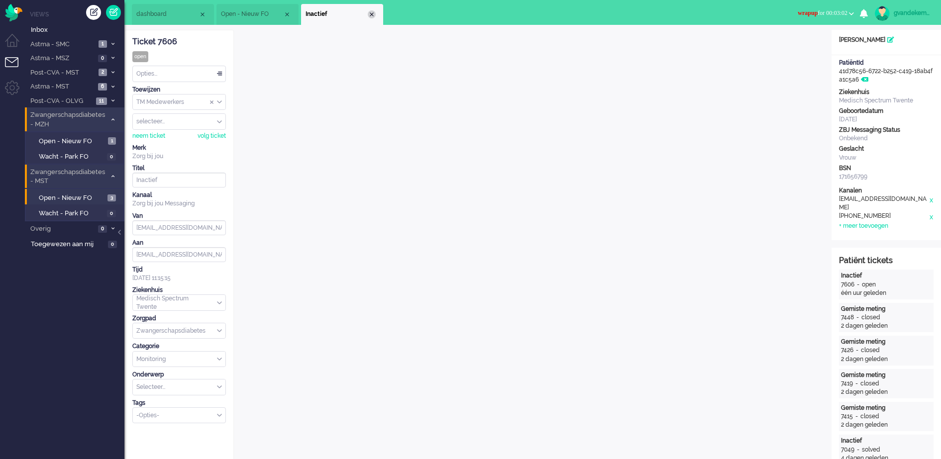
click at [372, 14] on div "Close tab" at bounding box center [372, 14] width 8 height 8
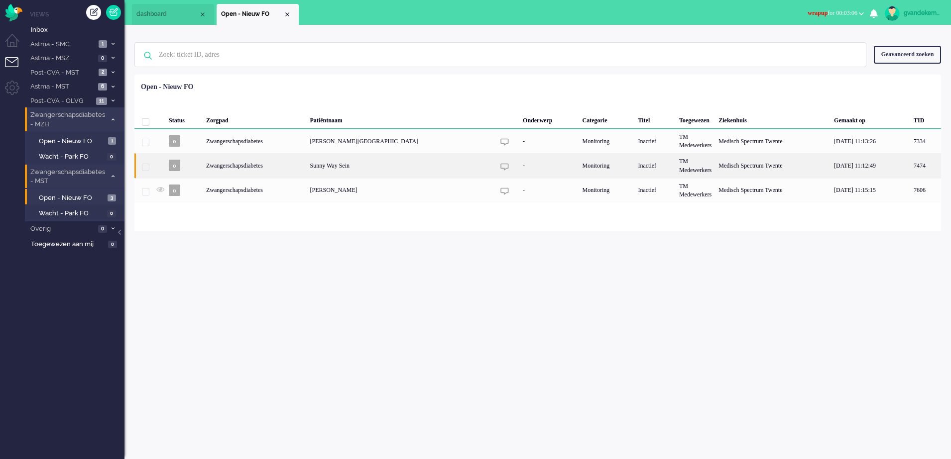
click at [715, 164] on div "Sunny Way Sein" at bounding box center [772, 165] width 115 height 24
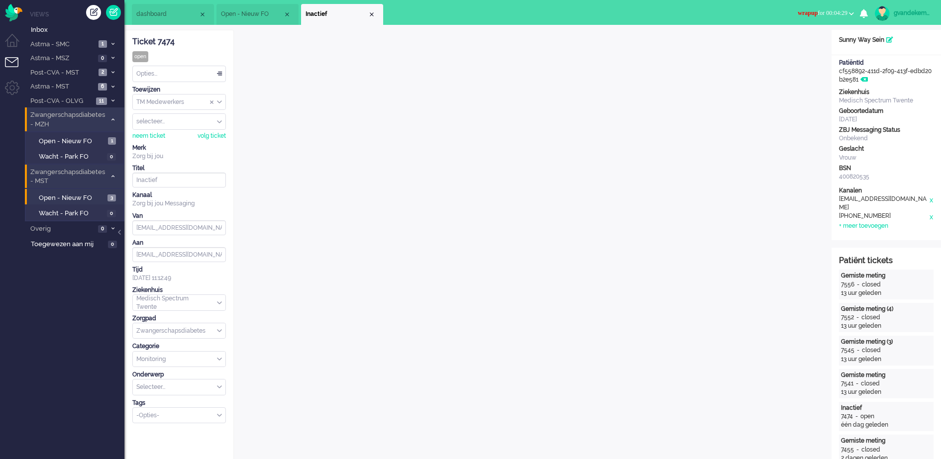
click at [850, 12] on b "button" at bounding box center [851, 13] width 5 height 3
click at [783, 42] on label "Online" at bounding box center [813, 44] width 79 height 8
click at [371, 11] on div "Close tab" at bounding box center [372, 14] width 8 height 8
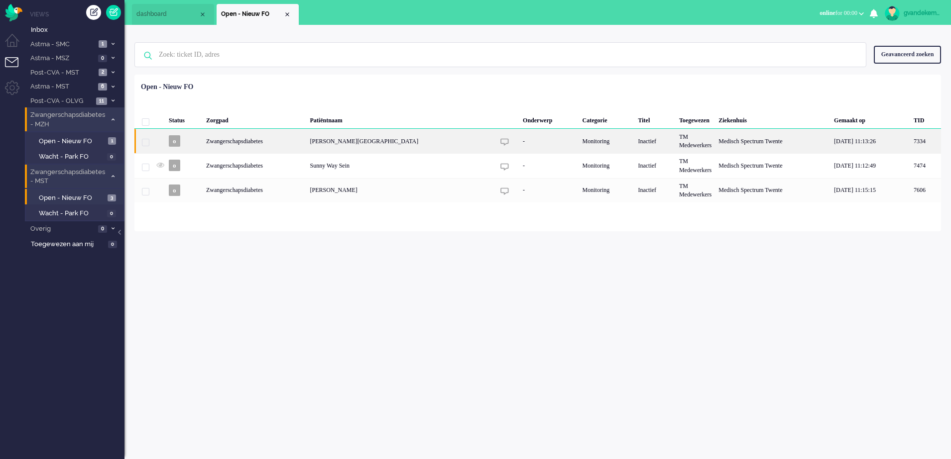
click at [579, 140] on div "Zwangerschapsdiabetes" at bounding box center [607, 141] width 56 height 24
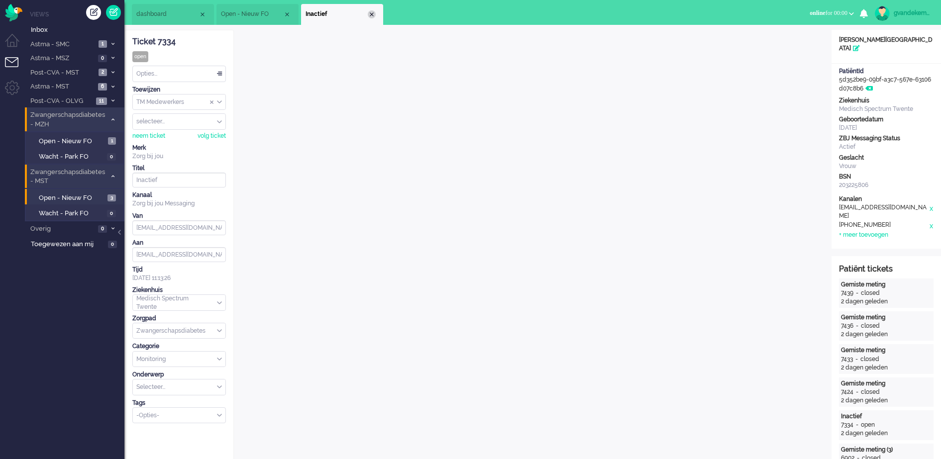
click at [369, 12] on div "Close tab" at bounding box center [372, 14] width 8 height 8
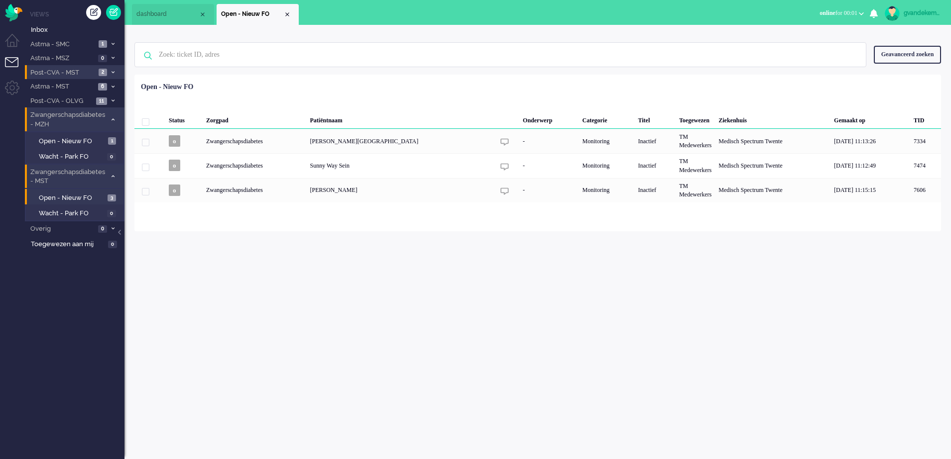
click at [111, 71] on icon at bounding box center [112, 72] width 3 height 3
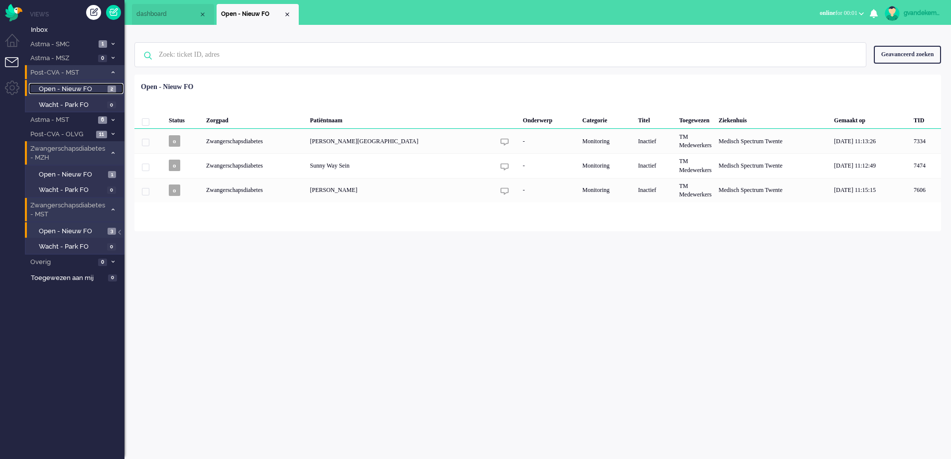
click at [98, 89] on span "Open - Nieuw FO" at bounding box center [72, 89] width 66 height 9
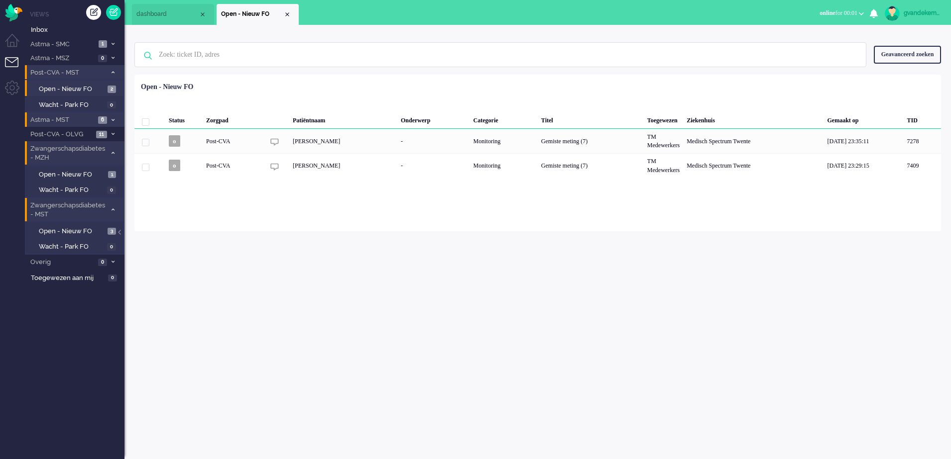
click at [110, 118] on span at bounding box center [112, 119] width 7 height 5
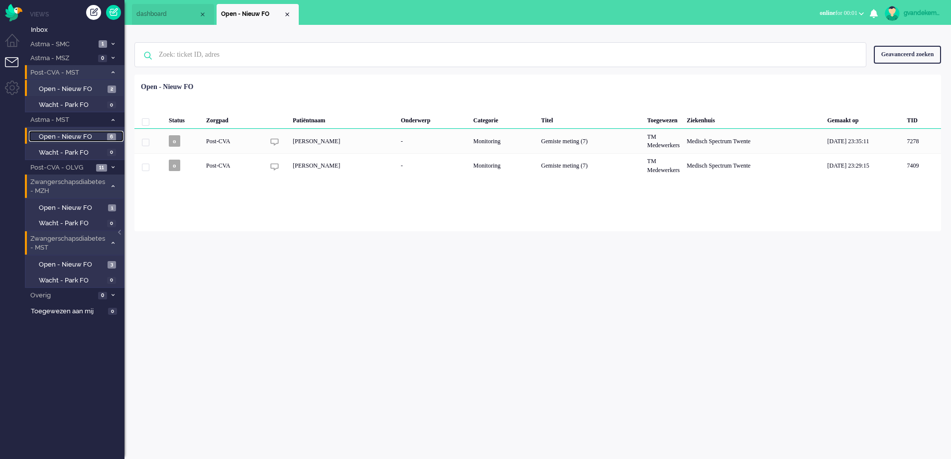
click at [92, 137] on span "Open - Nieuw FO" at bounding box center [72, 136] width 66 height 9
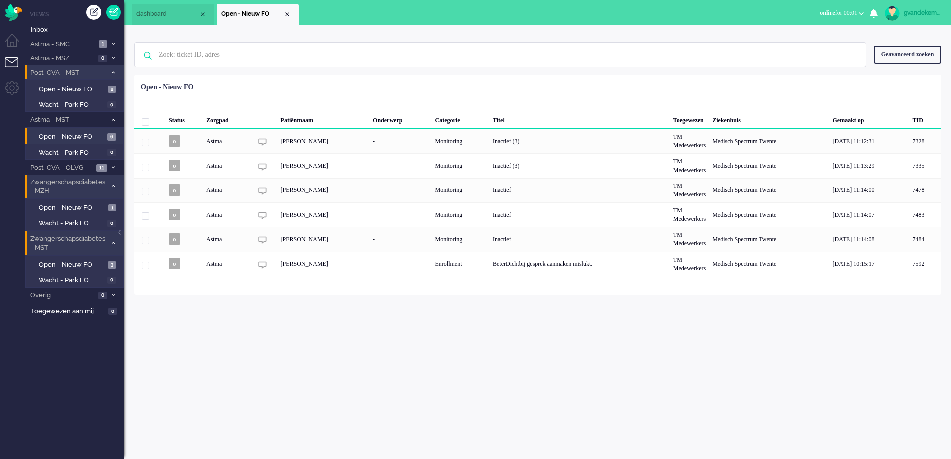
click at [632, 389] on div "gvandekempe Thuis Ticket Csat Mijn gemiddelde cijfer Deze week - Ticket Bijdrag…" at bounding box center [537, 242] width 826 height 435
click at [377, 54] on input "text" at bounding box center [501, 55] width 701 height 24
